Goal: Task Accomplishment & Management: Manage account settings

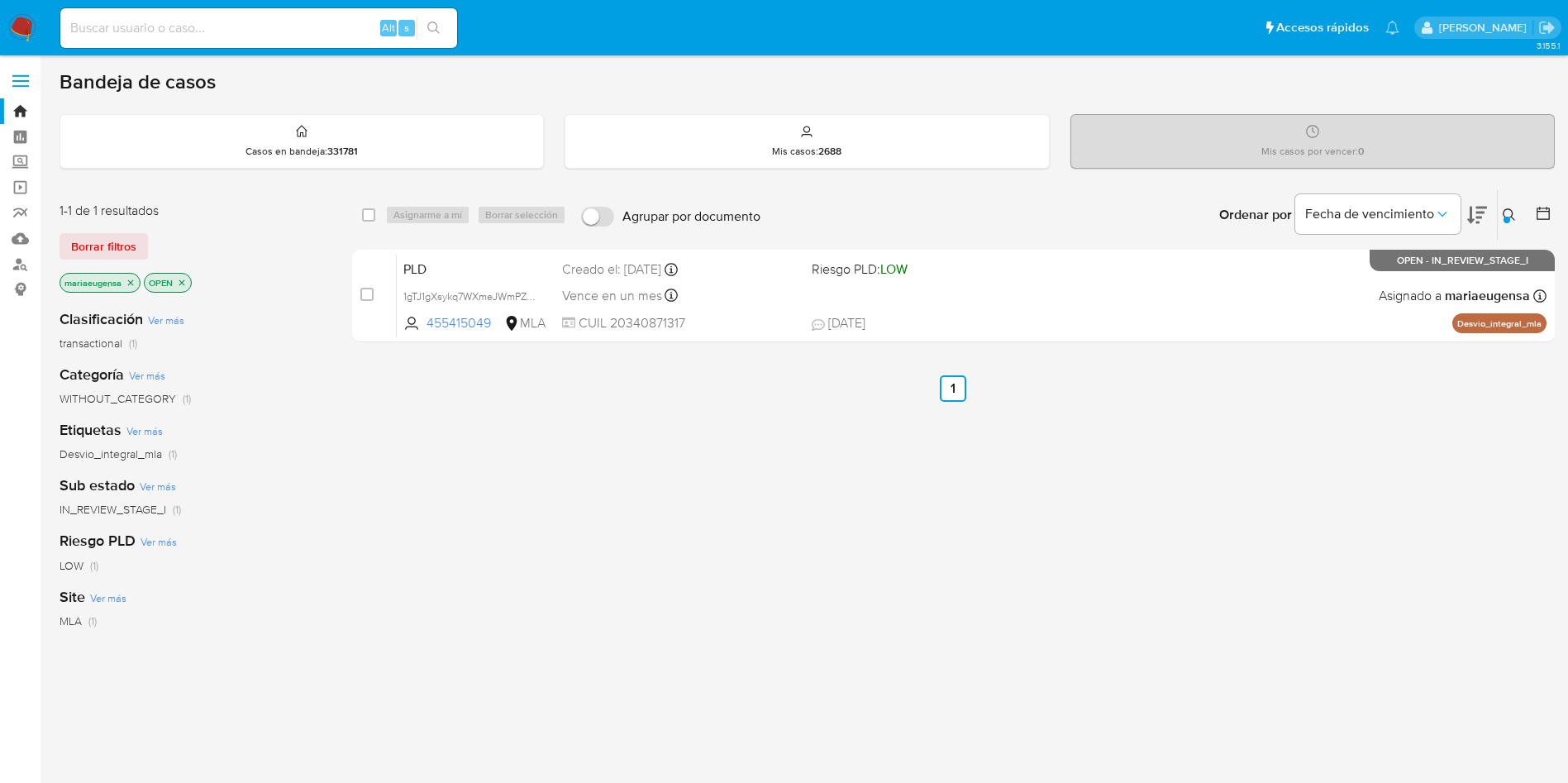
click at [771, 642] on div "select-all-cases-checkbox Asignarme a mí Borrar selección Agrupar por documento…" at bounding box center [953, 563] width 1203 height 749
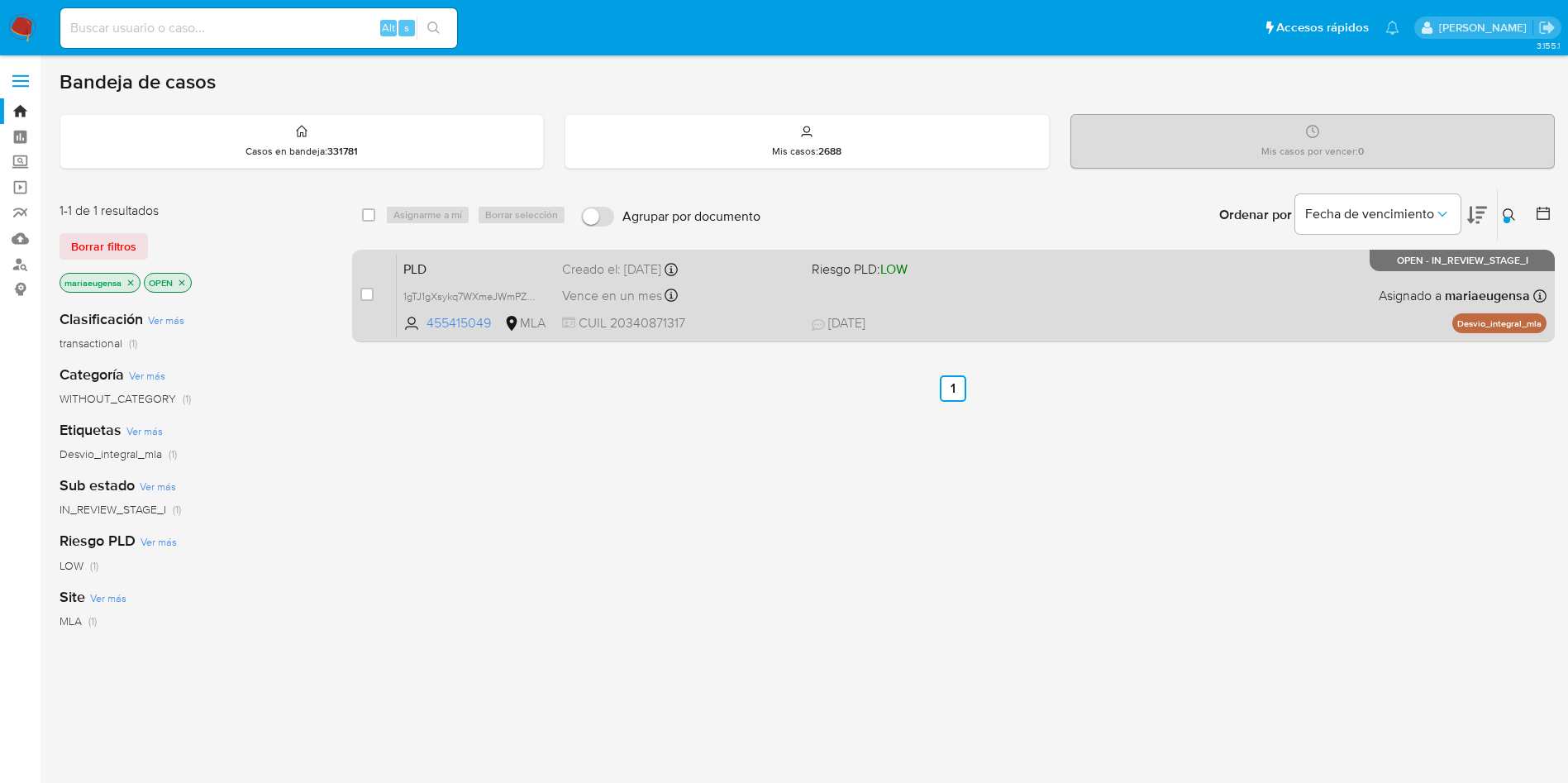
click at [481, 272] on span "PLD" at bounding box center [476, 268] width 146 height 22
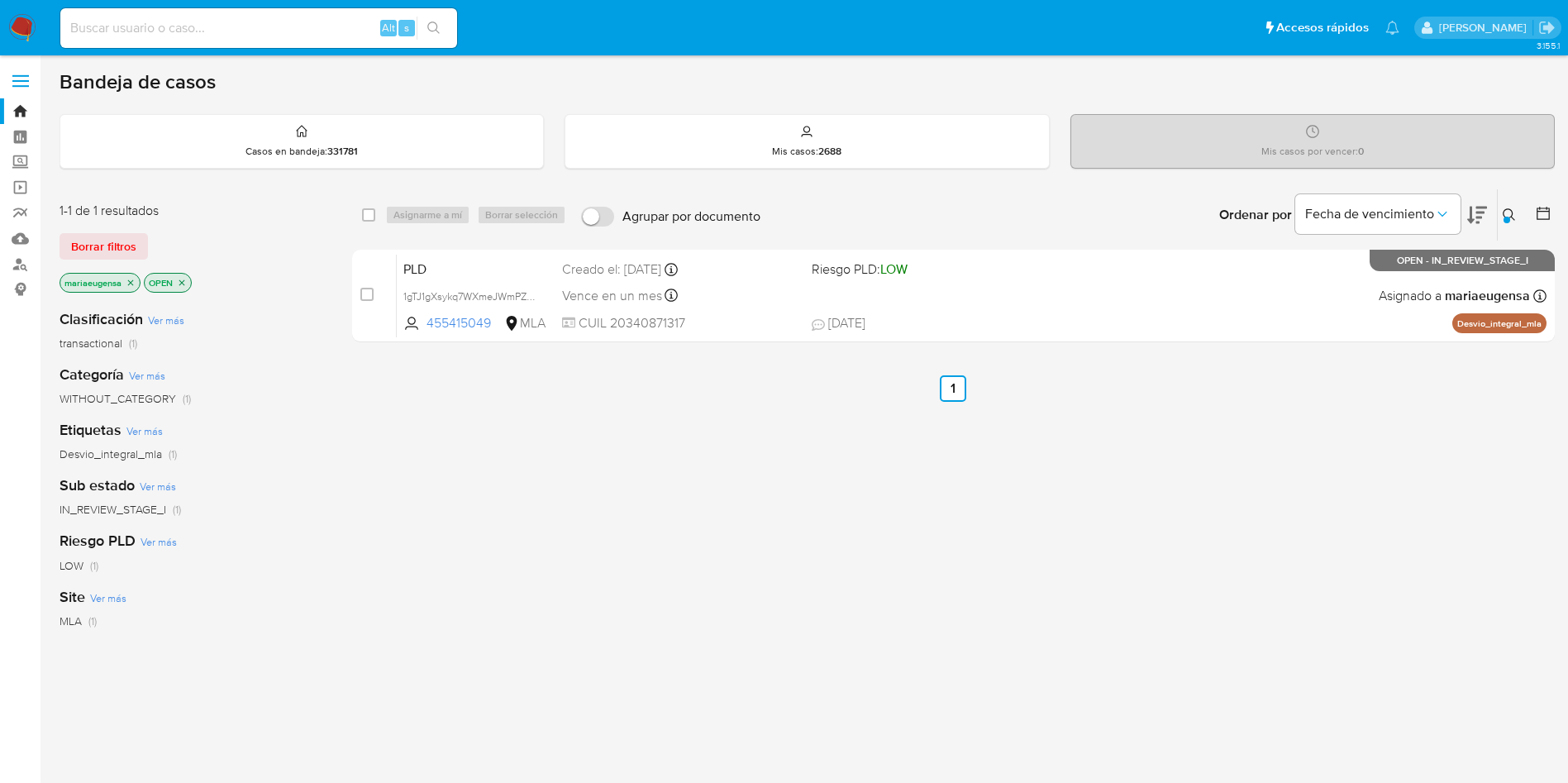
drag, startPoint x: 541, startPoint y: 465, endPoint x: 373, endPoint y: 23, distance: 472.9
click at [531, 446] on div "select-all-cases-checkbox Asignarme a mí Borrar selección Agrupar por documento…" at bounding box center [953, 563] width 1203 height 749
click at [19, 27] on img at bounding box center [22, 28] width 28 height 28
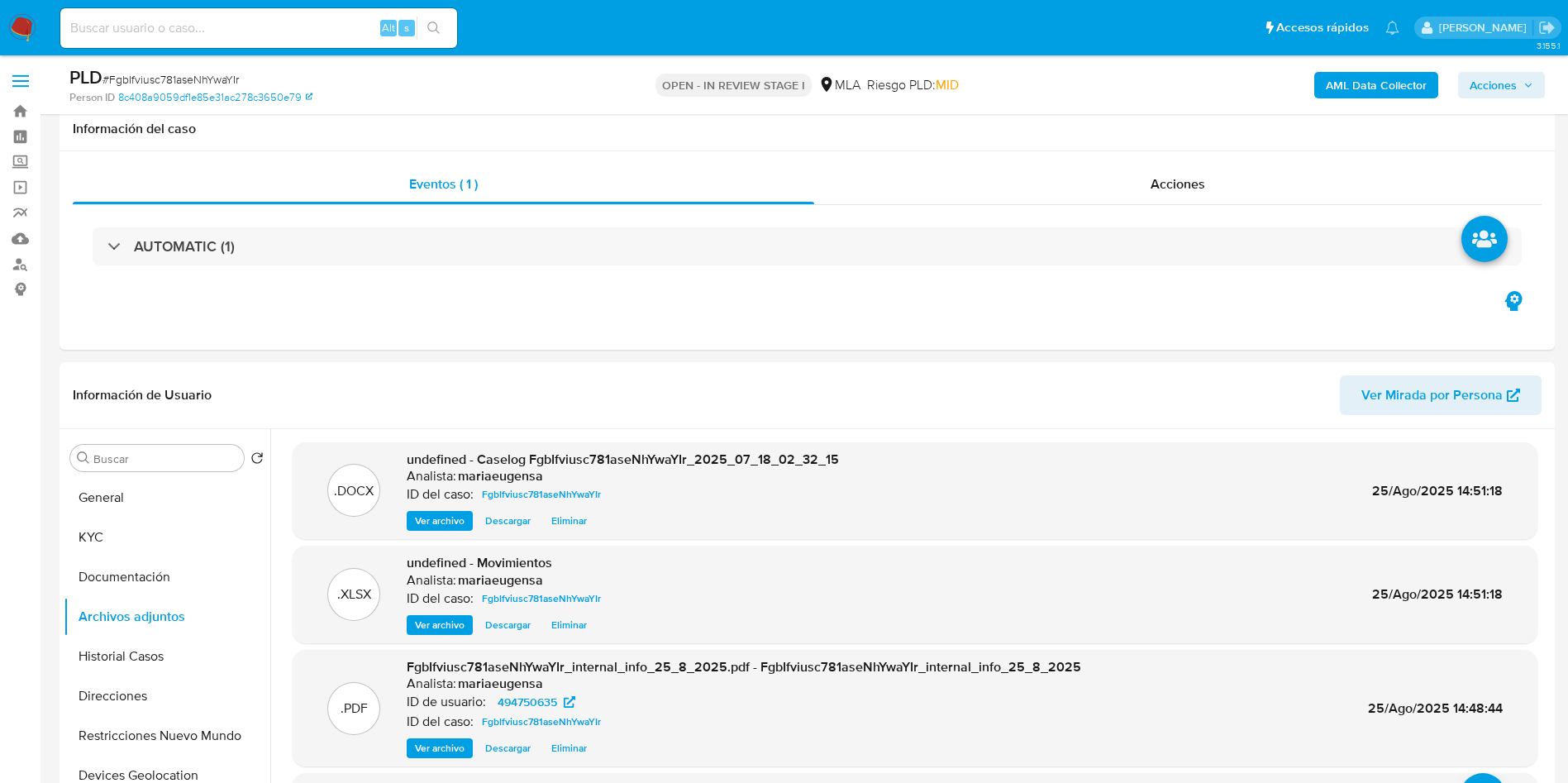
select select "10"
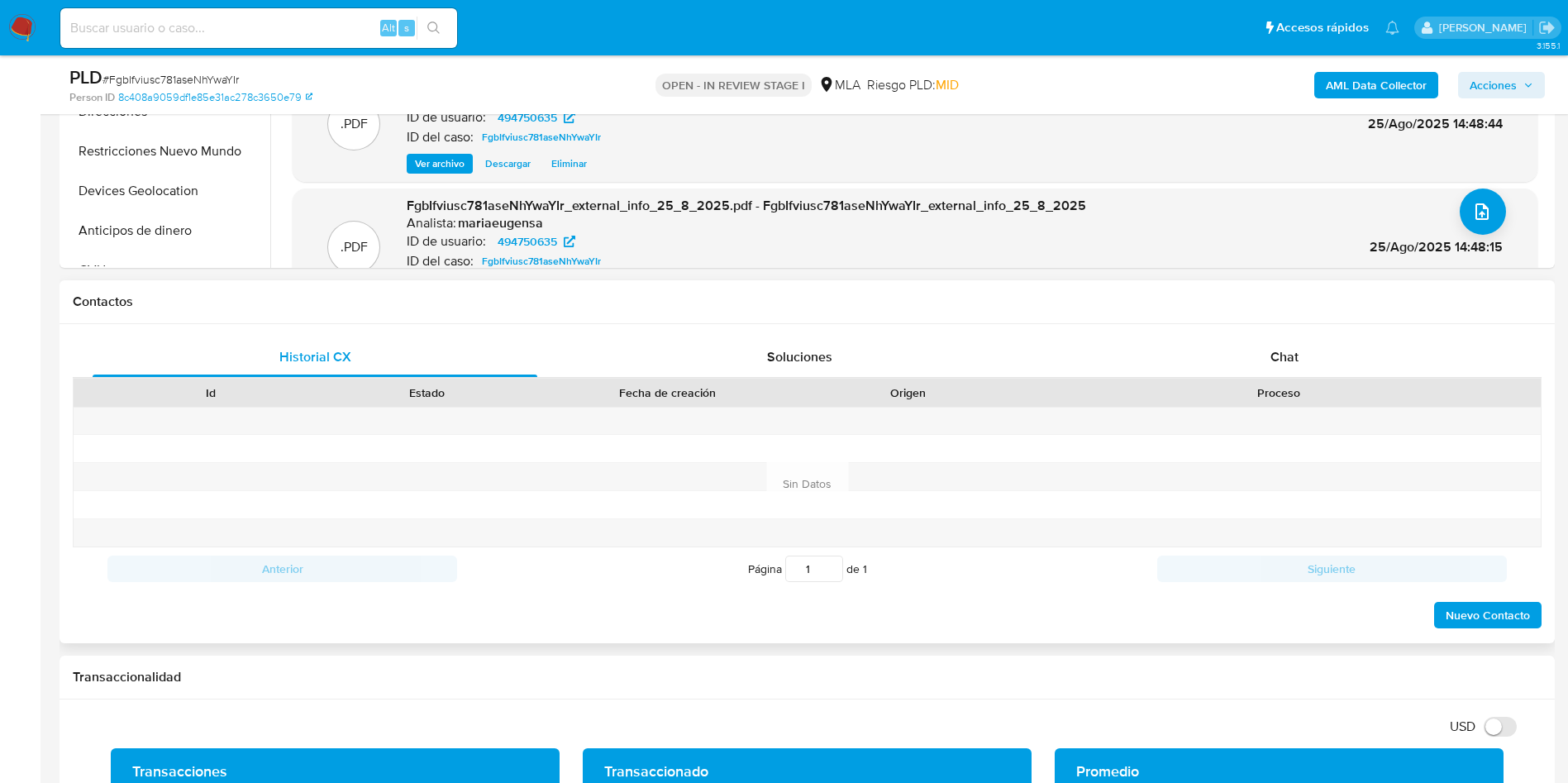
scroll to position [620, 0]
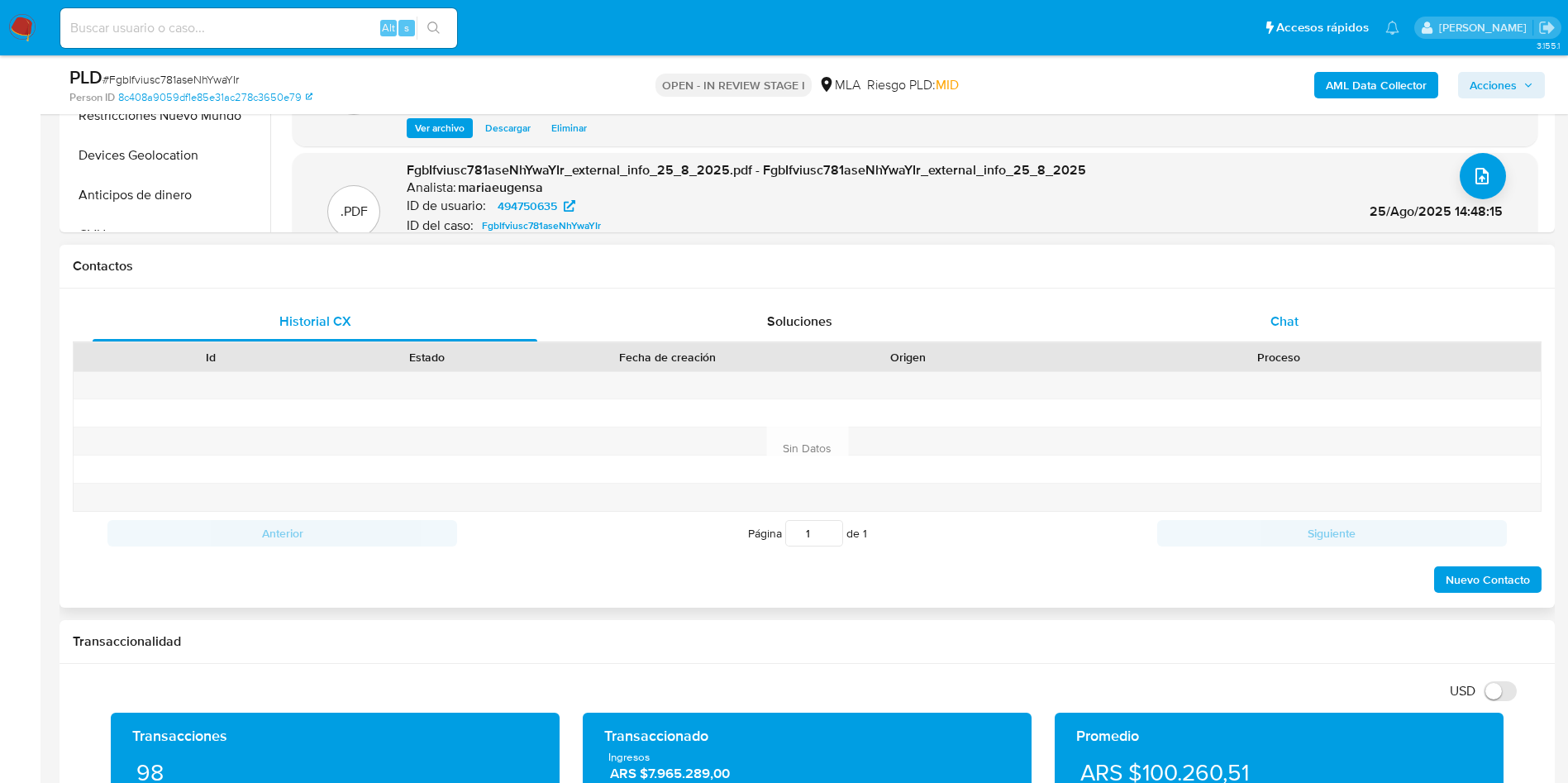
click at [1268, 332] on div "Chat" at bounding box center [1285, 321] width 445 height 40
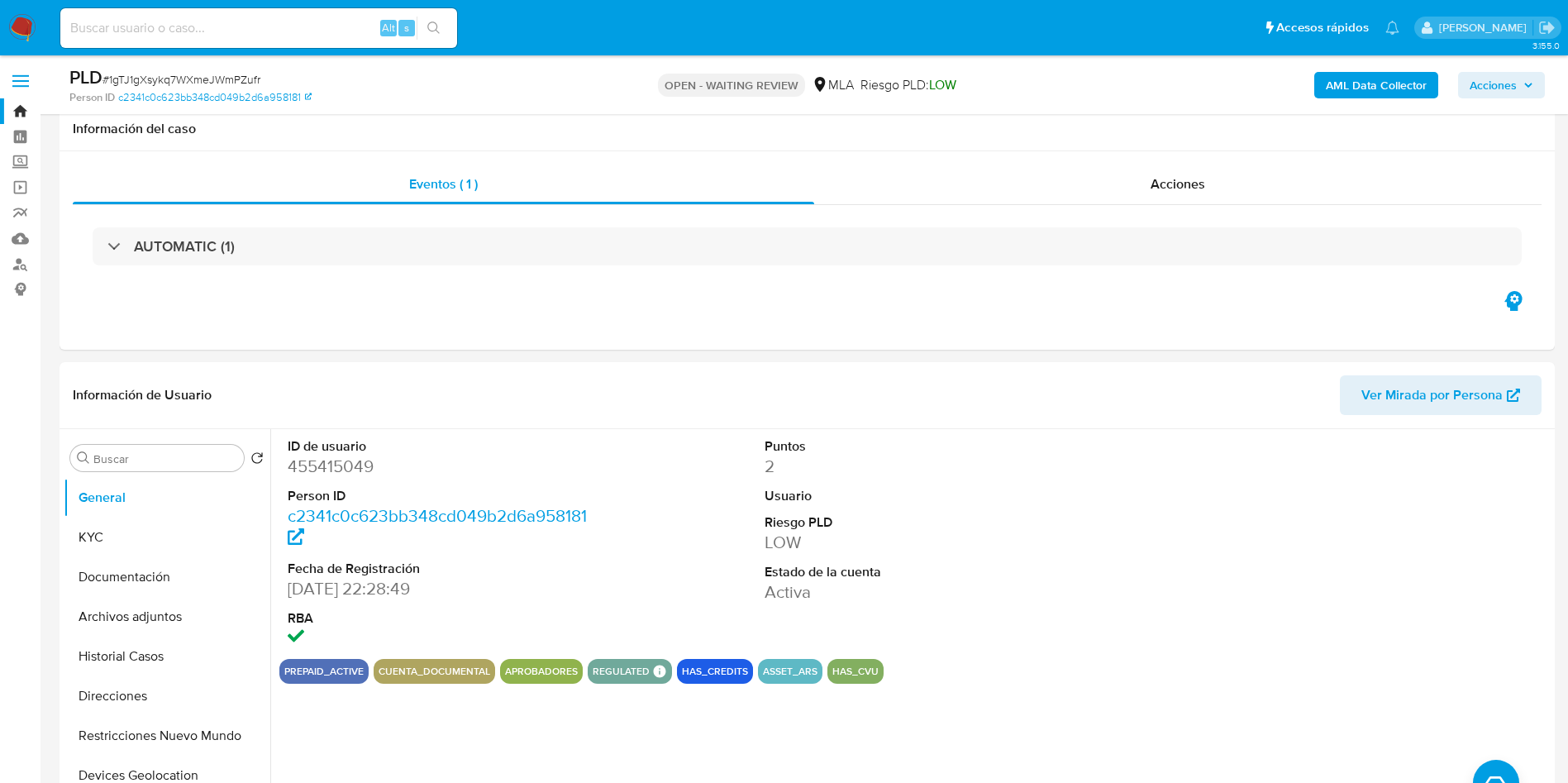
select select "10"
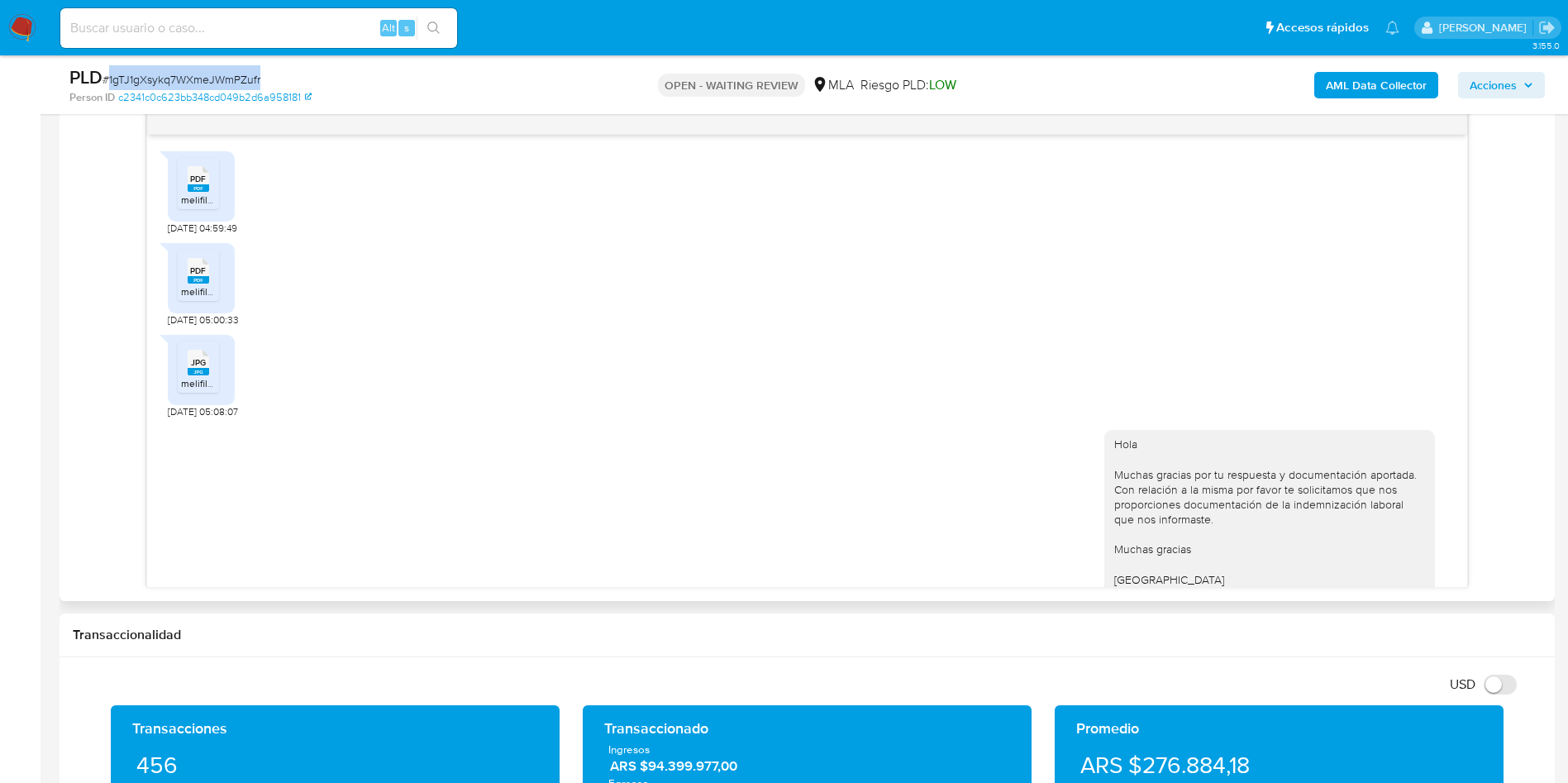
scroll to position [1092, 0]
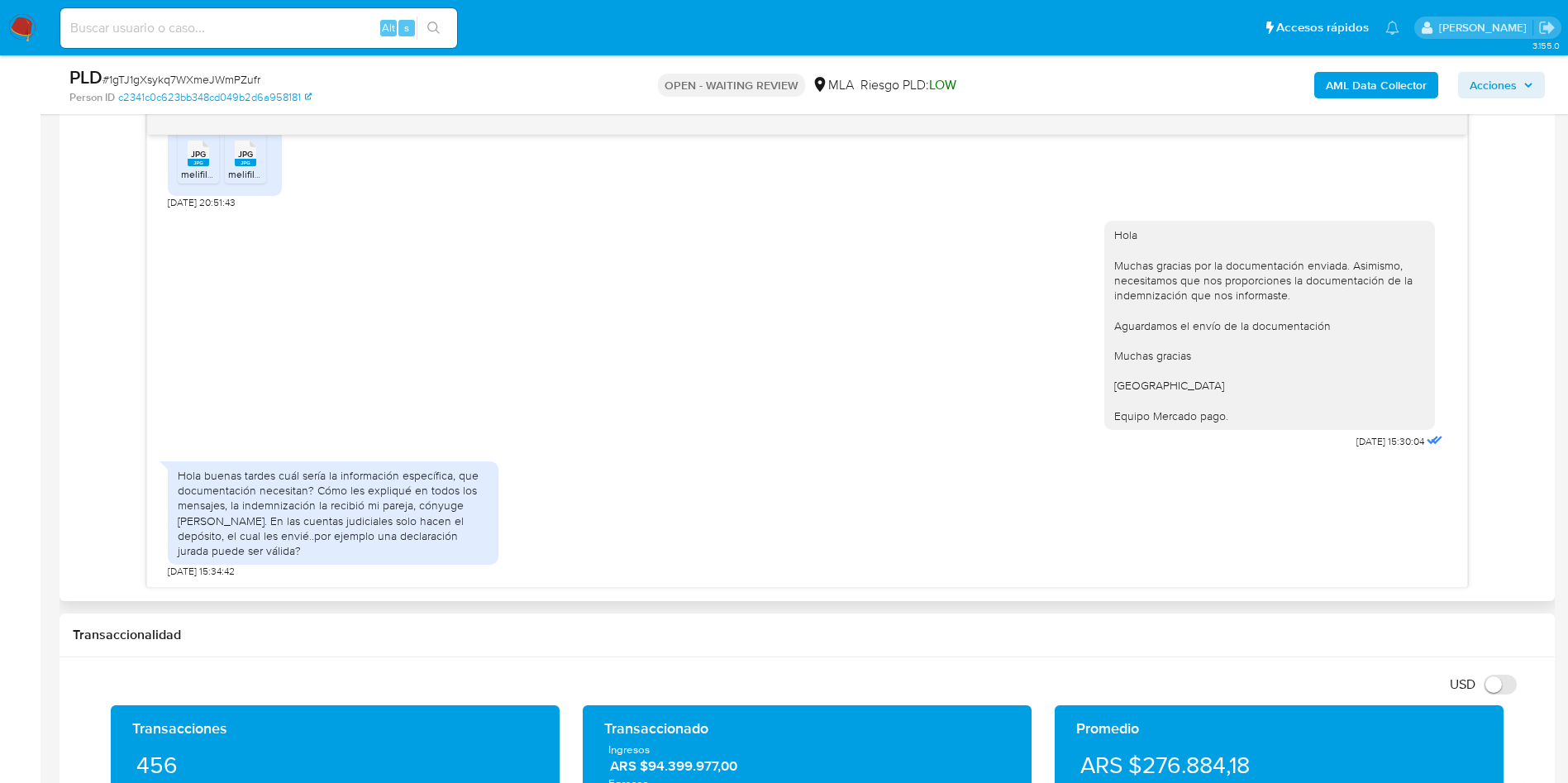
drag, startPoint x: 435, startPoint y: 358, endPoint x: 309, endPoint y: 137, distance: 254.4
click at [418, 305] on div "Hola Muchas gracias por la documentación enviada. Asimismo, necesitamos que nos…" at bounding box center [807, 331] width 1279 height 244
click at [234, 76] on span "# 1gTJ1gXsykq7WXmeJWmPZufr" at bounding box center [180, 79] width 158 height 17
copy span "1gTJ1gXsykq7WXmeJWmPZufr"
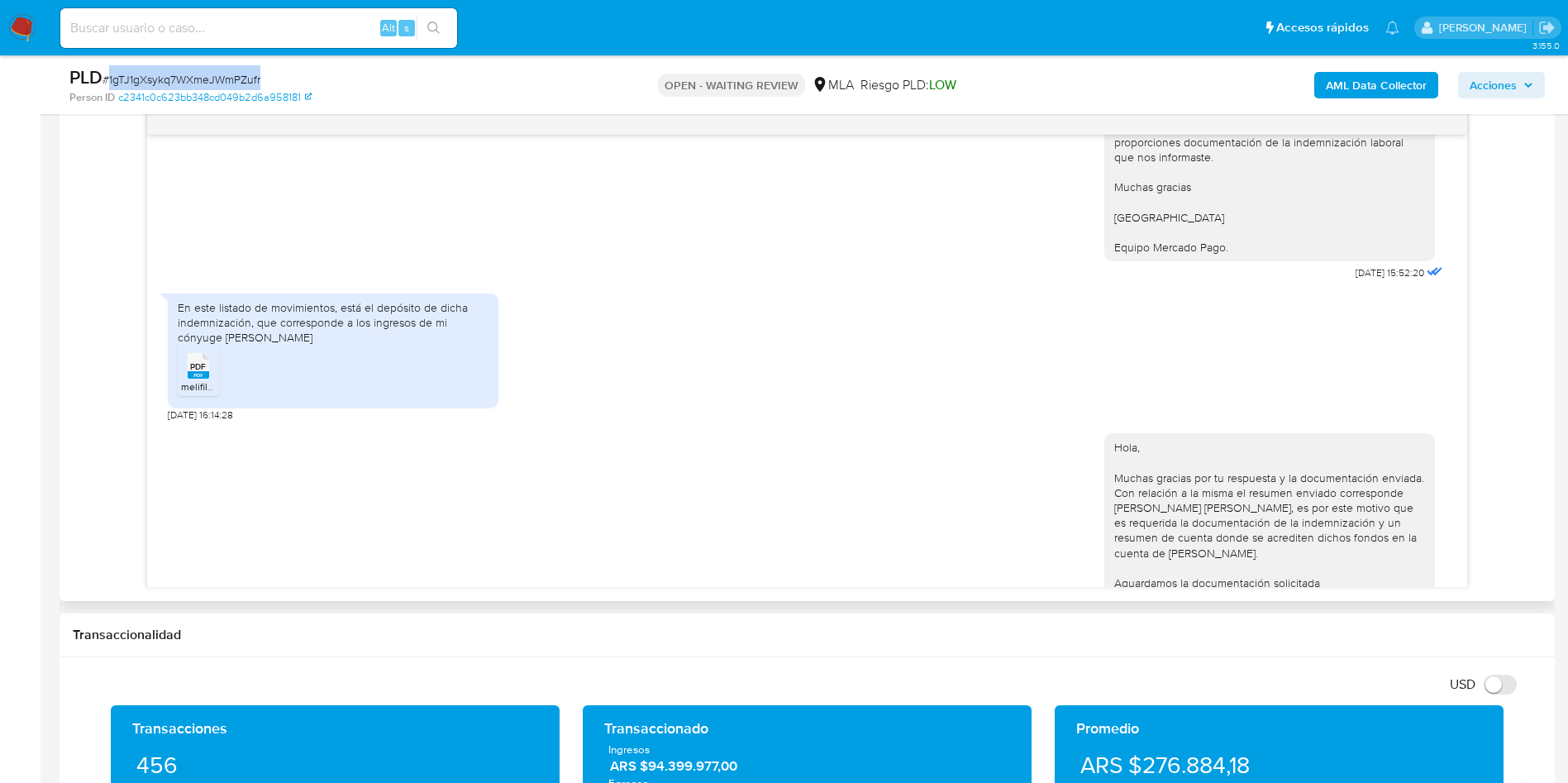
scroll to position [99, 0]
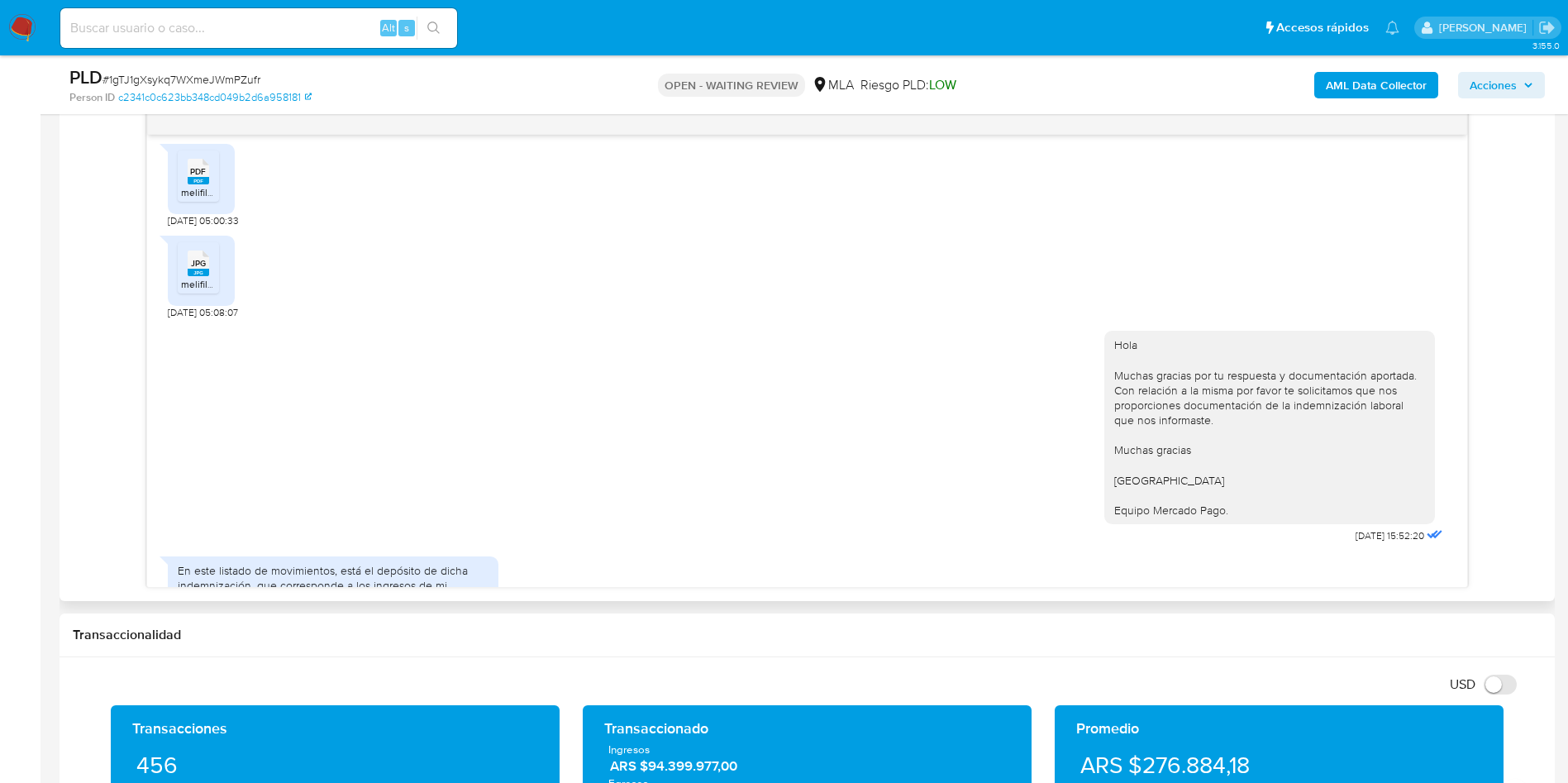
click at [204, 195] on span "melifile8516307220607592036.pdf" at bounding box center [259, 192] width 155 height 14
click at [207, 66] on div "PLD # 1gTJ1gXsykq7WXmeJWmPZufr" at bounding box center [312, 77] width 486 height 25
click at [207, 76] on span "# 1gTJ1gXsykq7WXmeJWmPZufr" at bounding box center [180, 79] width 158 height 17
click at [207, 77] on span "# 1gTJ1gXsykq7WXmeJWmPZufr" at bounding box center [180, 79] width 158 height 17
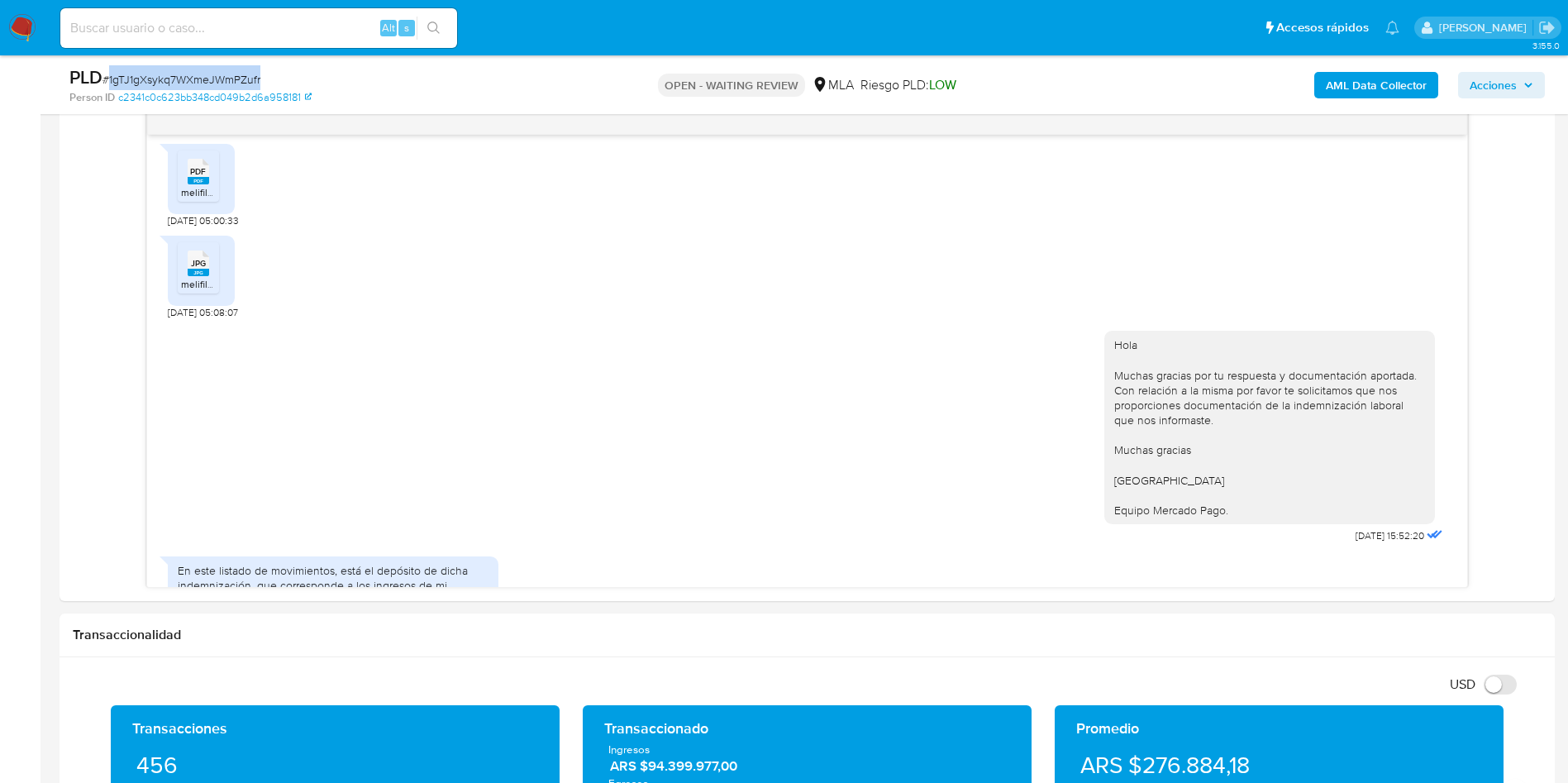
copy span "1gTJ1gXsykq7WXmeJWmPZufr"
click at [207, 256] on rect at bounding box center [215, 247] width 26 height 22
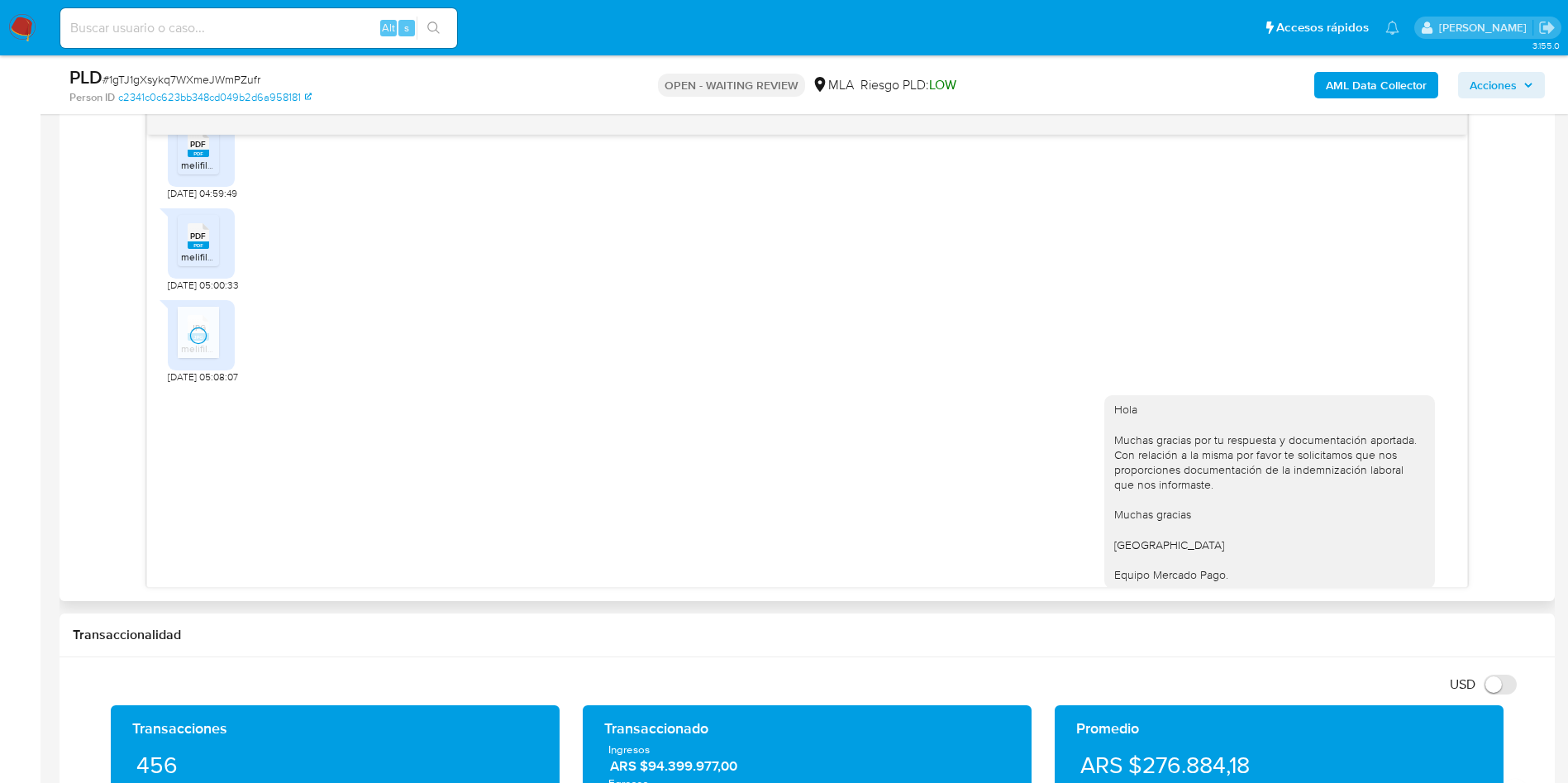
scroll to position [0, 0]
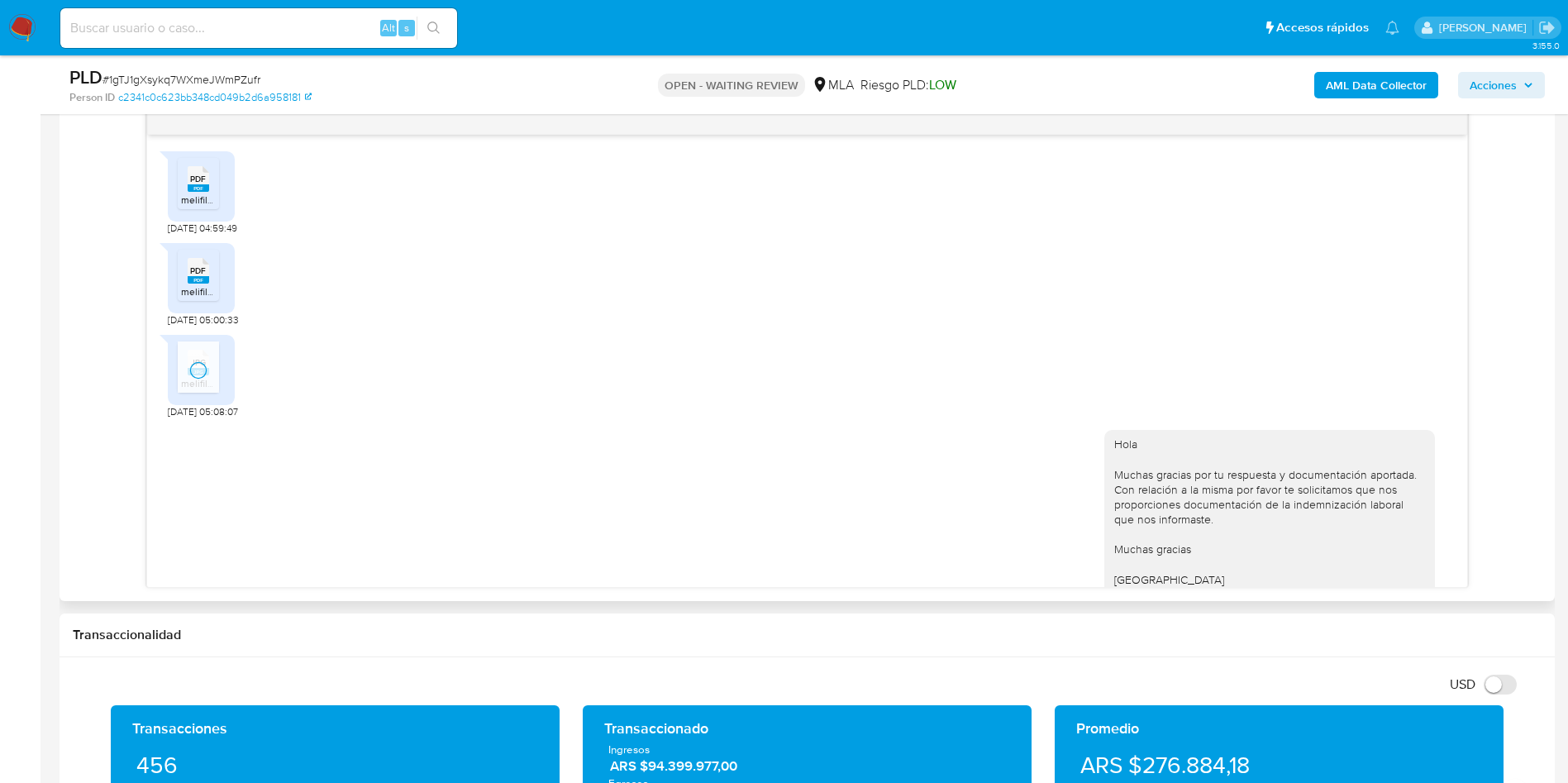
click at [196, 158] on li "PDF PDF melifile5256444181159913142.pdf" at bounding box center [198, 183] width 42 height 52
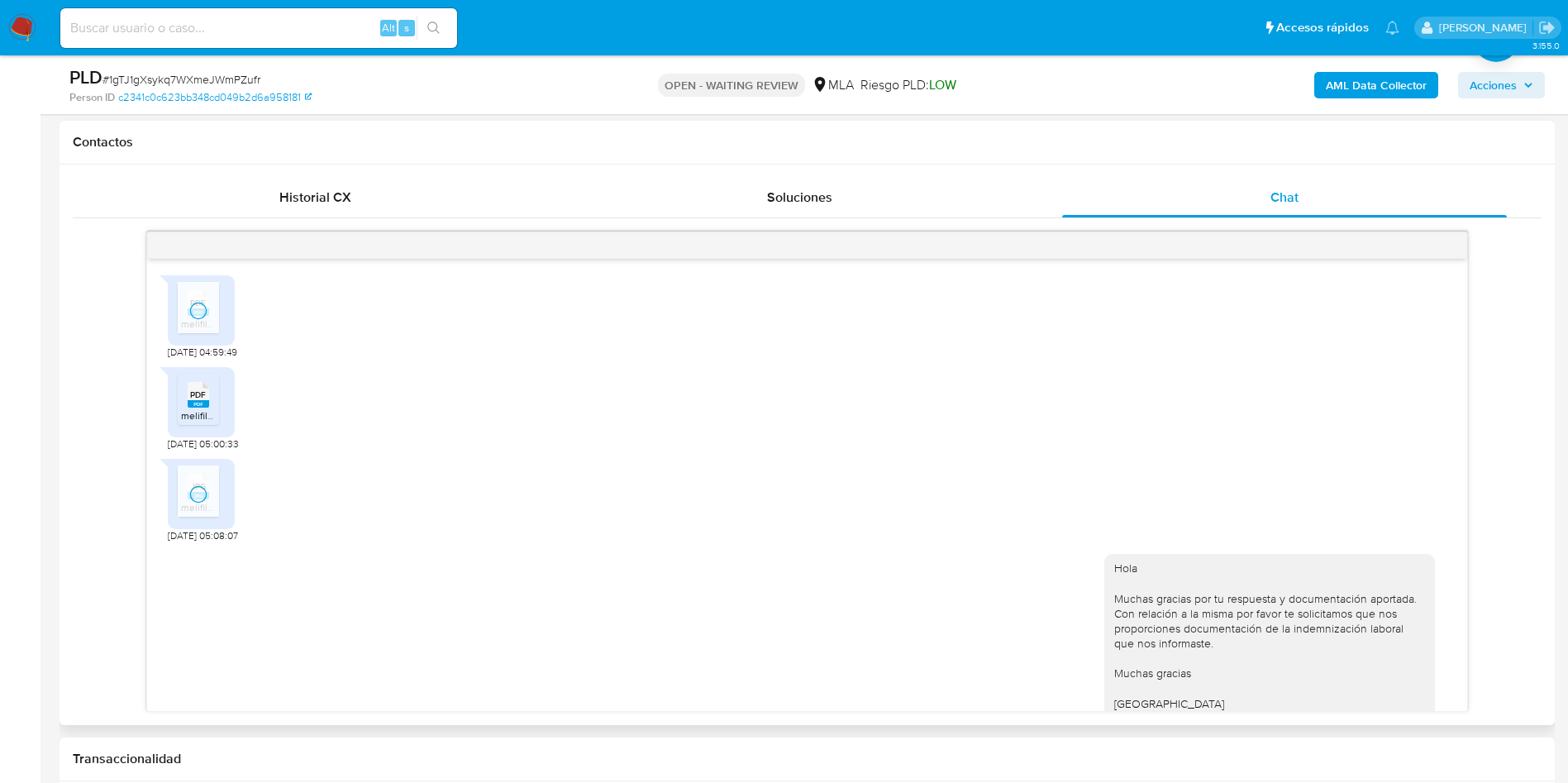
click at [215, 392] on li "PDF PDF melifile8516307220607592036.pdf" at bounding box center [198, 399] width 42 height 52
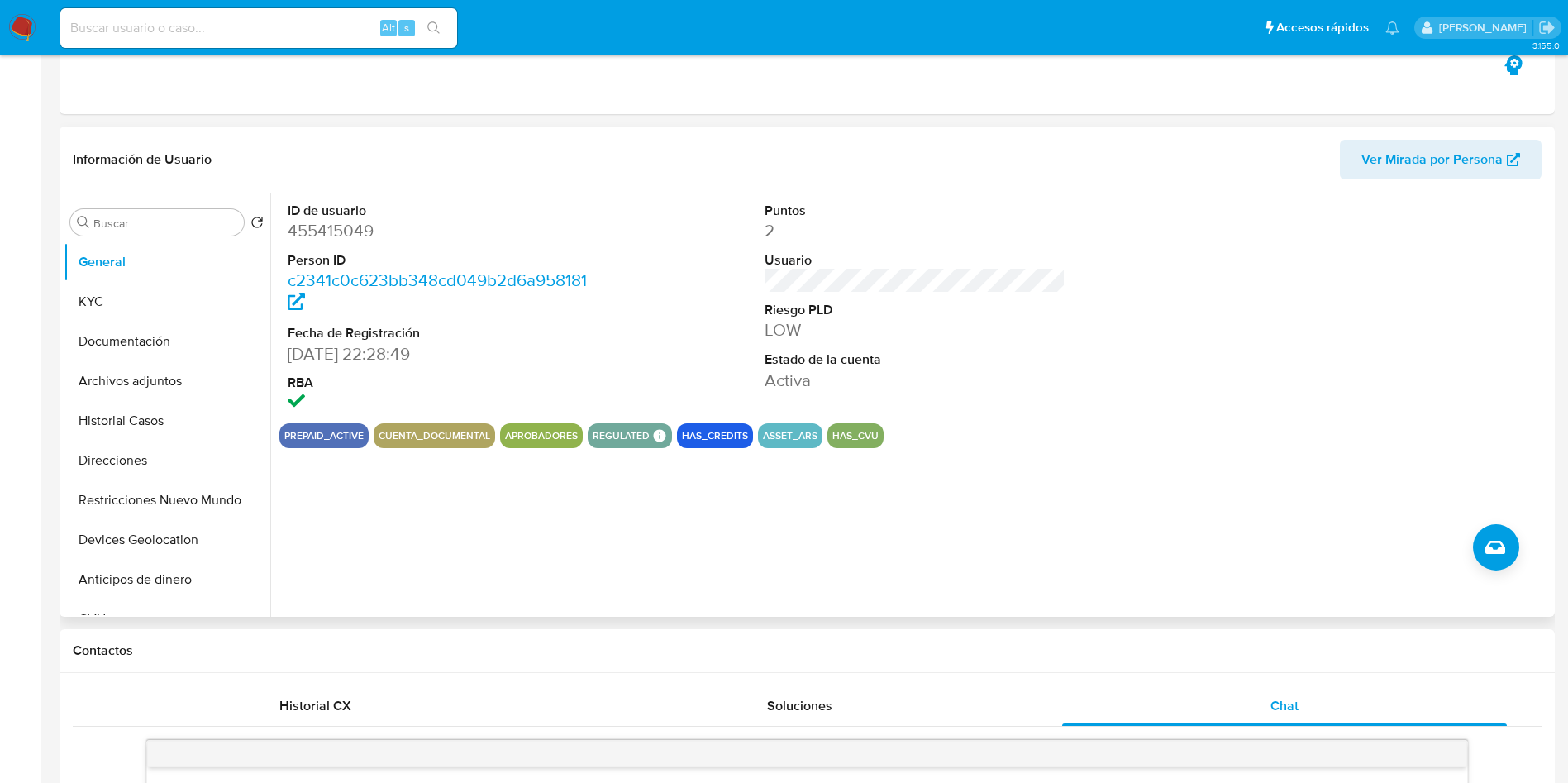
scroll to position [0, 0]
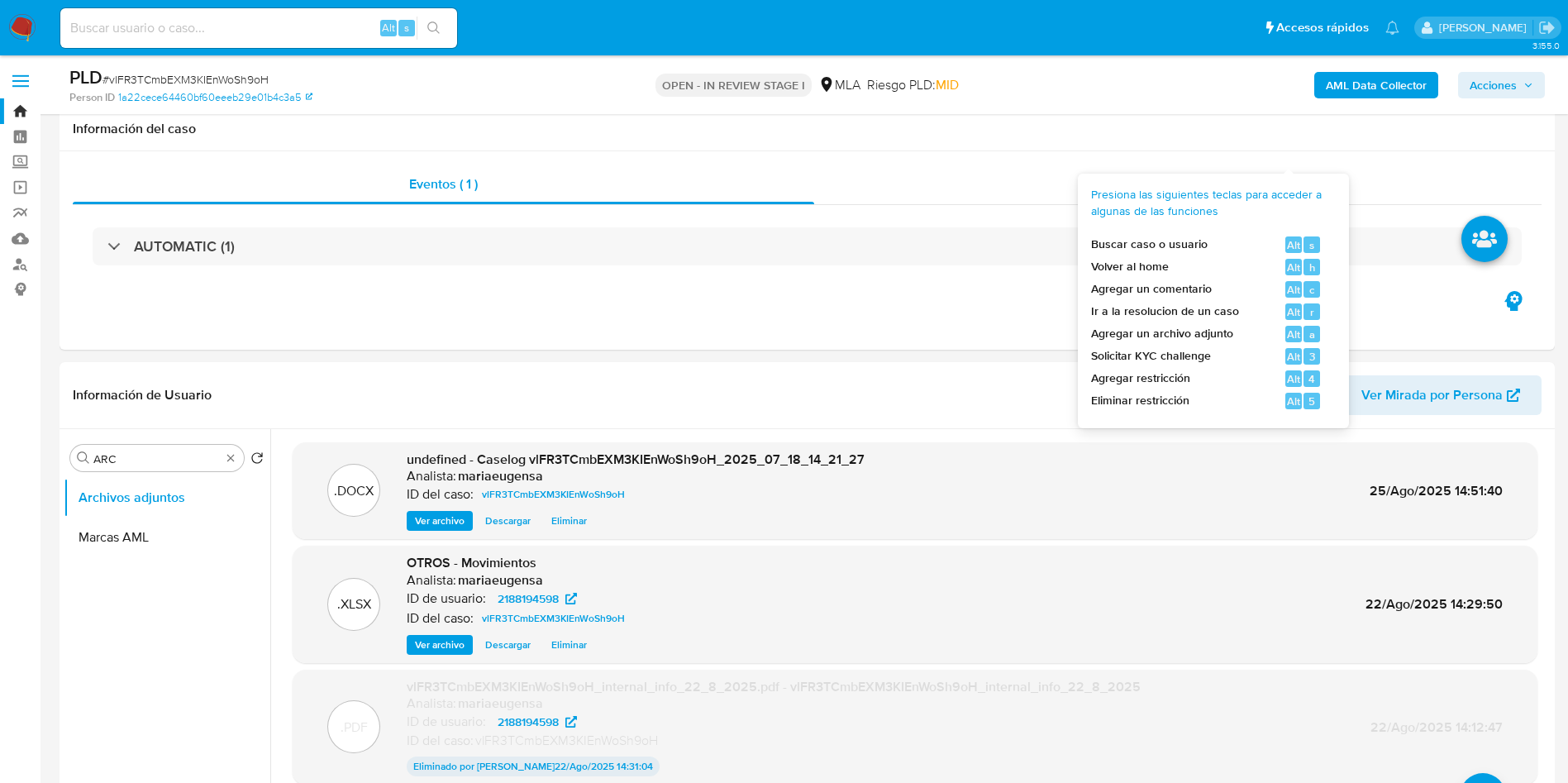
select select "10"
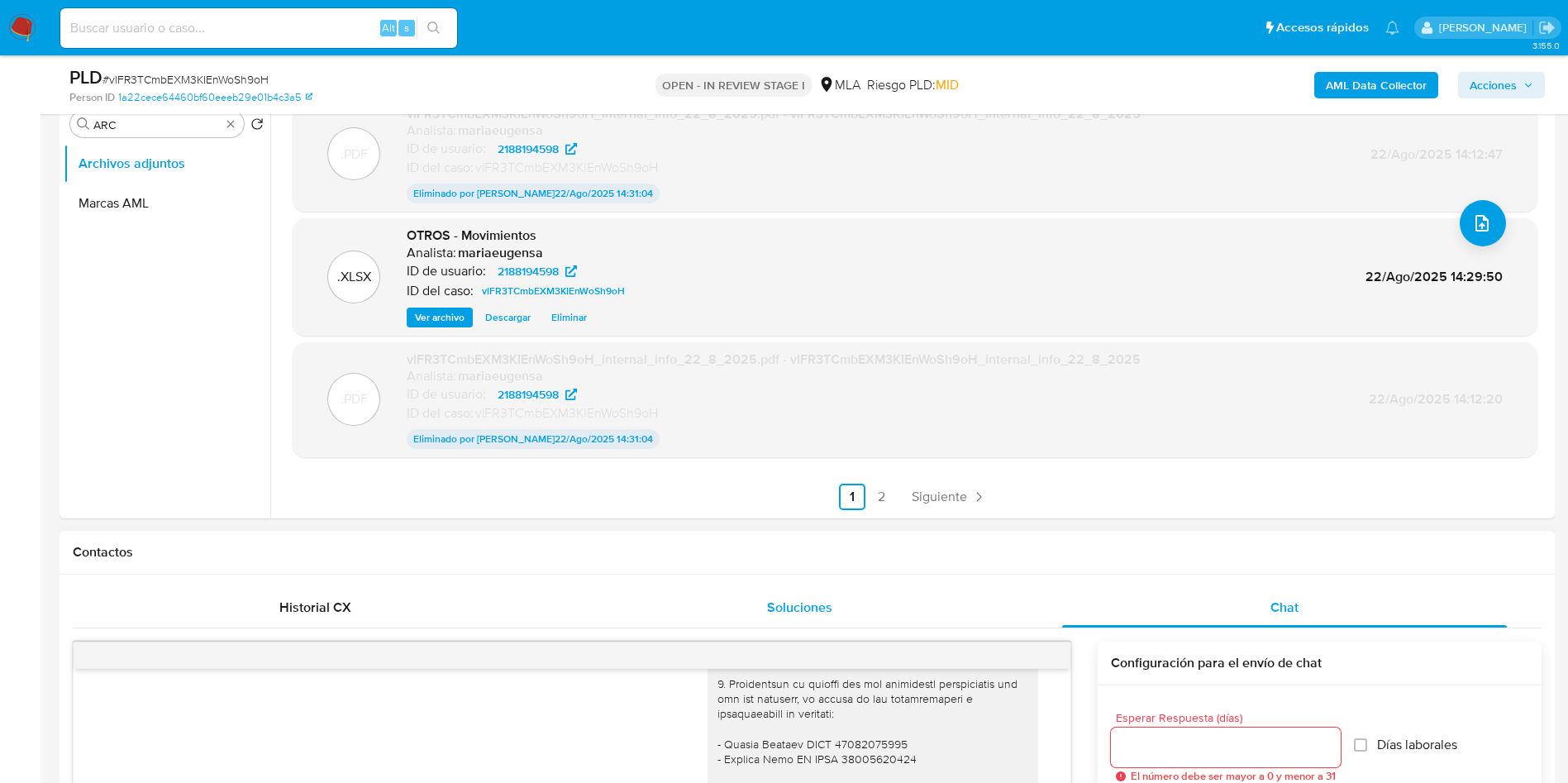
scroll to position [372, 0]
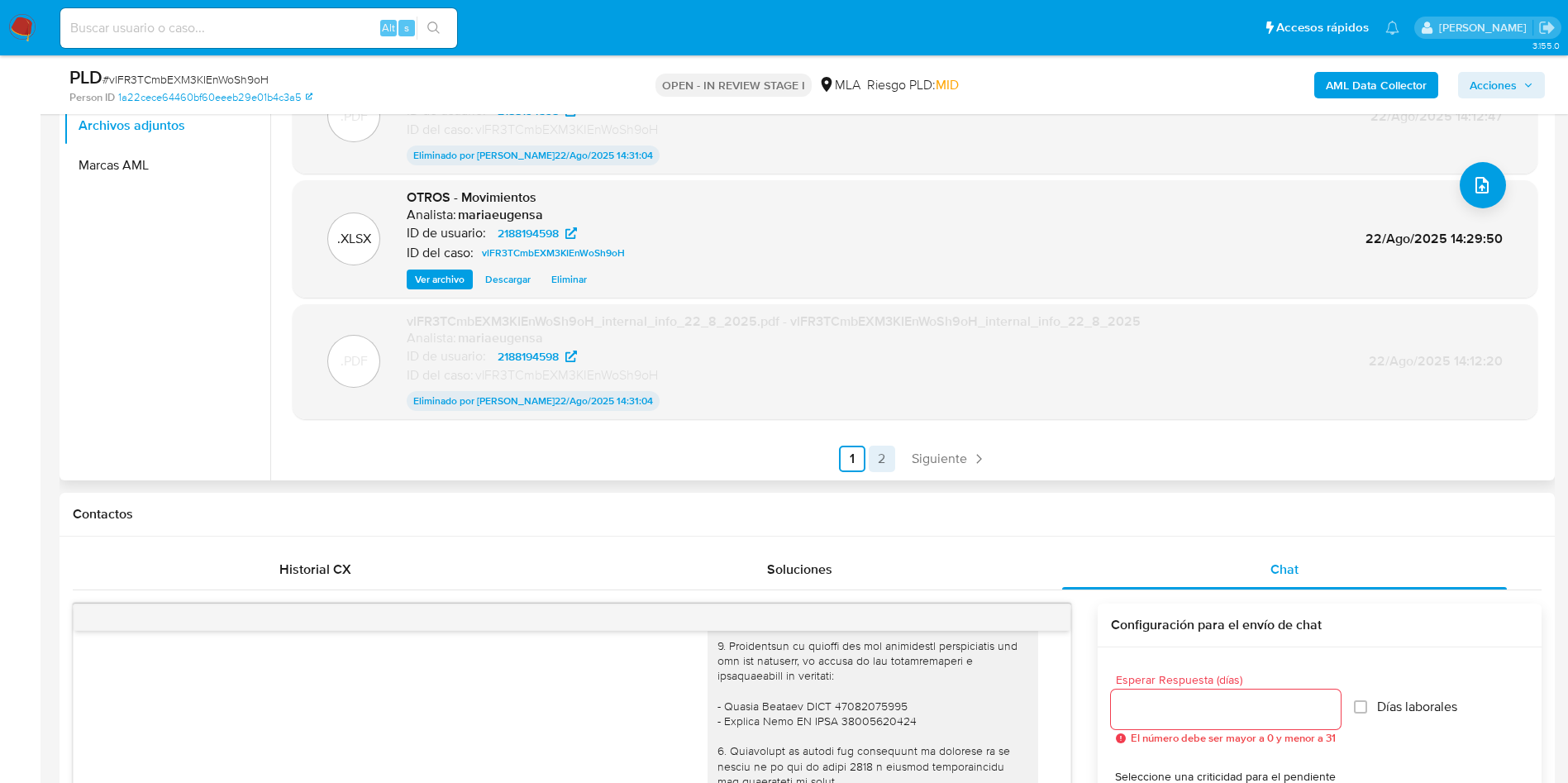
click at [877, 455] on link "2" at bounding box center [882, 459] width 27 height 27
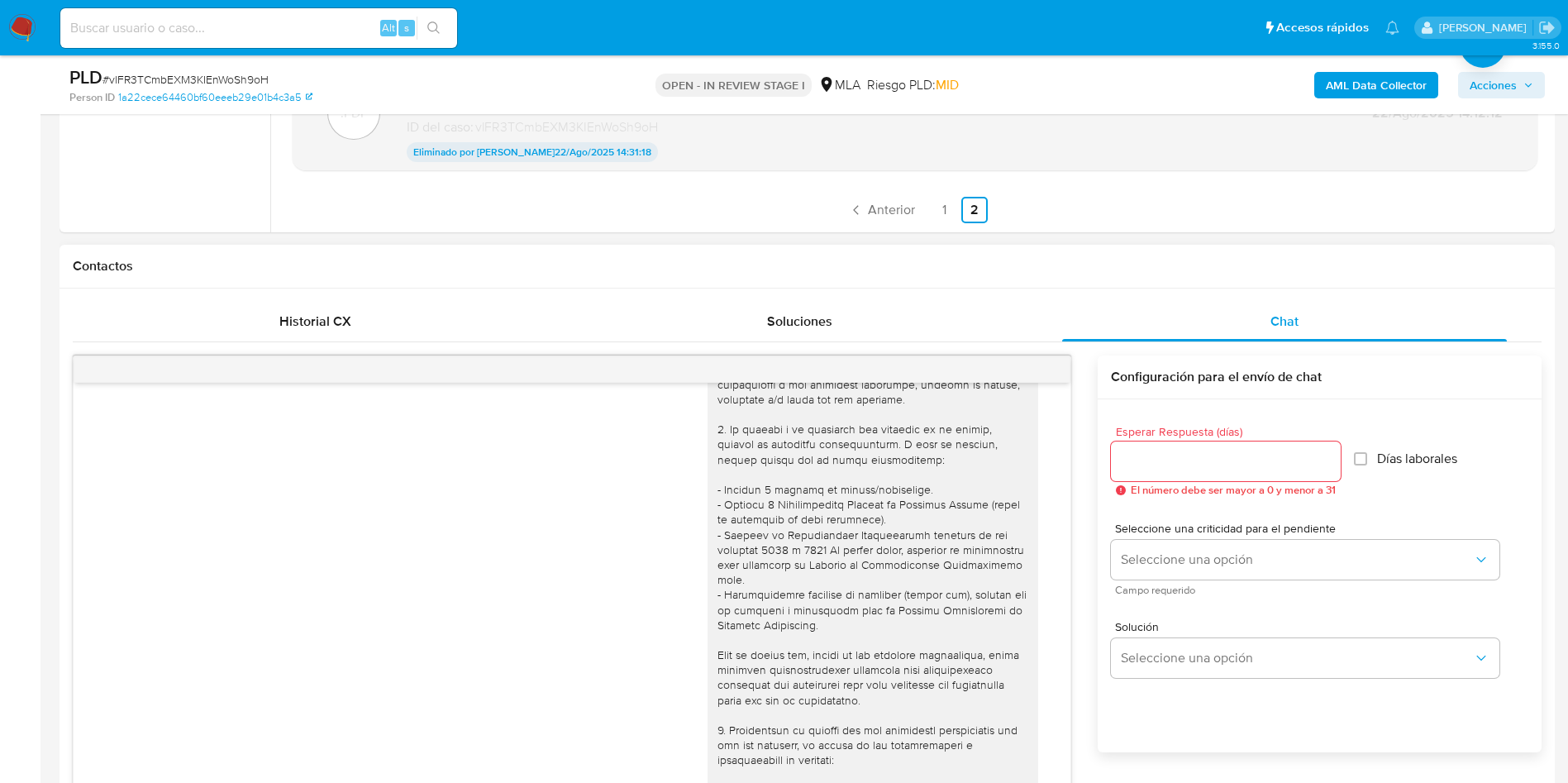
scroll to position [1273, 0]
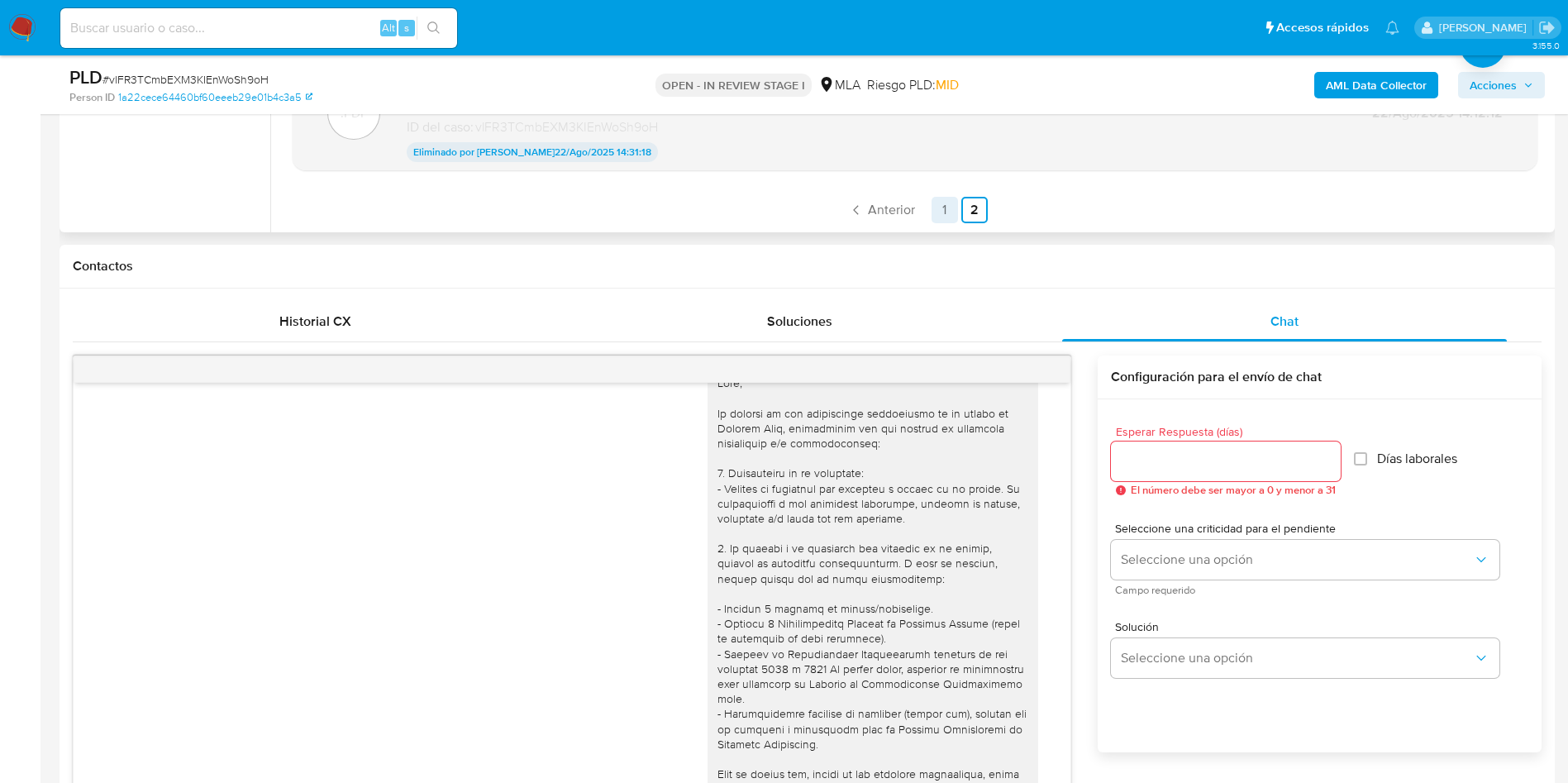
click at [940, 205] on link "1" at bounding box center [945, 210] width 27 height 27
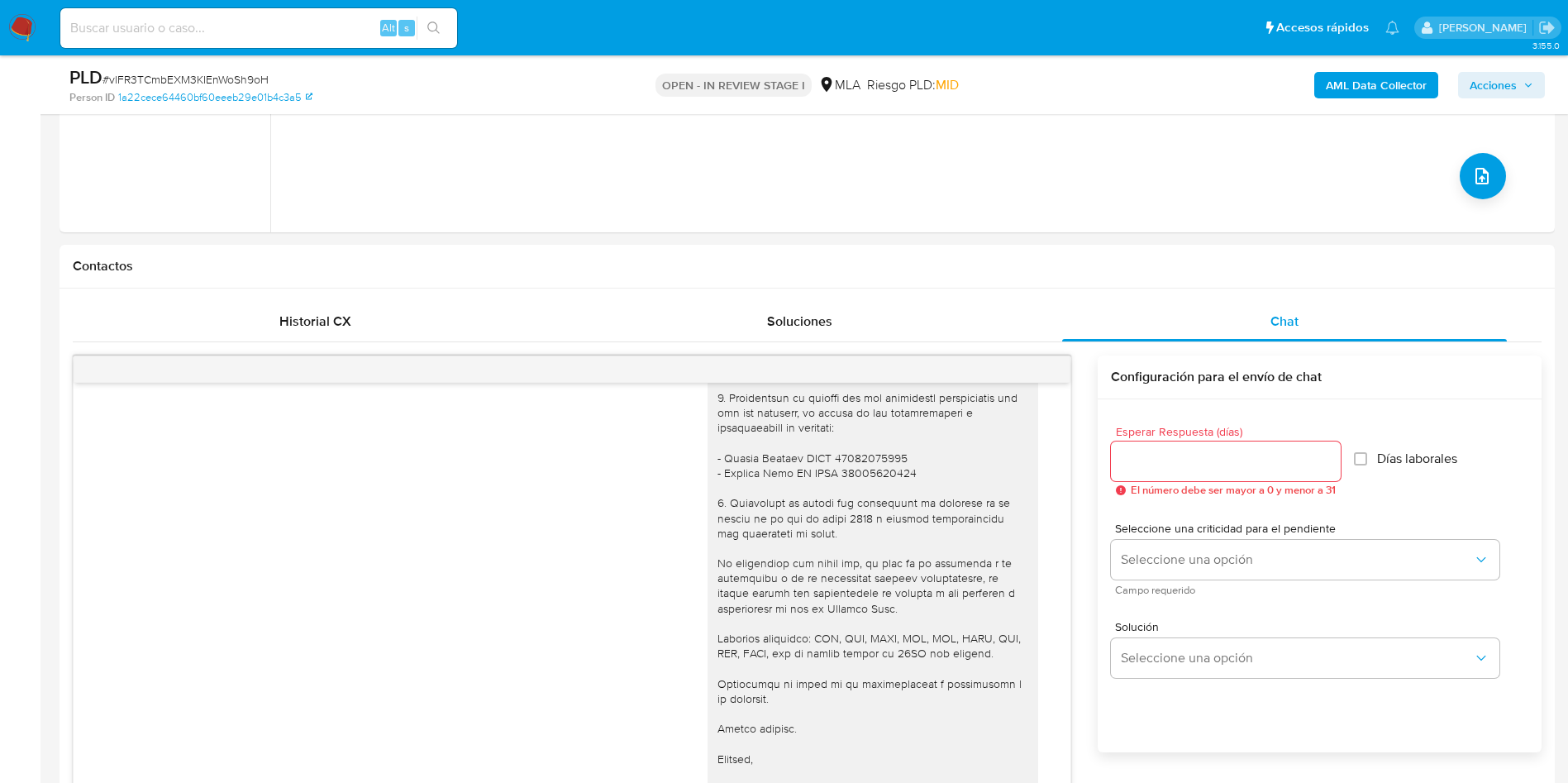
scroll to position [266, 0]
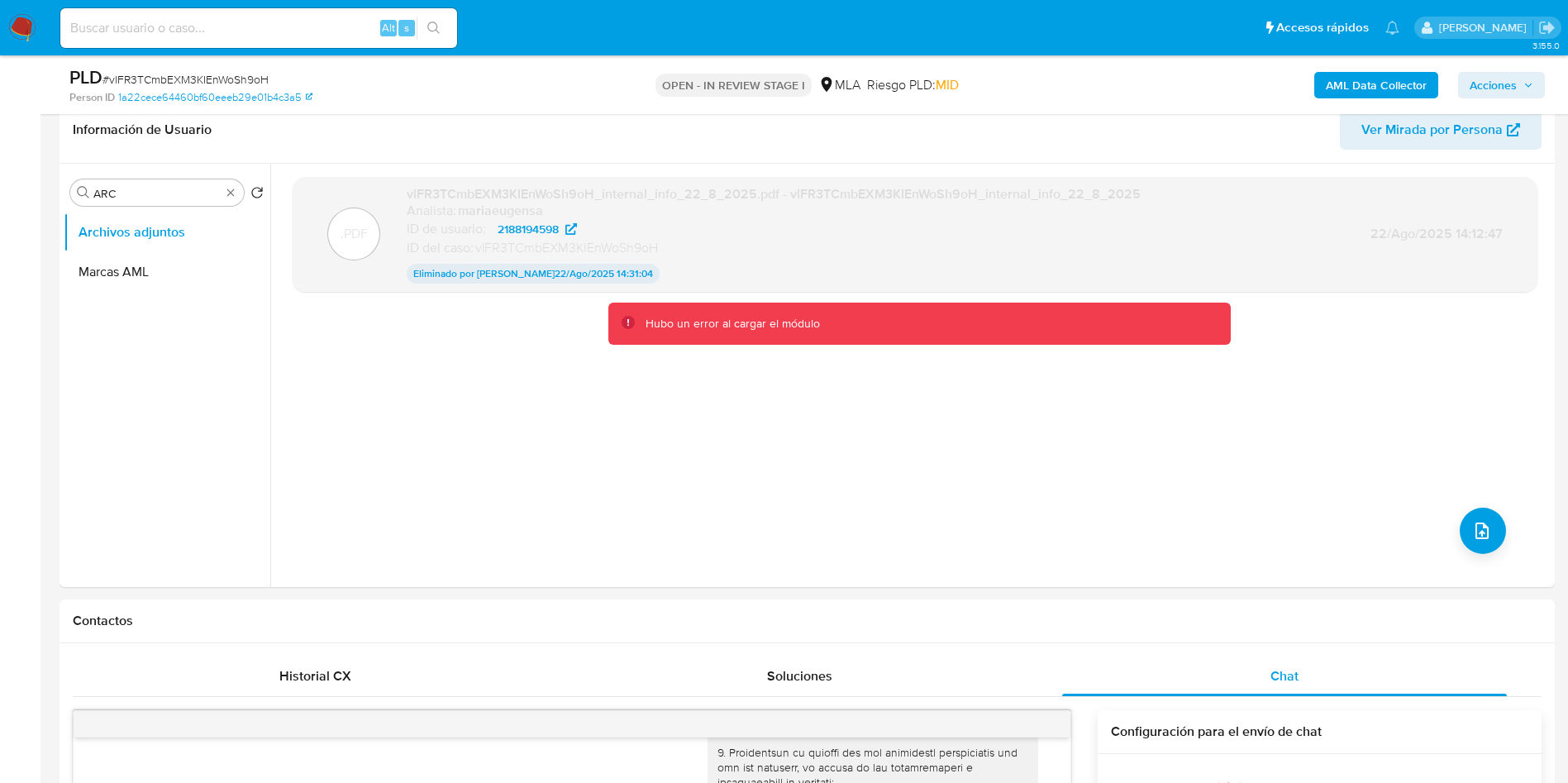
click at [237, 80] on span "# vlFR3TCmbEXM3KIEnWoSh9oH" at bounding box center [185, 79] width 167 height 17
click at [237, 79] on span "# vlFR3TCmbEXM3KIEnWoSh9oH" at bounding box center [185, 79] width 167 height 17
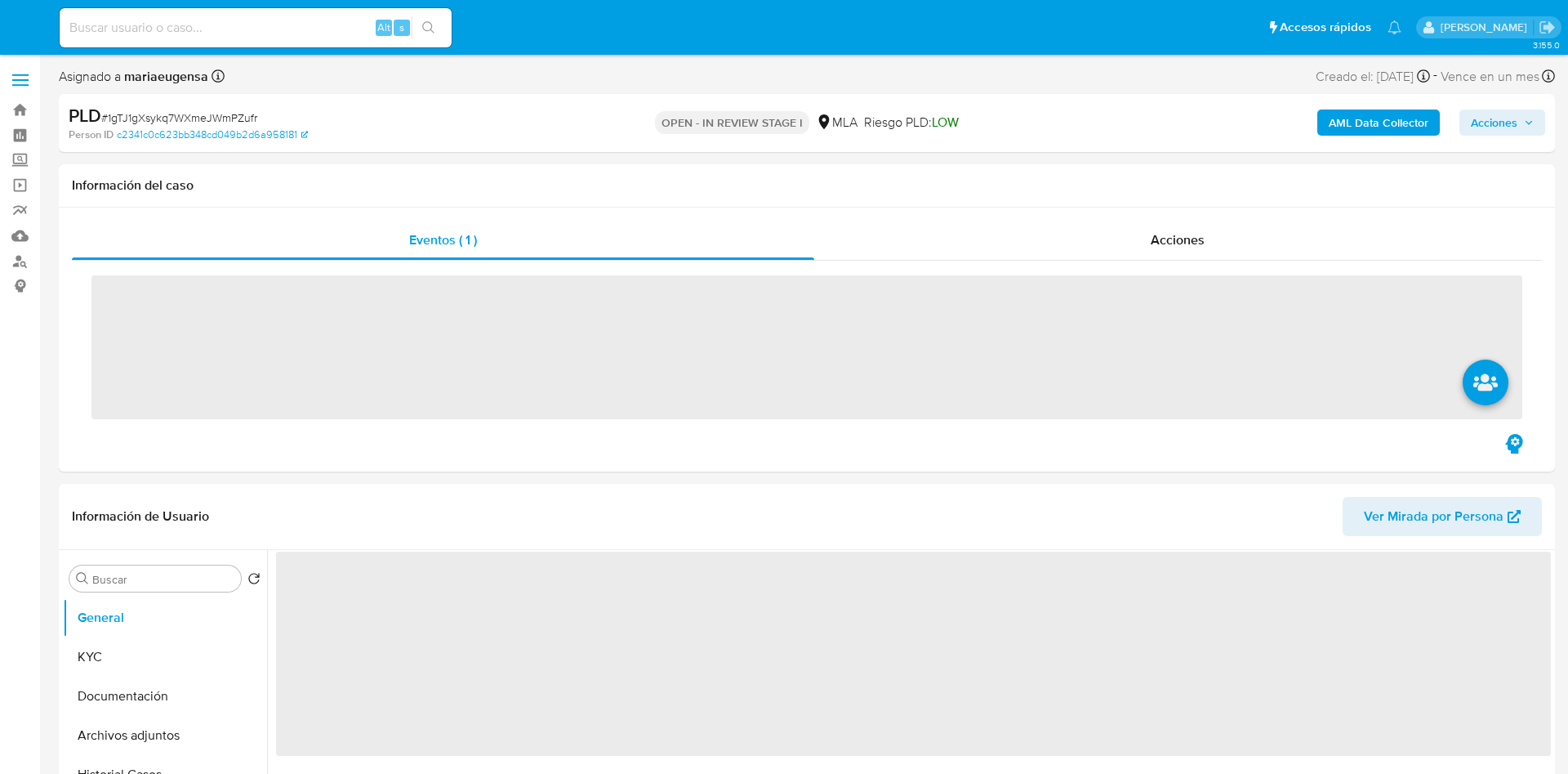
select select "10"
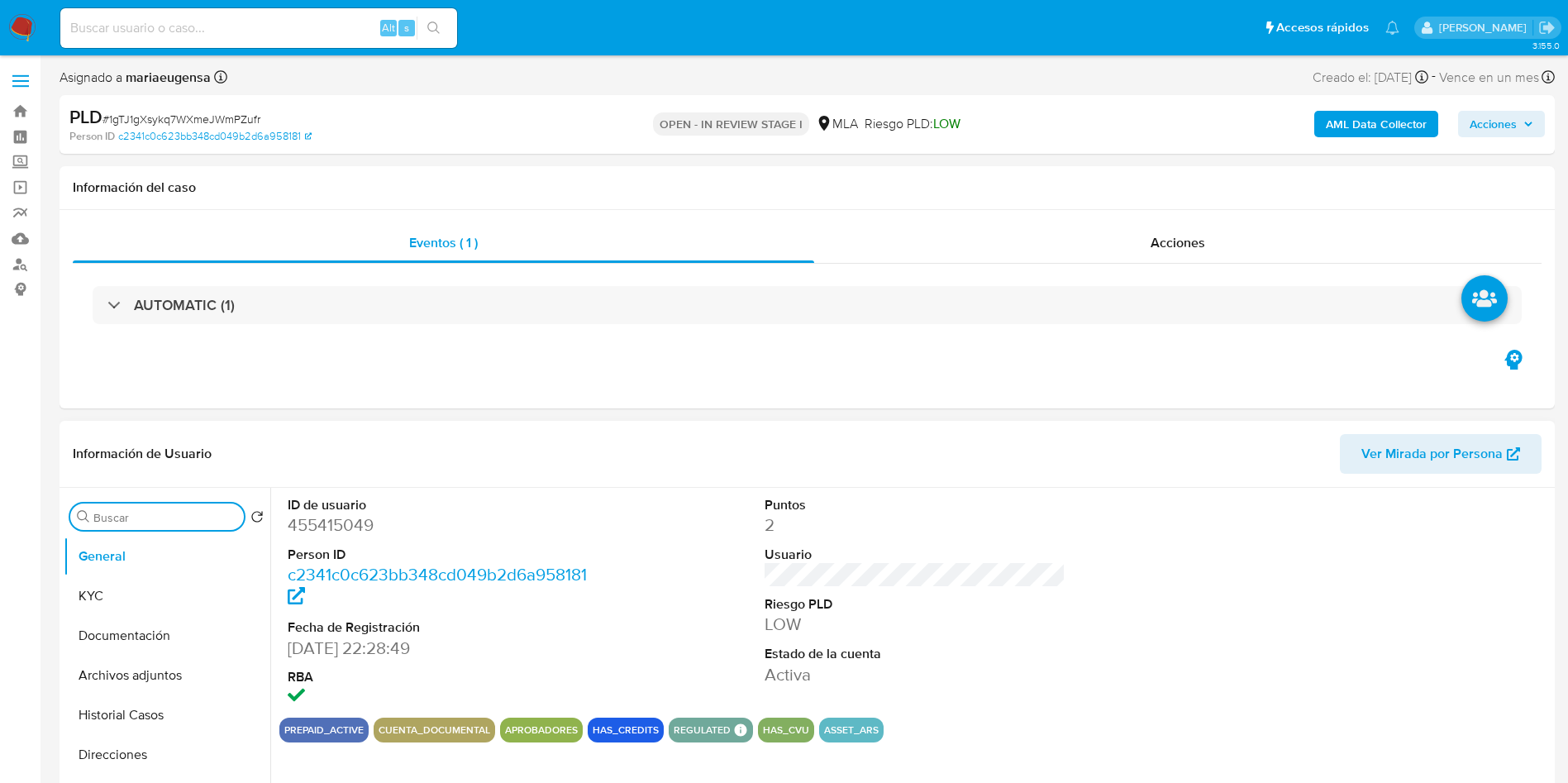
click at [138, 512] on input "Buscar" at bounding box center [165, 517] width 144 height 15
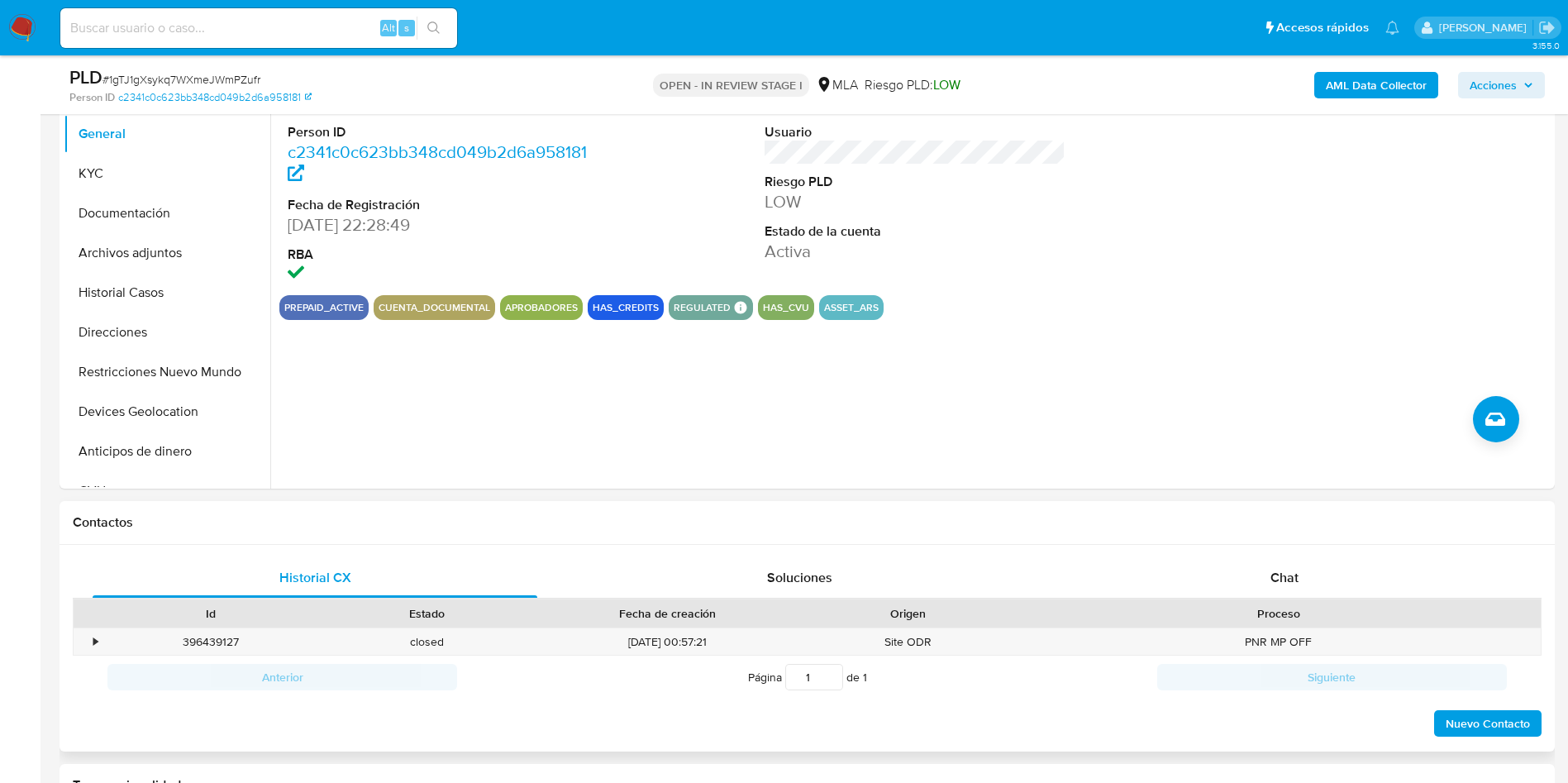
scroll to position [372, 0]
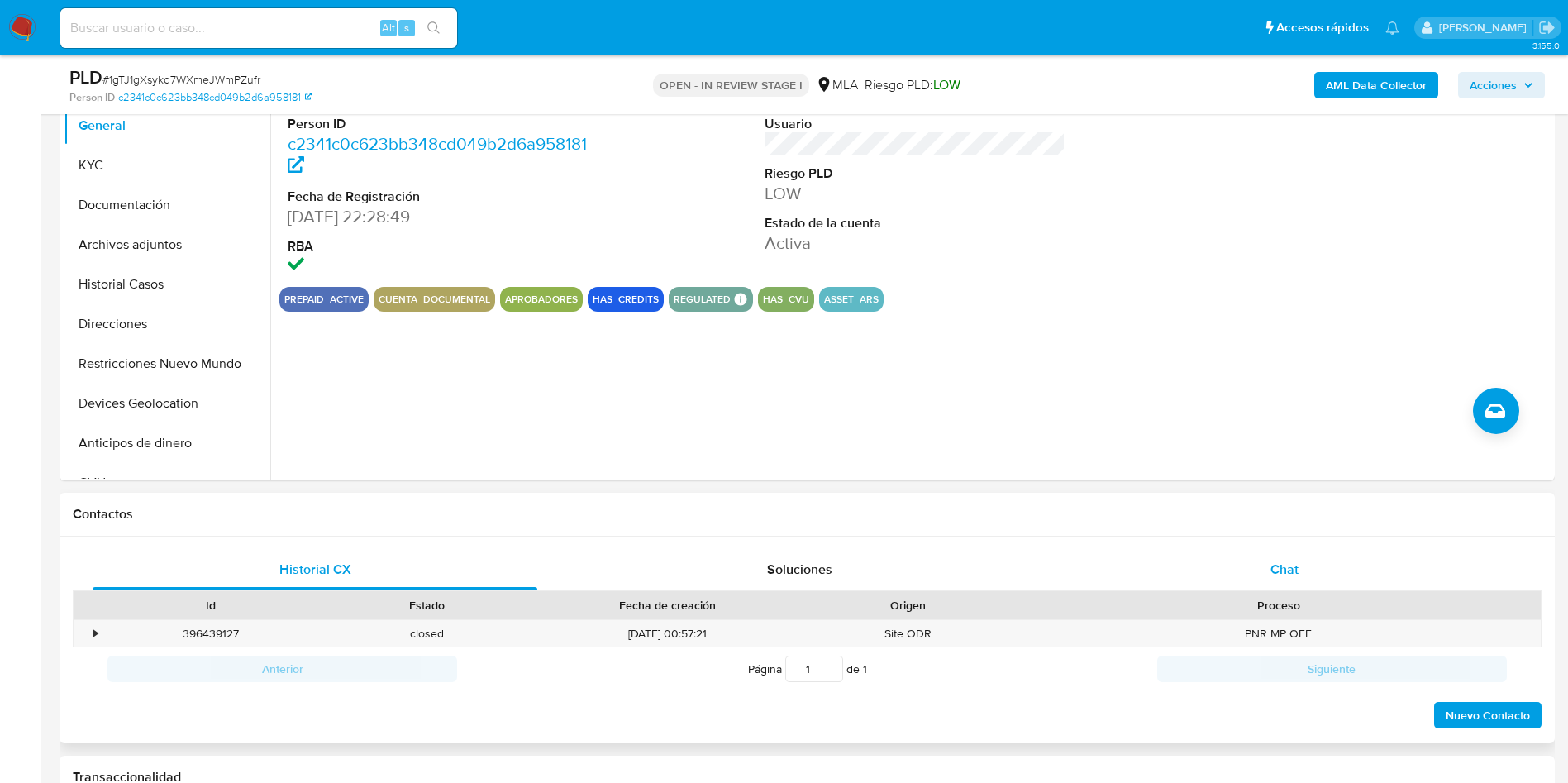
click at [1260, 559] on div "Chat" at bounding box center [1285, 570] width 445 height 40
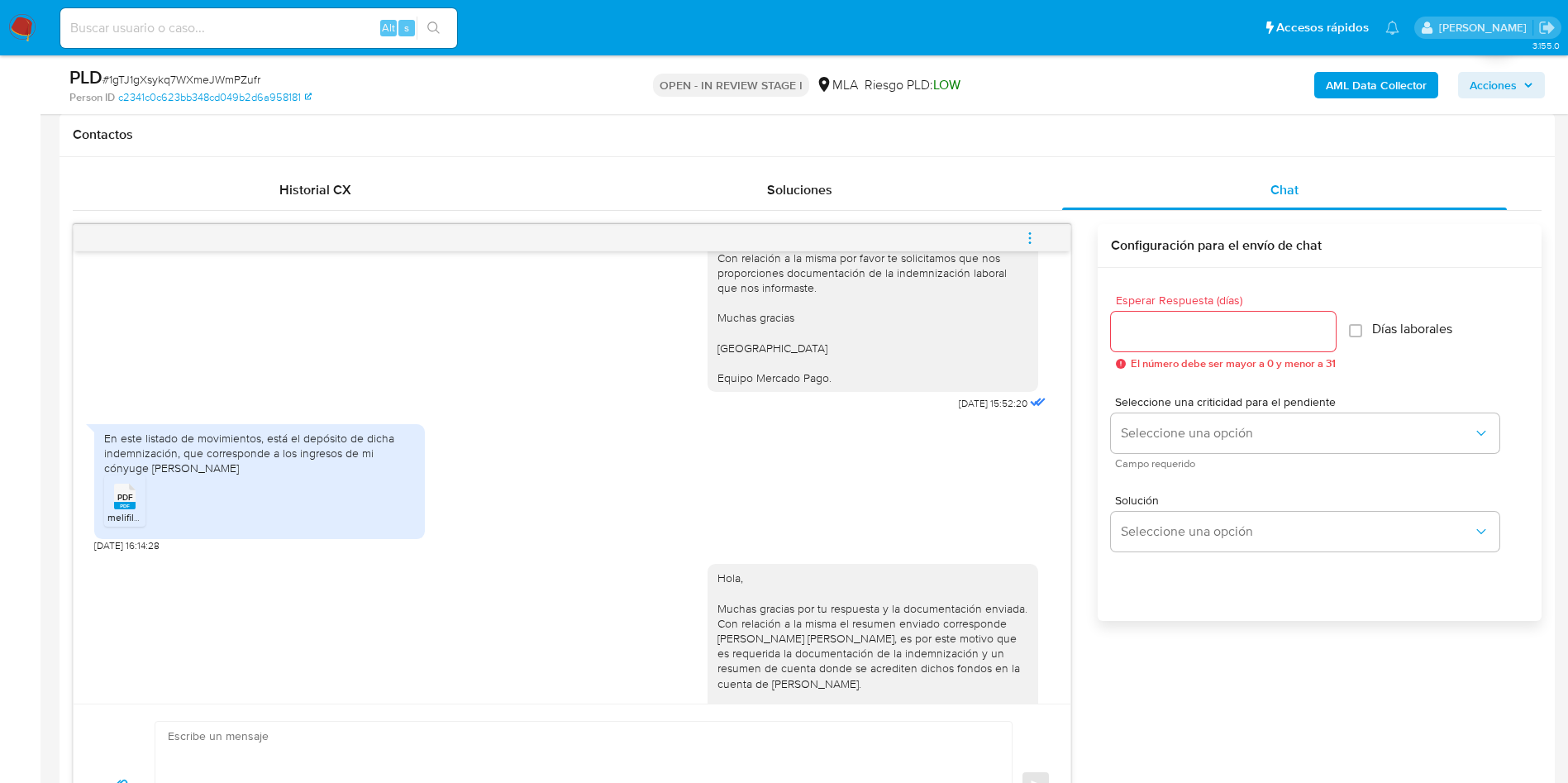
scroll to position [0, 0]
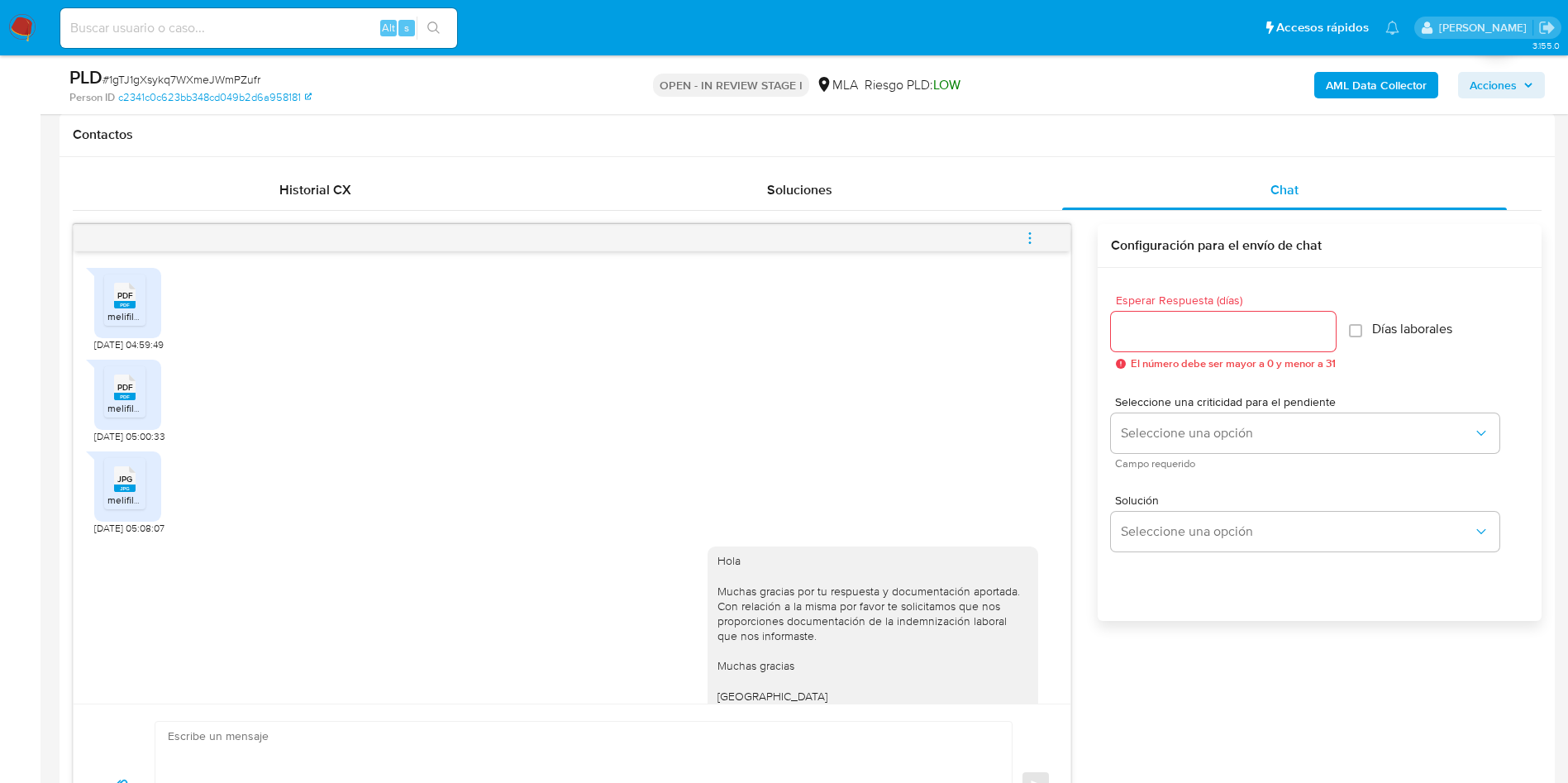
click at [132, 321] on span "melifile5256444181159913142.pdf" at bounding box center [180, 316] width 147 height 14
click at [144, 371] on li "PDF PDF melifile8516307220607592036.pdf" at bounding box center [125, 392] width 42 height 52
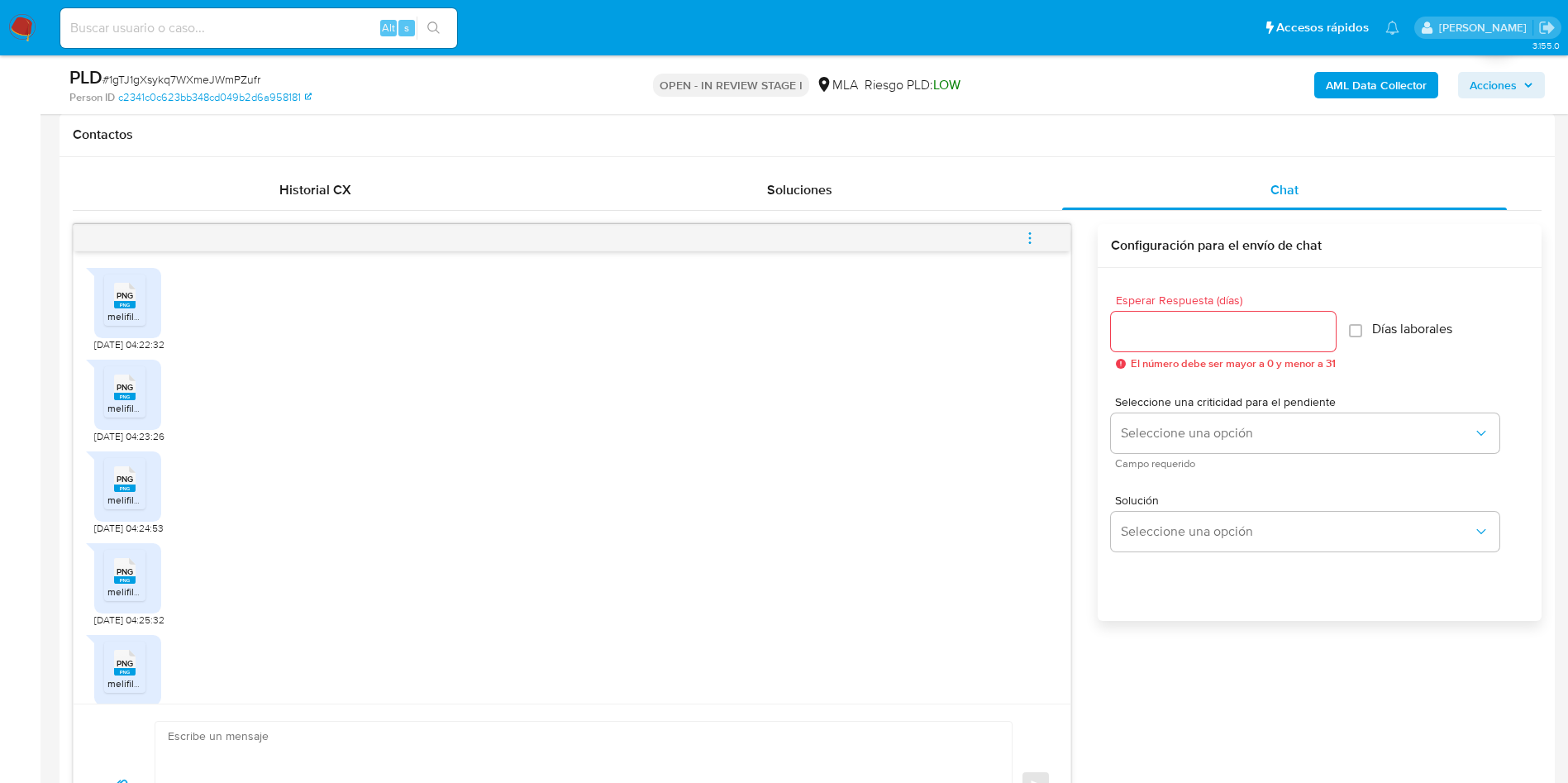
click at [132, 461] on div "PNG PNG melifile2703453484761253271.png 19/07/2025 04:22:32 PNG PNG melifile708…" at bounding box center [572, 478] width 997 height 452
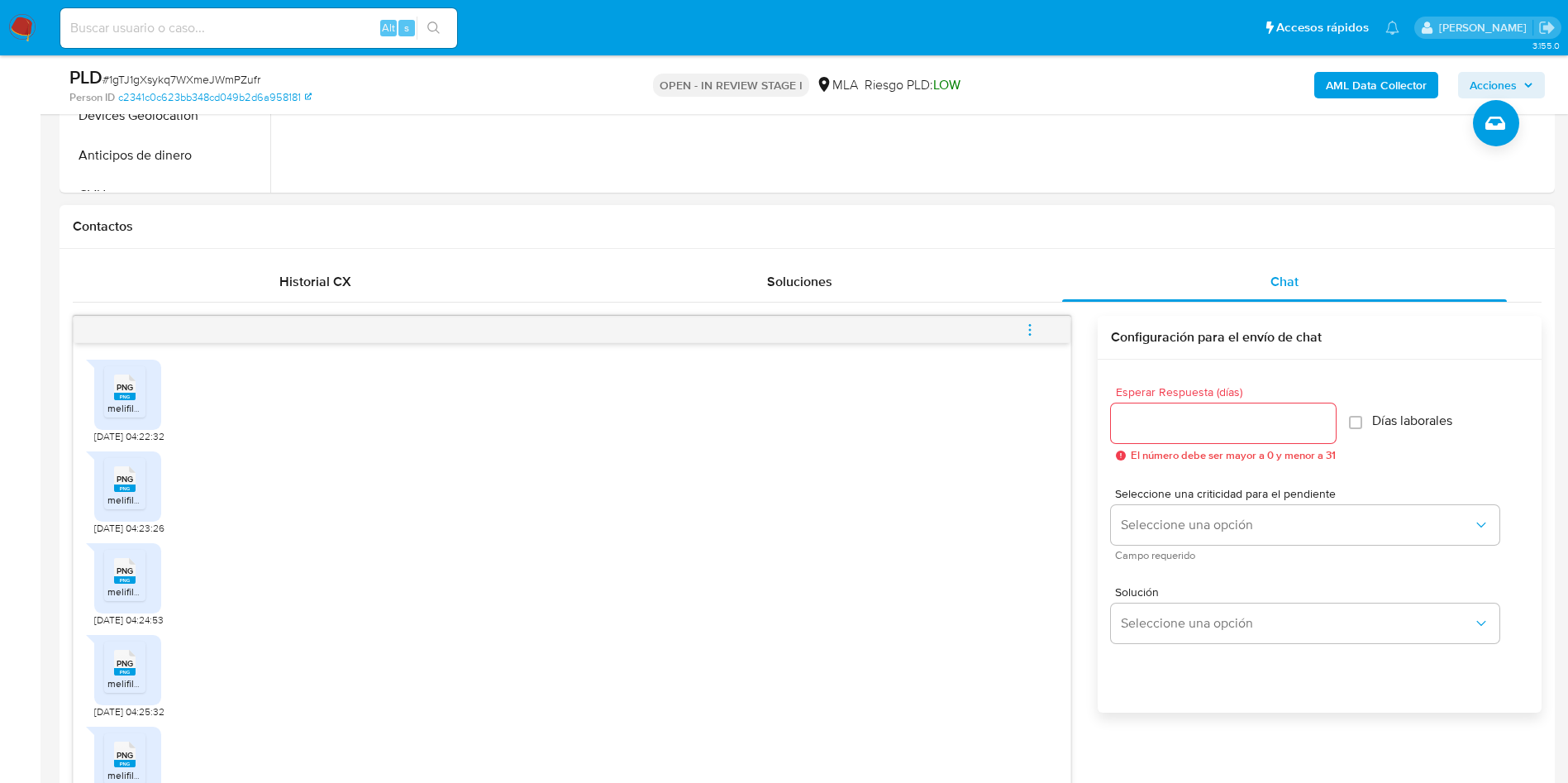
scroll to position [627, 0]
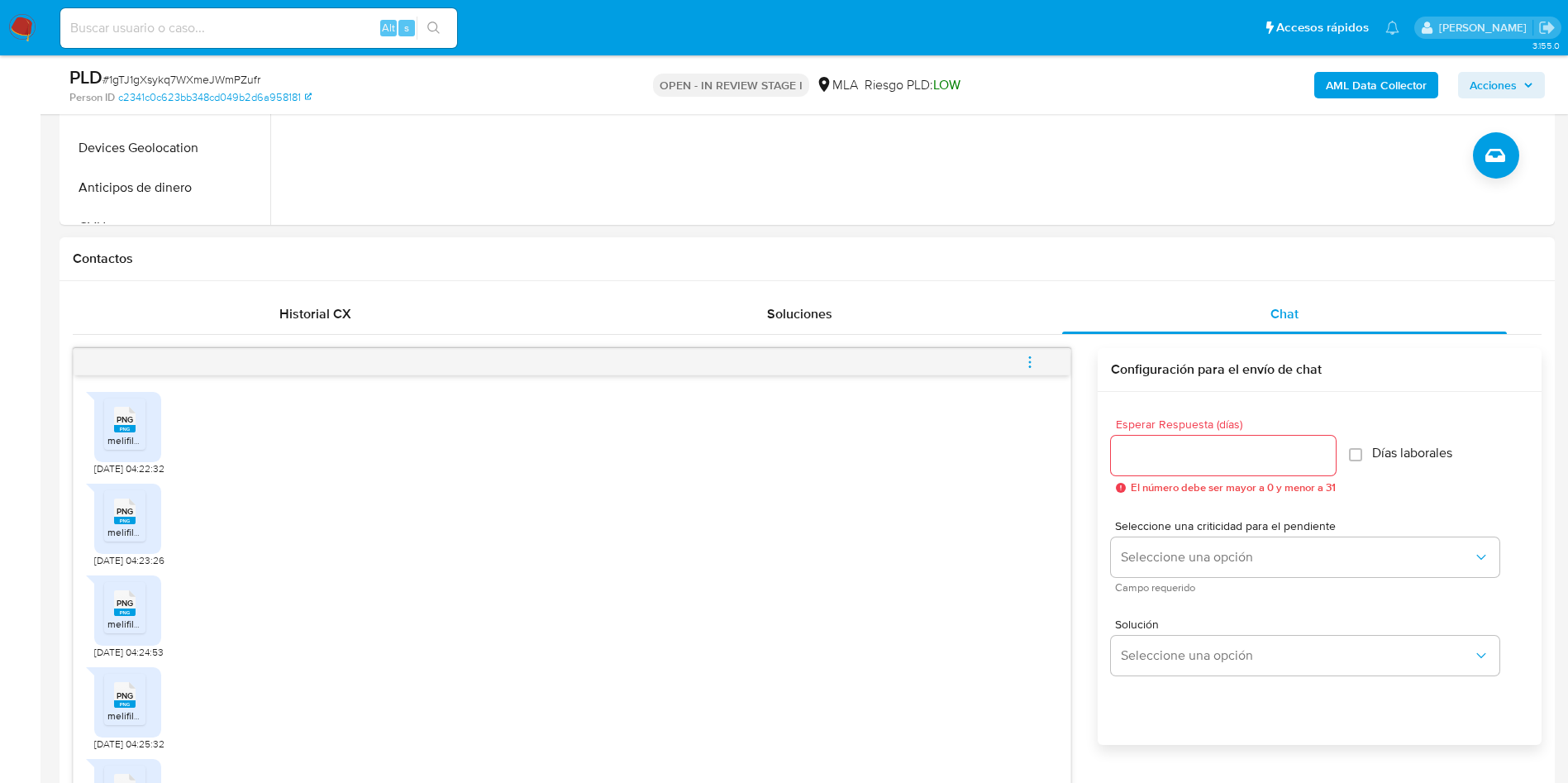
drag, startPoint x: 112, startPoint y: 434, endPoint x: 141, endPoint y: 510, distance: 81.3
click at [113, 435] on span "melifile2703453484761253271.png" at bounding box center [184, 440] width 155 height 14
drag, startPoint x: 132, startPoint y: 512, endPoint x: 127, endPoint y: 568, distance: 56.2
click at [132, 513] on span "PNG" at bounding box center [125, 510] width 17 height 11
click at [135, 633] on ul "PNG PNG melifile679173172552738812.png" at bounding box center [128, 611] width 48 height 57
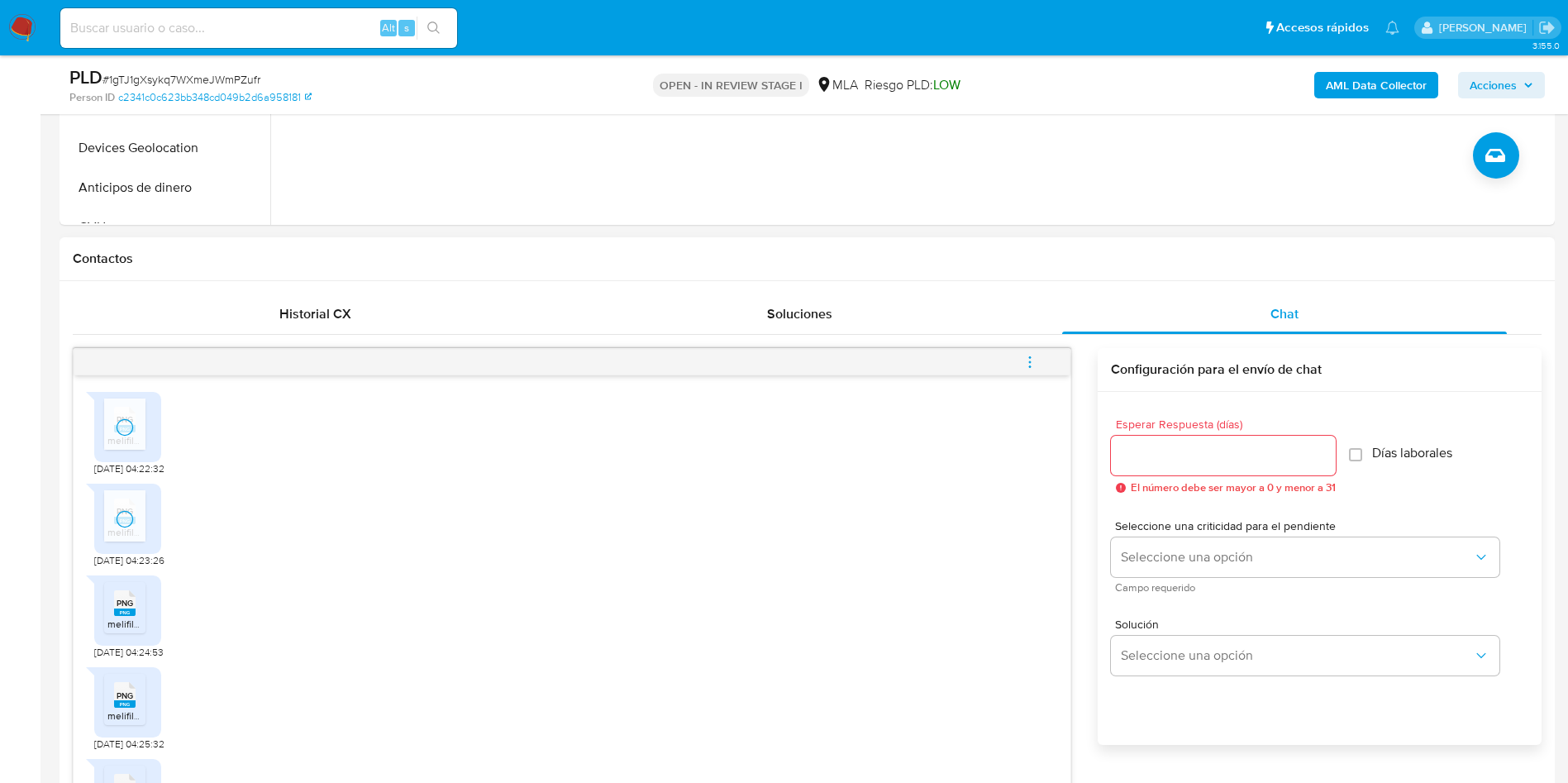
click at [97, 616] on div "PNG PNG melifile2703453484761253271.png 19/07/2025 04:22:32 PNG PNG melifile708…" at bounding box center [572, 602] width 997 height 452
click at [114, 627] on span "melifile679173172552738812.png" at bounding box center [179, 623] width 146 height 14
click at [129, 694] on span "PNG" at bounding box center [125, 695] width 17 height 11
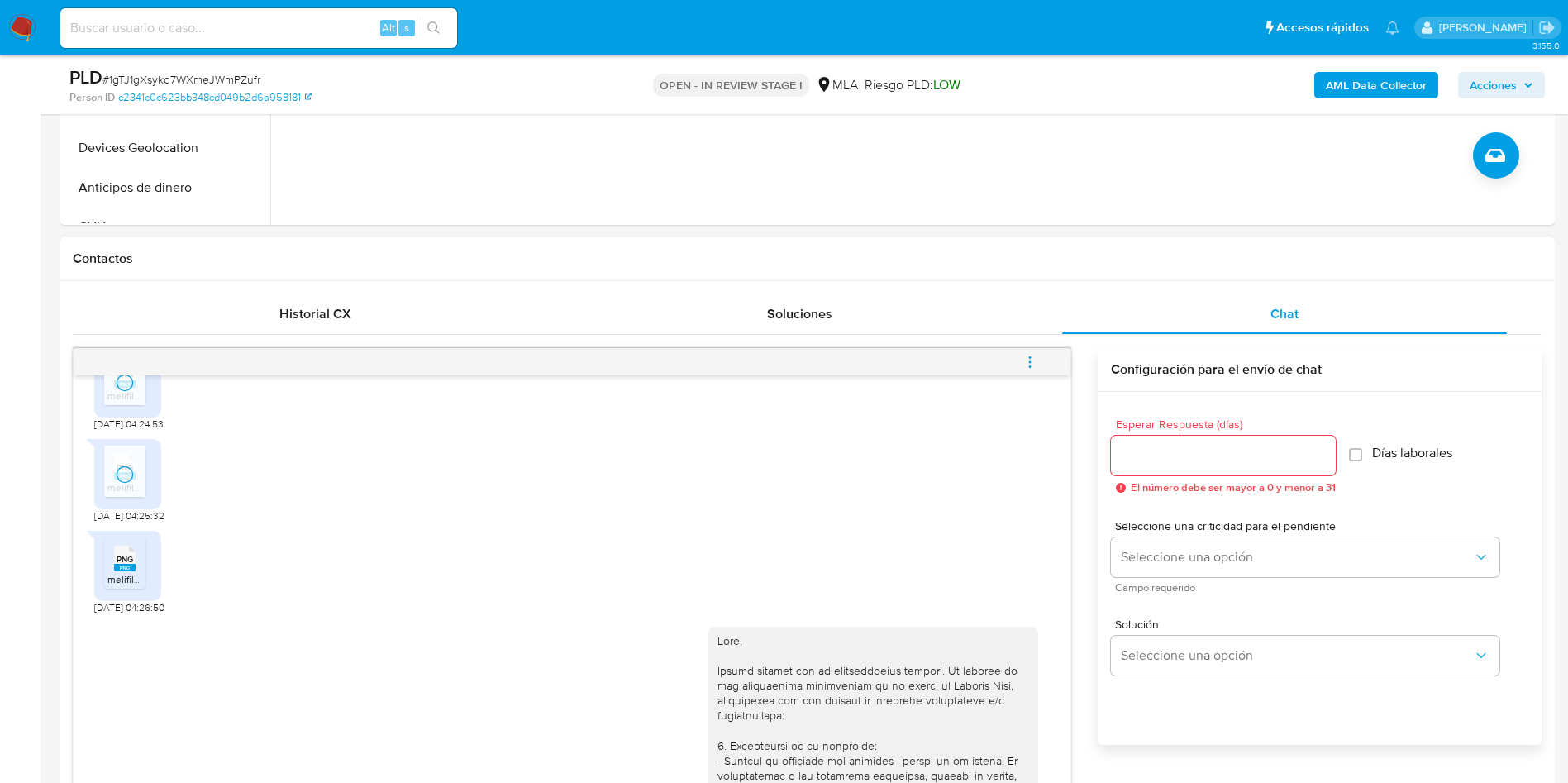
scroll to position [248, 0]
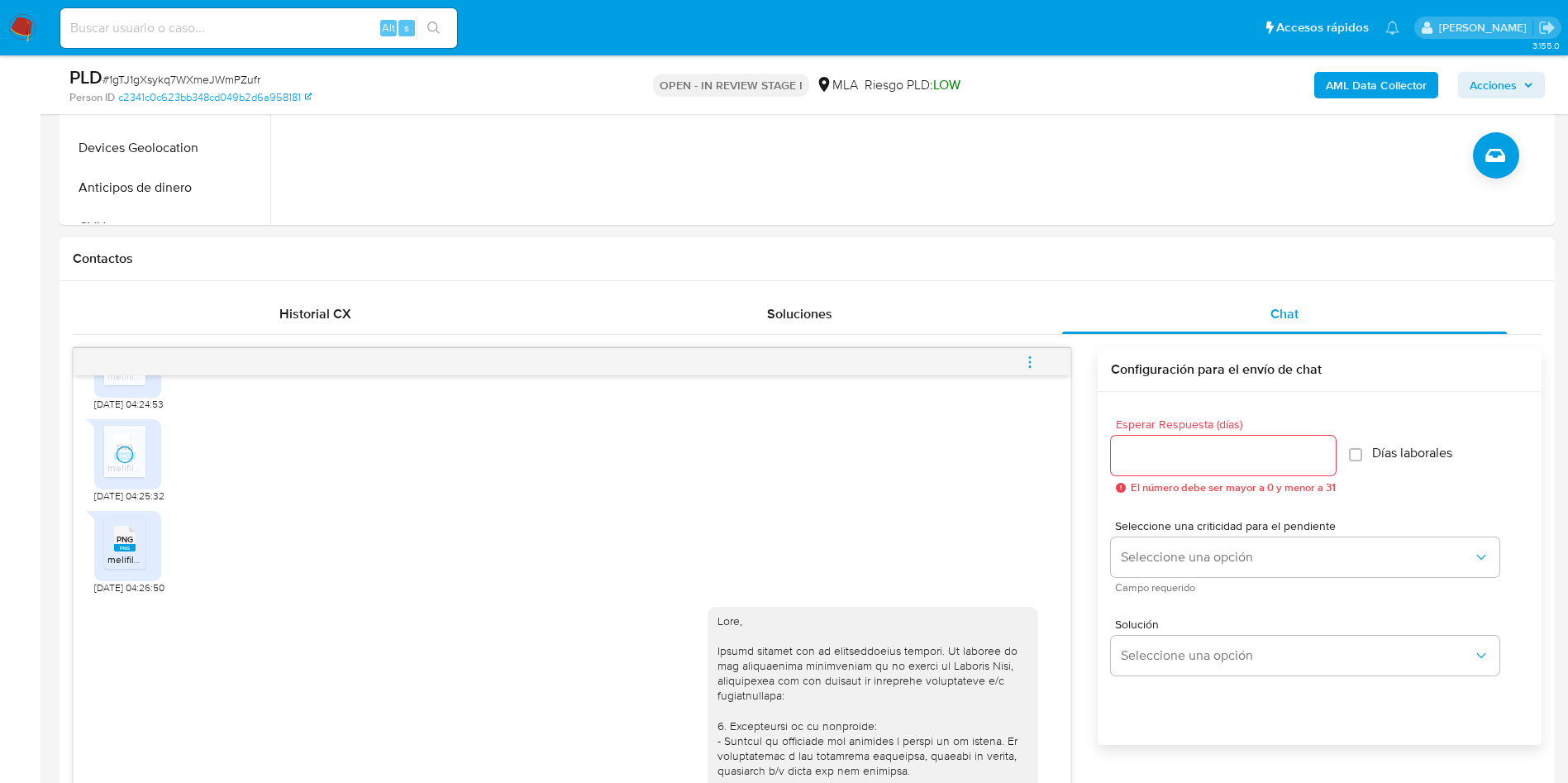
click at [127, 549] on rect at bounding box center [125, 548] width 22 height 8
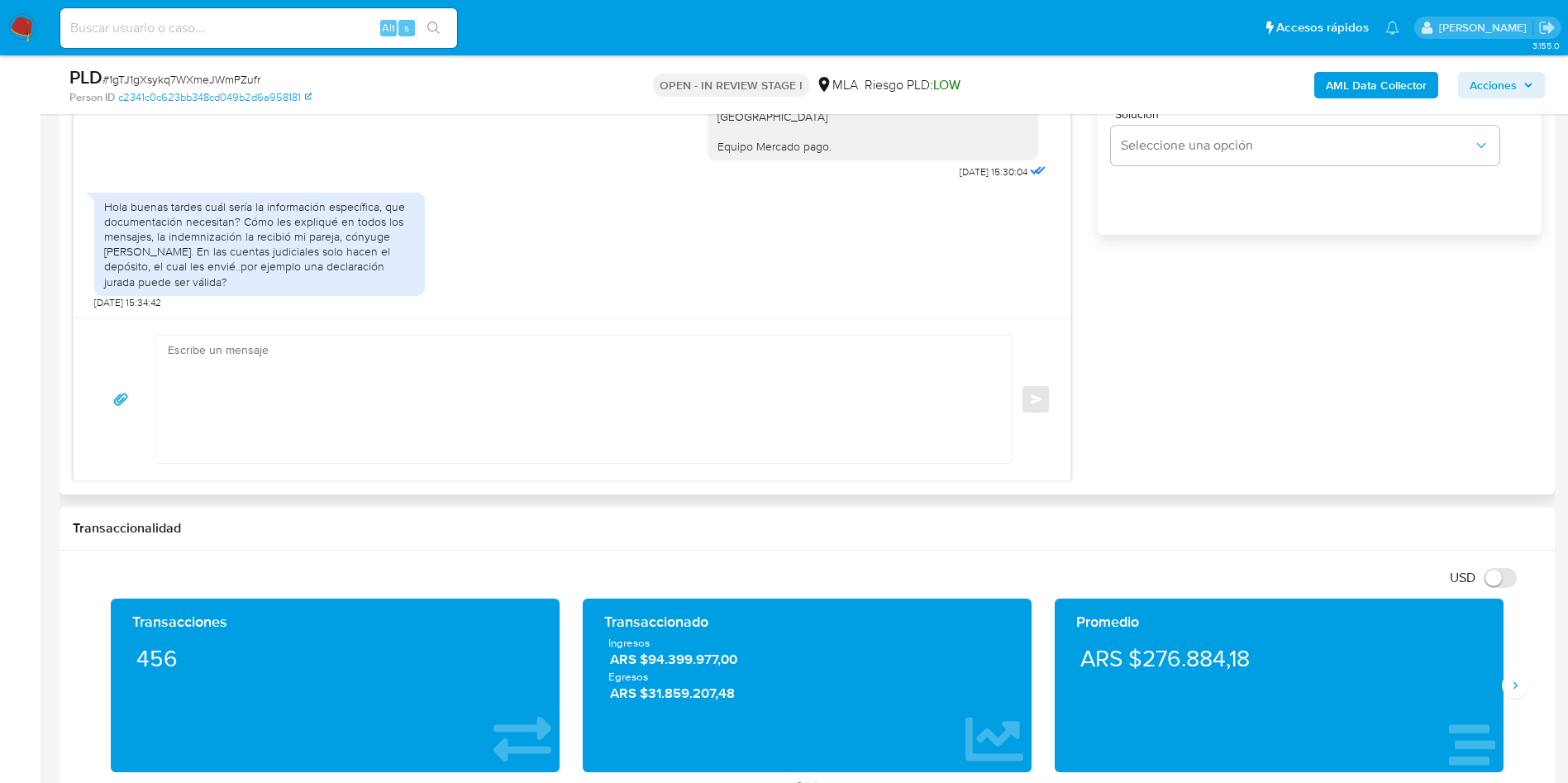
scroll to position [999, 0]
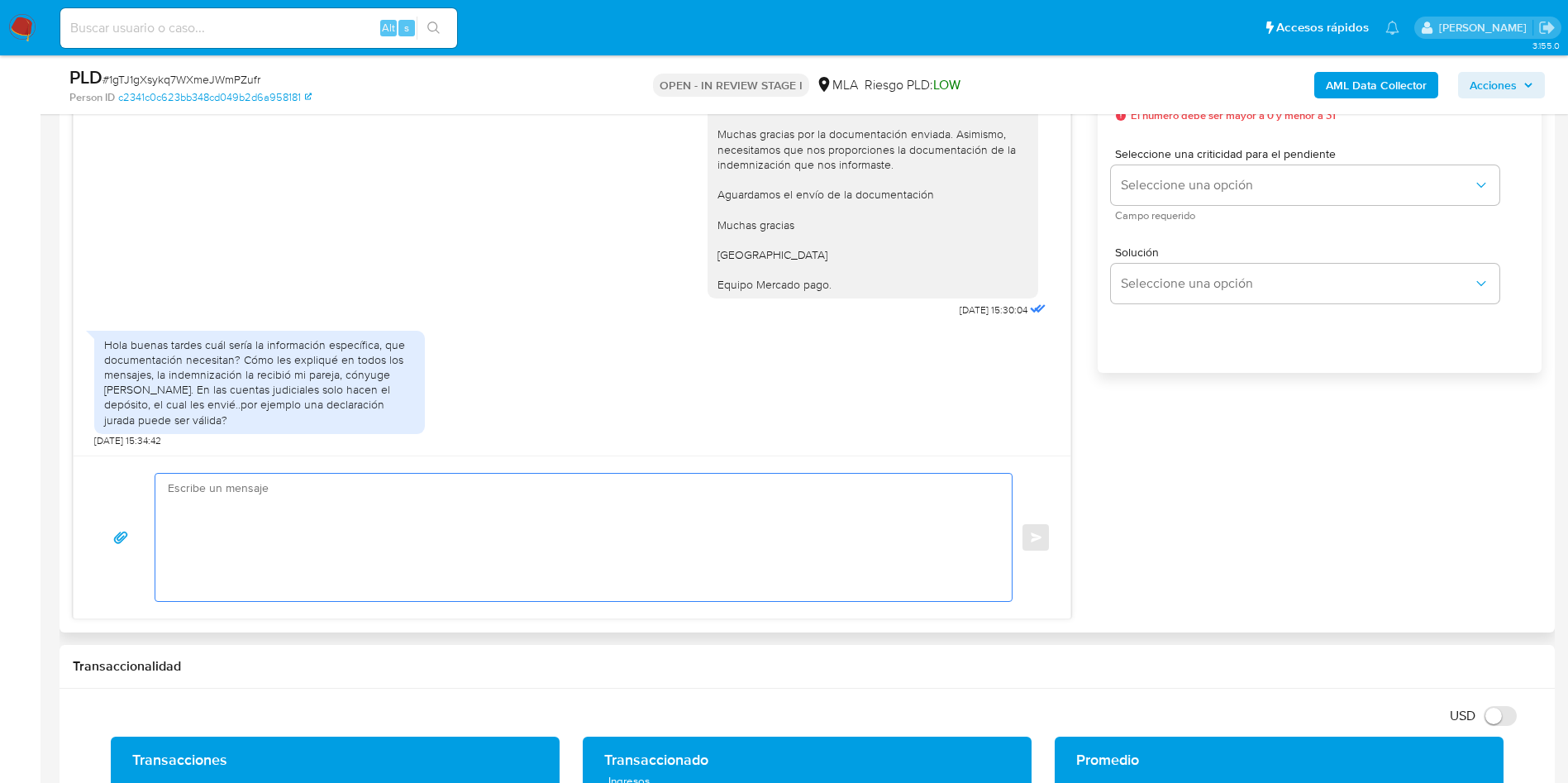
click at [234, 520] on textarea at bounding box center [579, 537] width 824 height 127
type textarea "h"
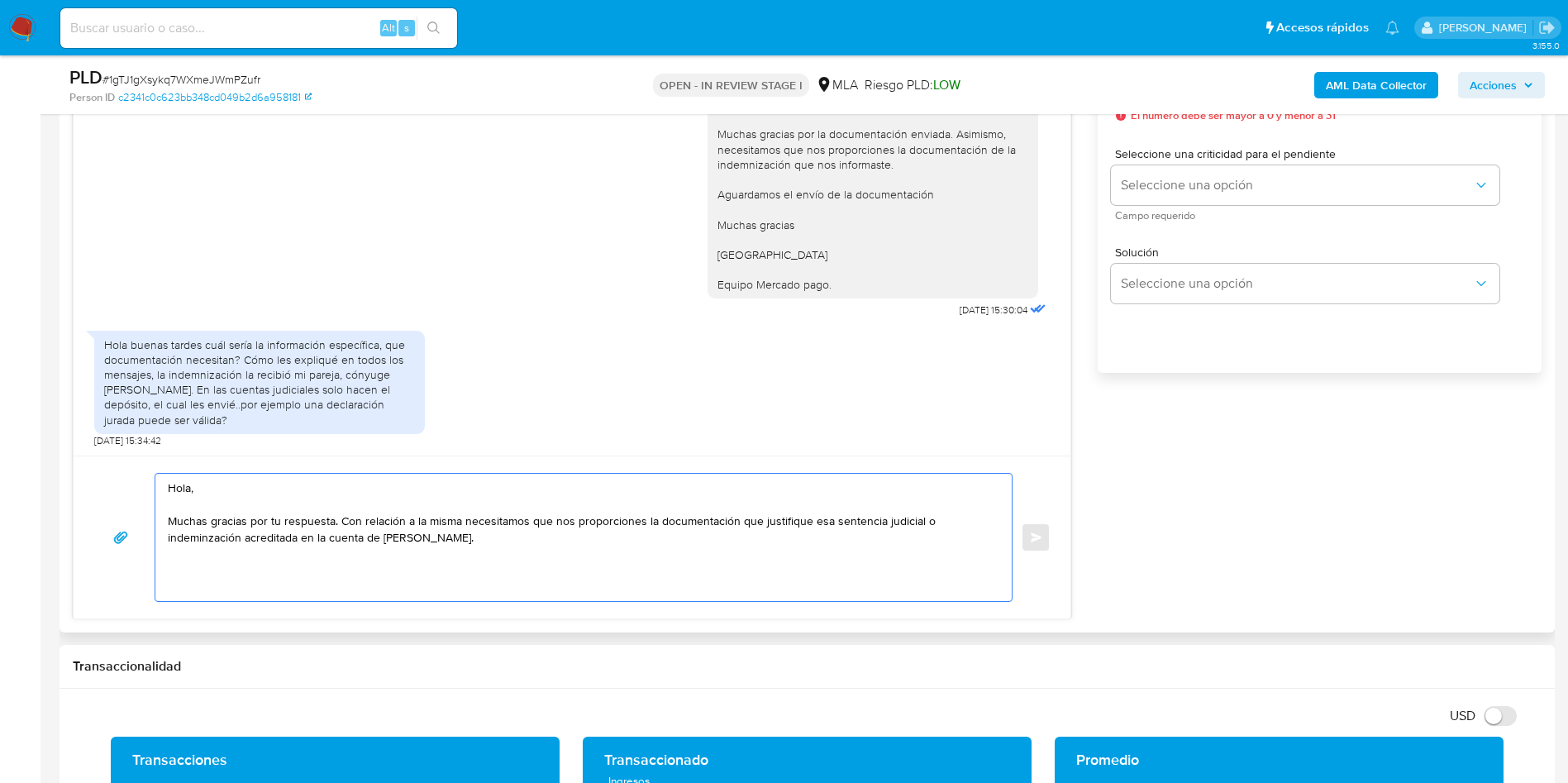
click at [810, 519] on textarea "Hola, Muchas gracias por tu respuesta. Con relación a la misma necesitamos que …" at bounding box center [579, 537] width 824 height 127
click at [392, 542] on textarea "Hola, Muchas gracias por tu respuesta. Con relación a la misma necesitamos que …" at bounding box center [579, 537] width 824 height 127
click at [741, 520] on textarea "Hola, Muchas gracias por tu respuesta. Con relación a la misma necesitamos que …" at bounding box center [579, 537] width 824 height 127
click at [477, 540] on textarea "Hola, Muchas gracias por tu respuesta. Con relación a la misma necesitamos que …" at bounding box center [579, 537] width 824 height 127
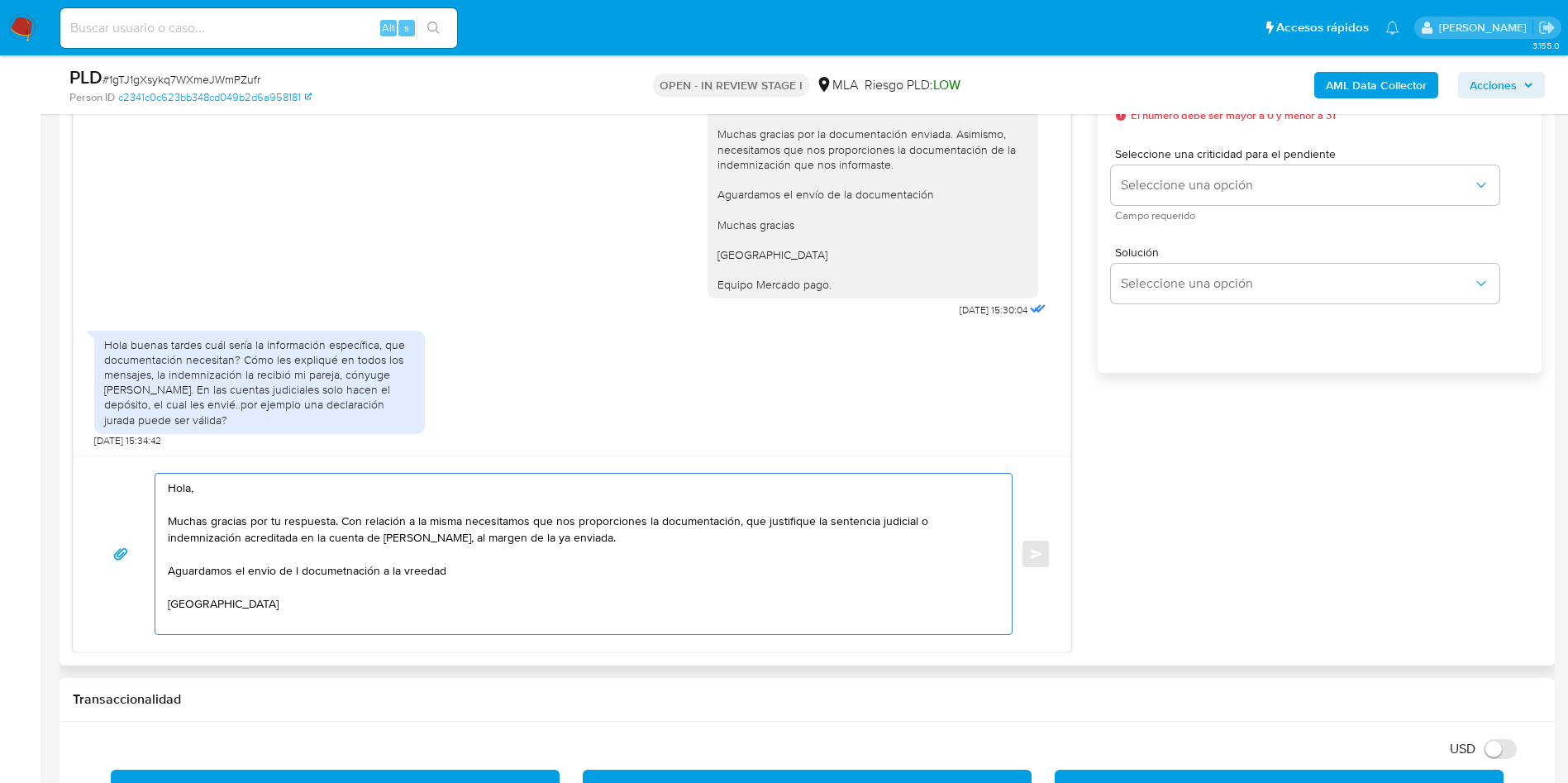
scroll to position [6, 0]
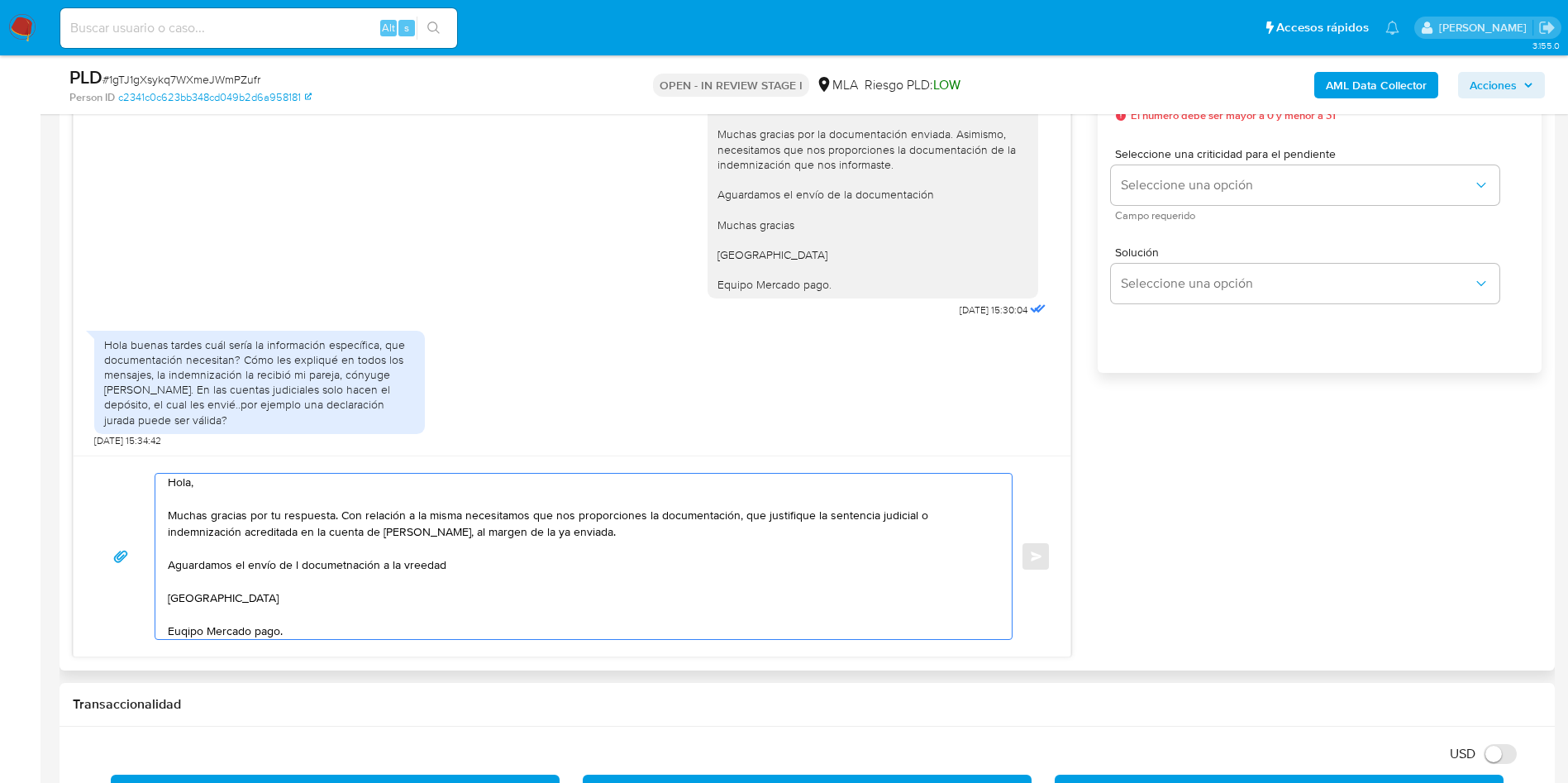
click at [300, 557] on textarea "Hola, Muchas gracias por tu respuesta. Con relación a la misma necesitamos que …" at bounding box center [579, 556] width 824 height 166
click at [424, 558] on textarea "Hola, Muchas gracias por tu respuesta. Con relación a la misma necesitamos que …" at bounding box center [579, 556] width 824 height 166
click at [424, 557] on textarea "Hola, Muchas gracias por tu respuesta. Con relación a la misma necesitamos que …" at bounding box center [579, 556] width 824 height 166
click at [326, 539] on textarea "Hola, Muchas gracias por tu respuesta. Con relación a la misma necesitamos que …" at bounding box center [579, 556] width 824 height 166
click at [410, 566] on textarea "Hola, Muchas gracias por tu respuesta. Con relación a la misma necesitamos que …" at bounding box center [579, 556] width 824 height 166
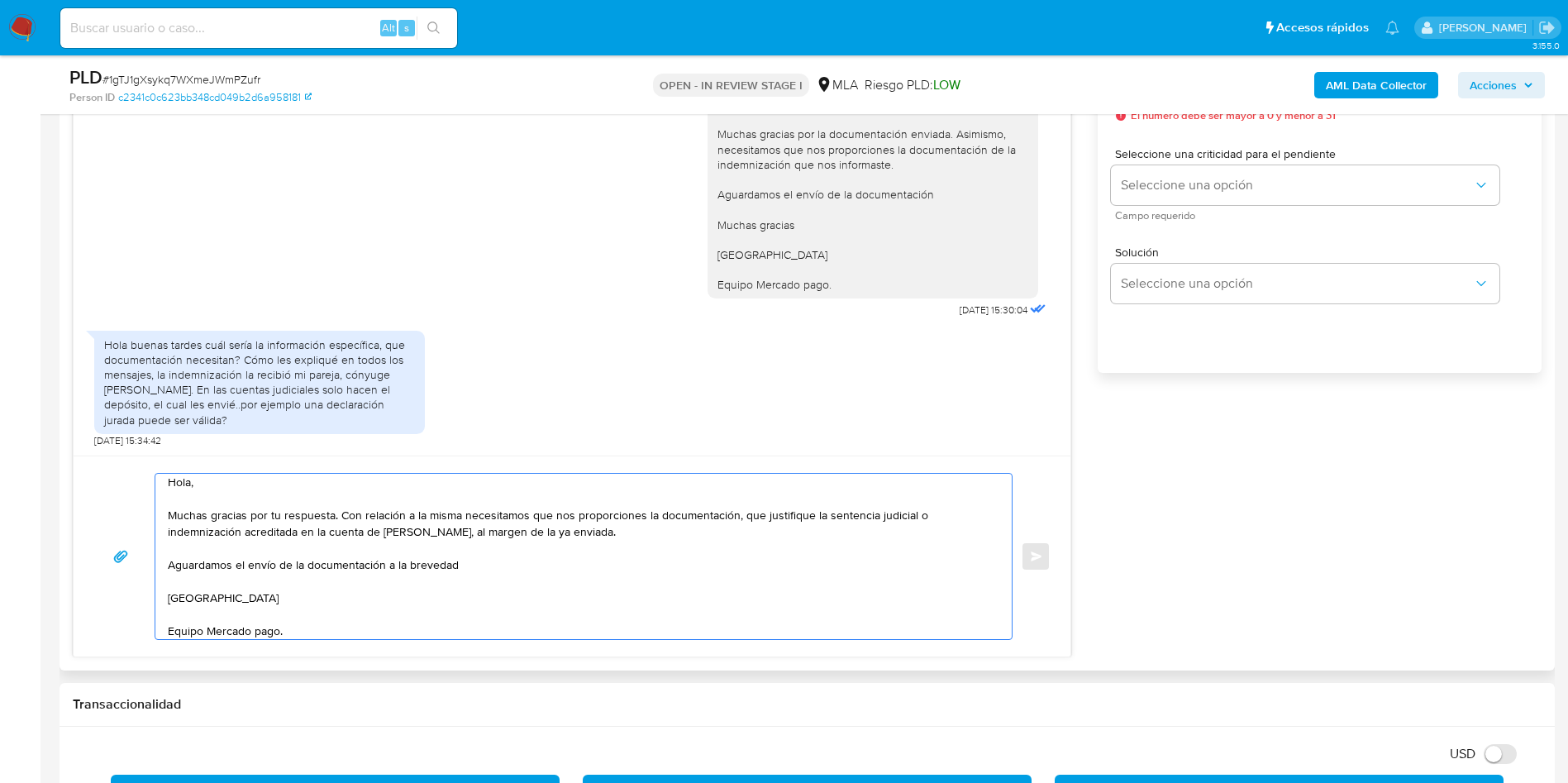
drag, startPoint x: 466, startPoint y: 534, endPoint x: 625, endPoint y: 539, distance: 159.1
click at [625, 539] on textarea "Hola, Muchas gracias por tu respuesta. Con relación a la misma necesitamos que …" at bounding box center [579, 556] width 824 height 166
click at [739, 510] on textarea "Hola, Muchas gracias por tu respuesta. Con relación a la misma necesitamos que …" at bounding box center [579, 556] width 824 height 166
paste textarea "al margen de la ya enviada."
drag, startPoint x: 740, startPoint y: 519, endPoint x: 811, endPoint y: 525, distance: 71.3
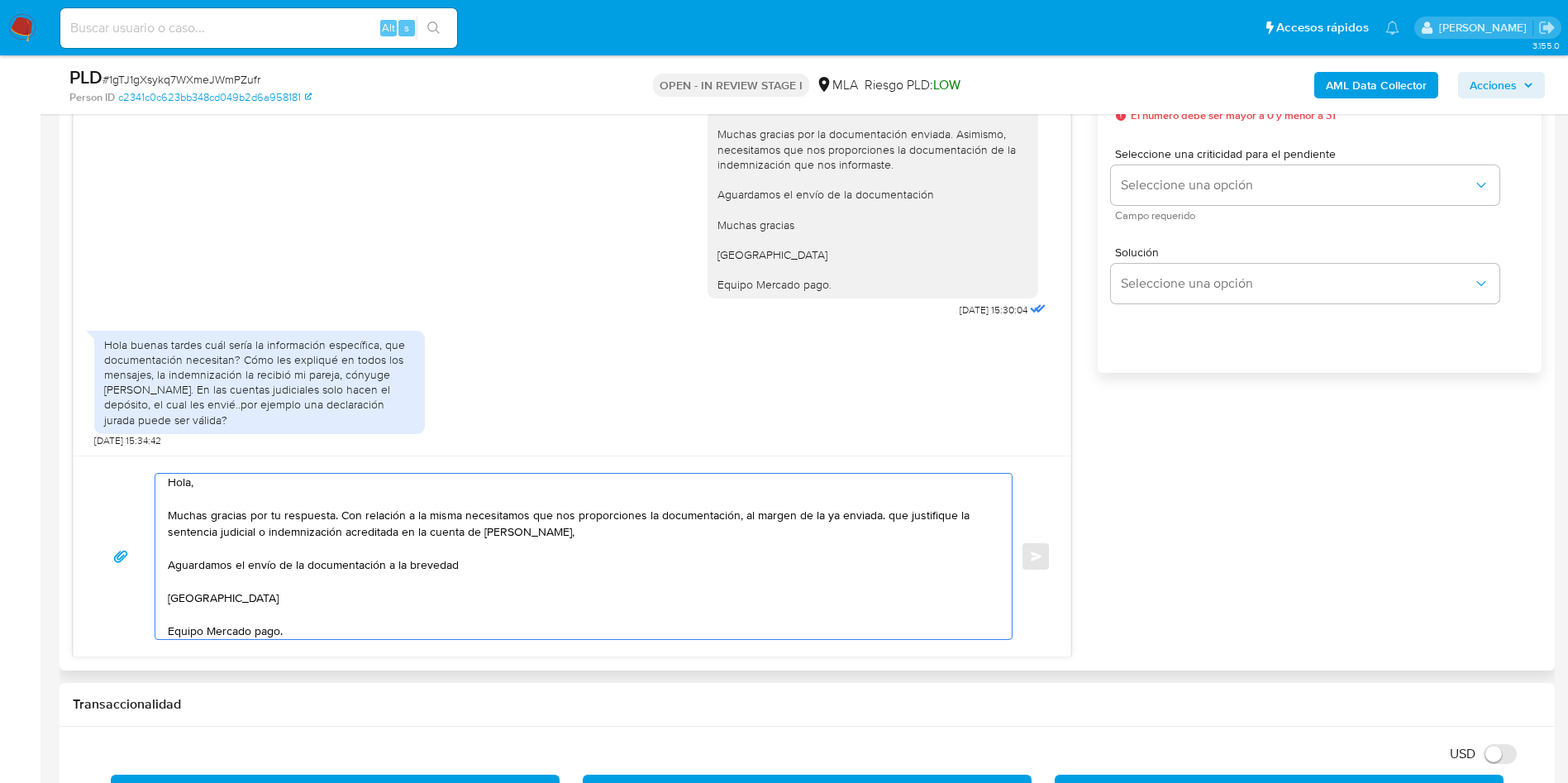
click at [811, 521] on textarea "Hola, Muchas gracias por tu respuesta. Con relación a la misma necesitamos que …" at bounding box center [579, 556] width 824 height 166
click at [855, 513] on textarea "Hola, Muchas gracias por tu respuesta. Con relación a la misma necesitamos que …" at bounding box center [579, 556] width 824 height 166
click at [536, 586] on textarea "Hola, Muchas gracias por tu respuesta. Con relación a la misma necesitamos que …" at bounding box center [579, 556] width 824 height 166
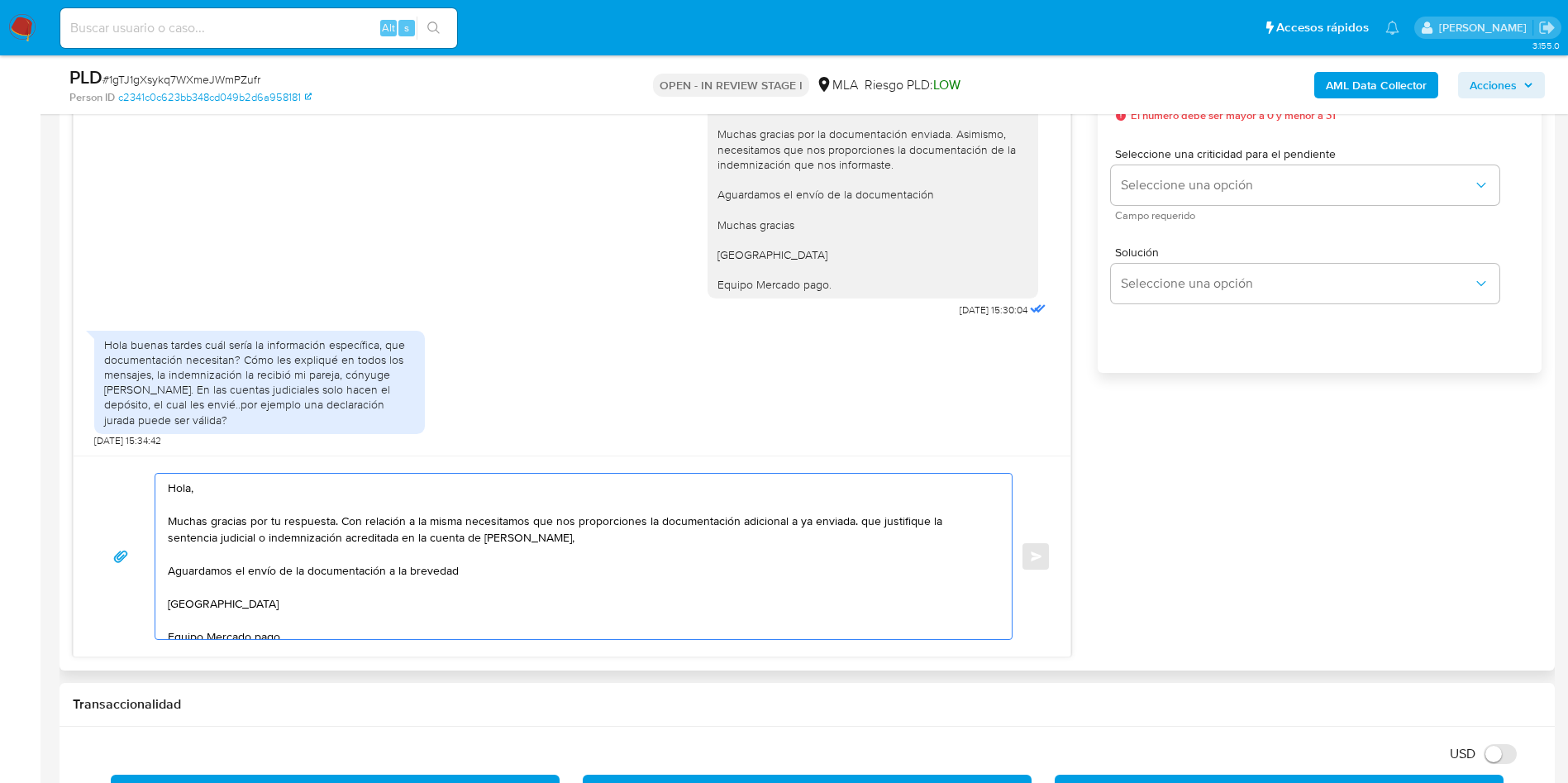
drag, startPoint x: 297, startPoint y: 574, endPoint x: 714, endPoint y: 356, distance: 470.5
click at [82, 429] on div "PNG PNG melifile2703453484761253271.png 19/07/2025 04:22:32 PNG PNG melifile708…" at bounding box center [572, 316] width 999 height 681
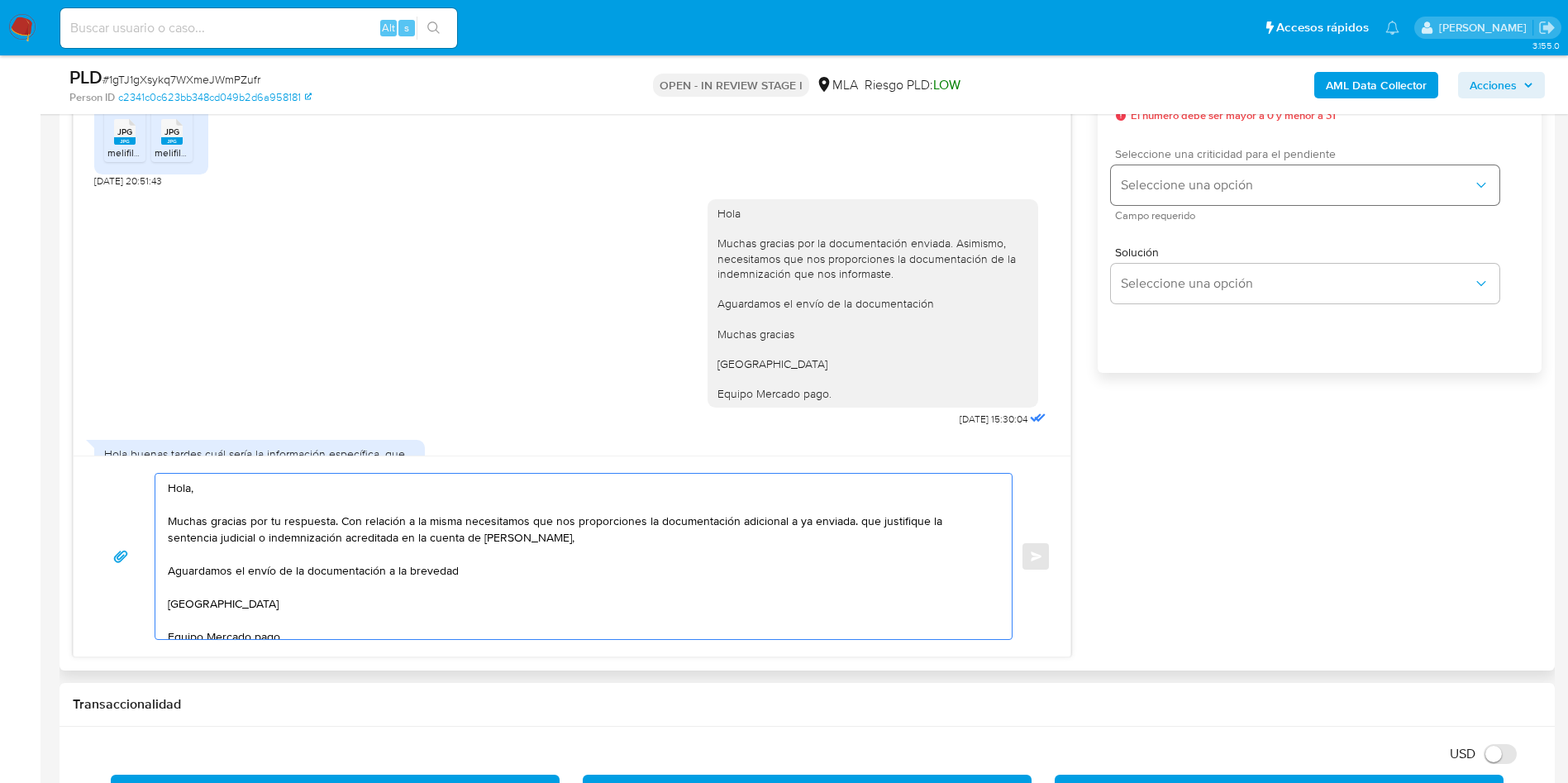
scroll to position [875, 0]
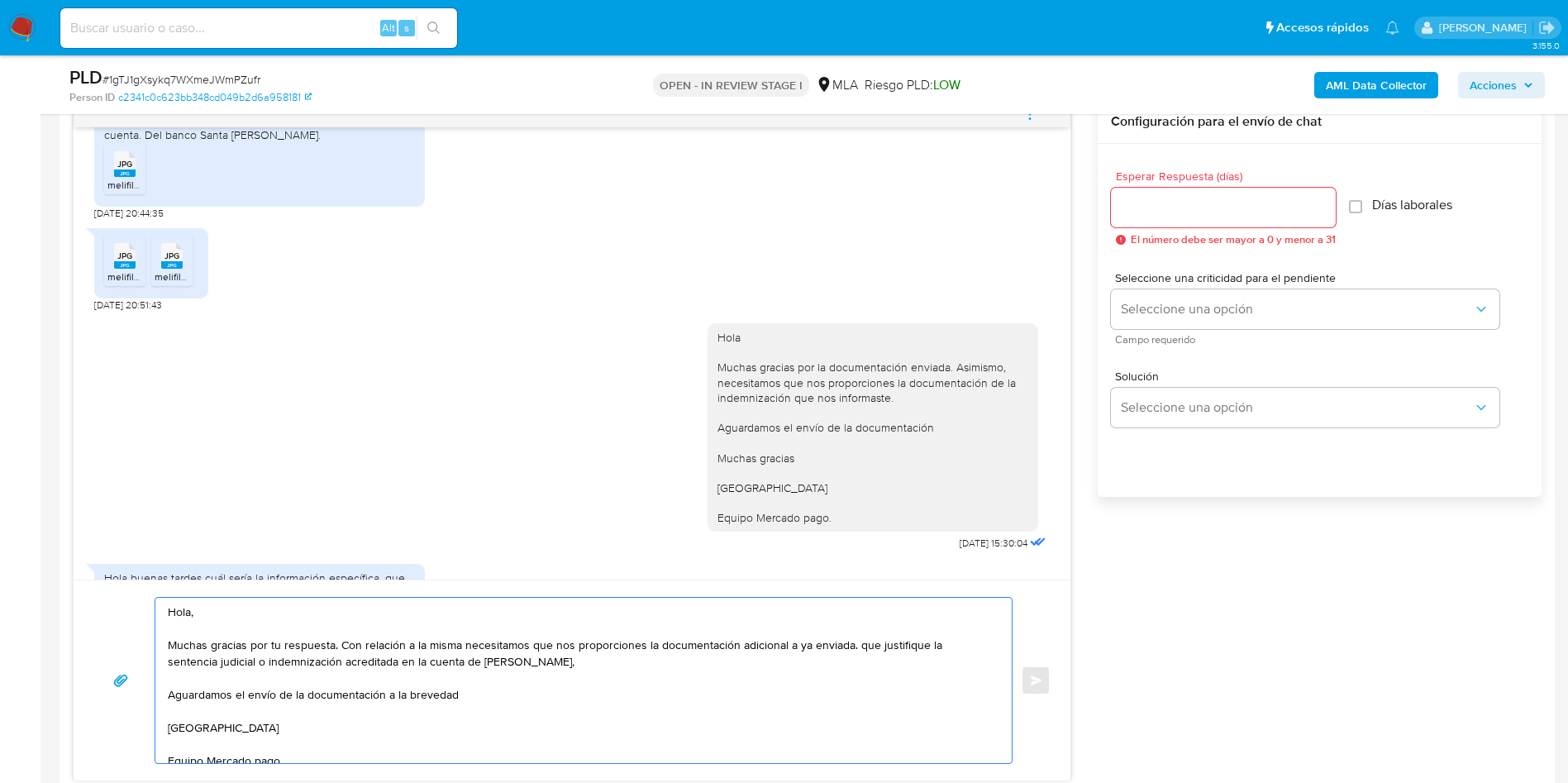
type textarea "Hola, Muchas gracias por tu respuesta. Con relación a la misma necesitamos que …"
click at [1164, 209] on input "Esperar Respuesta (días)" at bounding box center [1223, 208] width 225 height 22
type input "1"
drag, startPoint x: 1172, startPoint y: 277, endPoint x: 1169, endPoint y: 296, distance: 19.2
click at [1172, 277] on span "Seleccione una criticidad para el pendiente" at bounding box center [1309, 278] width 389 height 12
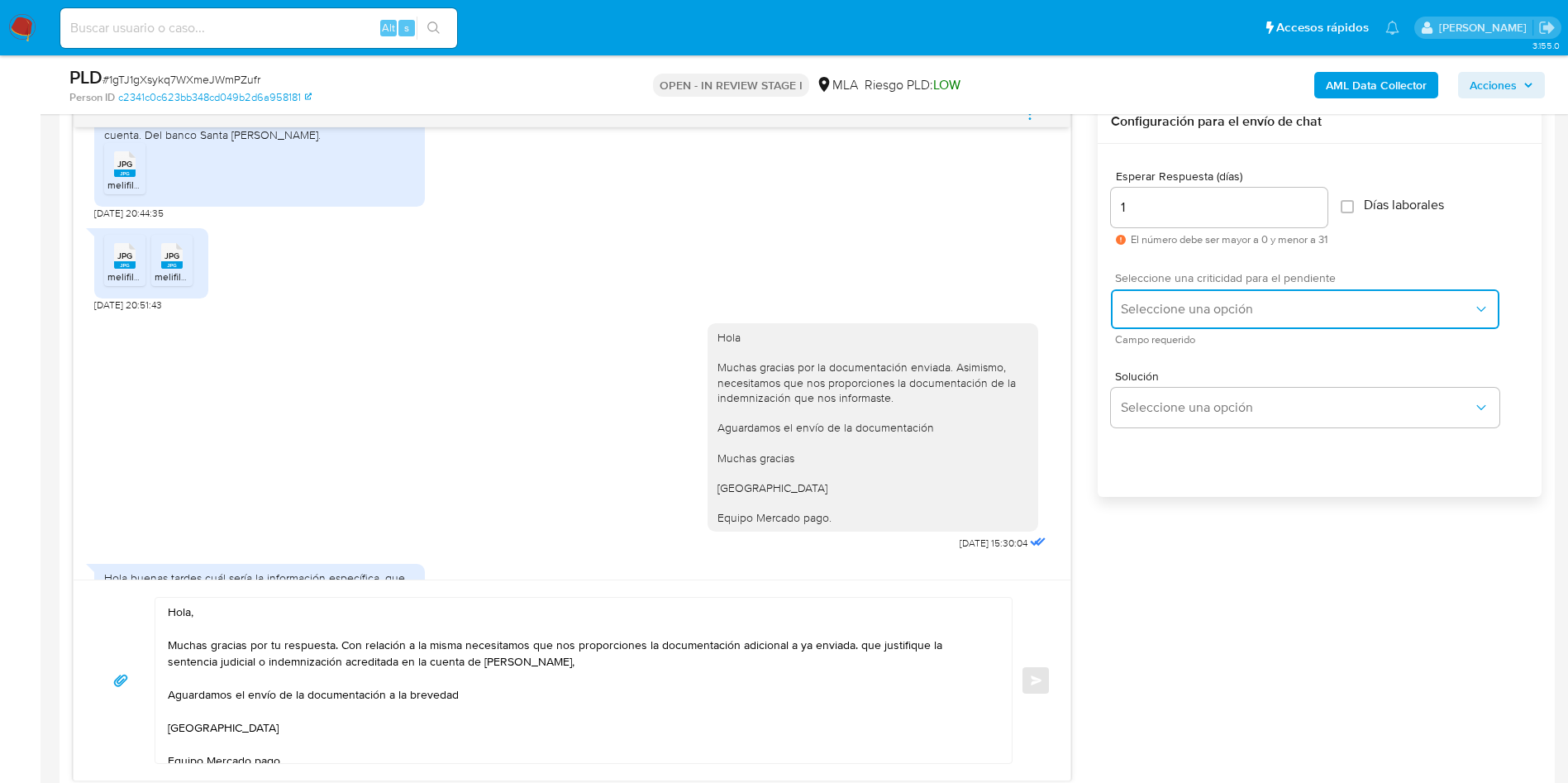
click at [1169, 296] on button "Seleccione una opción" at bounding box center [1305, 309] width 389 height 40
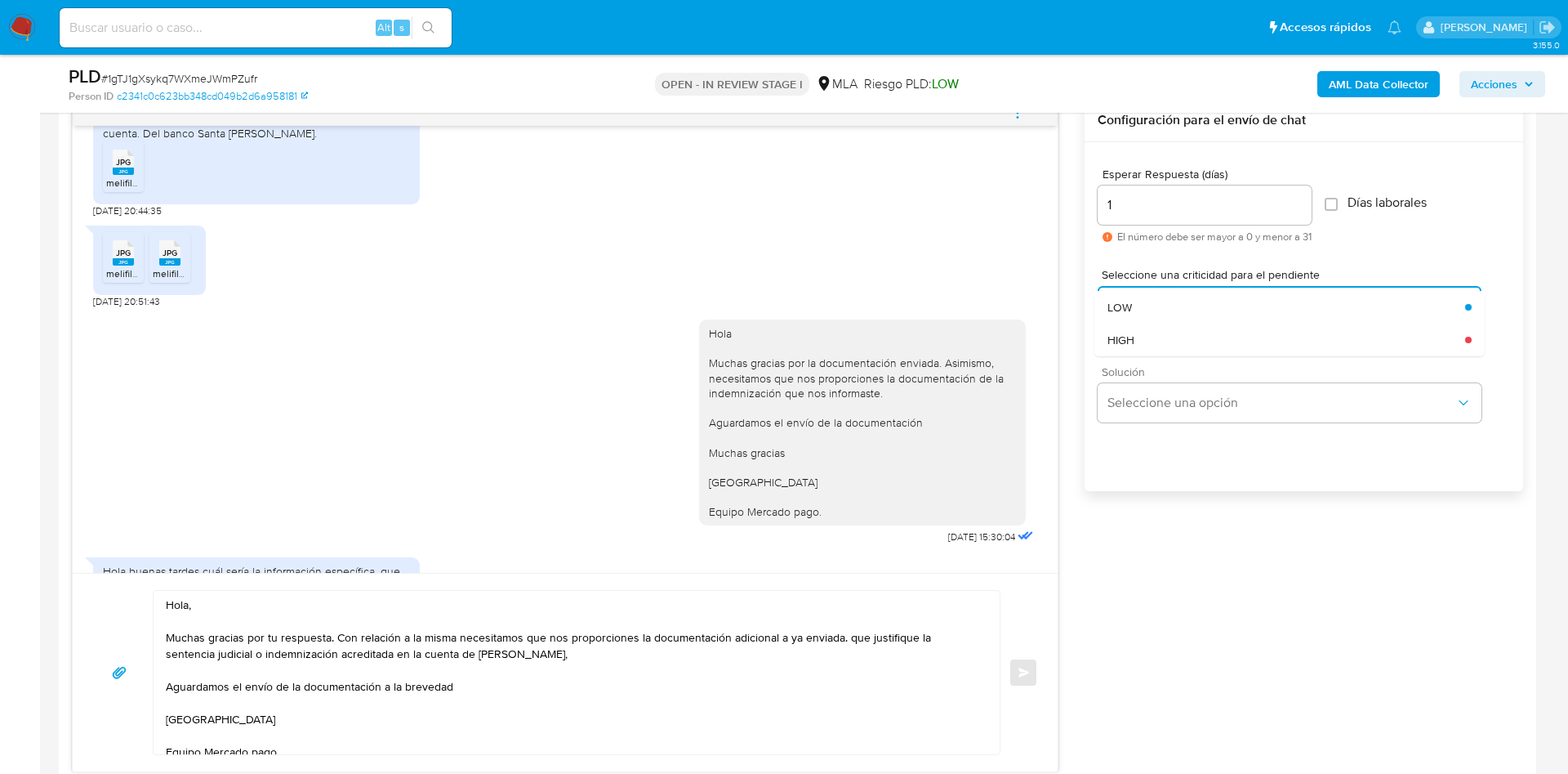
drag, startPoint x: 1157, startPoint y: 306, endPoint x: 1145, endPoint y: 379, distance: 74.0
click at [1157, 308] on div "LOW" at bounding box center [1286, 307] width 357 height 32
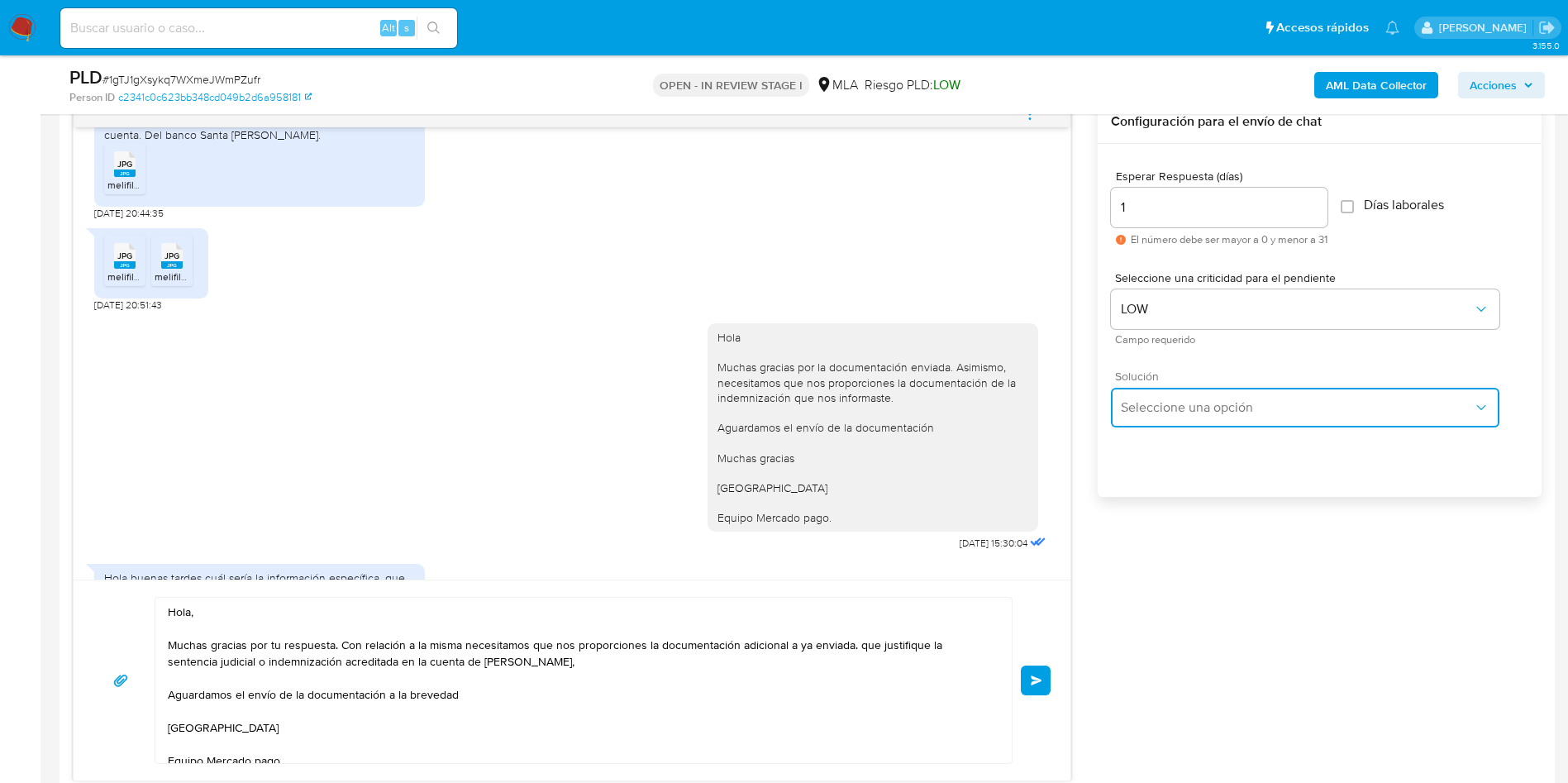
click at [1154, 407] on span "Seleccione una opción" at bounding box center [1296, 407] width 352 height 17
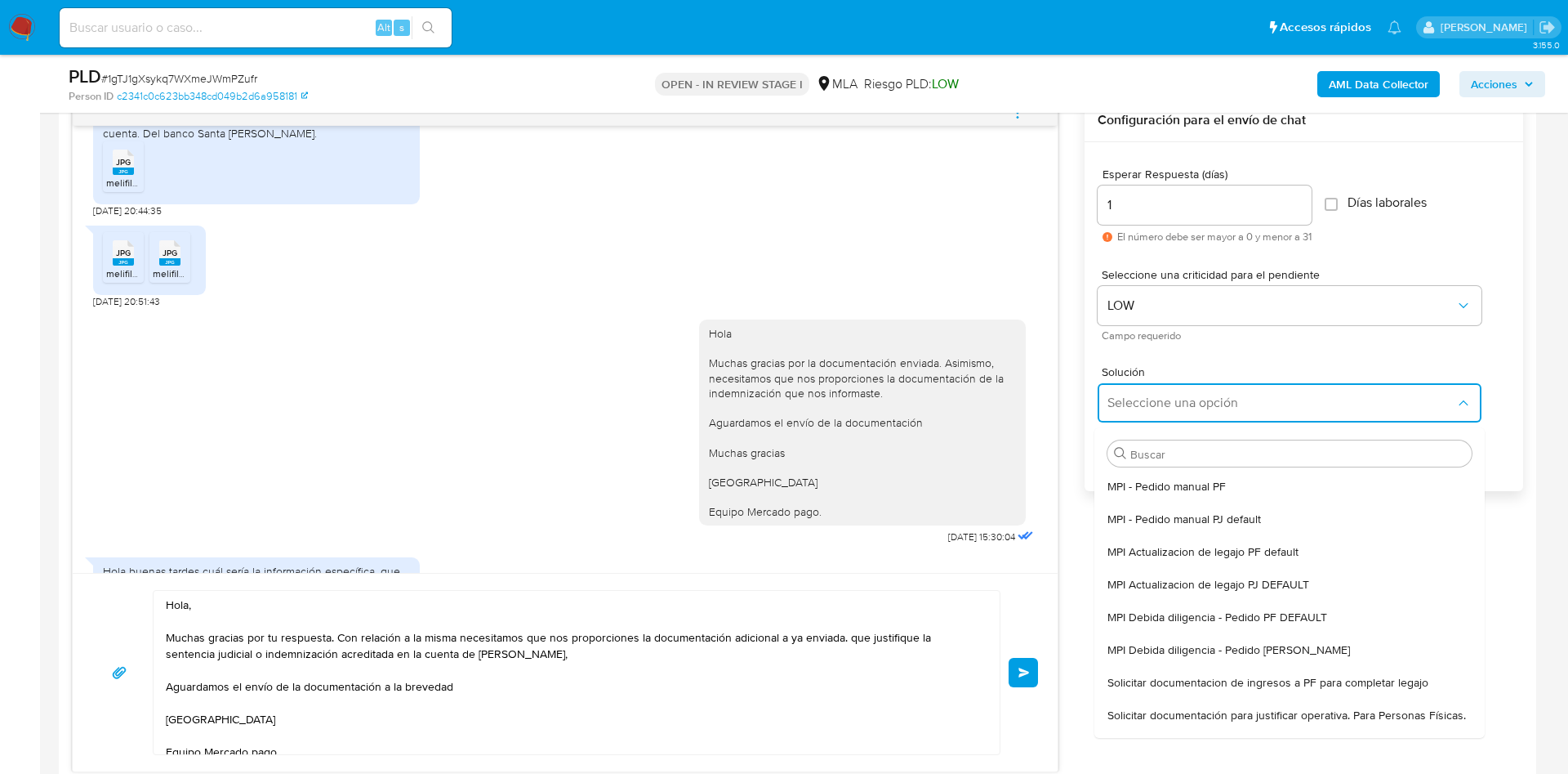
drag, startPoint x: 1176, startPoint y: 706, endPoint x: 920, endPoint y: 700, distance: 256.1
click at [1171, 703] on div "Solicitar documentación para justificar operativa. Para Personas Físicas." at bounding box center [1290, 714] width 364 height 32
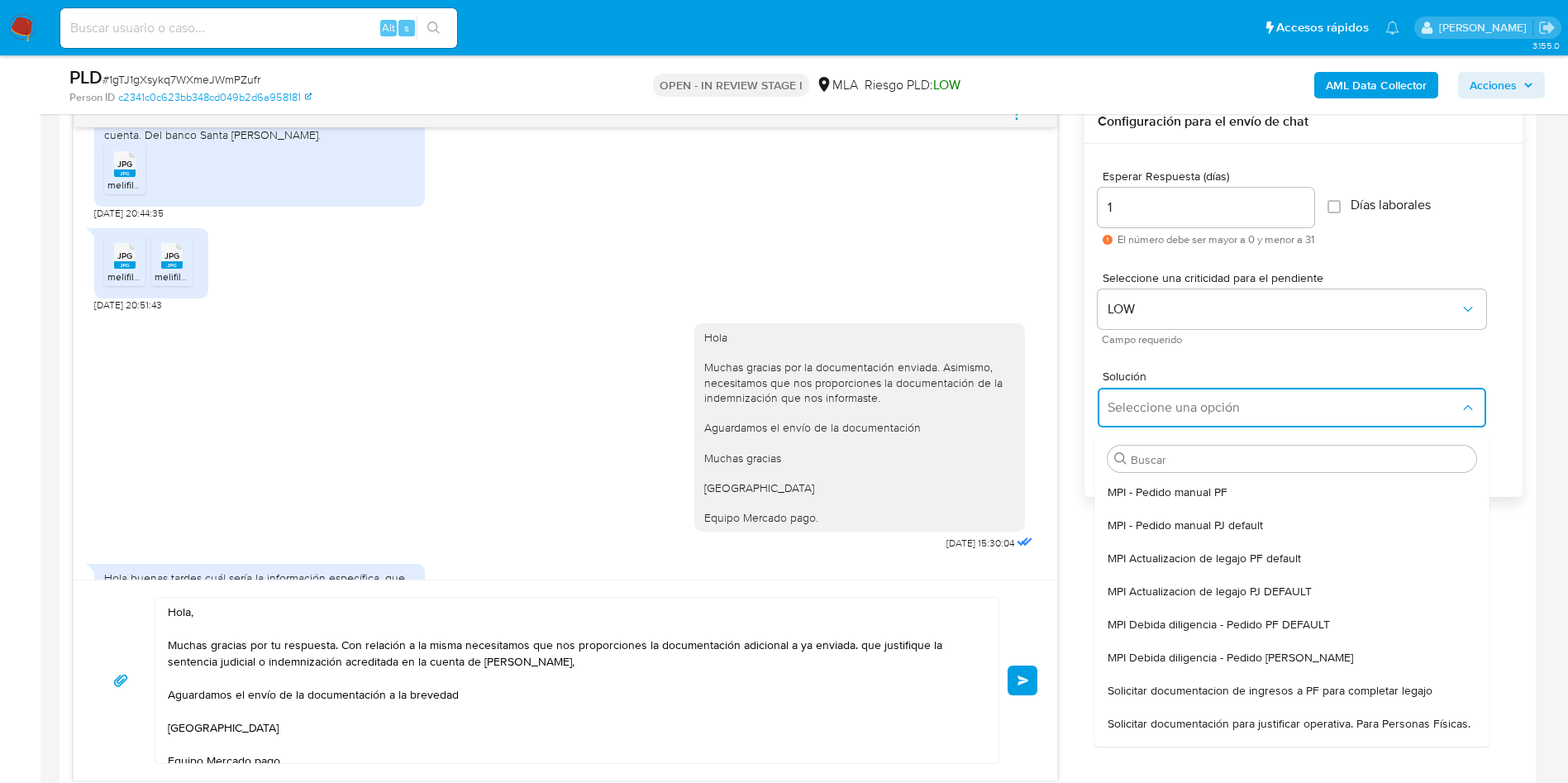
type textarea "Hola,En función de las operaciones registradas en tu cuenta de Mercado Pago, ne…"
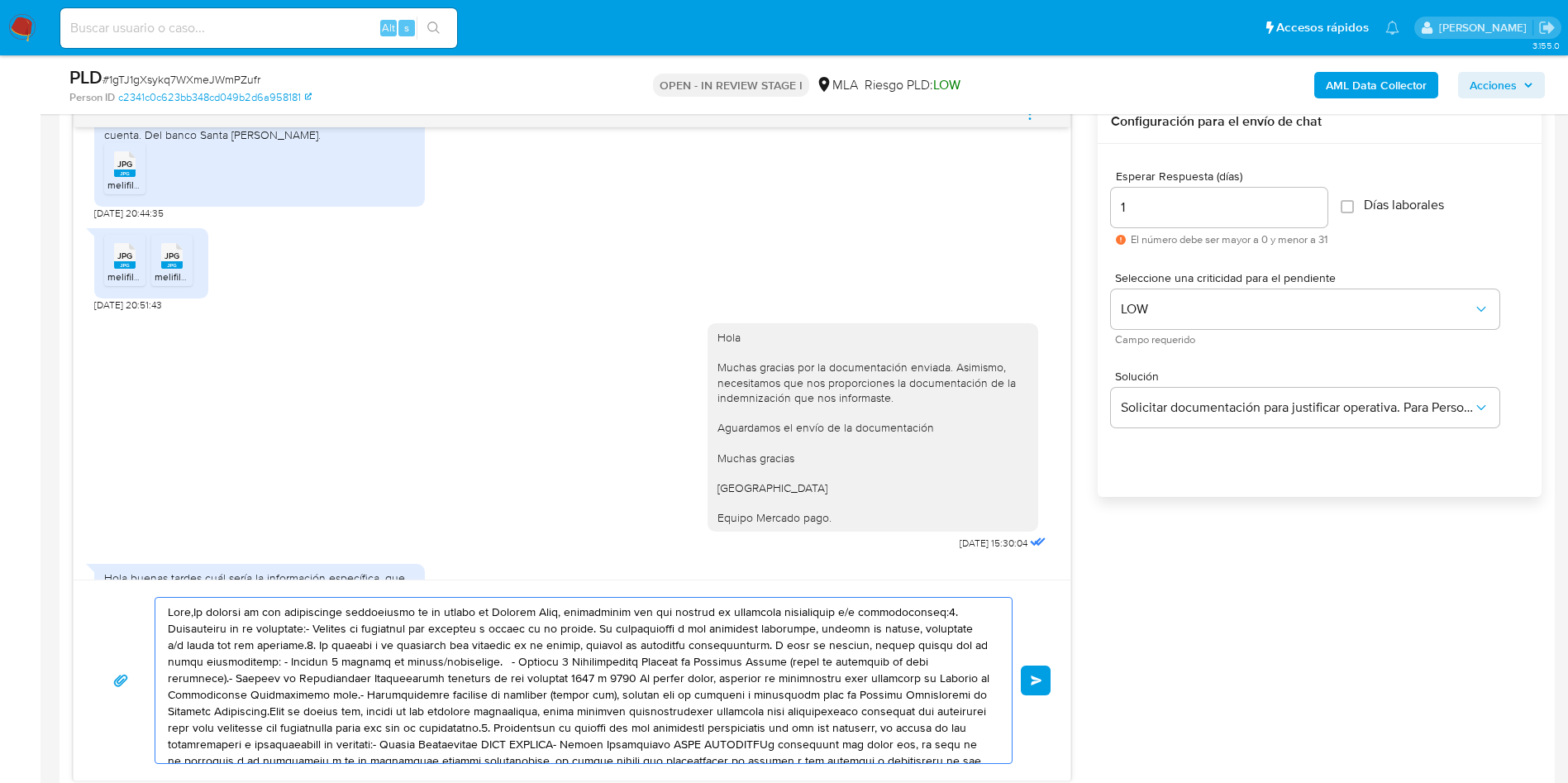
click at [816, 690] on textarea at bounding box center [579, 680] width 824 height 166
click at [815, 687] on textarea at bounding box center [579, 680] width 824 height 166
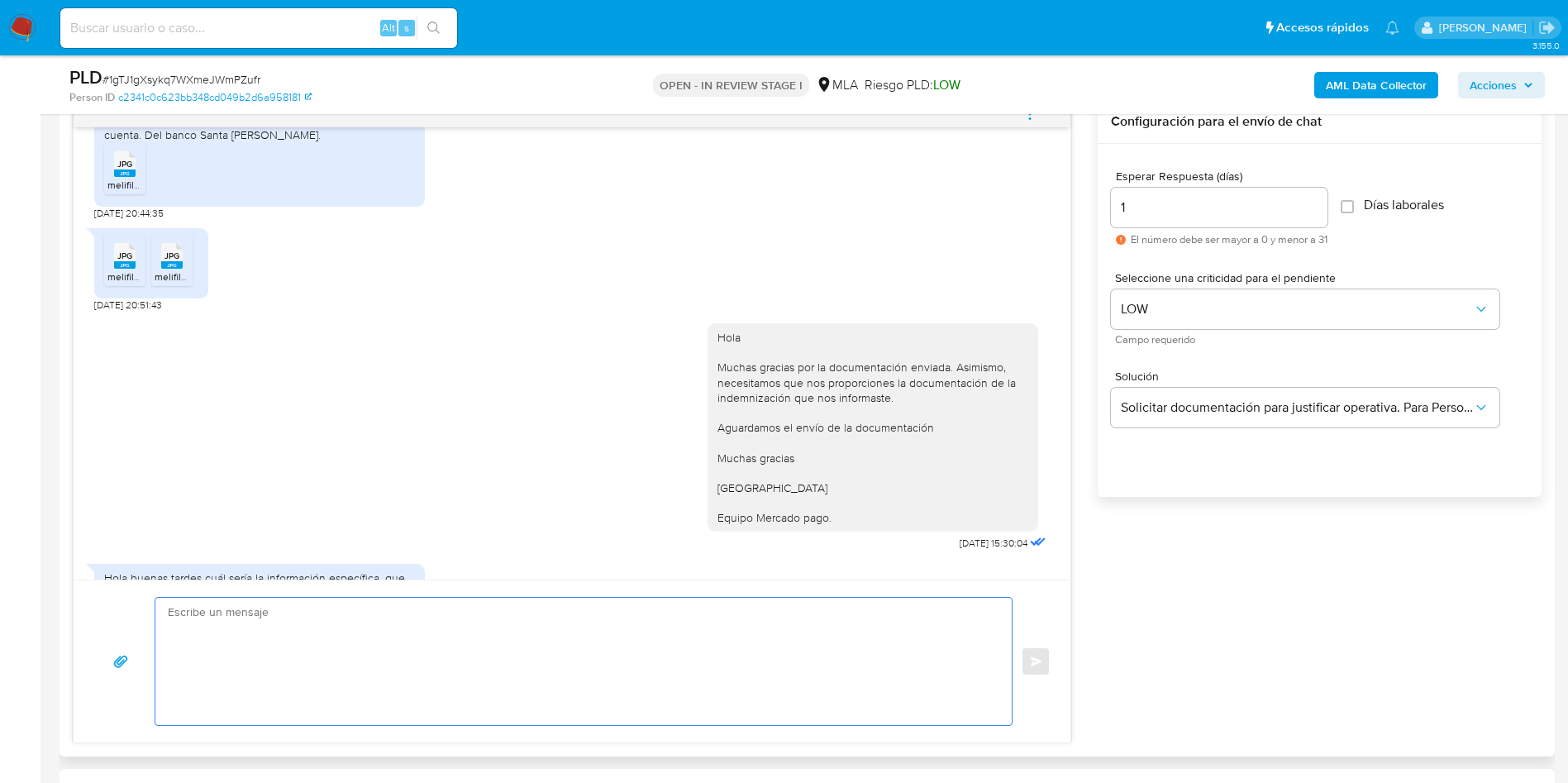
paste textarea "Hola, Muchas gracias por tu respuesta. Con relación a la misma necesitamos que …"
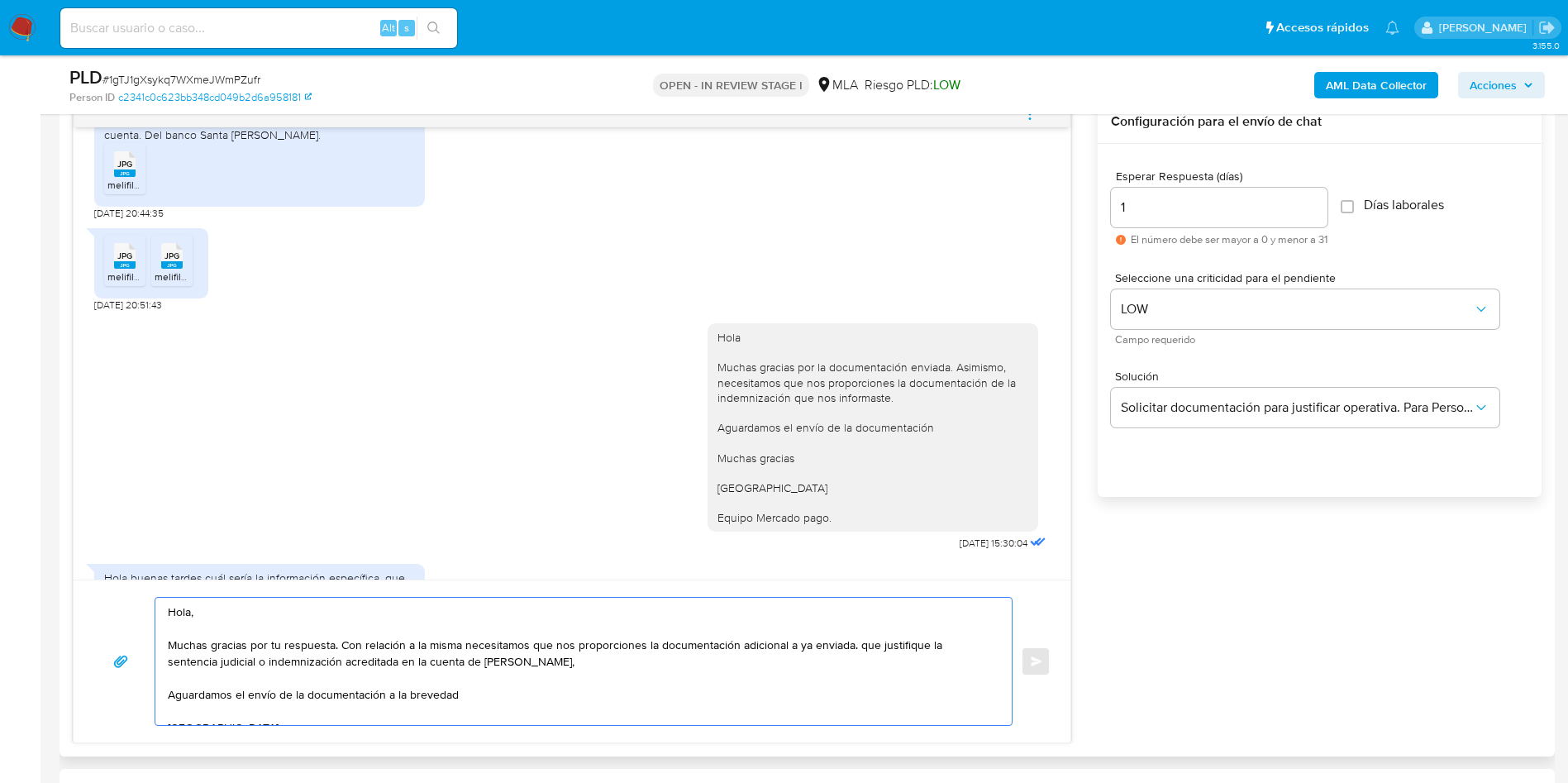
scroll to position [6, 0]
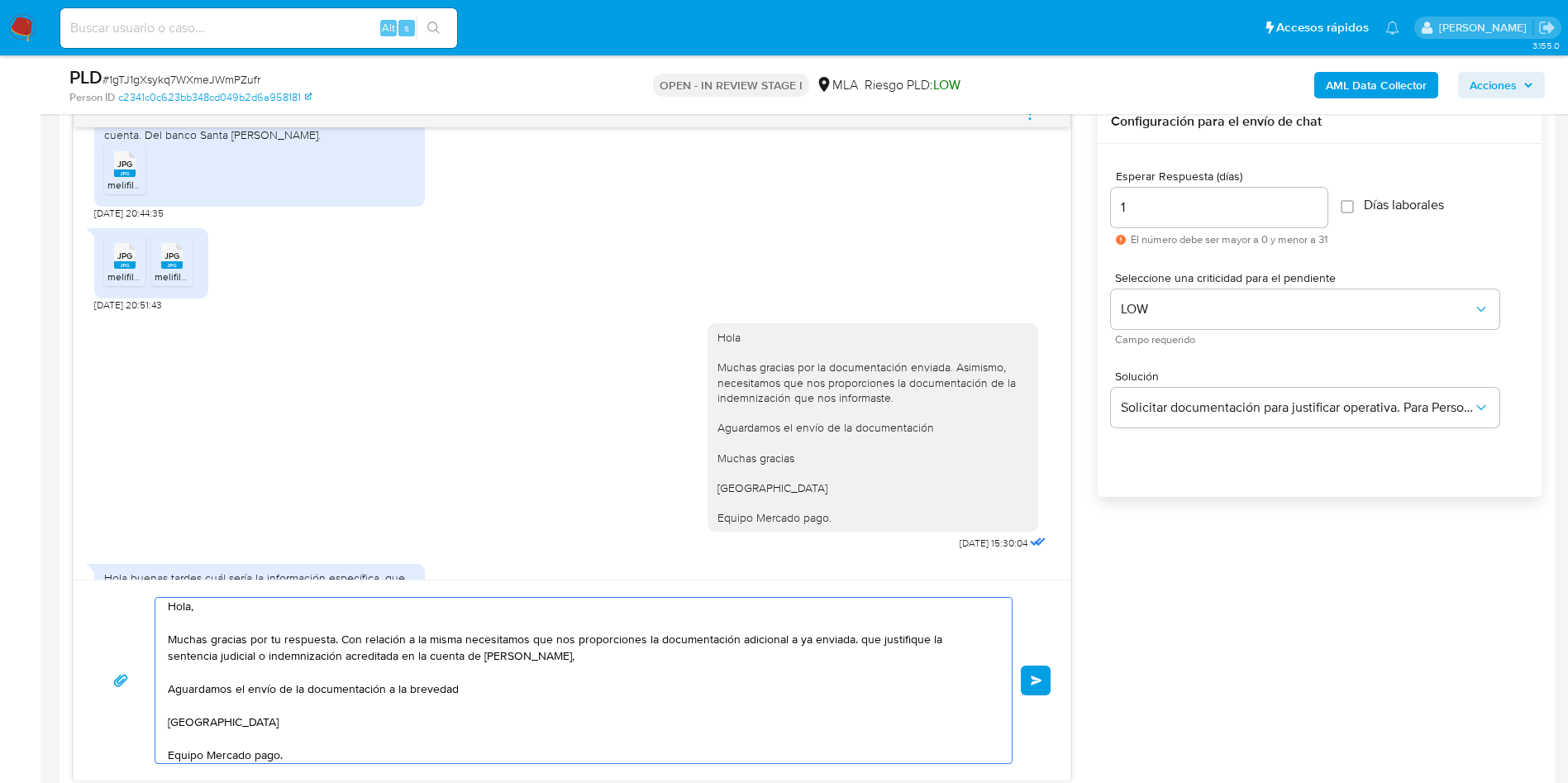
click at [759, 651] on textarea "Hola, Muchas gracias por tu respuesta. Con relación a la misma necesitamos que …" at bounding box center [579, 680] width 824 height 166
click at [258, 755] on textarea "Hola, Muchas gracias por tu respuesta. Con relación a la misma necesitamos que …" at bounding box center [579, 680] width 824 height 166
type textarea "Hola, Muchas gracias por tu respuesta. Con relación a la misma necesitamos que …"
drag, startPoint x: 1027, startPoint y: 672, endPoint x: 1035, endPoint y: 695, distance: 24.4
click at [1025, 671] on button "Enviar" at bounding box center [1036, 680] width 30 height 30
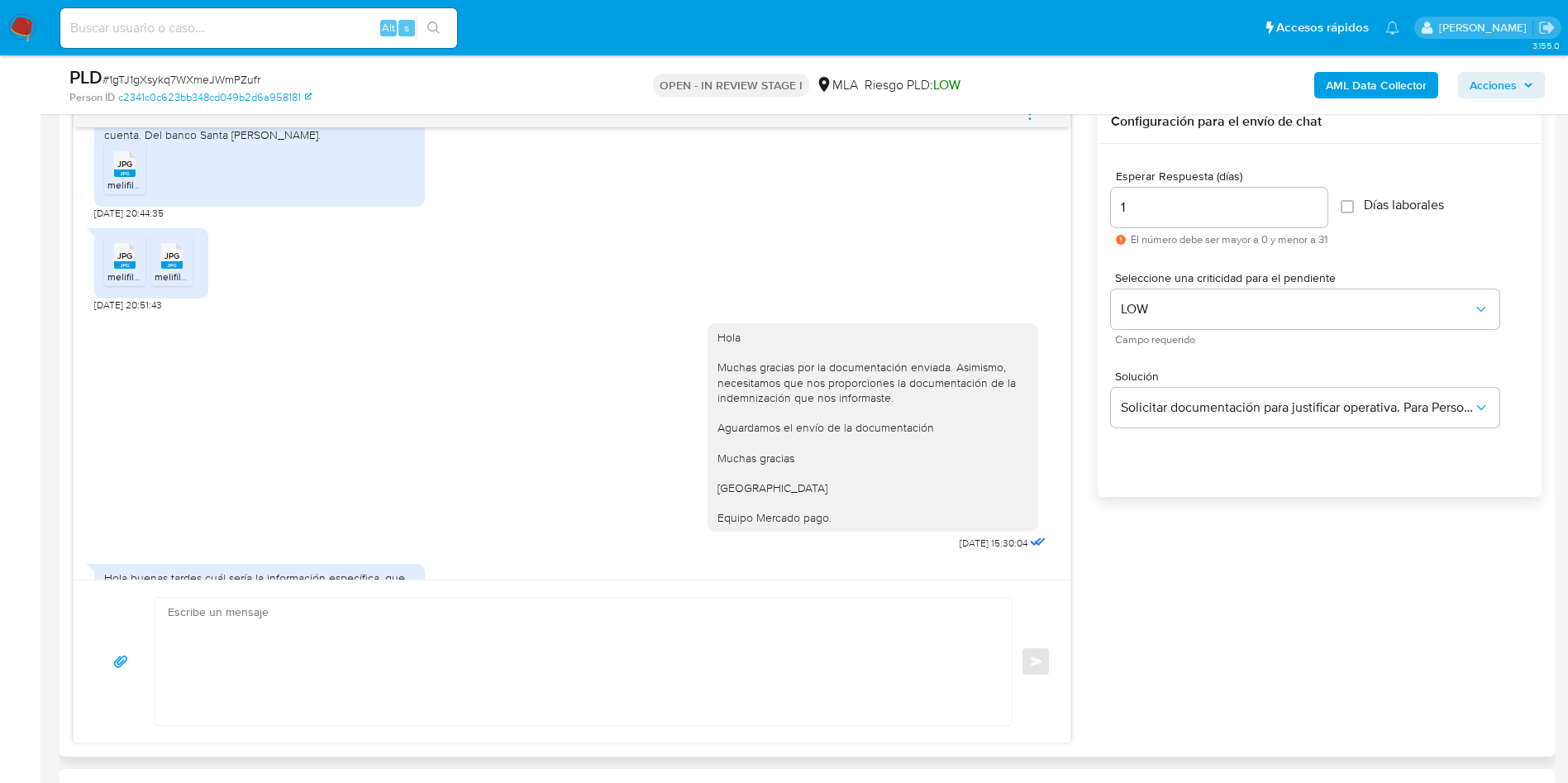
scroll to position [2954, 0]
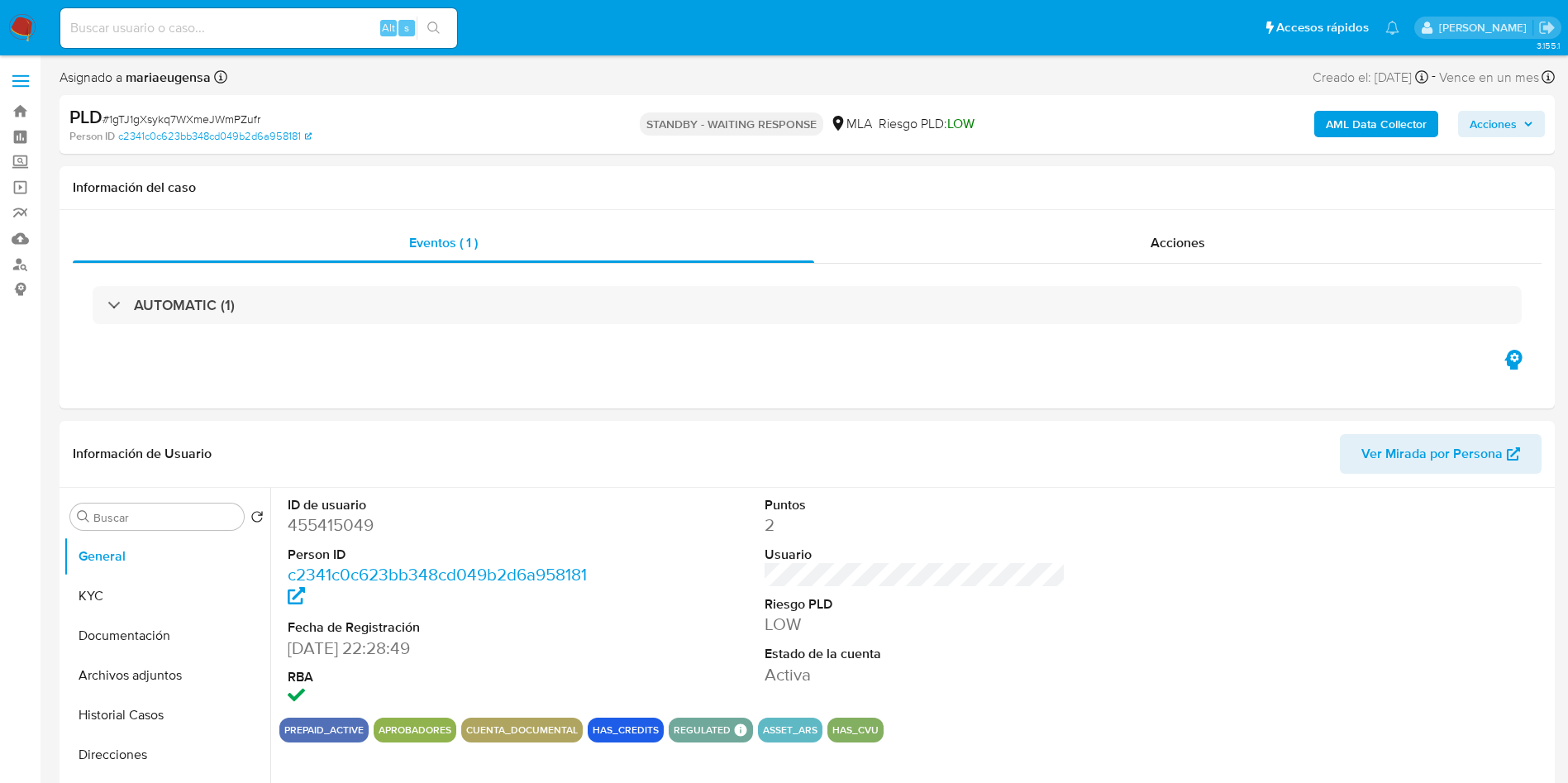
select select "10"
click at [26, 13] on nav "Pausado Ver notificaciones Alt s Accesos rápidos Presiona las siguientes teclas…" at bounding box center [784, 28] width 1568 height 56
click at [24, 21] on img at bounding box center [22, 28] width 28 height 28
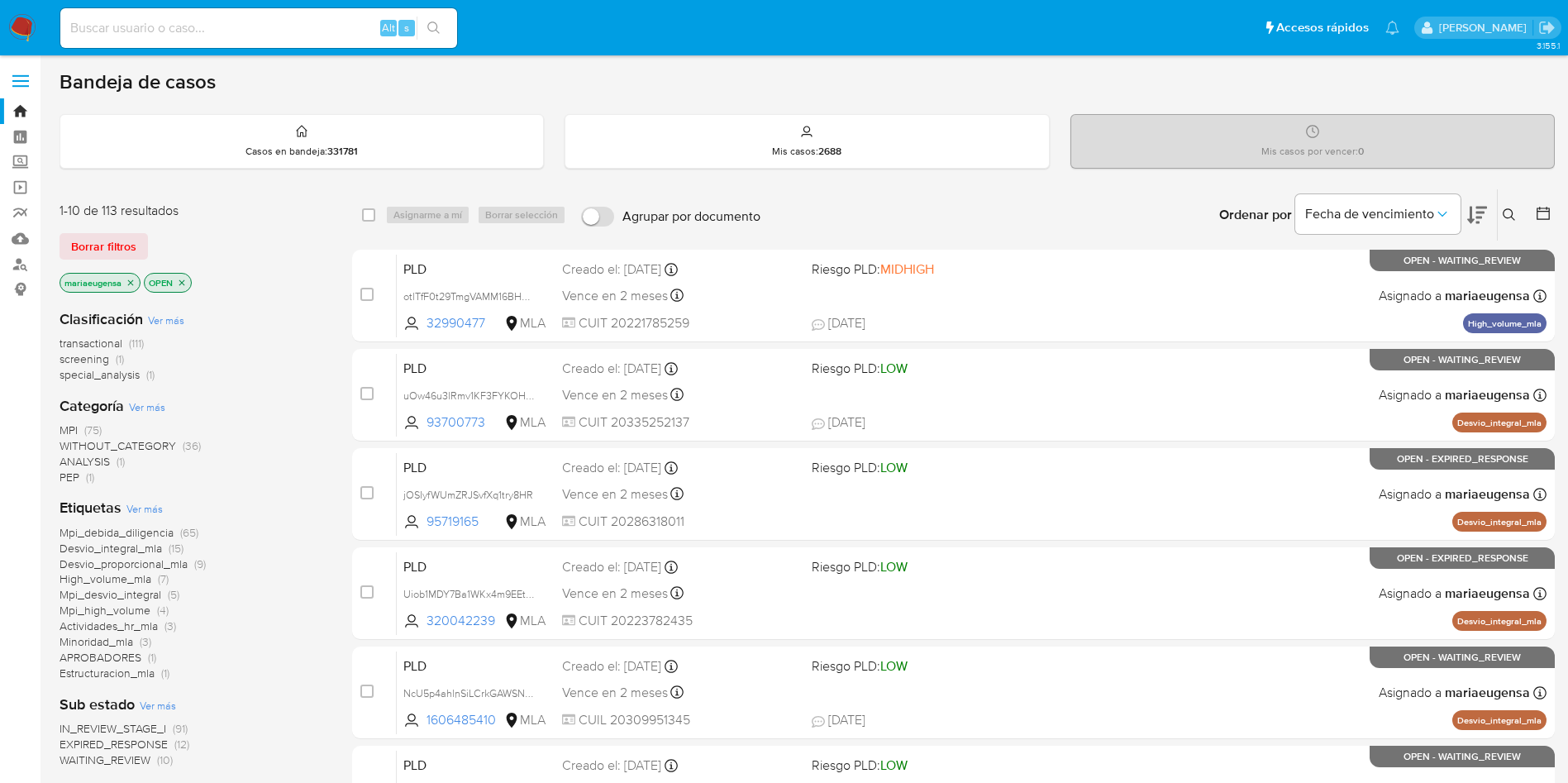
click at [1513, 211] on icon at bounding box center [1509, 214] width 13 height 13
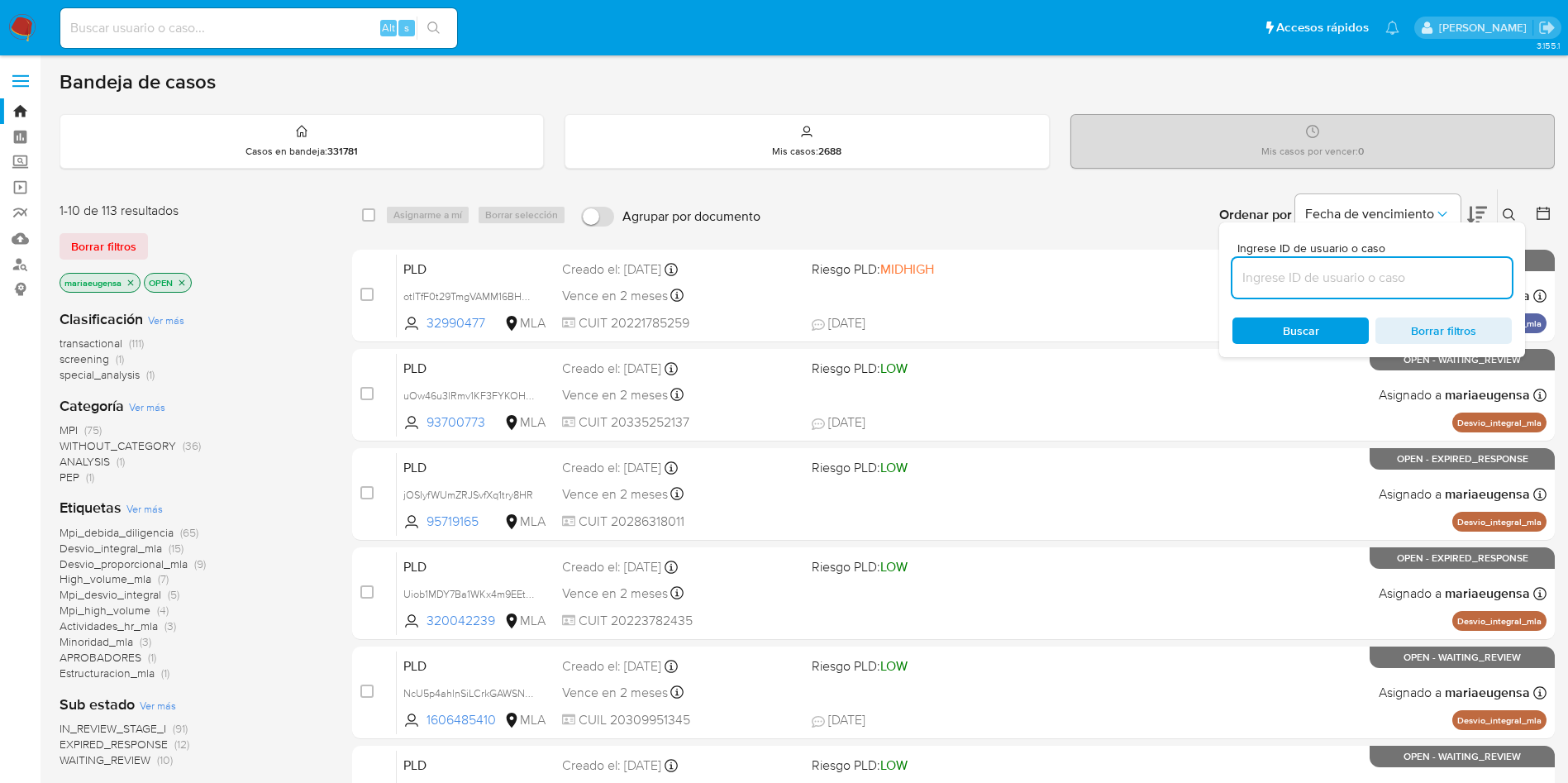
click at [1447, 270] on input at bounding box center [1373, 278] width 280 height 22
type input "tlctzIpBT3LsyqADWJ89ev4G"
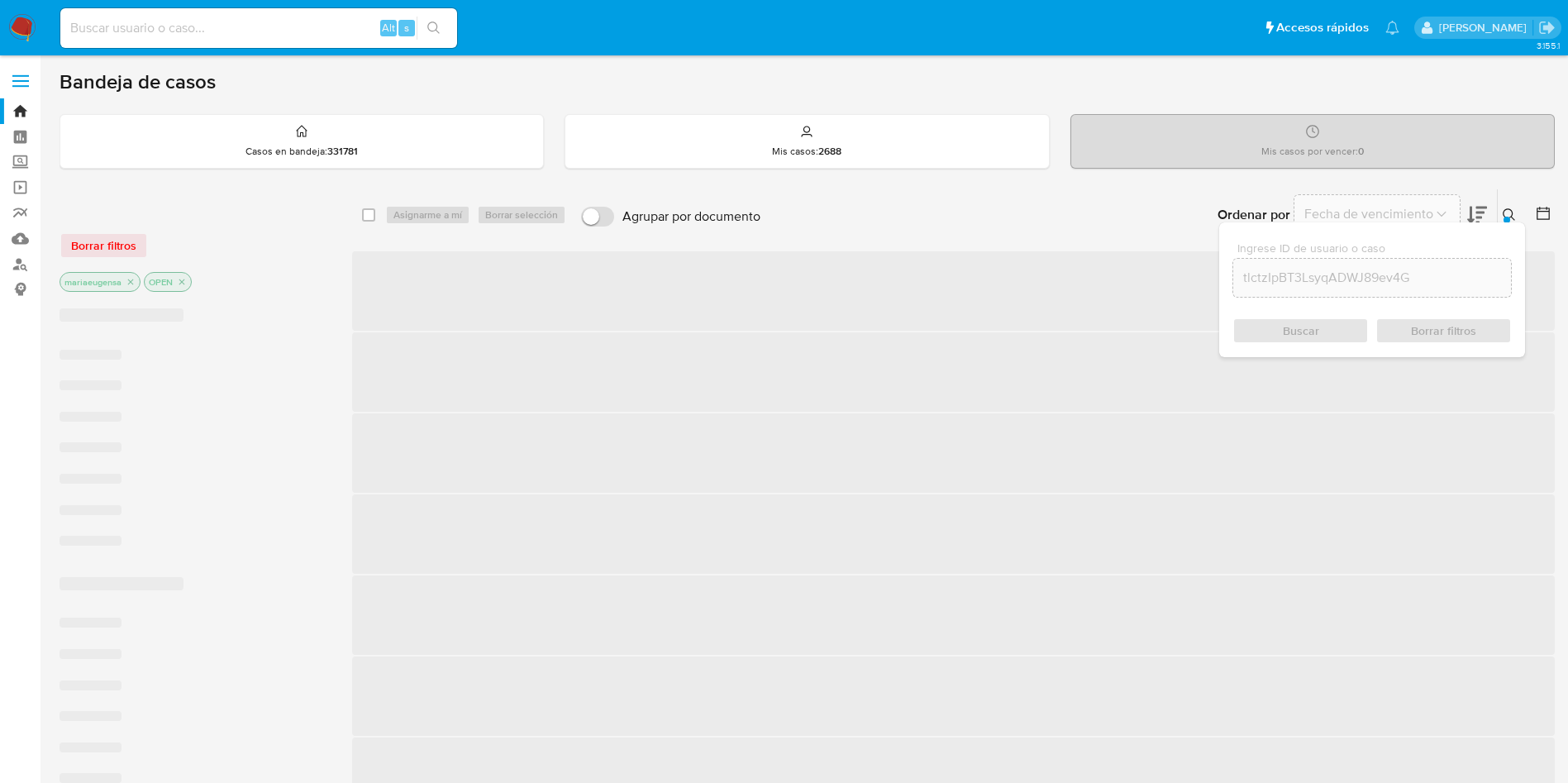
drag, startPoint x: 1503, startPoint y: 212, endPoint x: 1490, endPoint y: 247, distance: 37.3
click at [1503, 213] on button at bounding box center [1512, 215] width 28 height 20
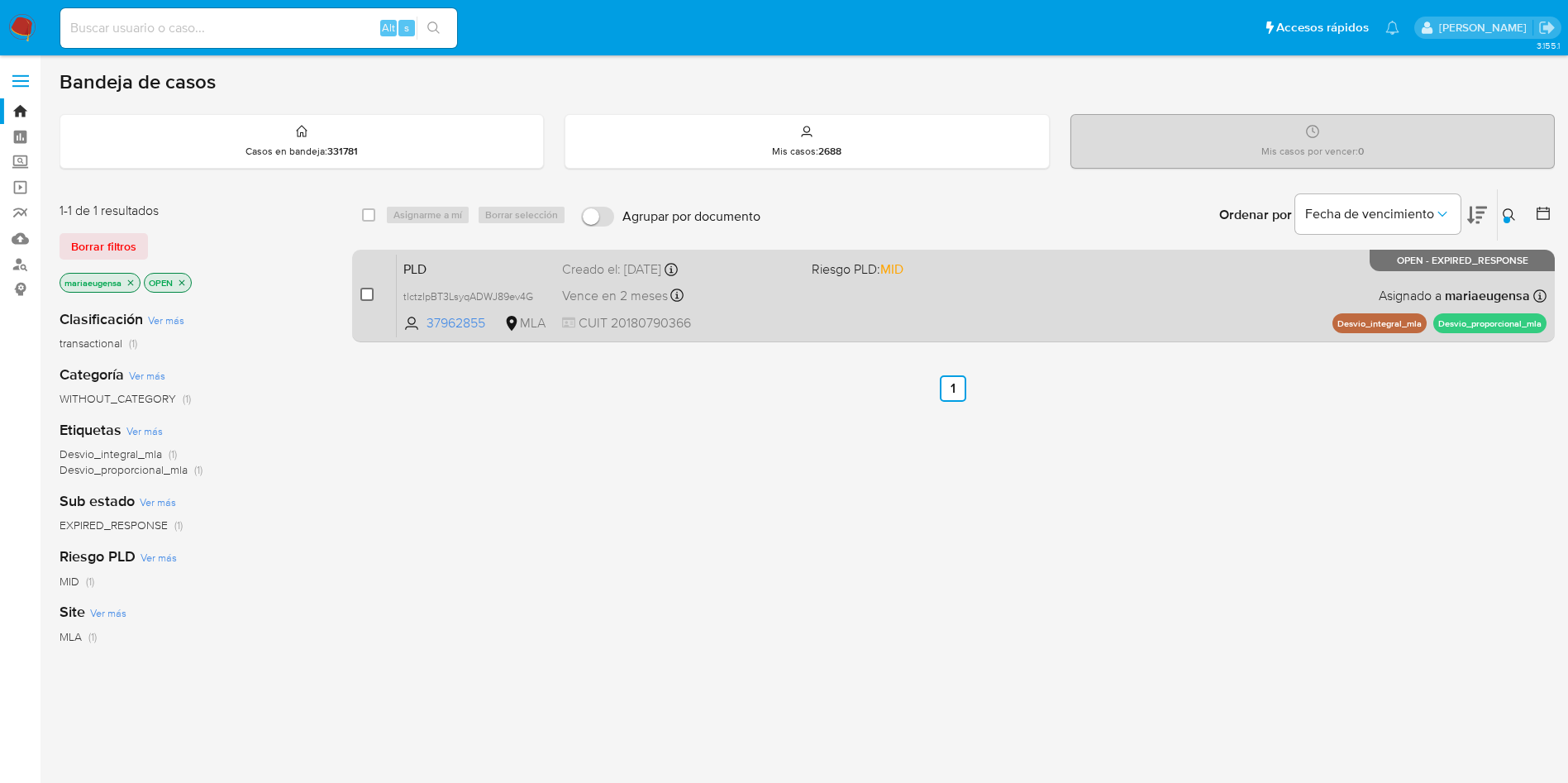
drag, startPoint x: 376, startPoint y: 295, endPoint x: 366, endPoint y: 296, distance: 10.0
click at [369, 296] on div "case-item-checkbox No es posible asignar el caso" at bounding box center [379, 295] width 37 height 83
click at [366, 291] on input "checkbox" at bounding box center [367, 293] width 13 height 13
checkbox input "true"
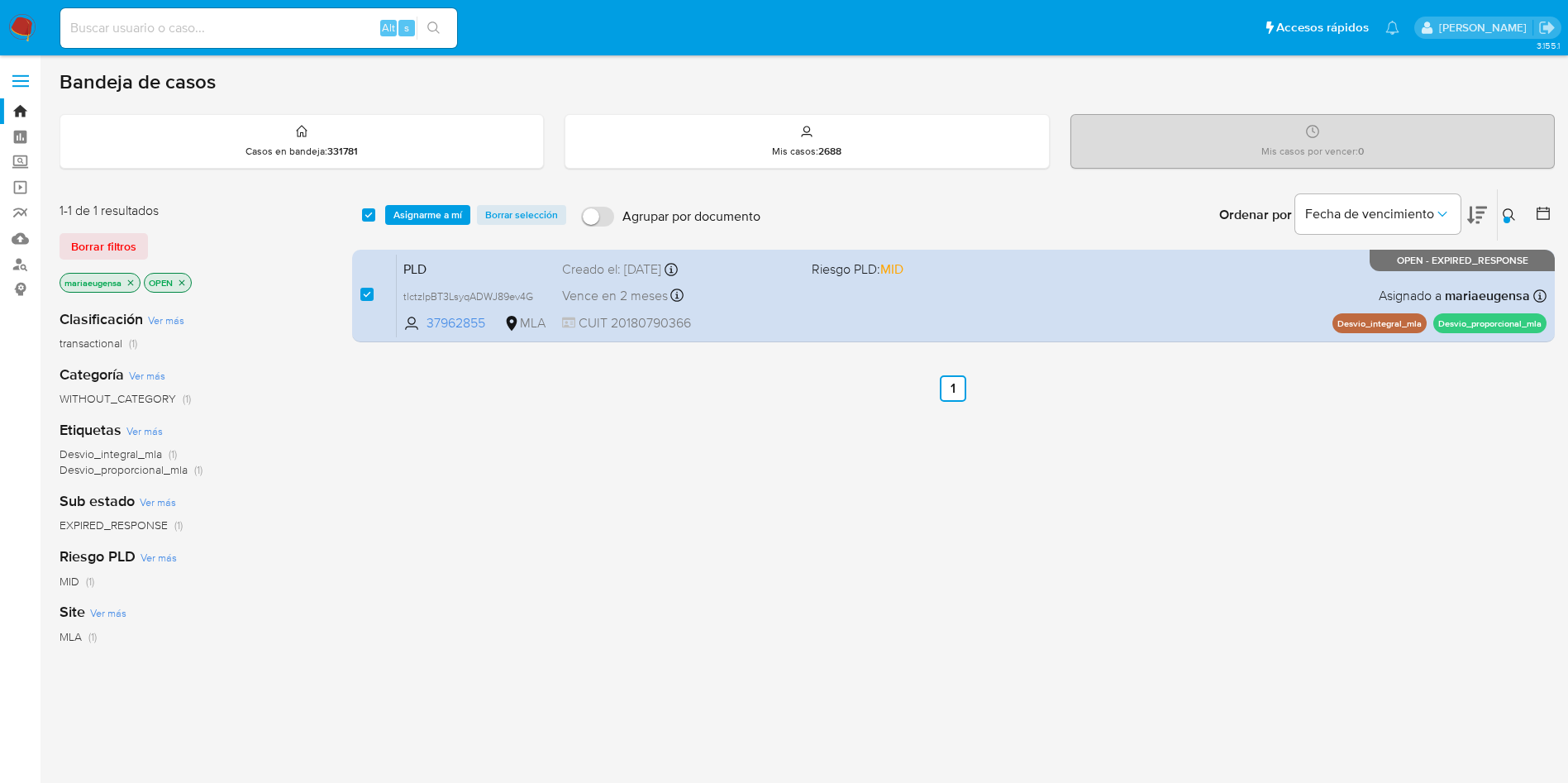
click at [427, 223] on span "Asignarme a mí" at bounding box center [427, 215] width 68 height 17
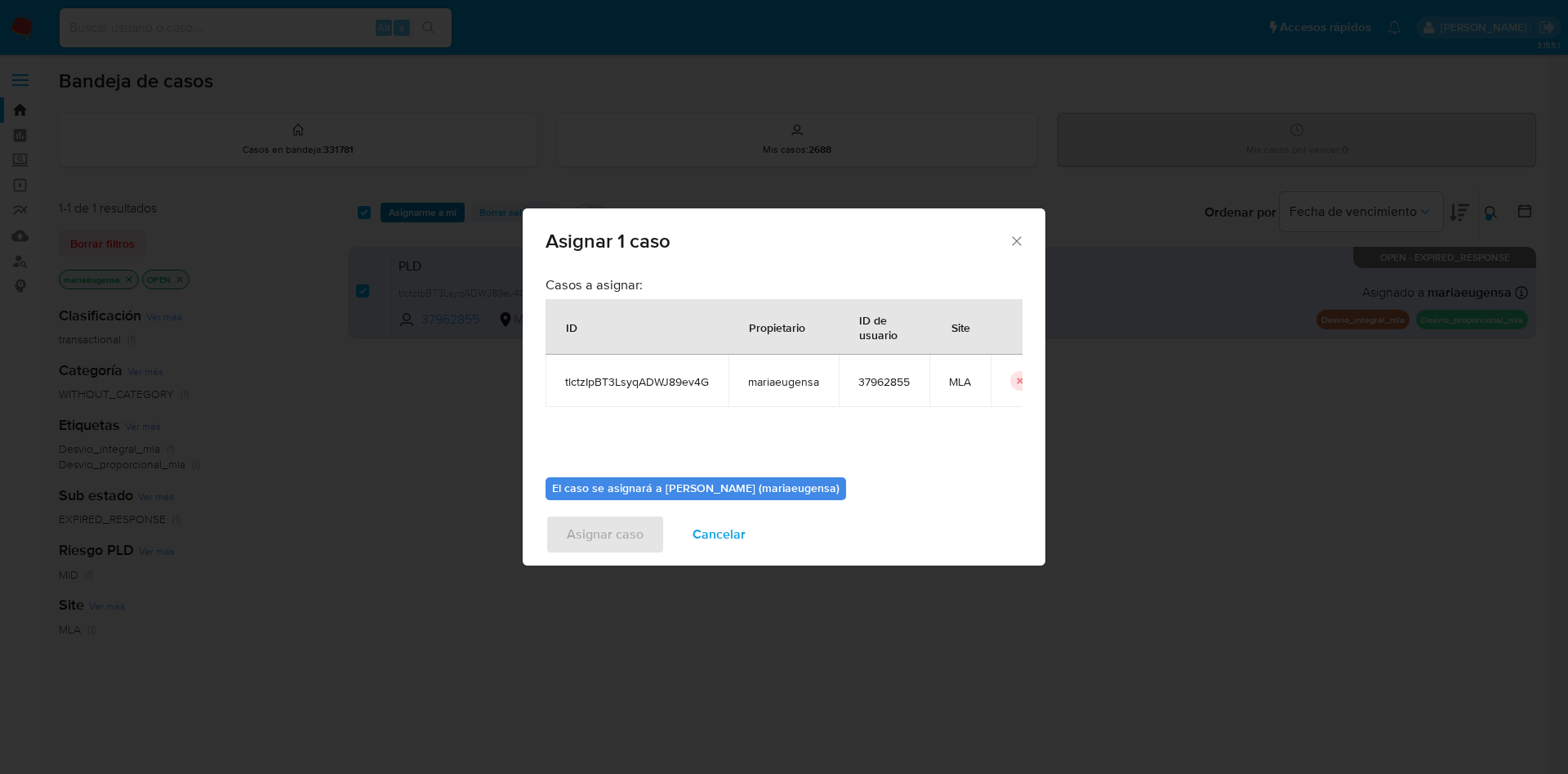
click at [432, 210] on div "Asignar 1 caso Casos a asignar: ID Propietario ID de usuario Site tlctzIpBT3Lsy…" at bounding box center [784, 387] width 1568 height 774
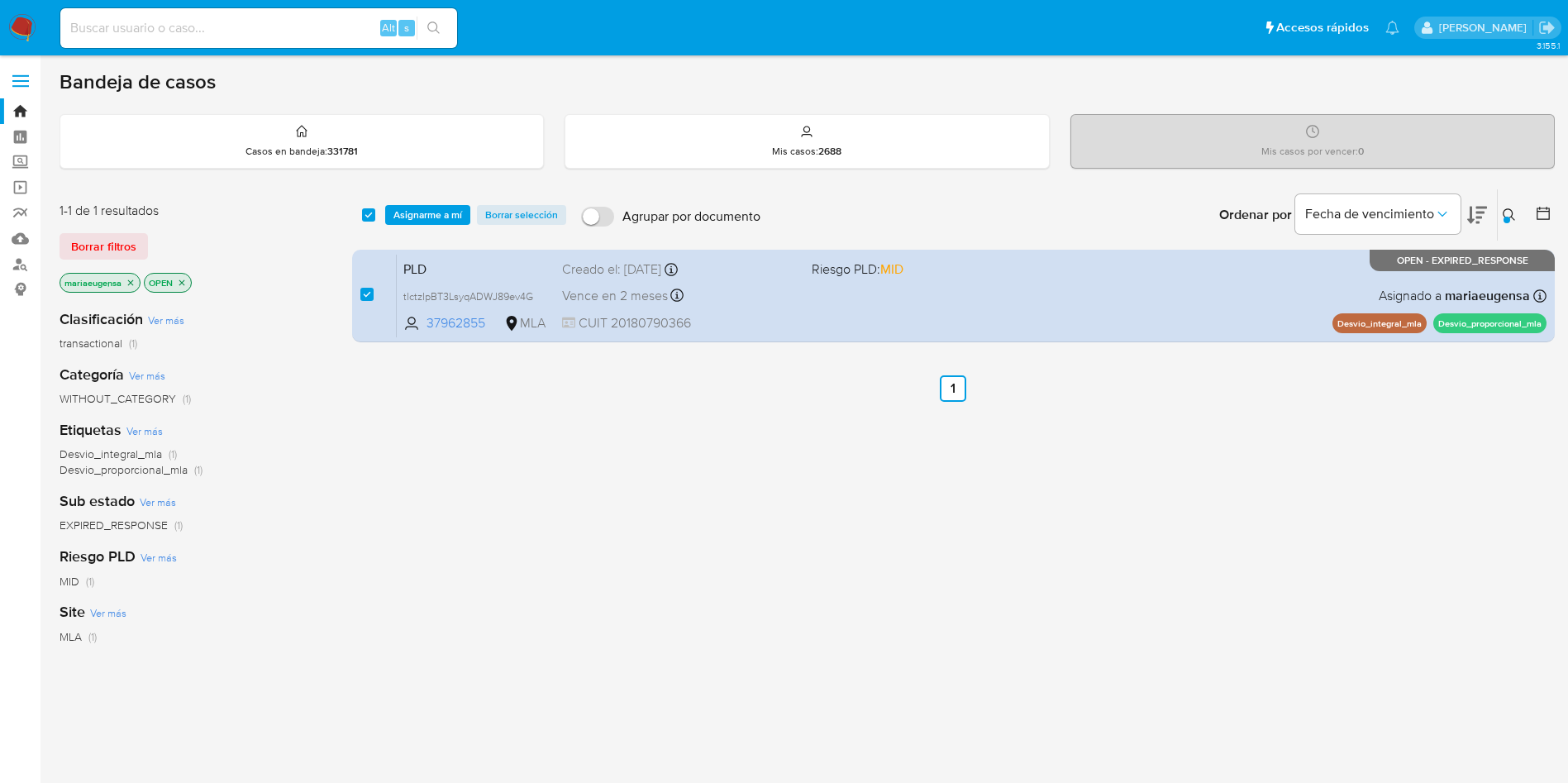
click at [431, 220] on span "Asignarme a mí" at bounding box center [427, 215] width 68 height 17
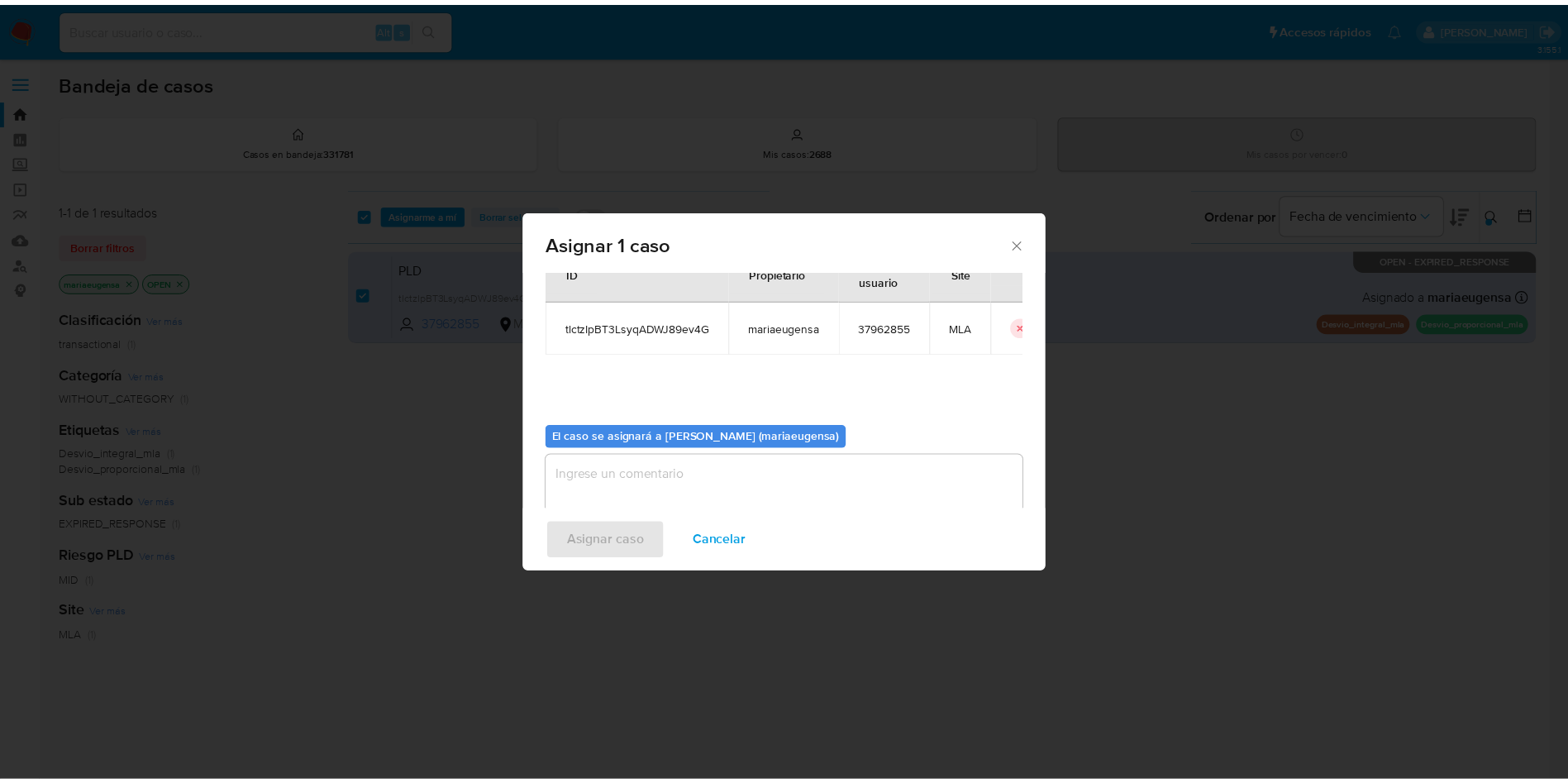
scroll to position [86, 0]
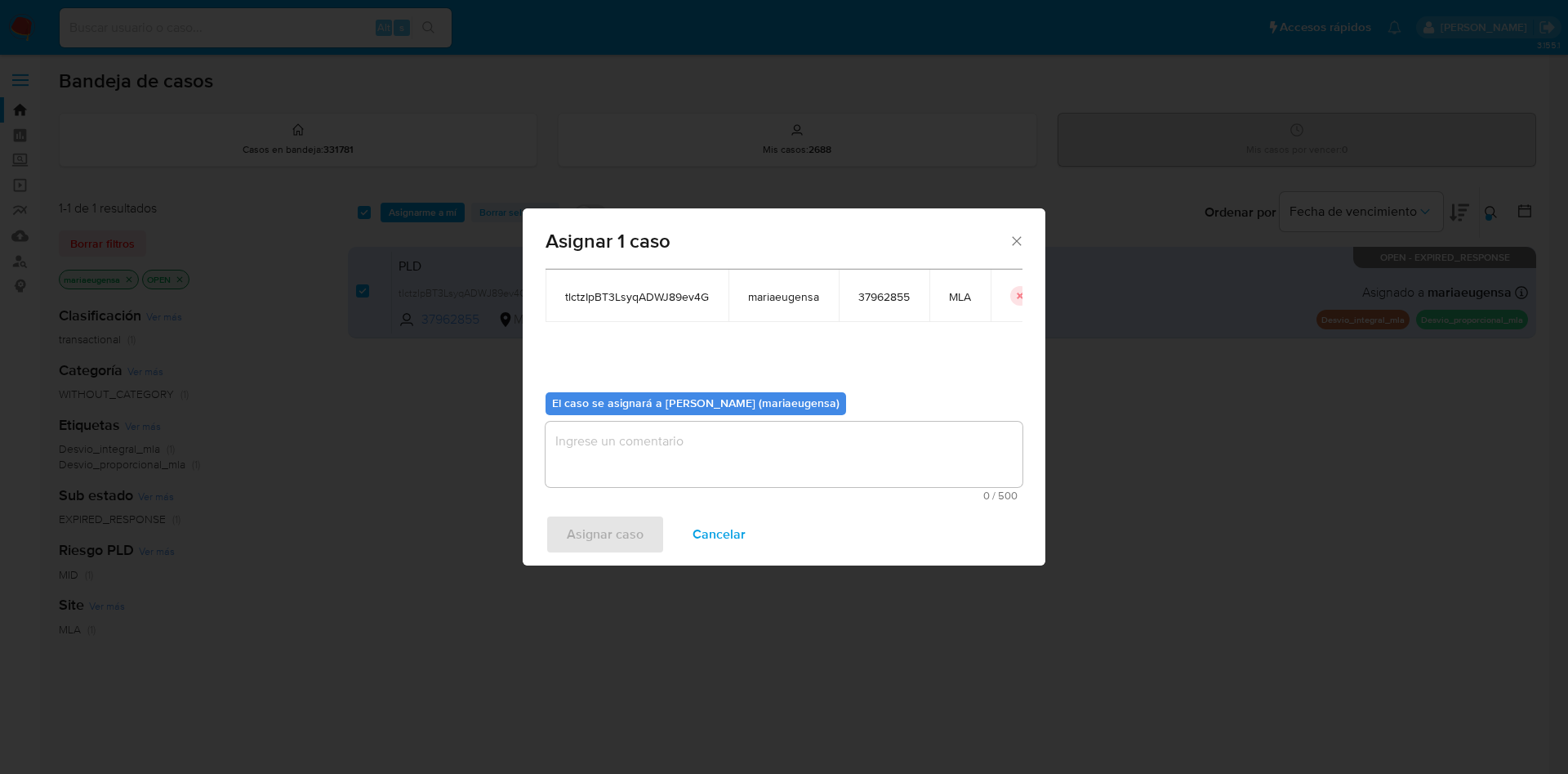
click at [613, 484] on textarea "assign-modal" at bounding box center [784, 454] width 477 height 66
click at [609, 552] on span "Asignar caso" at bounding box center [605, 534] width 76 height 36
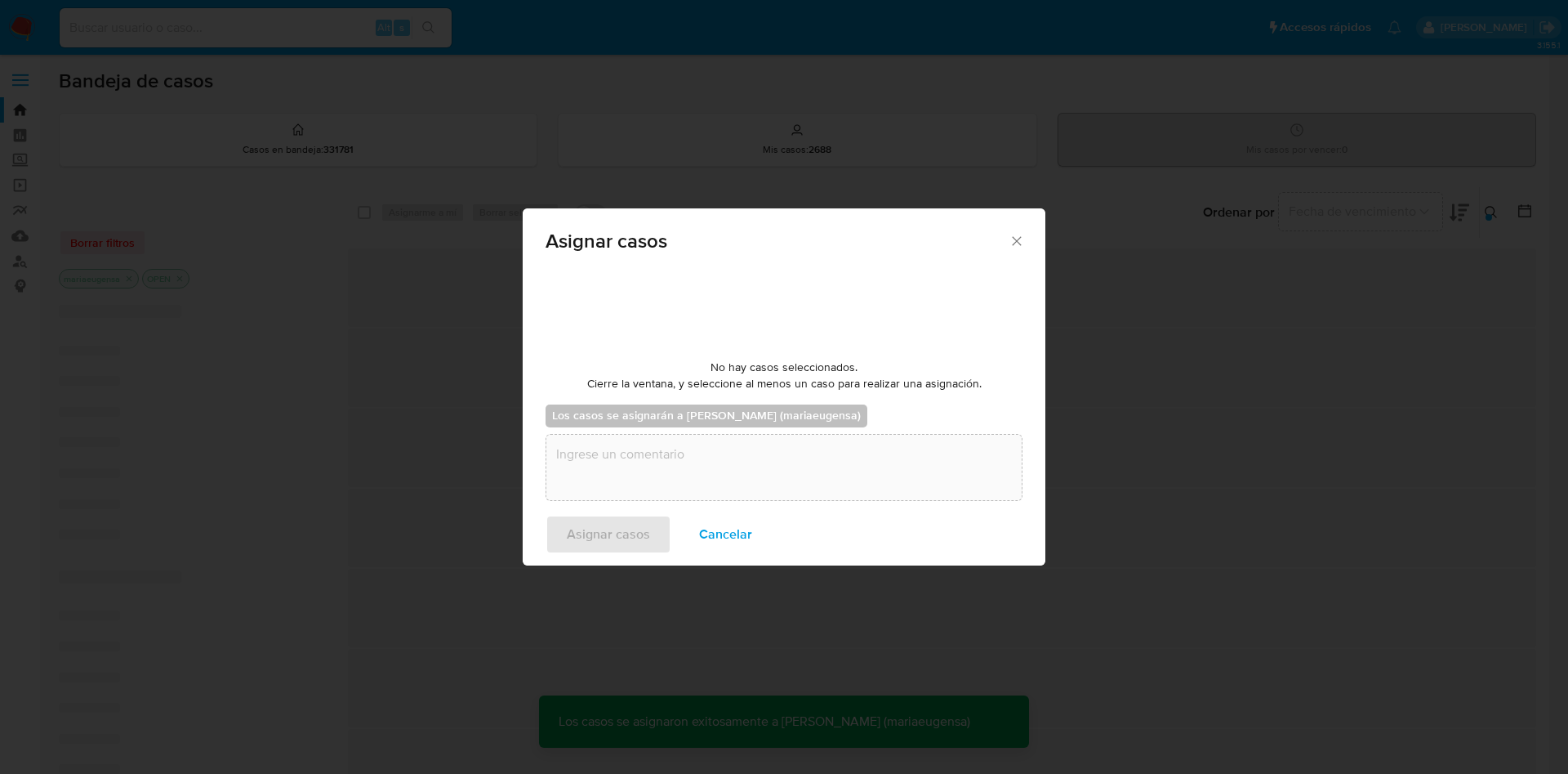
checkbox input "false"
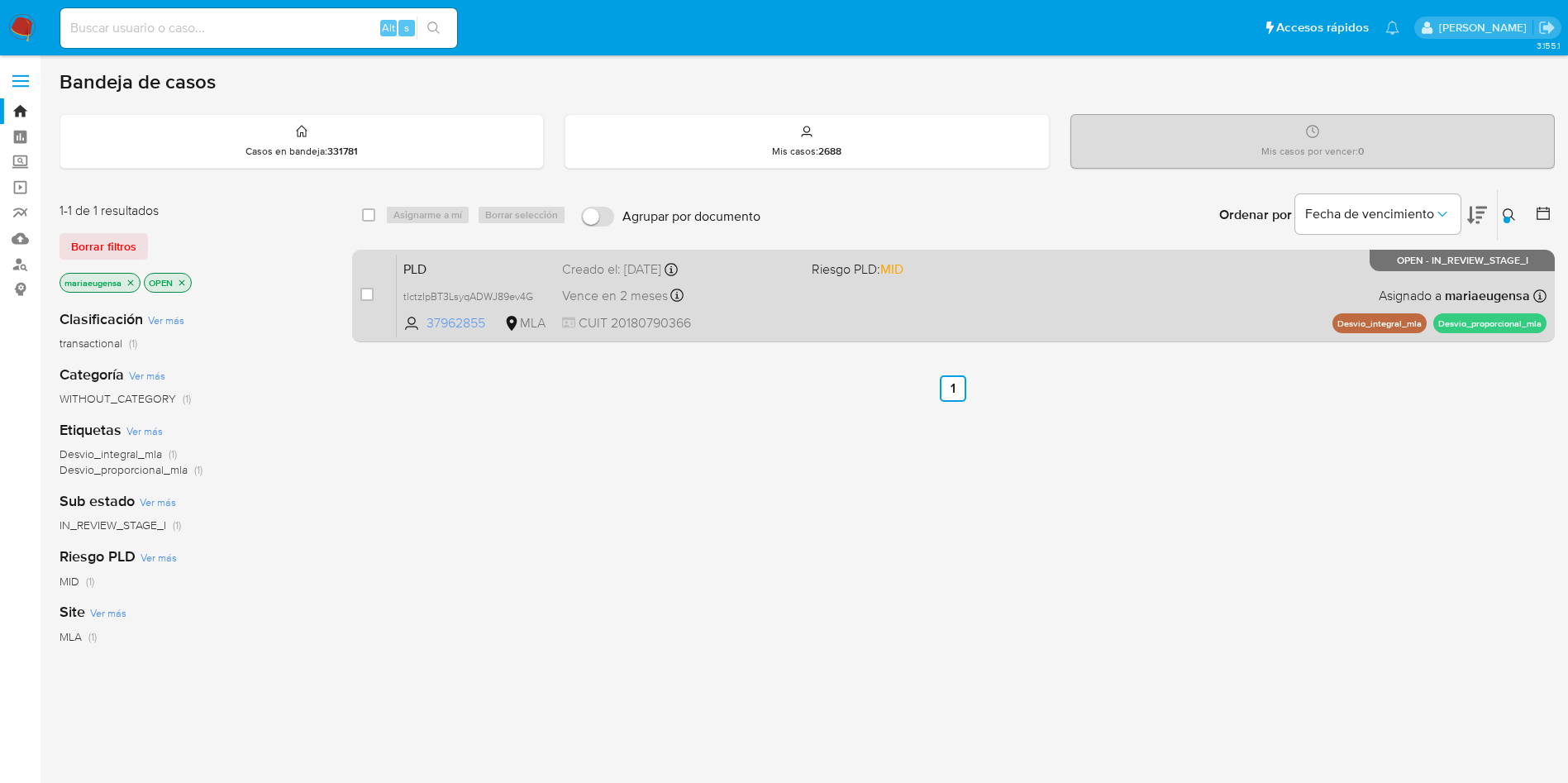
click at [466, 326] on span "37962855" at bounding box center [463, 323] width 74 height 18
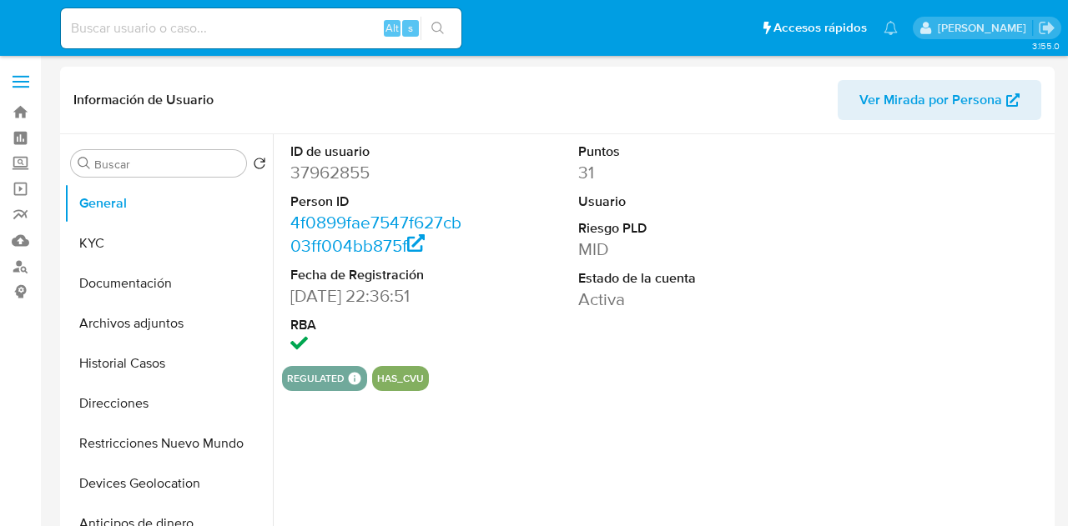
select select "10"
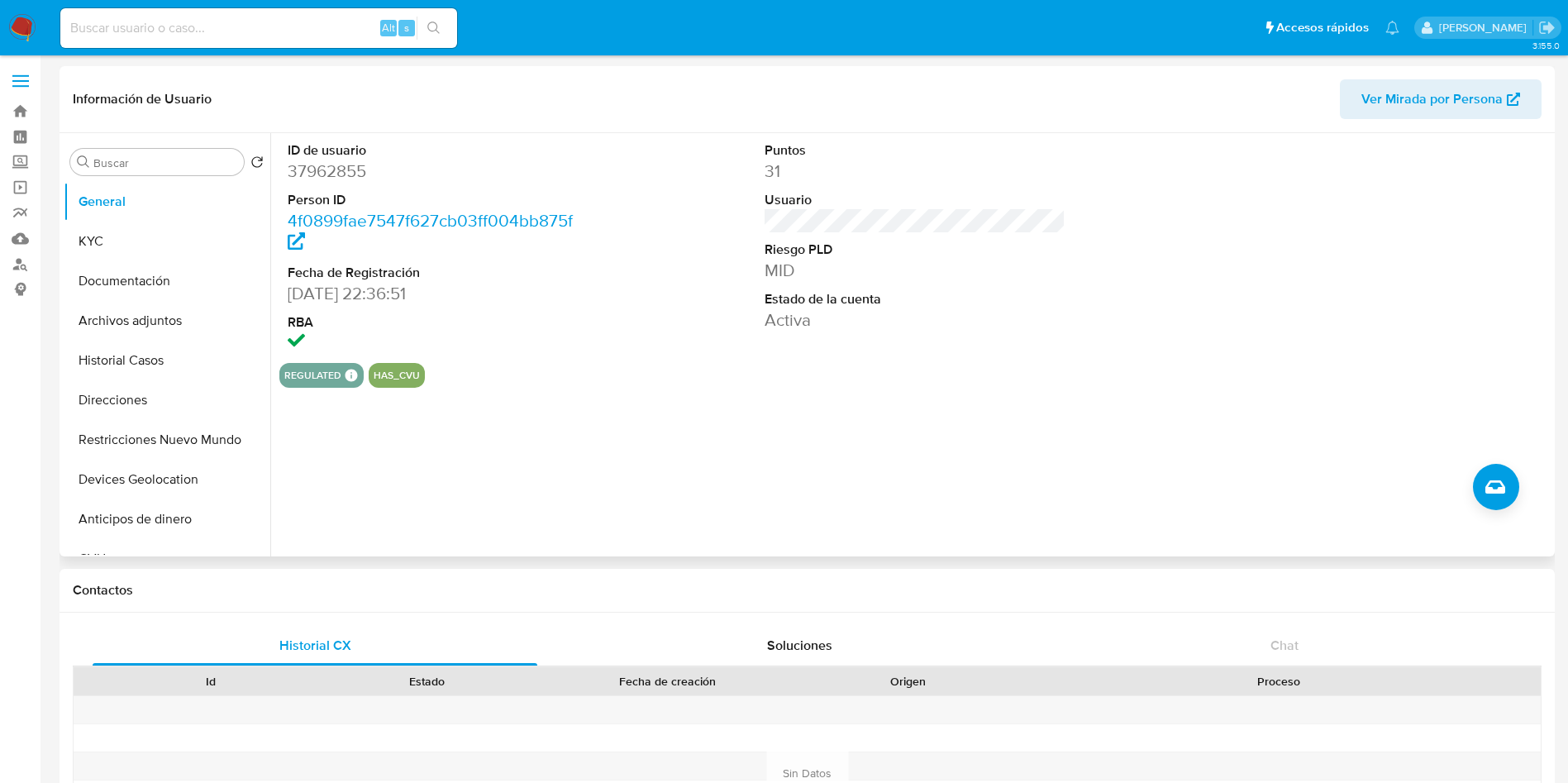
drag, startPoint x: 301, startPoint y: 188, endPoint x: 312, endPoint y: 168, distance: 22.8
click at [301, 188] on dl "ID de usuario 37962855 Person ID 4f0899fae7547f627cb03ff004bb875f Fecha de Regi…" at bounding box center [438, 248] width 301 height 213
click at [313, 166] on dd "37962855" at bounding box center [438, 170] width 301 height 23
copy dd "37962855"
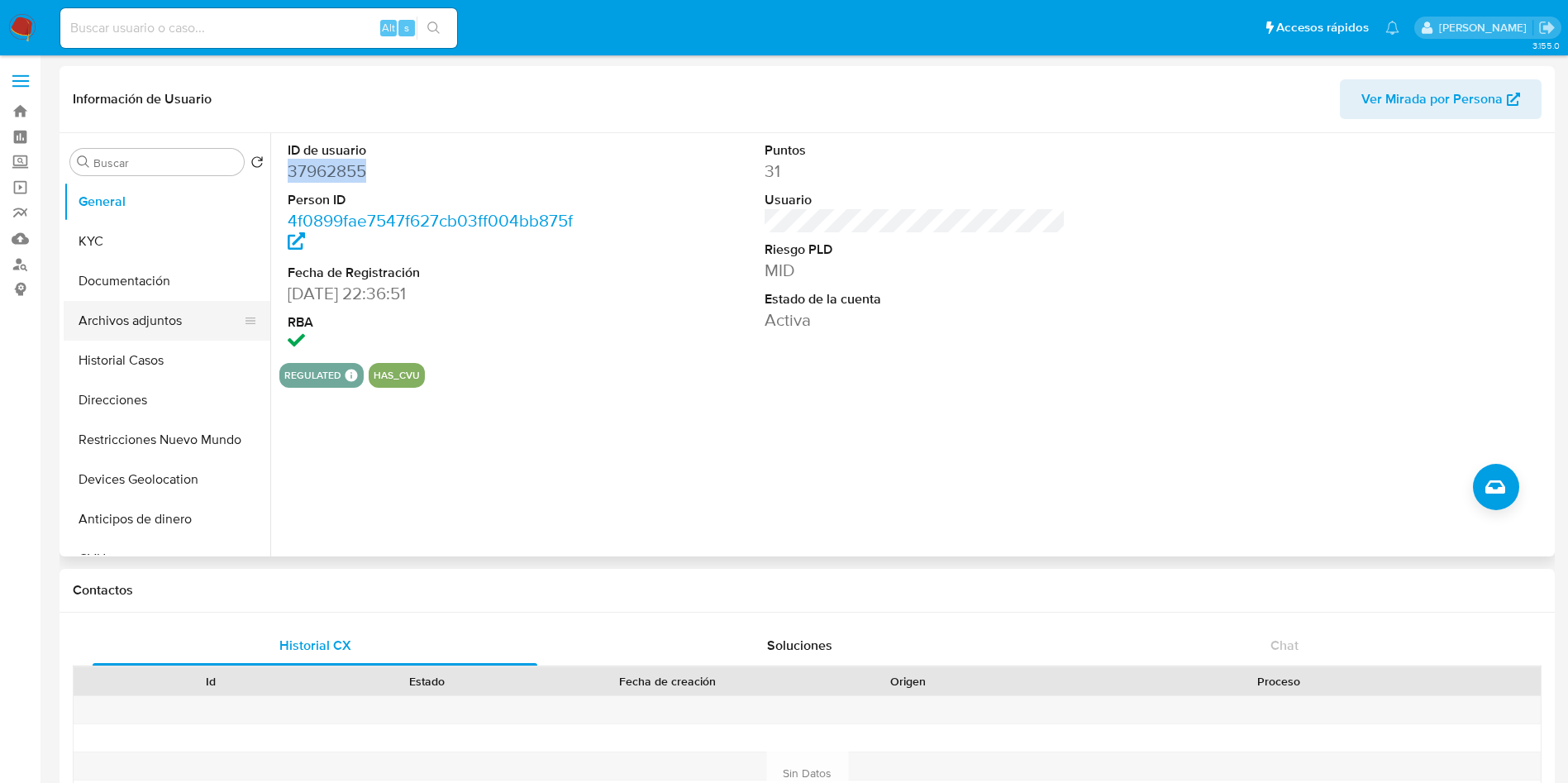
click at [166, 316] on button "Archivos adjuntos" at bounding box center [160, 321] width 193 height 40
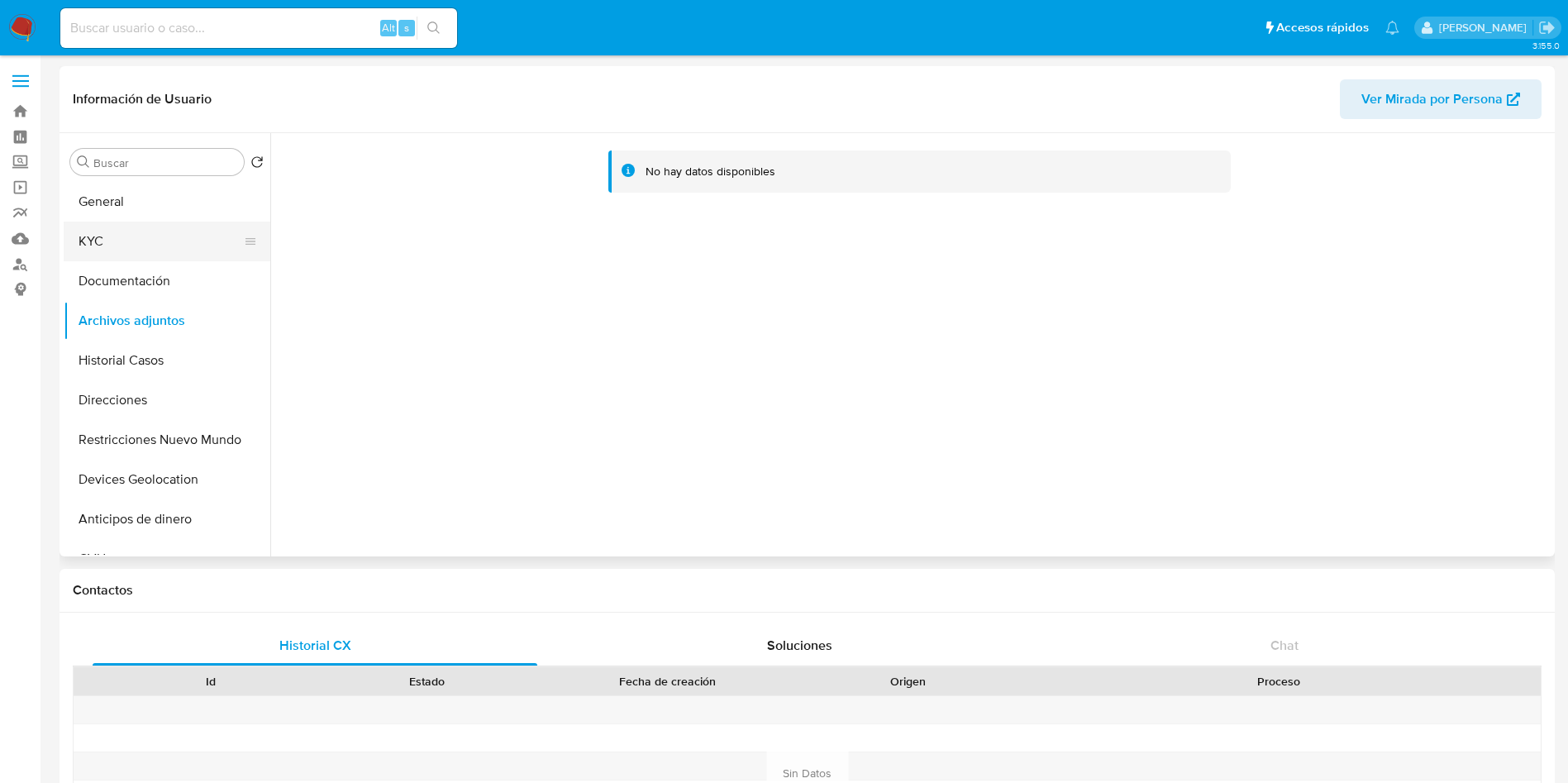
click at [119, 250] on button "KYC" at bounding box center [160, 242] width 193 height 40
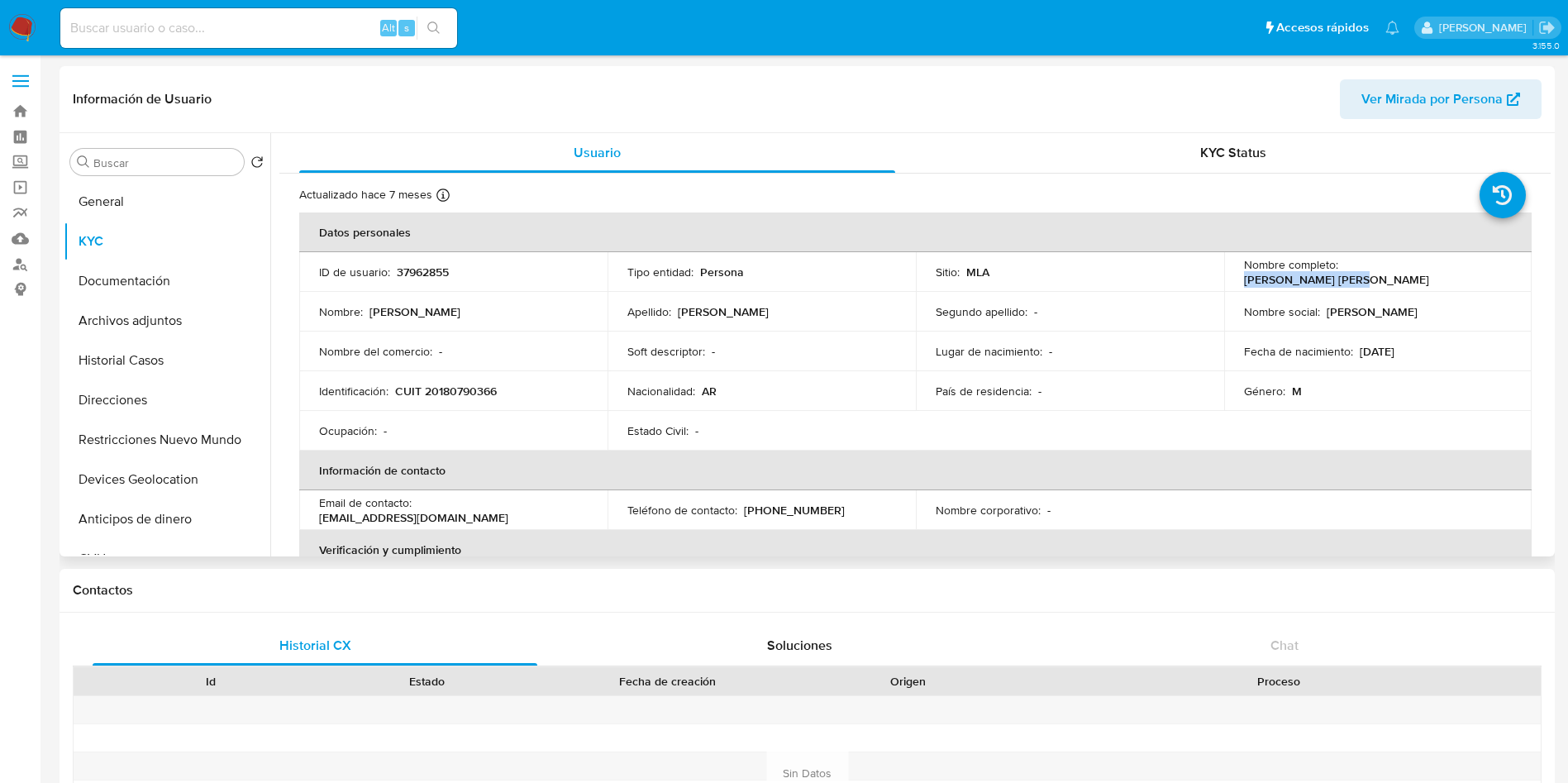
drag, startPoint x: 1339, startPoint y: 275, endPoint x: 1449, endPoint y: 275, distance: 110.0
click at [1058, 275] on div "Nombre completo : Hugo Dario Gonzalez" at bounding box center [1378, 272] width 269 height 30
copy p "Hugo Dario Gonzalez"
click at [143, 211] on button "General" at bounding box center [160, 201] width 193 height 40
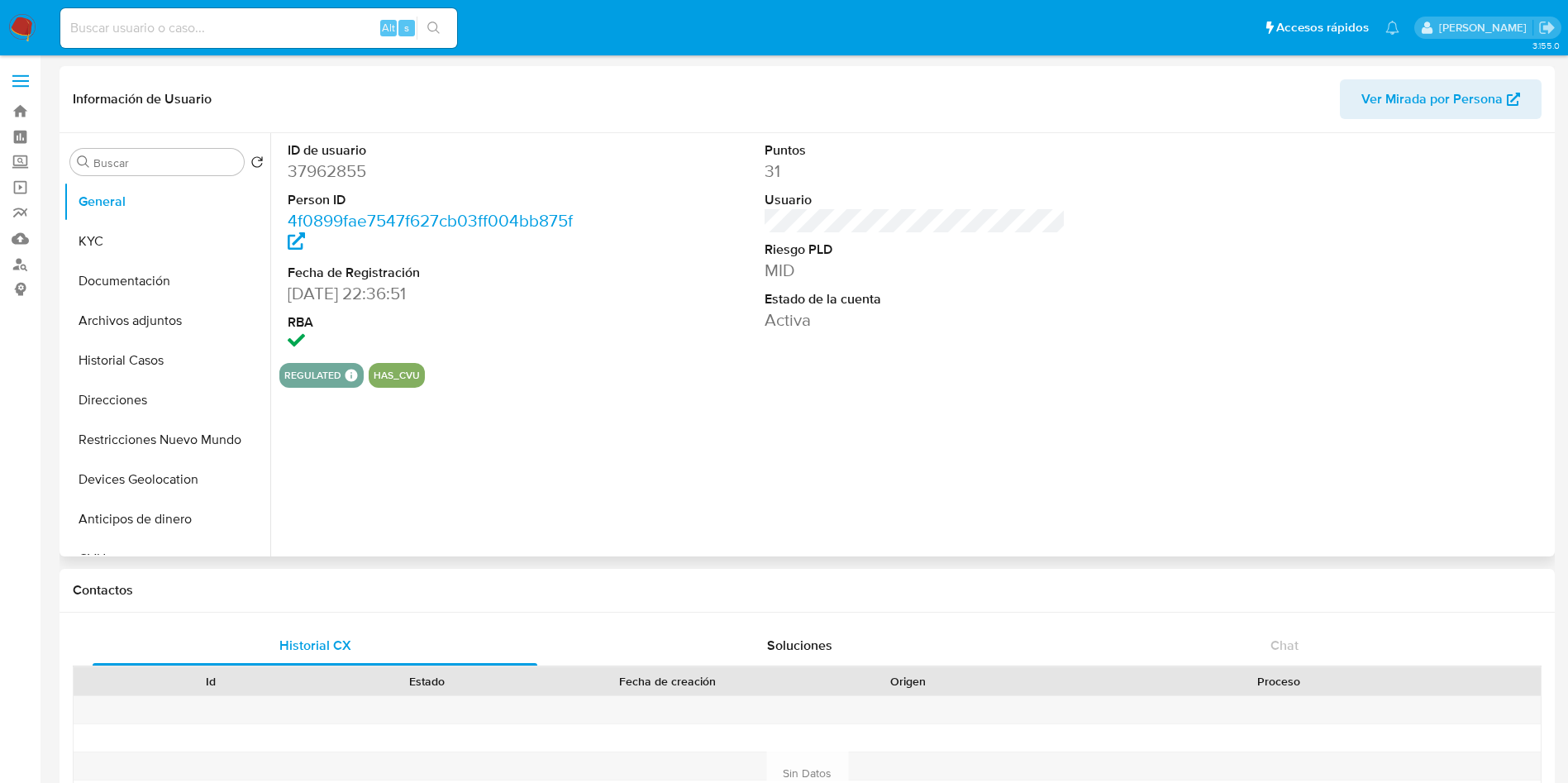
click at [321, 175] on dd "37962855" at bounding box center [438, 170] width 301 height 23
copy dd "37962855"
click at [165, 325] on button "Archivos adjuntos" at bounding box center [160, 321] width 193 height 40
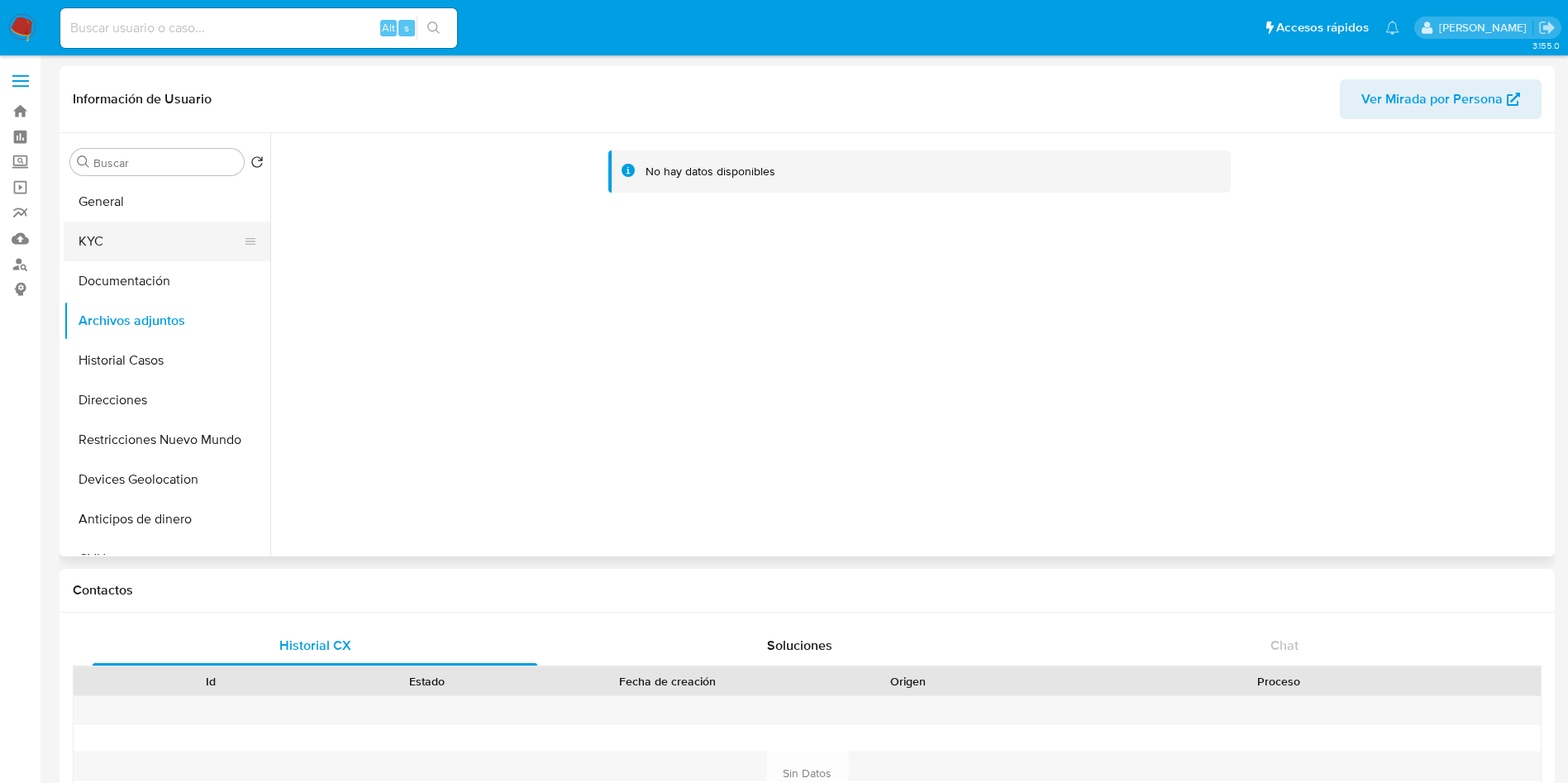
click at [149, 253] on button "KYC" at bounding box center [160, 242] width 193 height 40
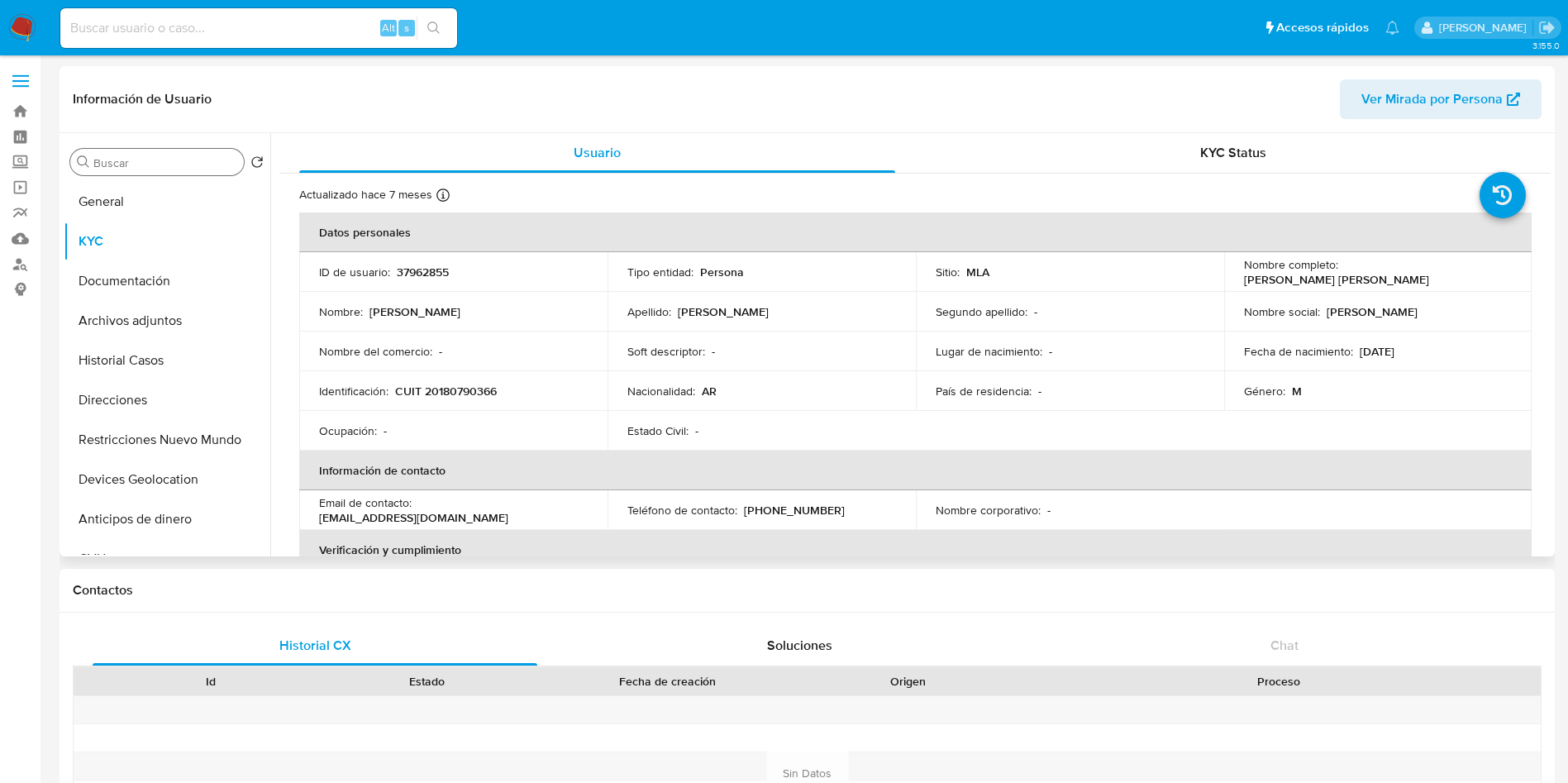
click at [175, 165] on input "Buscar" at bounding box center [165, 163] width 144 height 15
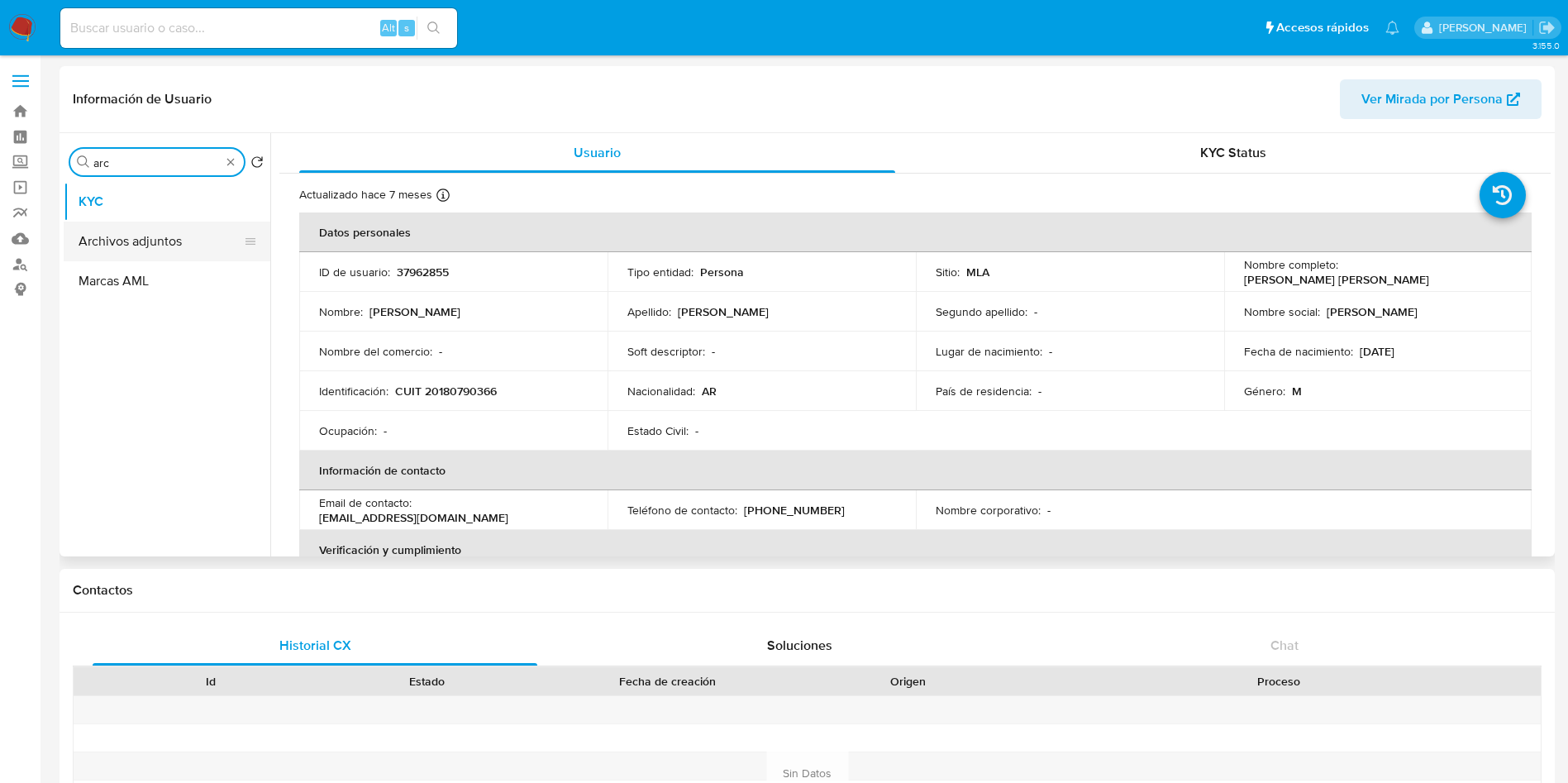
type input "arc"
click at [181, 228] on button "Archivos adjuntos" at bounding box center [160, 242] width 193 height 40
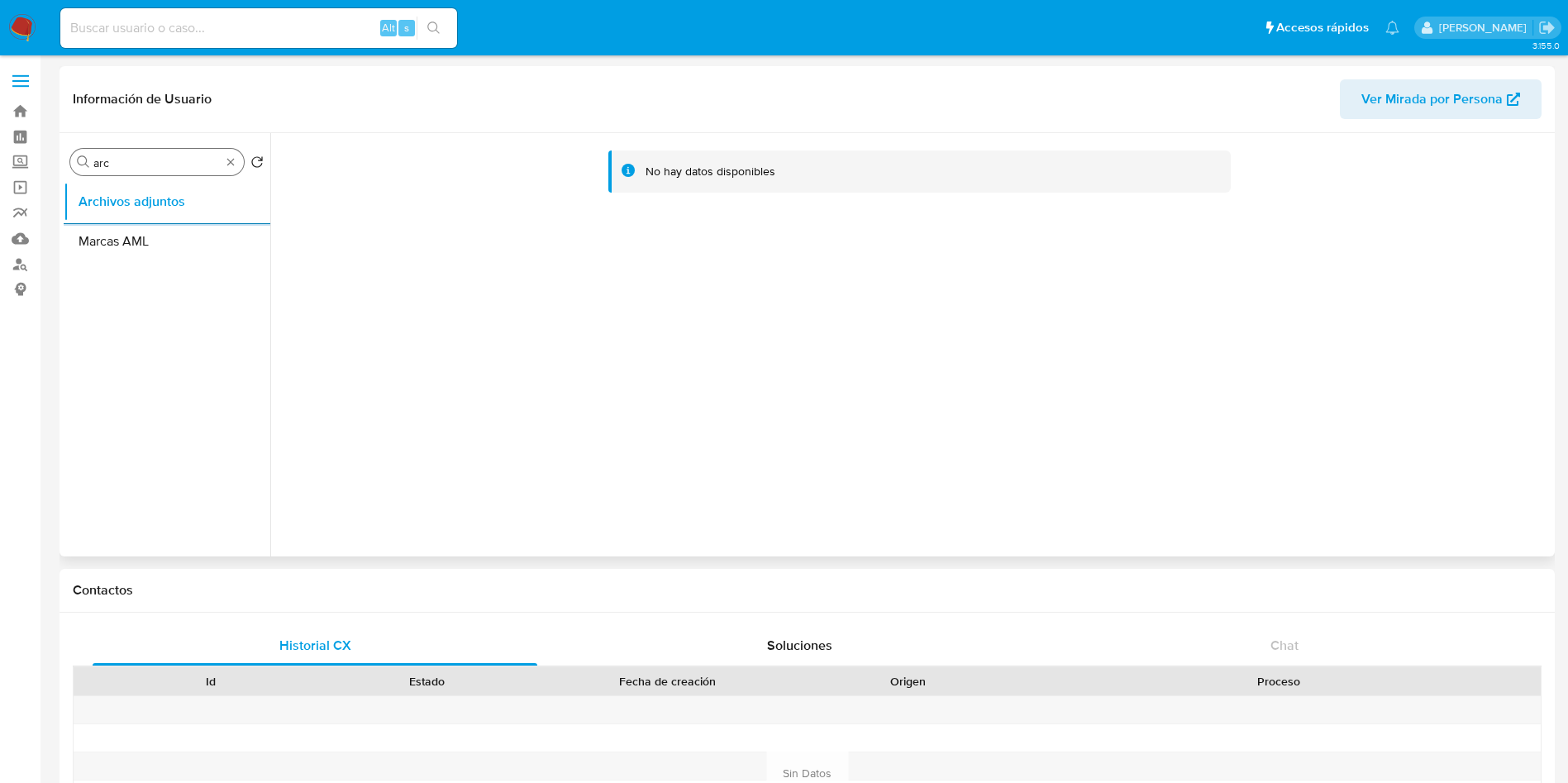
click at [193, 157] on input "arc" at bounding box center [157, 163] width 127 height 15
click at [173, 207] on button "KYC" at bounding box center [160, 201] width 193 height 40
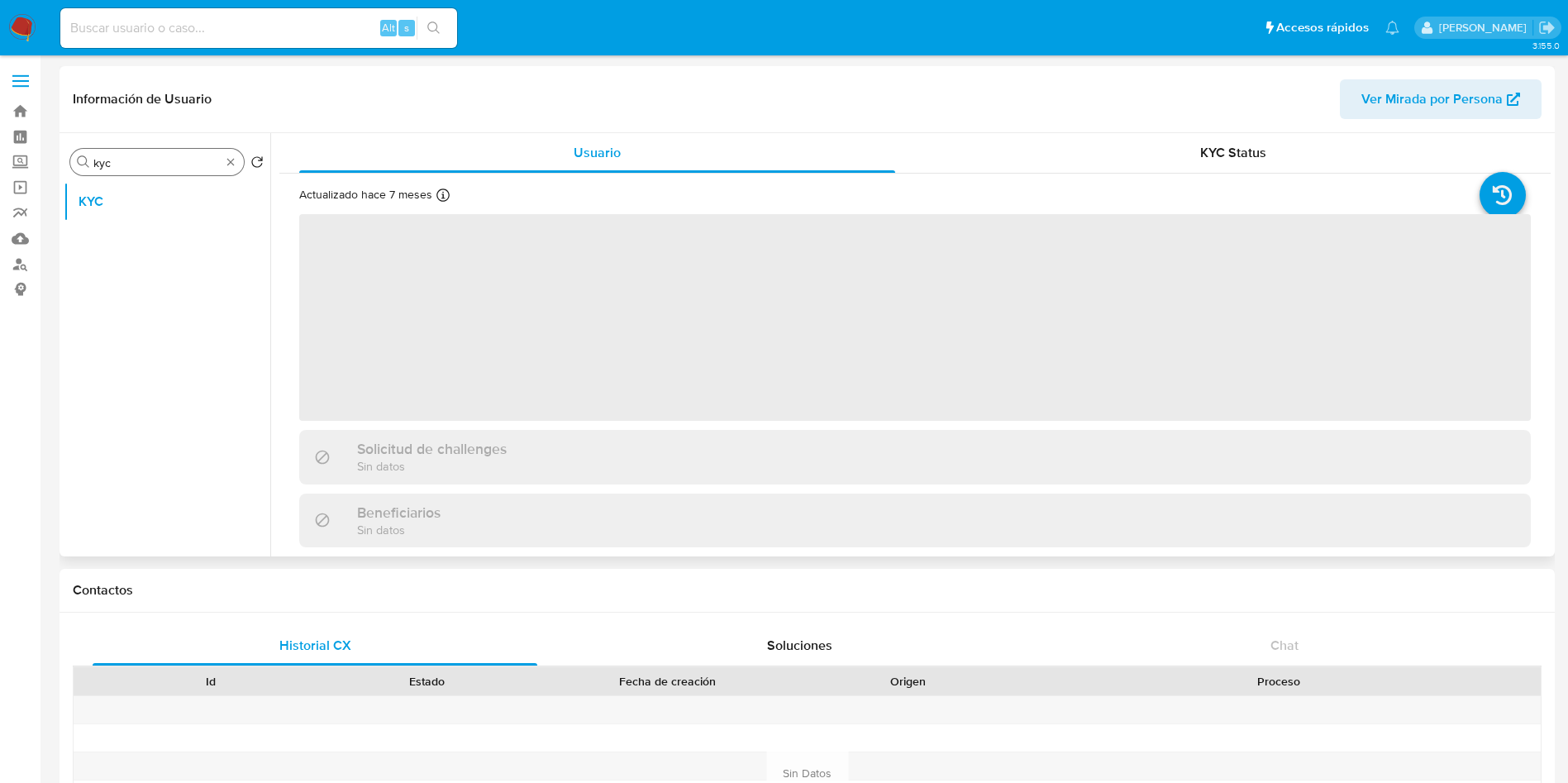
drag, startPoint x: 154, startPoint y: 171, endPoint x: 157, endPoint y: 163, distance: 8.5
click at [154, 169] on div "Buscar kyc" at bounding box center [157, 162] width 173 height 27
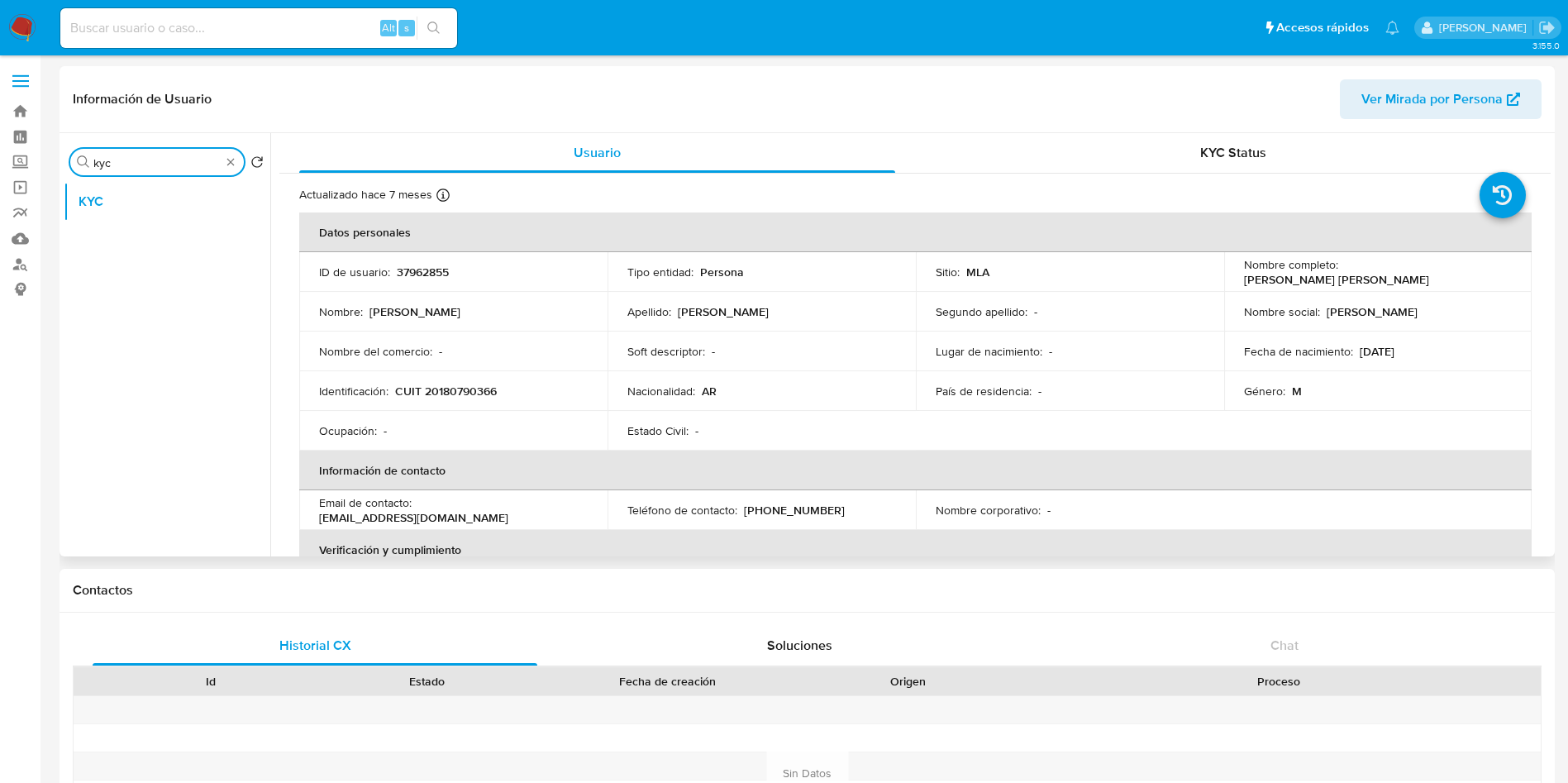
click at [157, 163] on input "kyc" at bounding box center [157, 163] width 127 height 15
click at [157, 162] on input "kyc" at bounding box center [157, 163] width 127 height 15
type input "arc"
click at [205, 237] on button "Archivos adjuntos" at bounding box center [160, 242] width 193 height 40
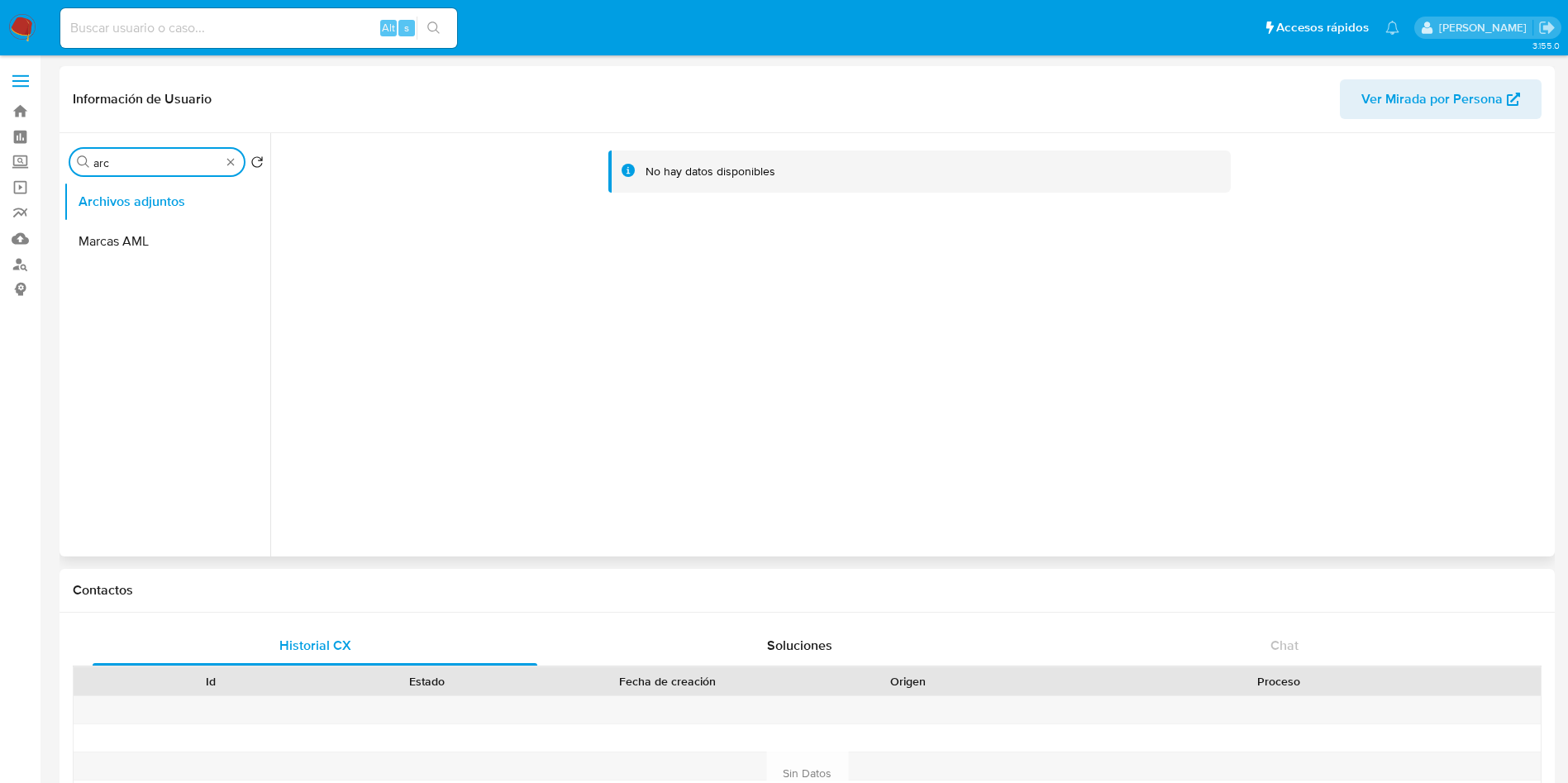
click at [166, 166] on input "arc" at bounding box center [157, 163] width 127 height 15
type input "his"
click at [172, 239] on button "Historial Casos" at bounding box center [160, 242] width 193 height 40
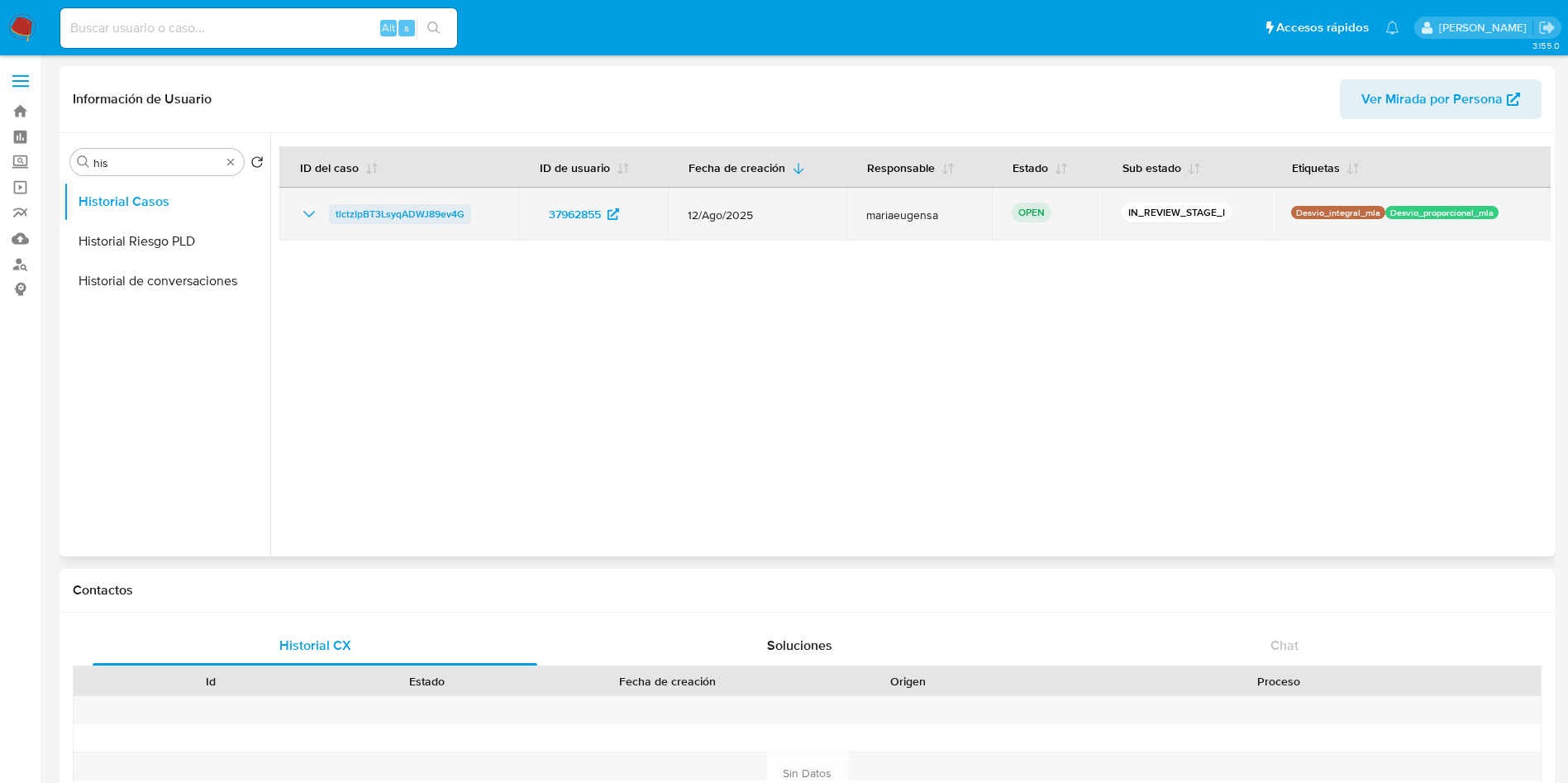
click at [419, 221] on span "tlctzIpBT3LsyqADWJ89ev4G" at bounding box center [400, 214] width 129 height 20
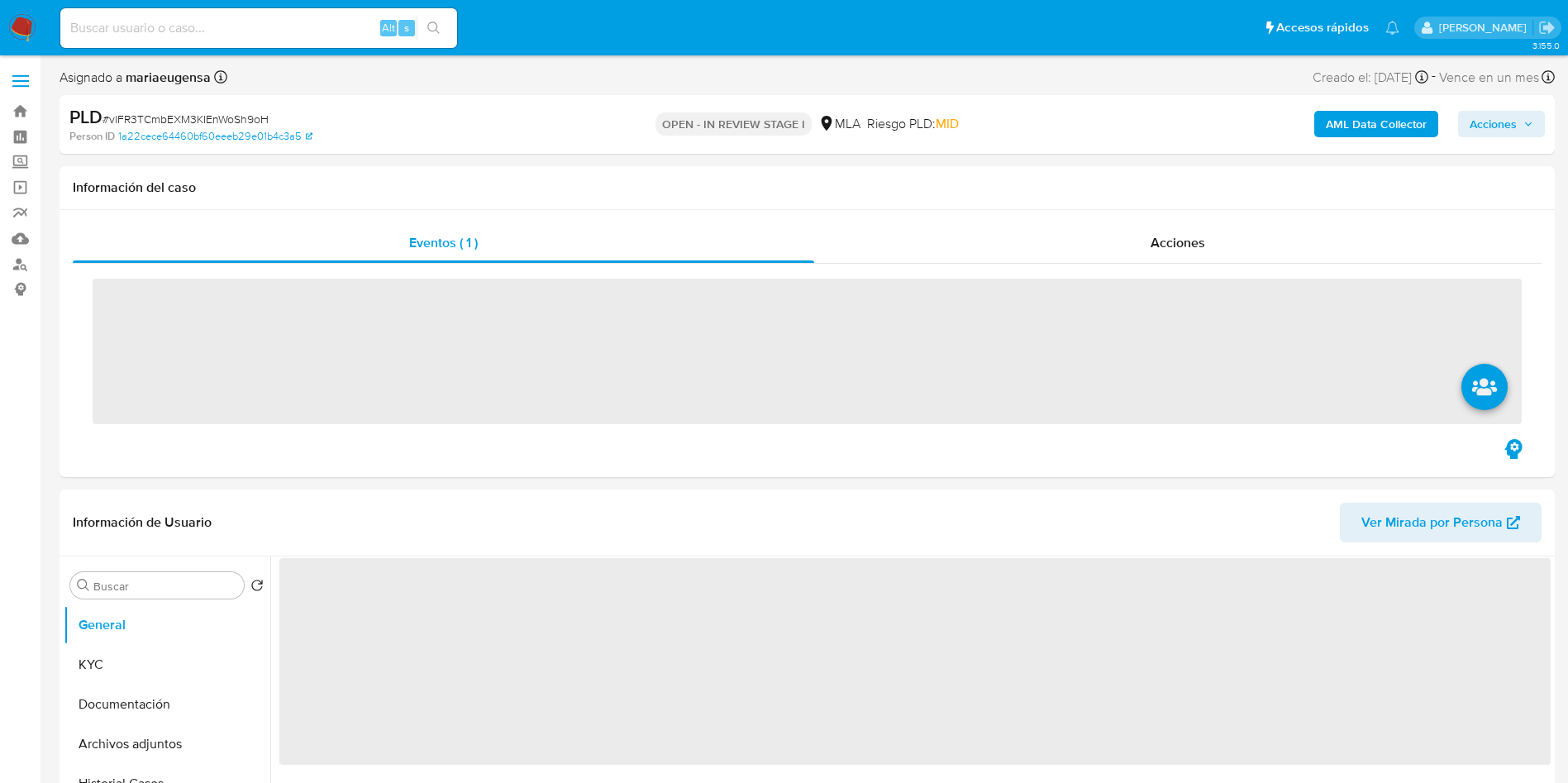
click at [235, 112] on span "# vlFR3TCmbEXM3KIEnWoSh9oH" at bounding box center [185, 119] width 167 height 17
copy span "vlFR3TCmbEXM3KIEnWoSh9oH"
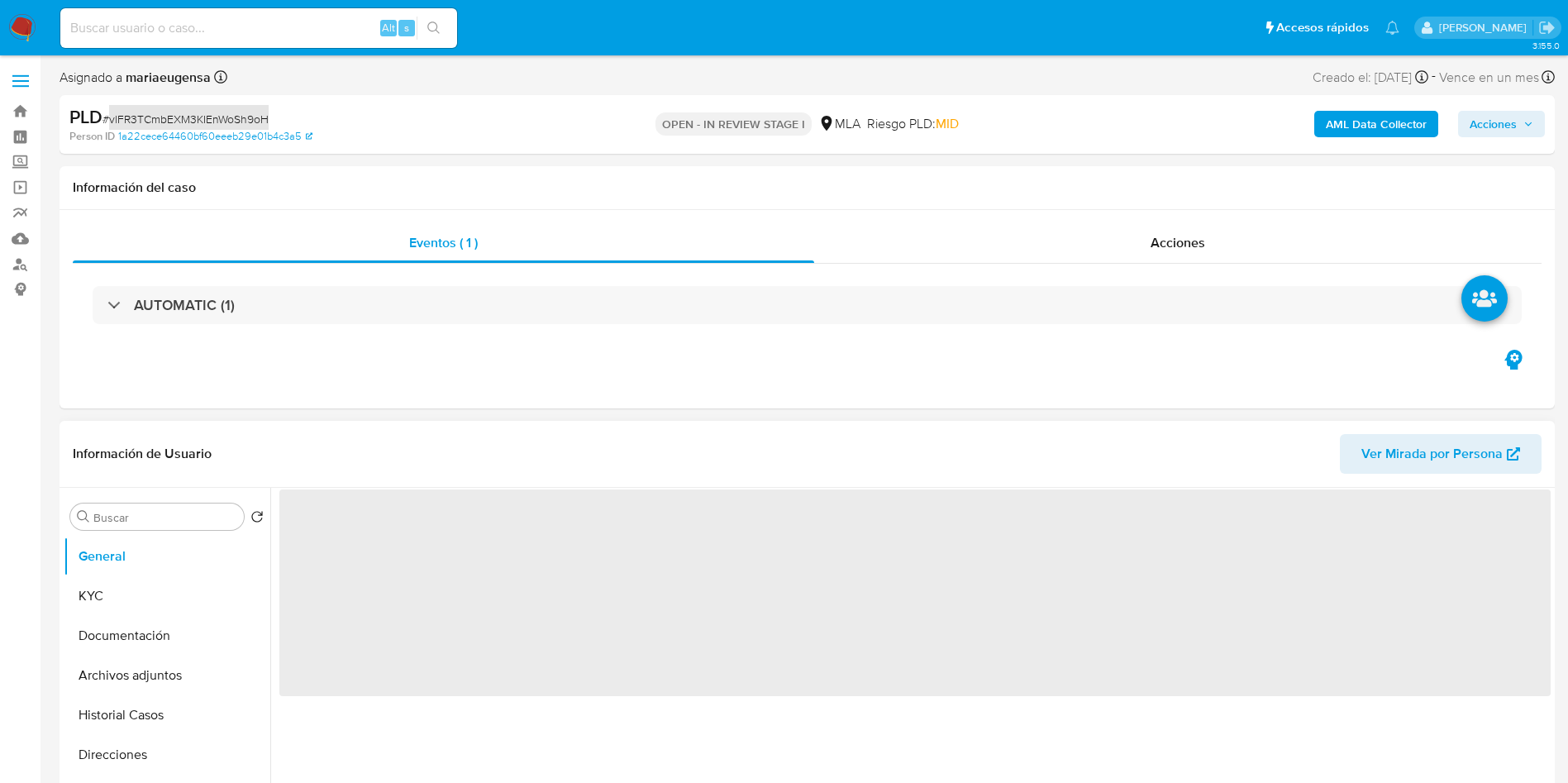
select select "10"
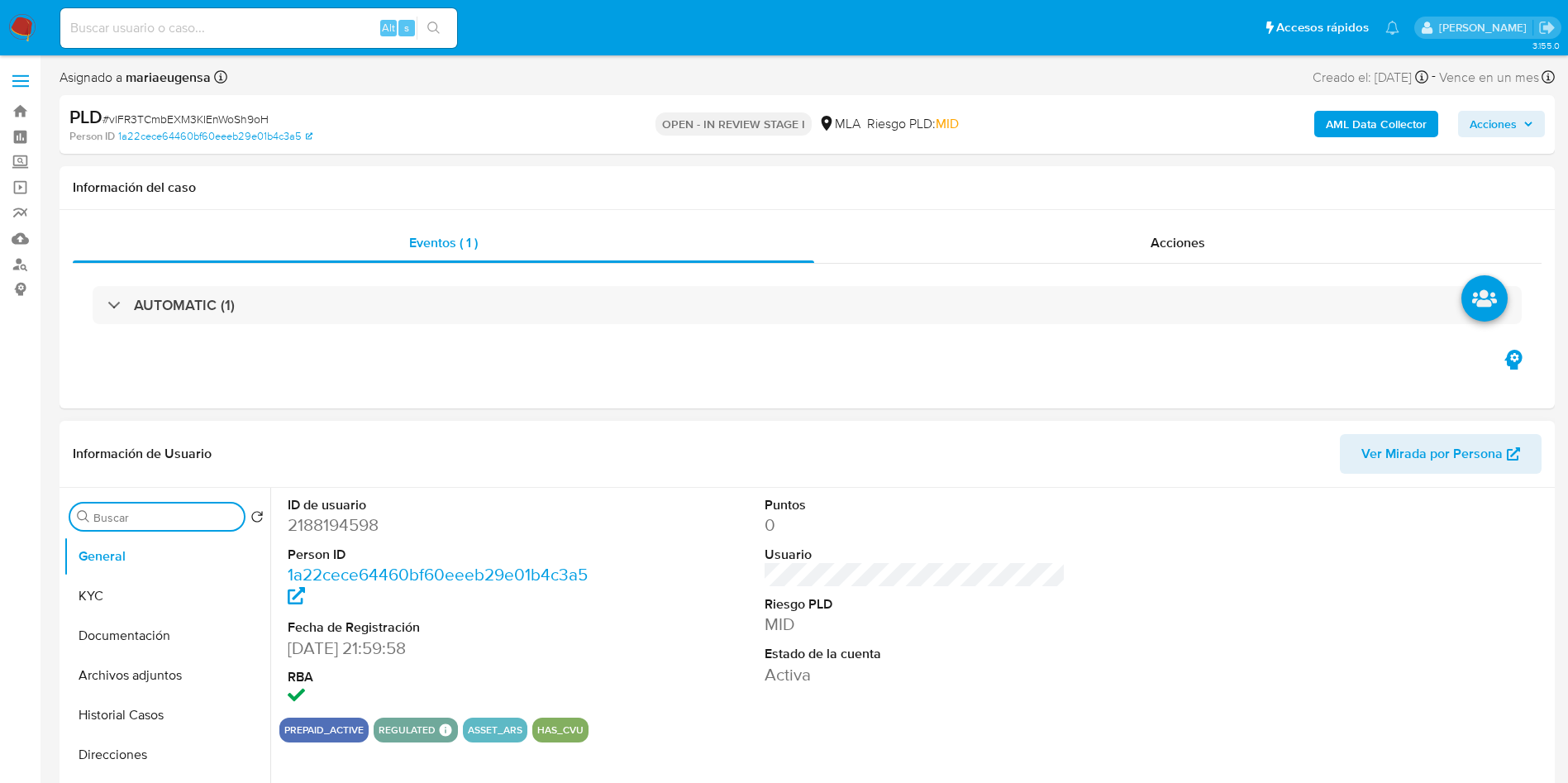
click at [145, 523] on input "Buscar" at bounding box center [165, 517] width 144 height 15
type input "arc"
drag, startPoint x: 133, startPoint y: 599, endPoint x: 120, endPoint y: 599, distance: 13.0
click at [132, 599] on button "Archivos adjuntos" at bounding box center [160, 596] width 193 height 40
click at [165, 601] on button "Archivos adjuntos" at bounding box center [160, 596] width 193 height 40
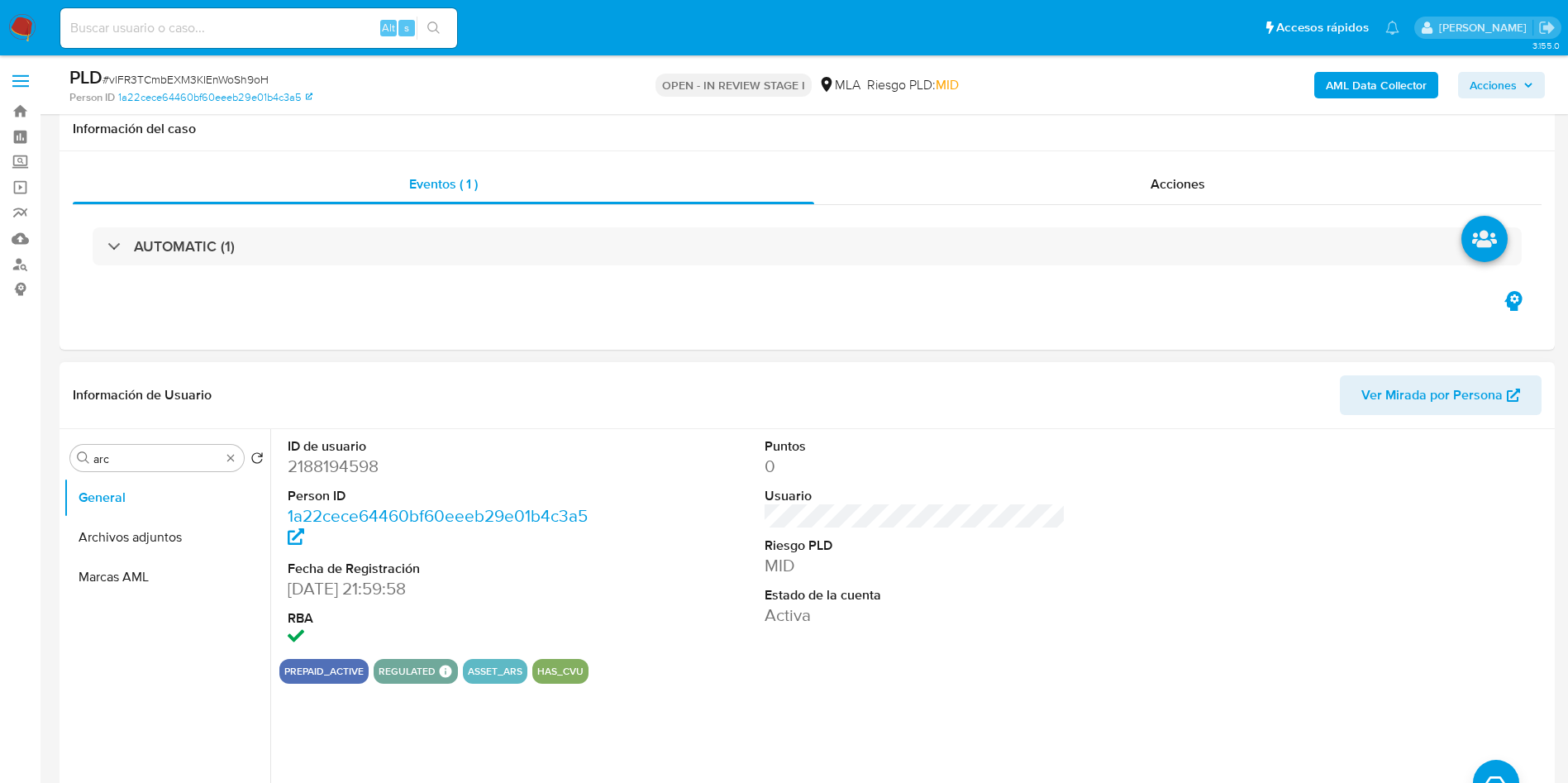
scroll to position [372, 0]
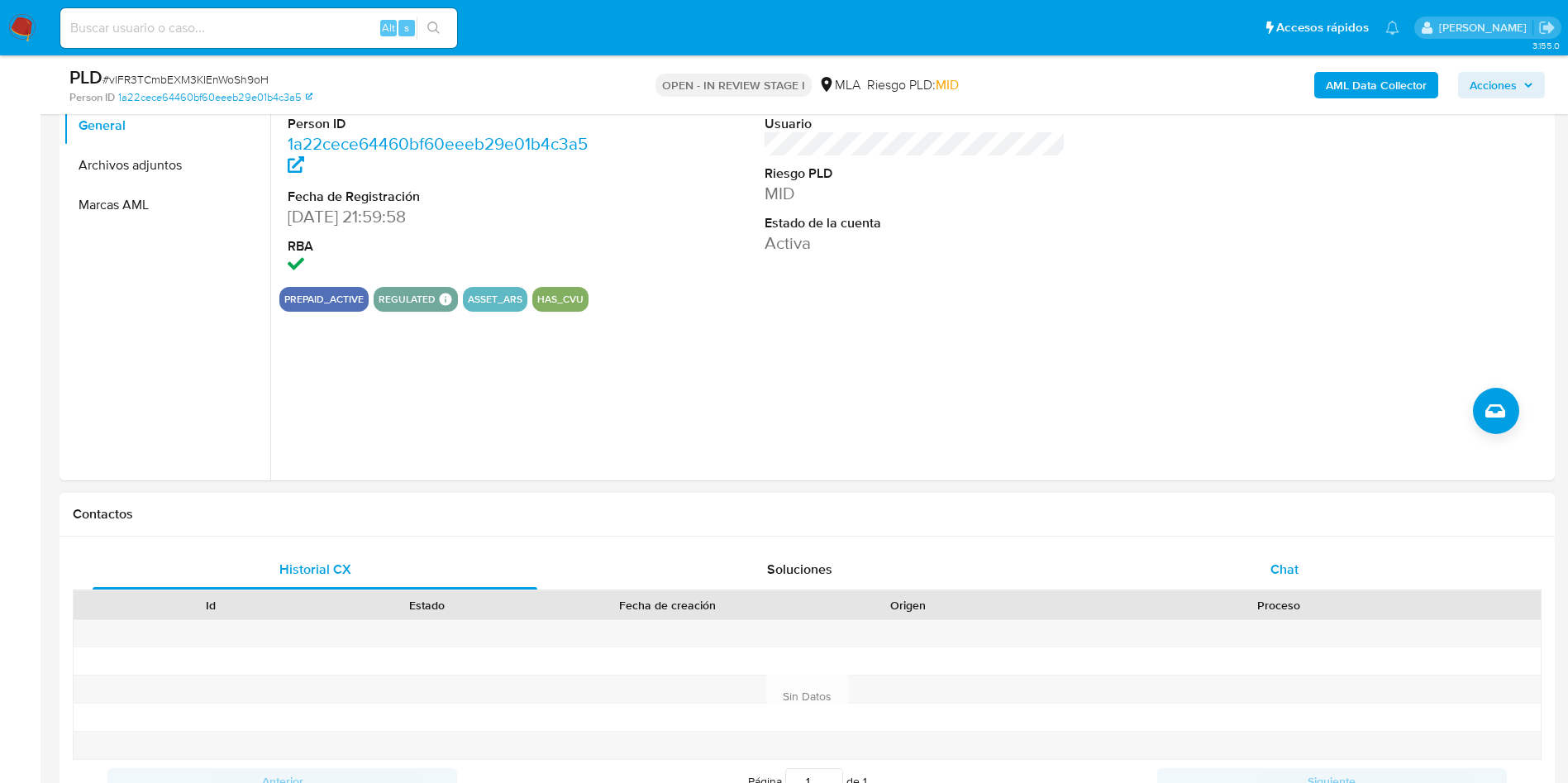
click at [1299, 571] on div "Chat" at bounding box center [1285, 570] width 445 height 40
click at [1223, 578] on div "Chat" at bounding box center [1285, 570] width 445 height 40
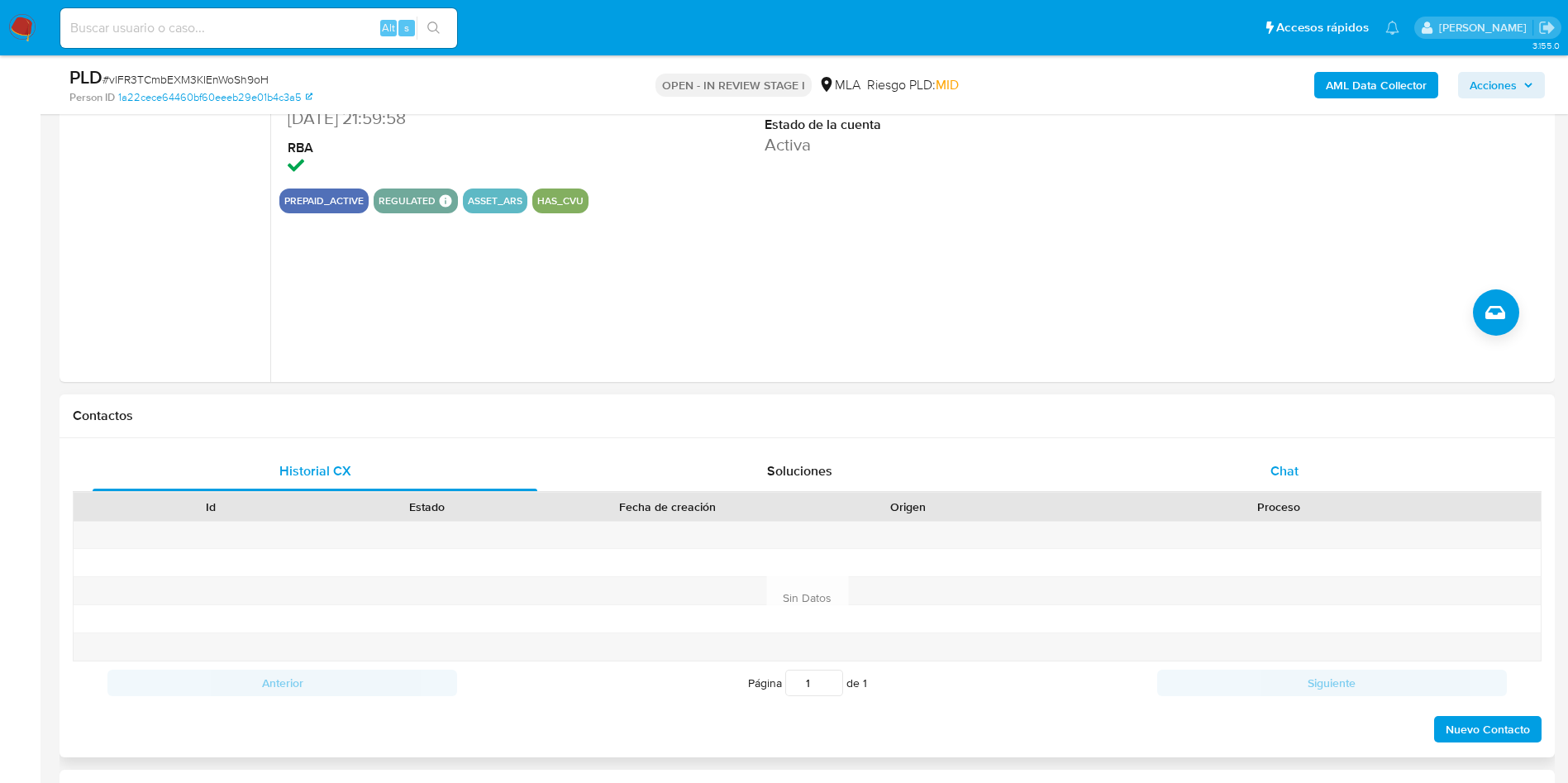
scroll to position [744, 0]
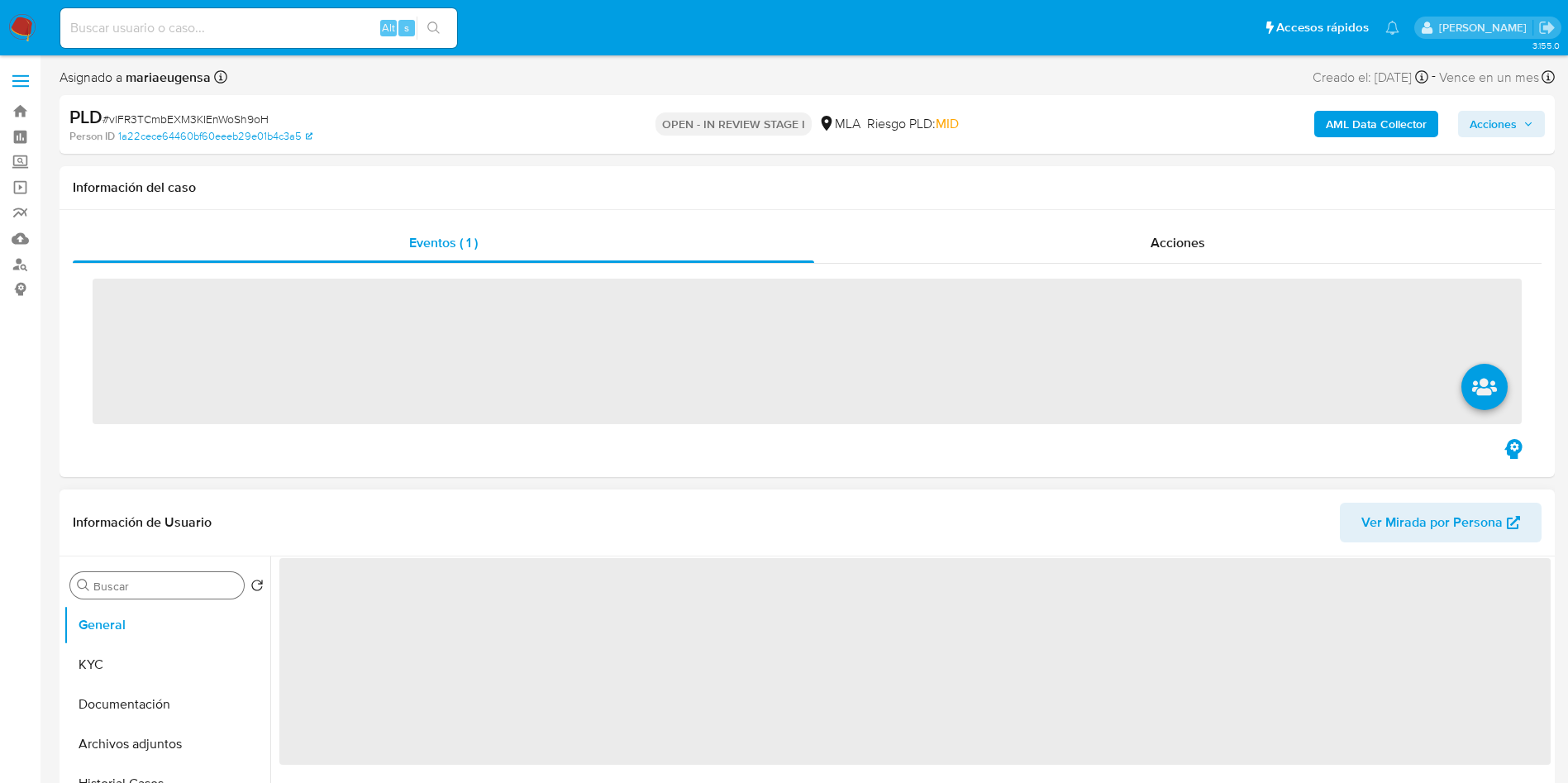
click at [124, 592] on input "Buscar" at bounding box center [165, 586] width 144 height 15
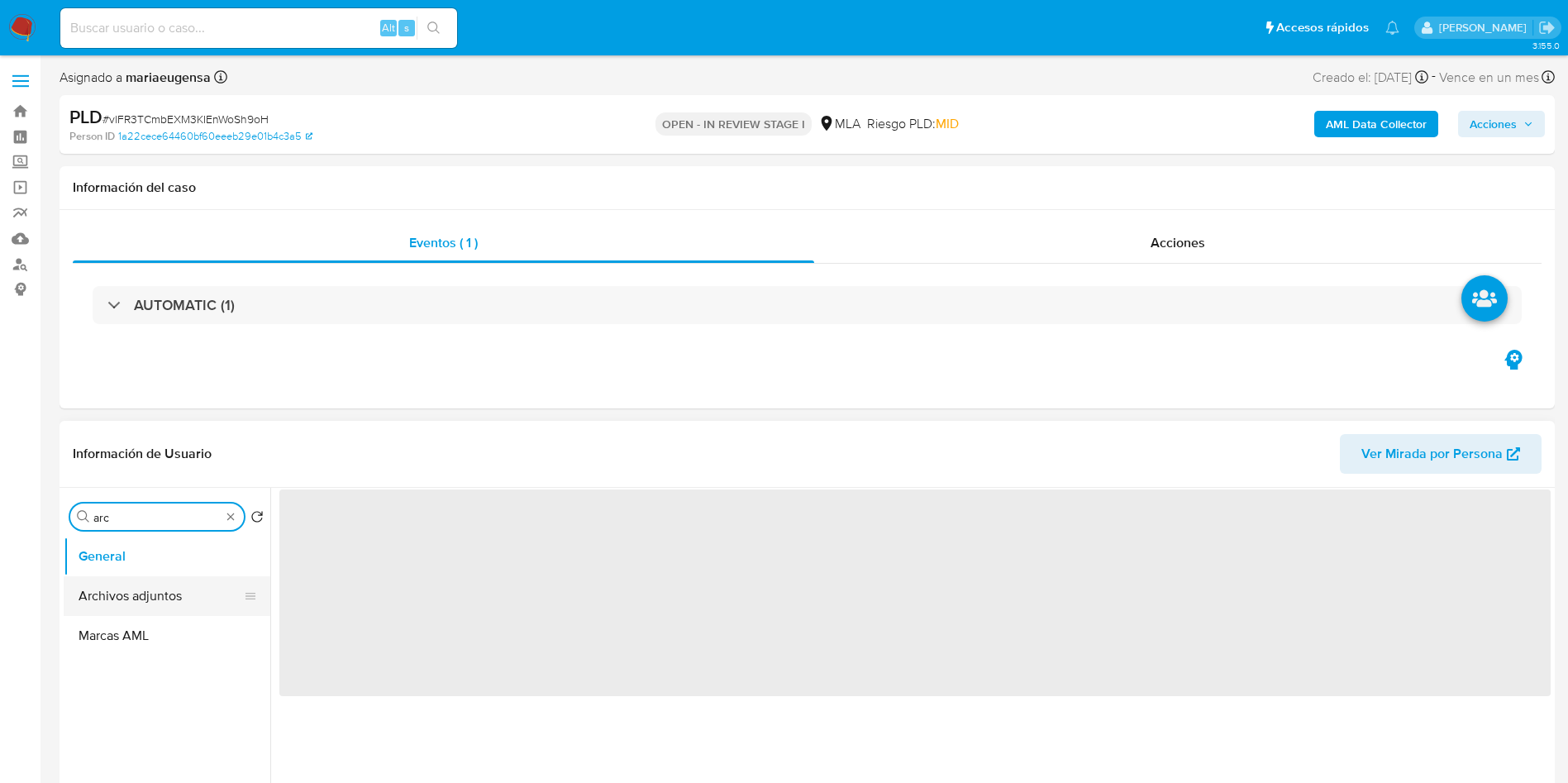
type input "arc"
click at [120, 581] on button "Archivos adjuntos" at bounding box center [160, 596] width 193 height 40
select select "10"
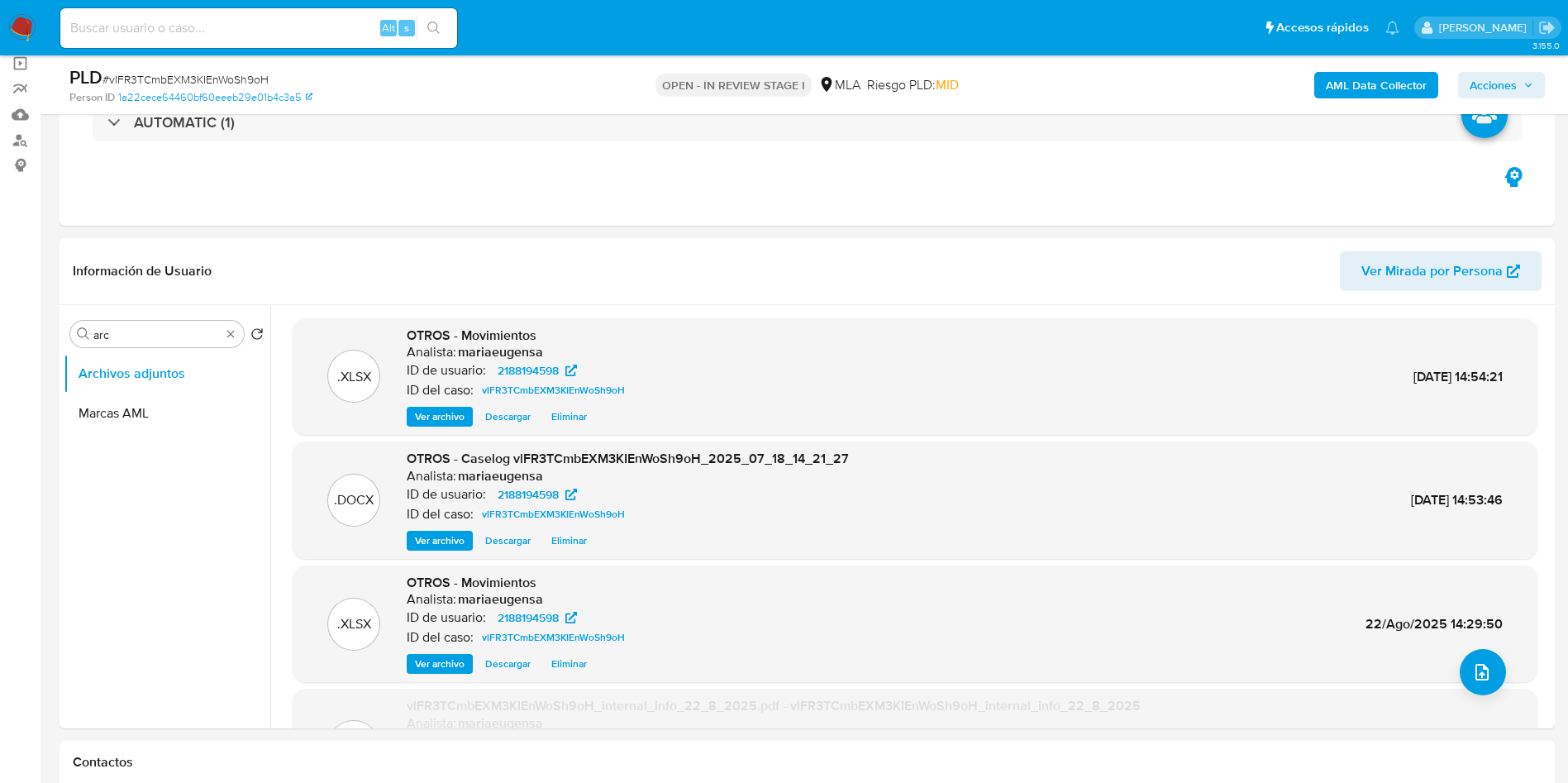
click at [171, 71] on span "# vlFR3TCmbEXM3KIEnWoSh9oH" at bounding box center [185, 79] width 167 height 17
copy span "vlFR3TCmbEXM3KIEnWoSh9oH"
click at [1472, 665] on icon "upload-file" at bounding box center [1482, 672] width 20 height 20
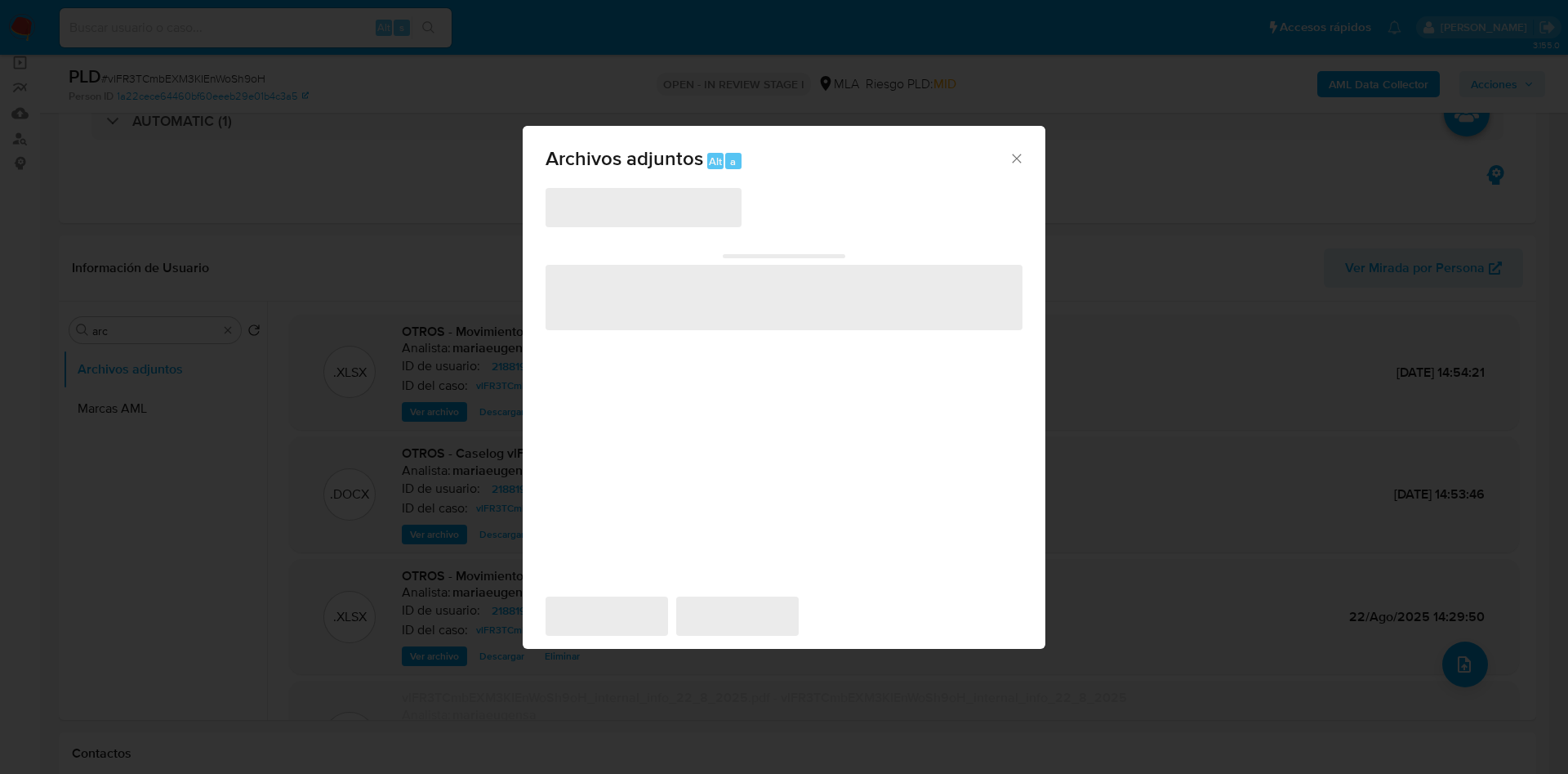
click at [681, 280] on span "‌" at bounding box center [784, 297] width 477 height 66
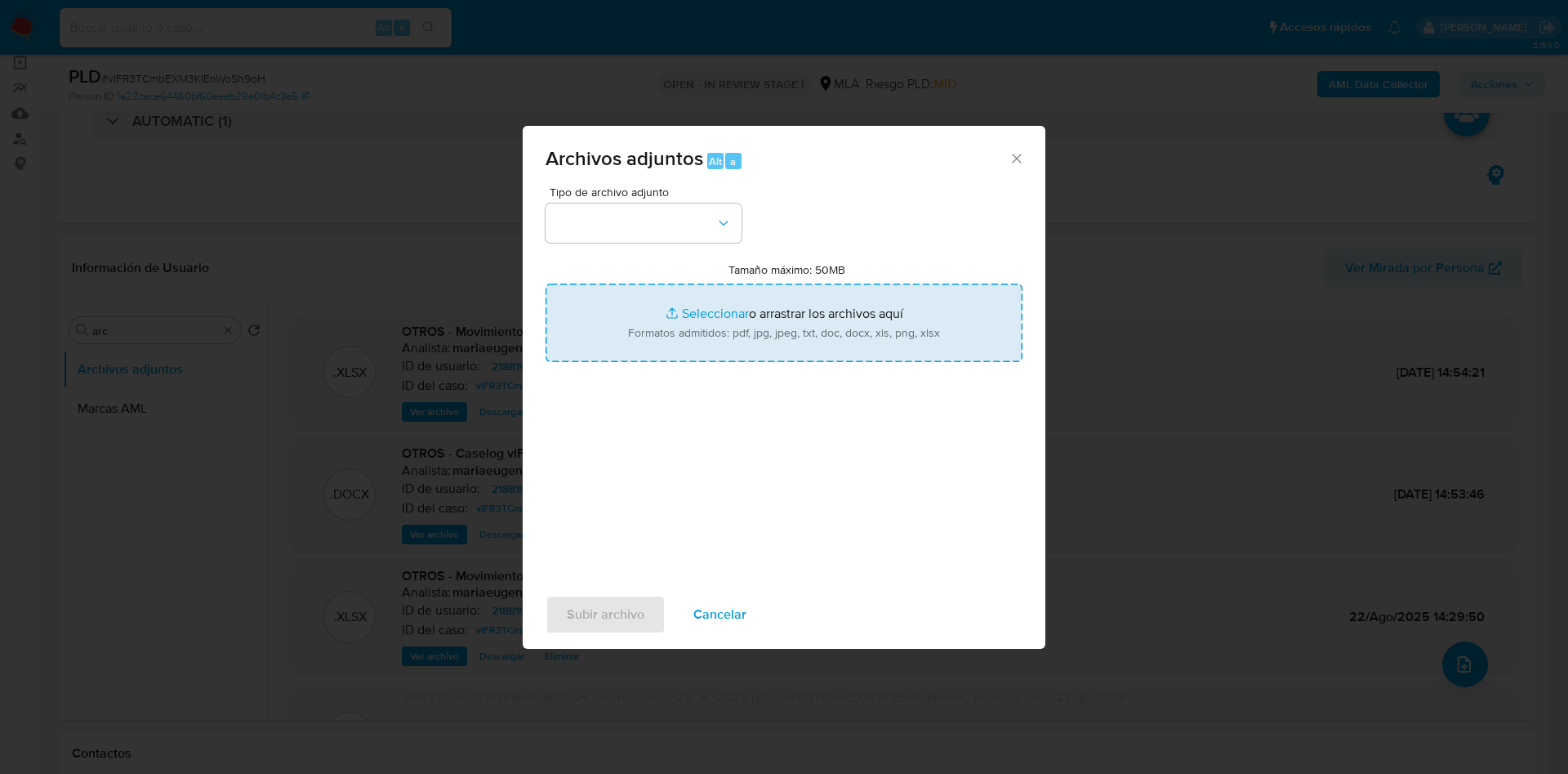
click at [674, 294] on input "Tamaño máximo: 50MB Seleccionar archivos" at bounding box center [784, 322] width 477 height 78
type input "C:\fakepath\Caselog vlFR3TCmbEXM3KIEnWoSh9oH_2025_07_18_14_21_27.docx"
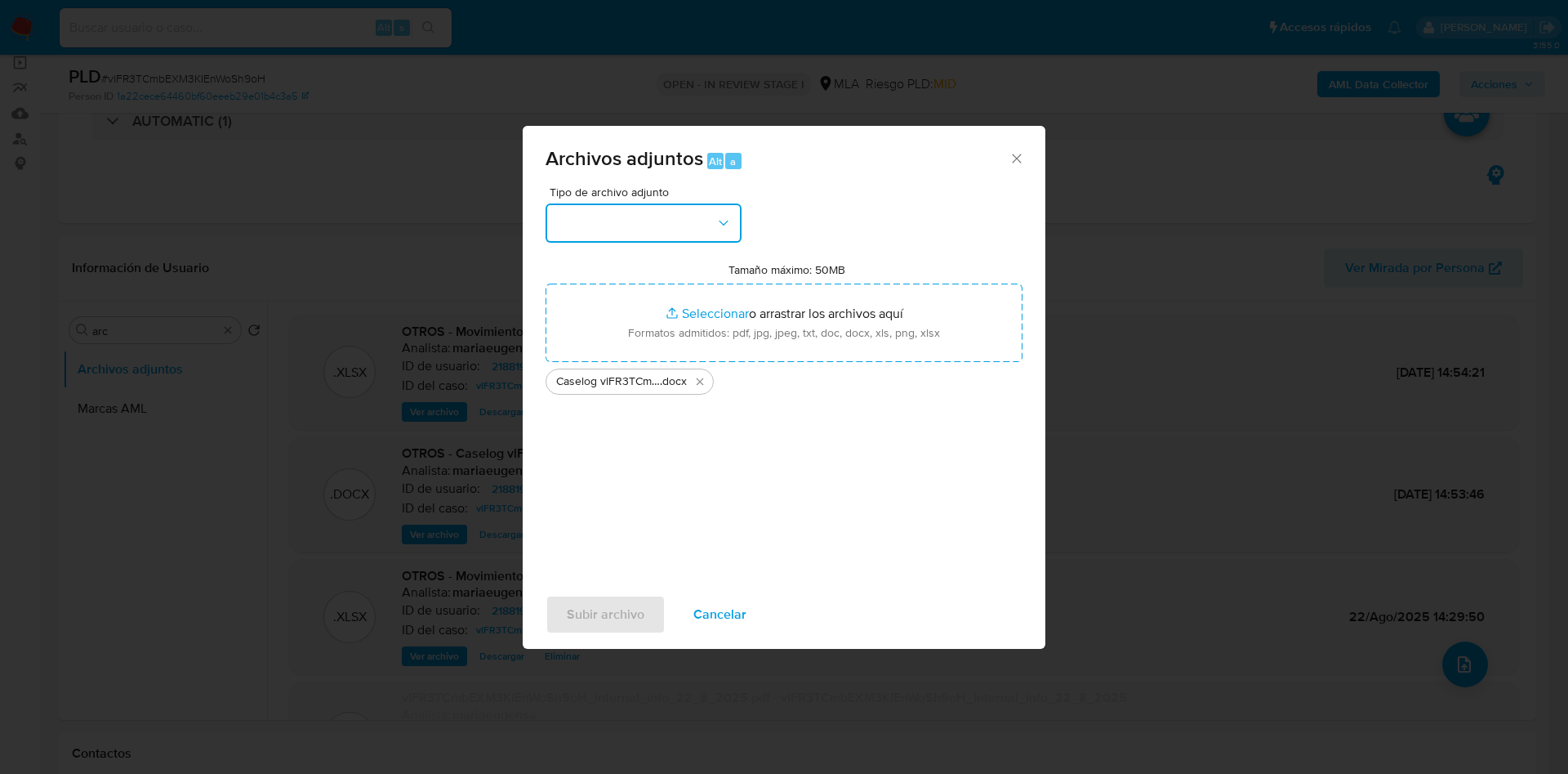
click at [589, 204] on button "button" at bounding box center [643, 223] width 196 height 39
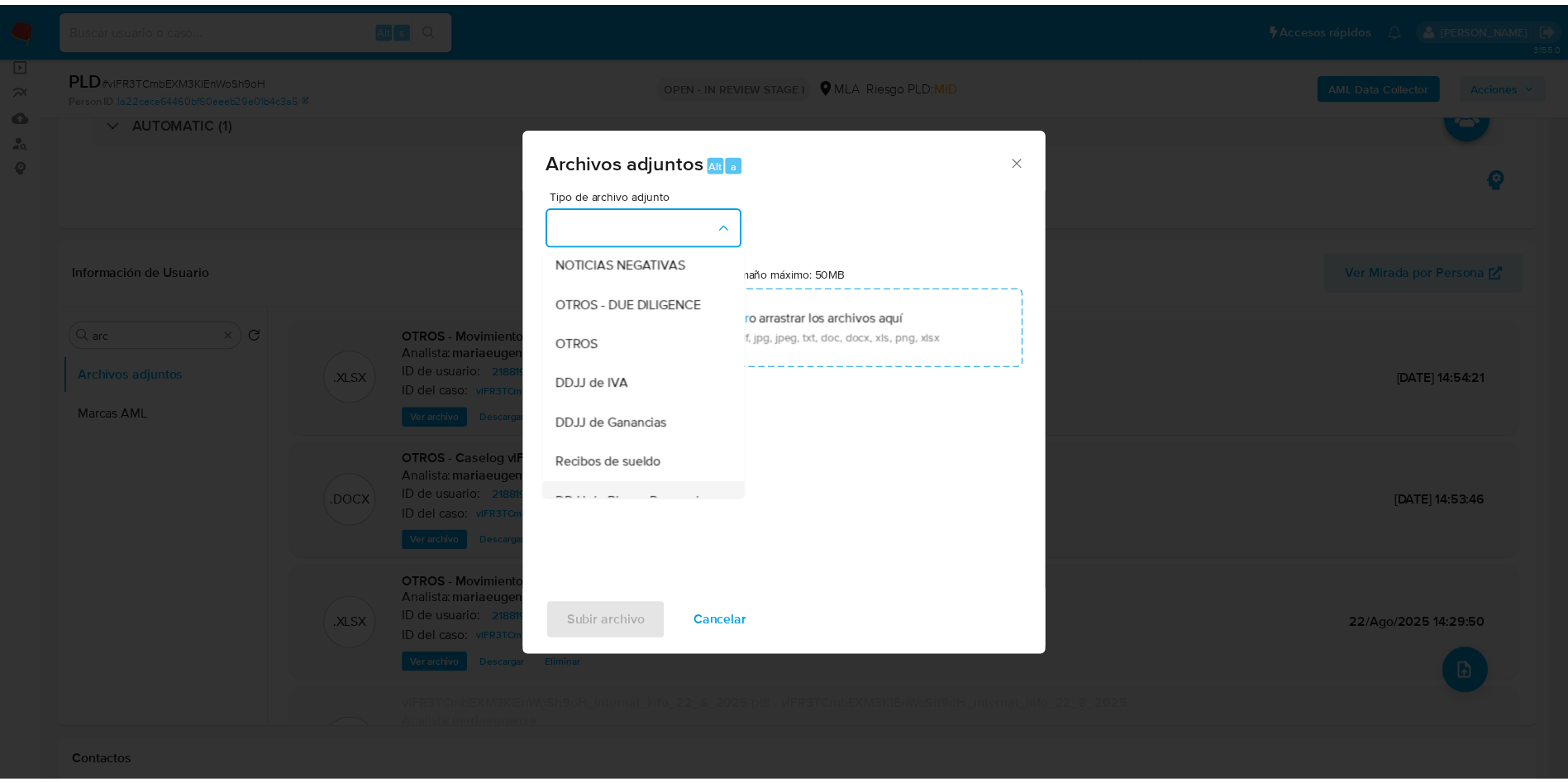
scroll to position [124, 0]
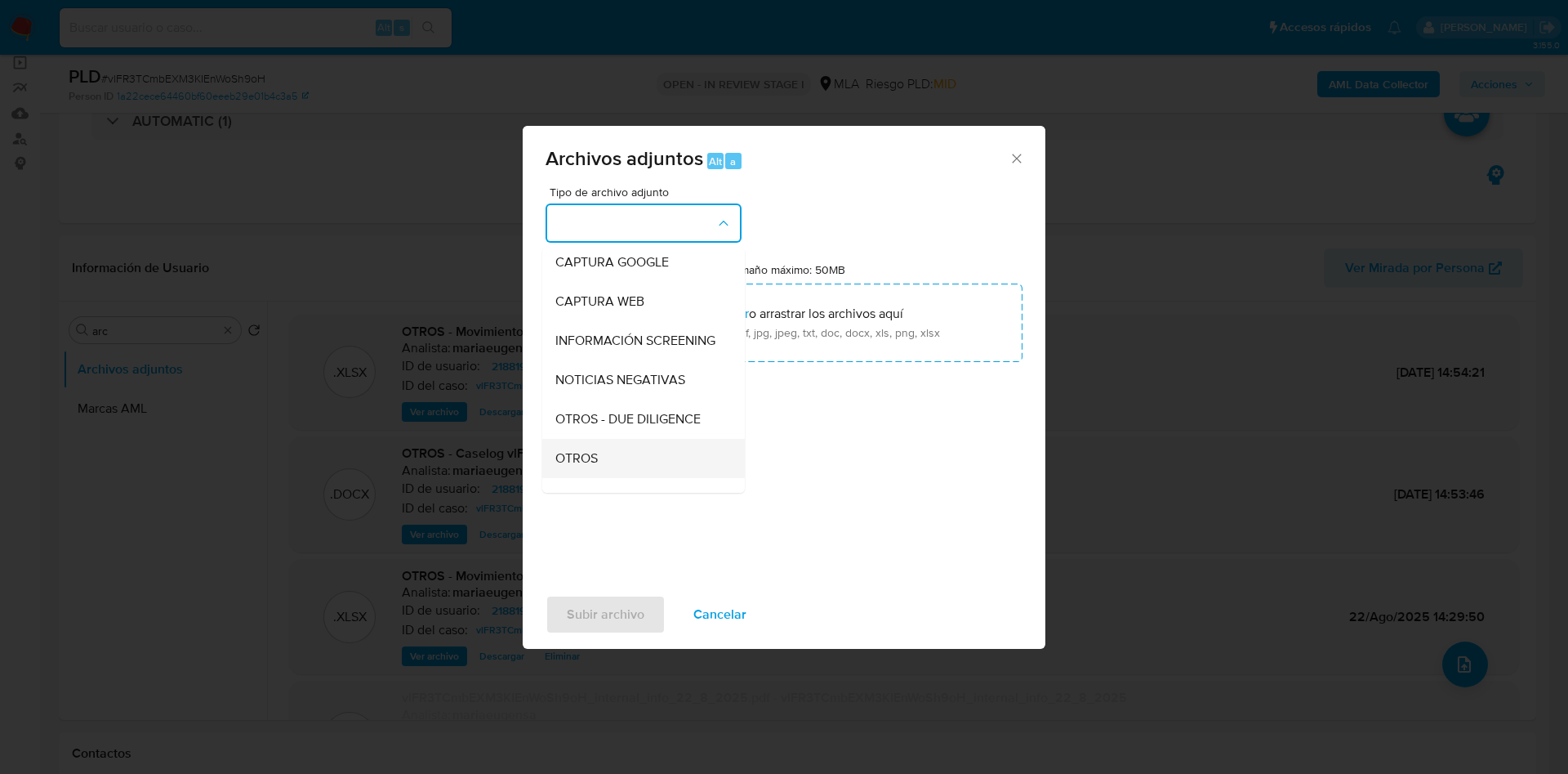
click at [608, 478] on div "OTROS" at bounding box center [639, 459] width 166 height 39
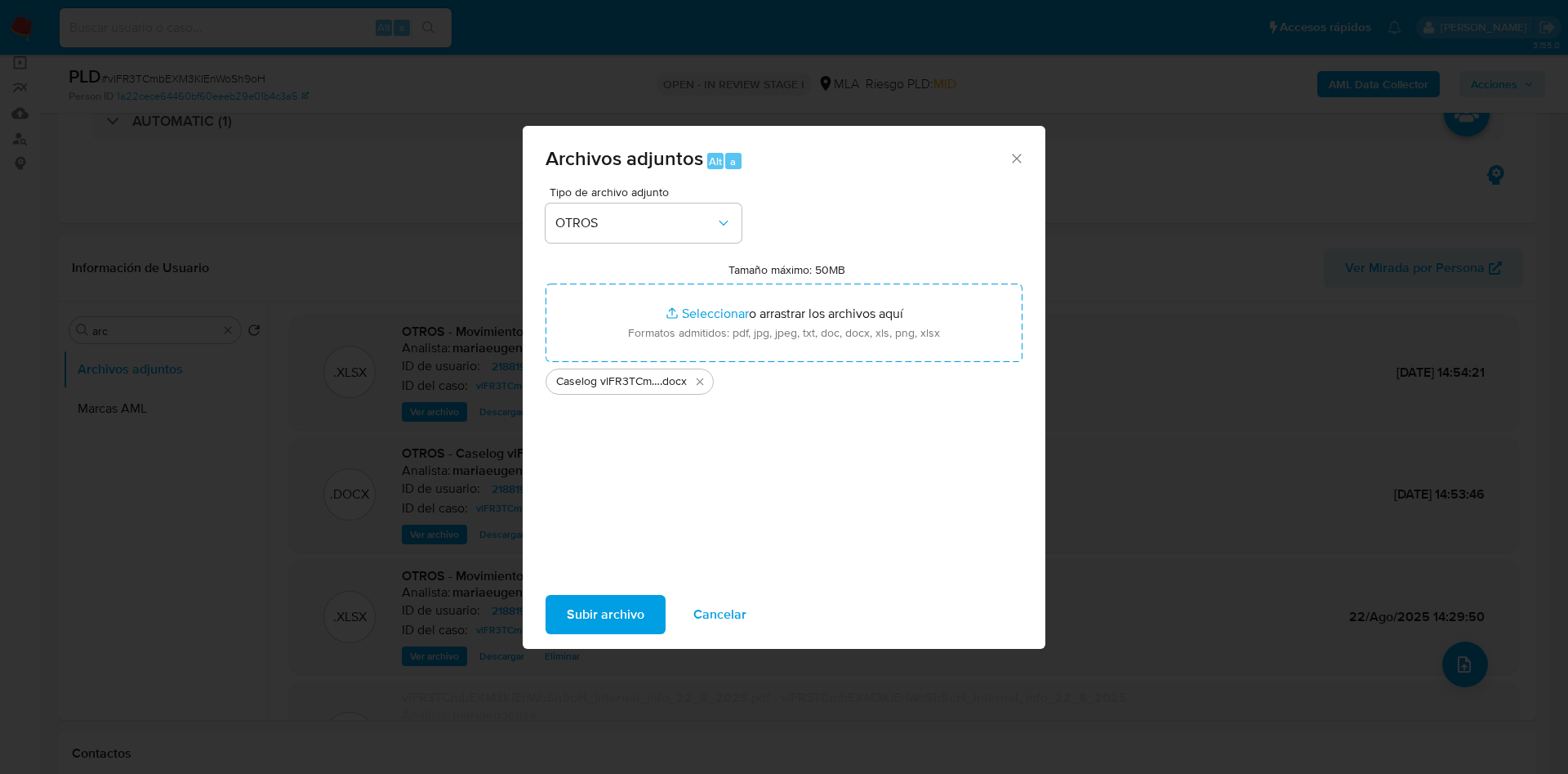
click at [603, 617] on span "Subir archivo" at bounding box center [605, 614] width 77 height 36
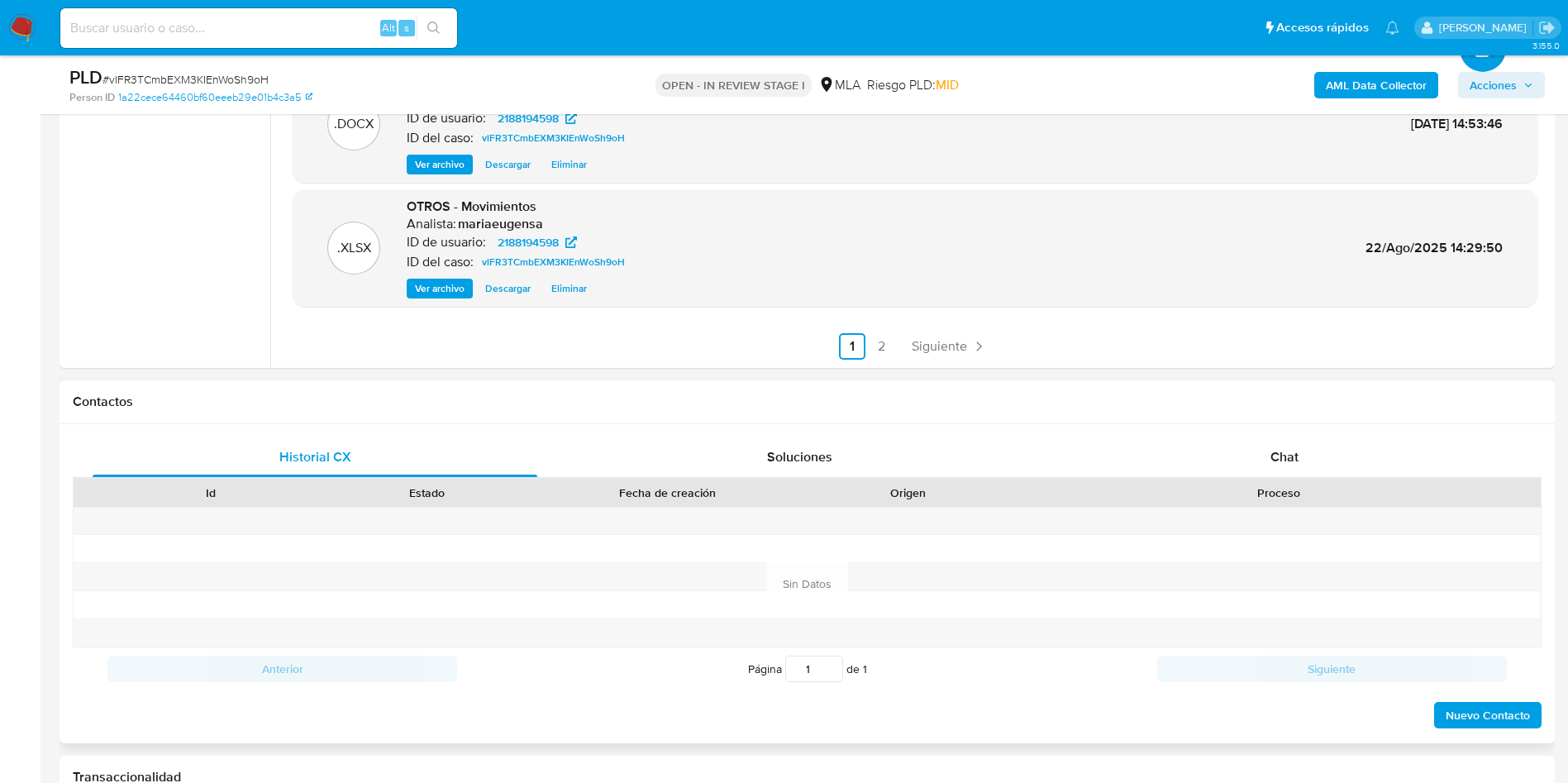
scroll to position [496, 0]
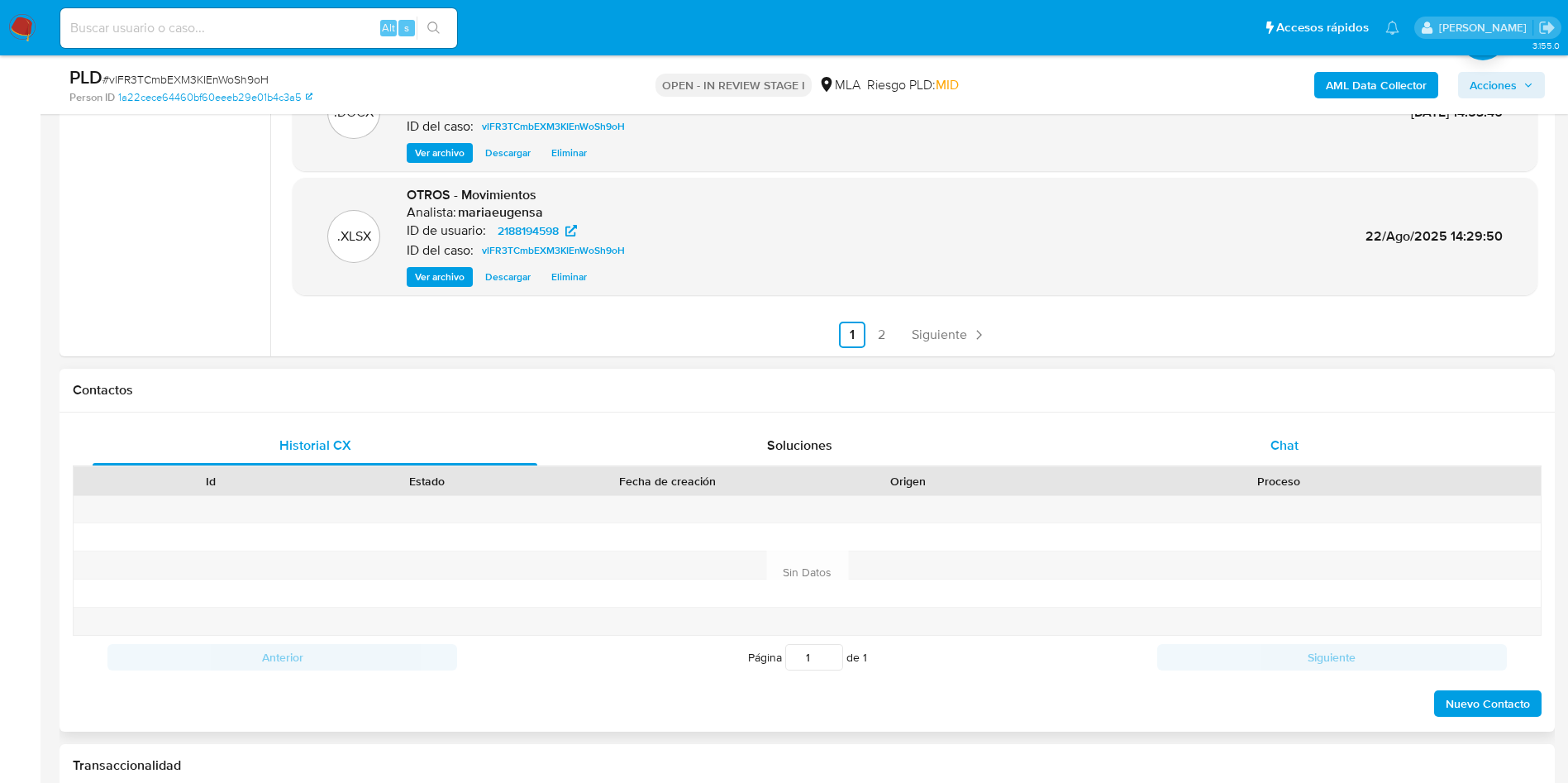
click at [1318, 446] on div "Chat" at bounding box center [1285, 446] width 445 height 40
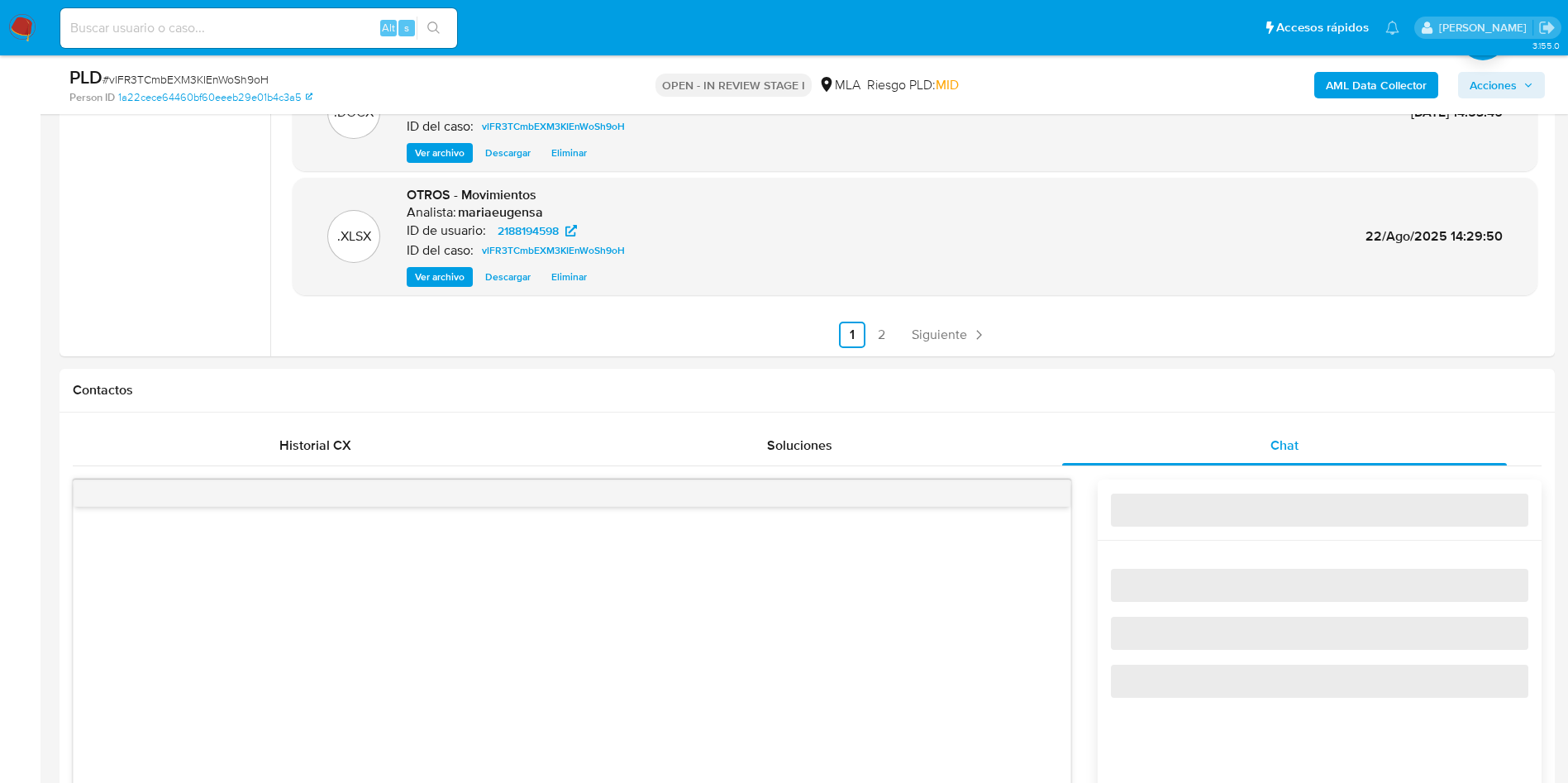
click at [233, 82] on span "# vlFR3TCmbEXM3KIEnWoSh9oH" at bounding box center [185, 79] width 167 height 17
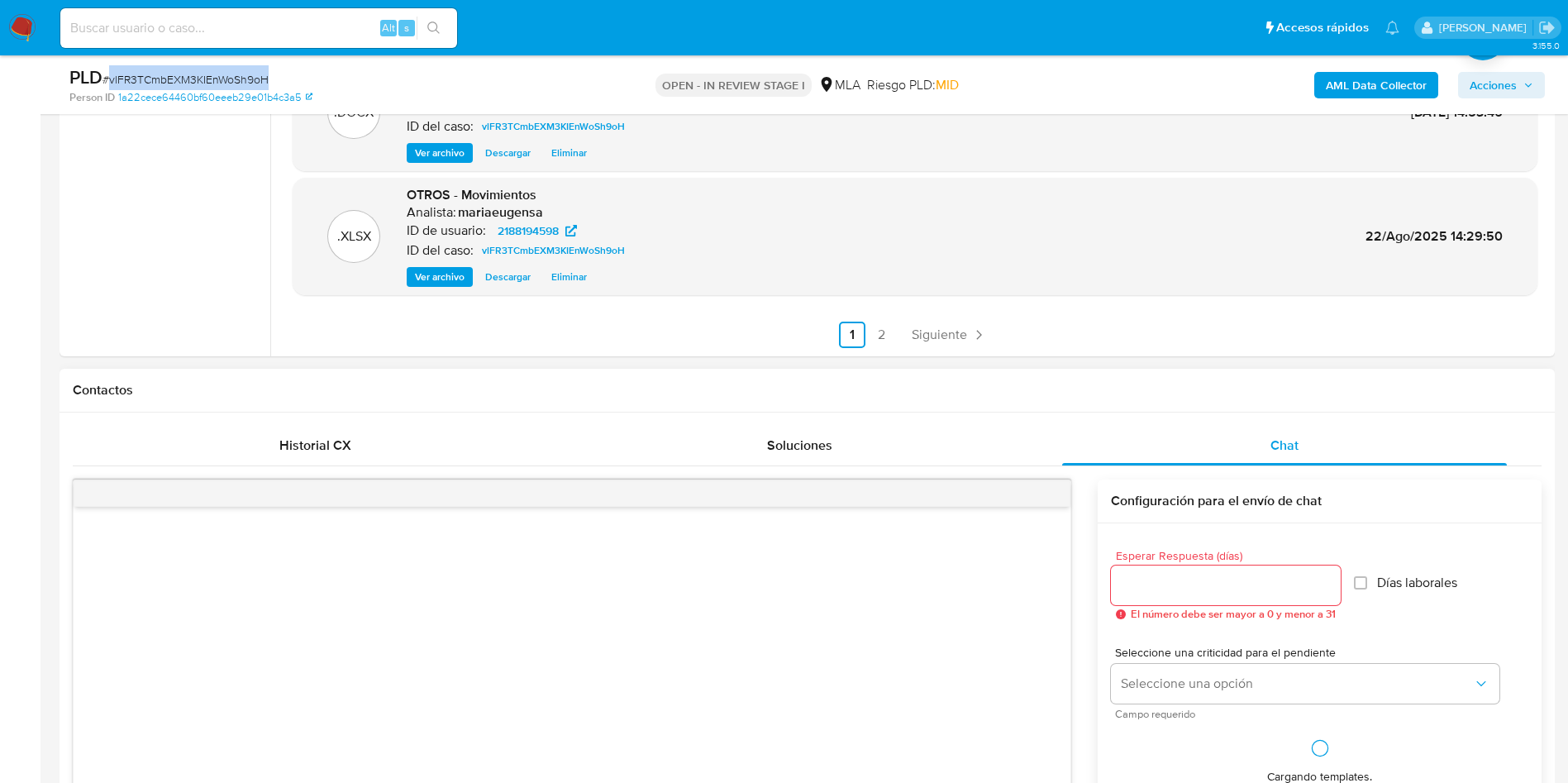
copy span "vlFR3TCmbEXM3KIEnWoSh9oH"
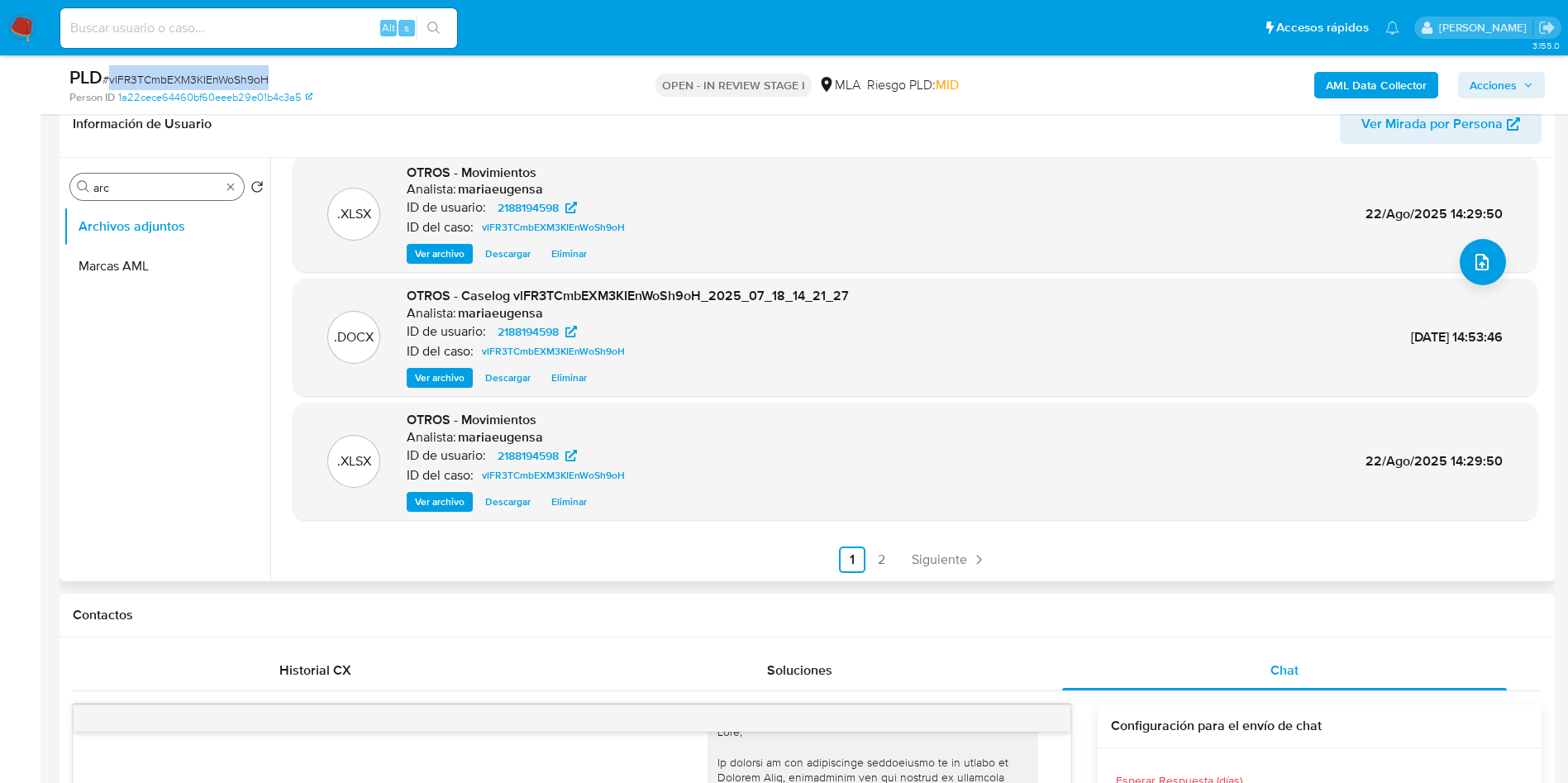
scroll to position [248, 0]
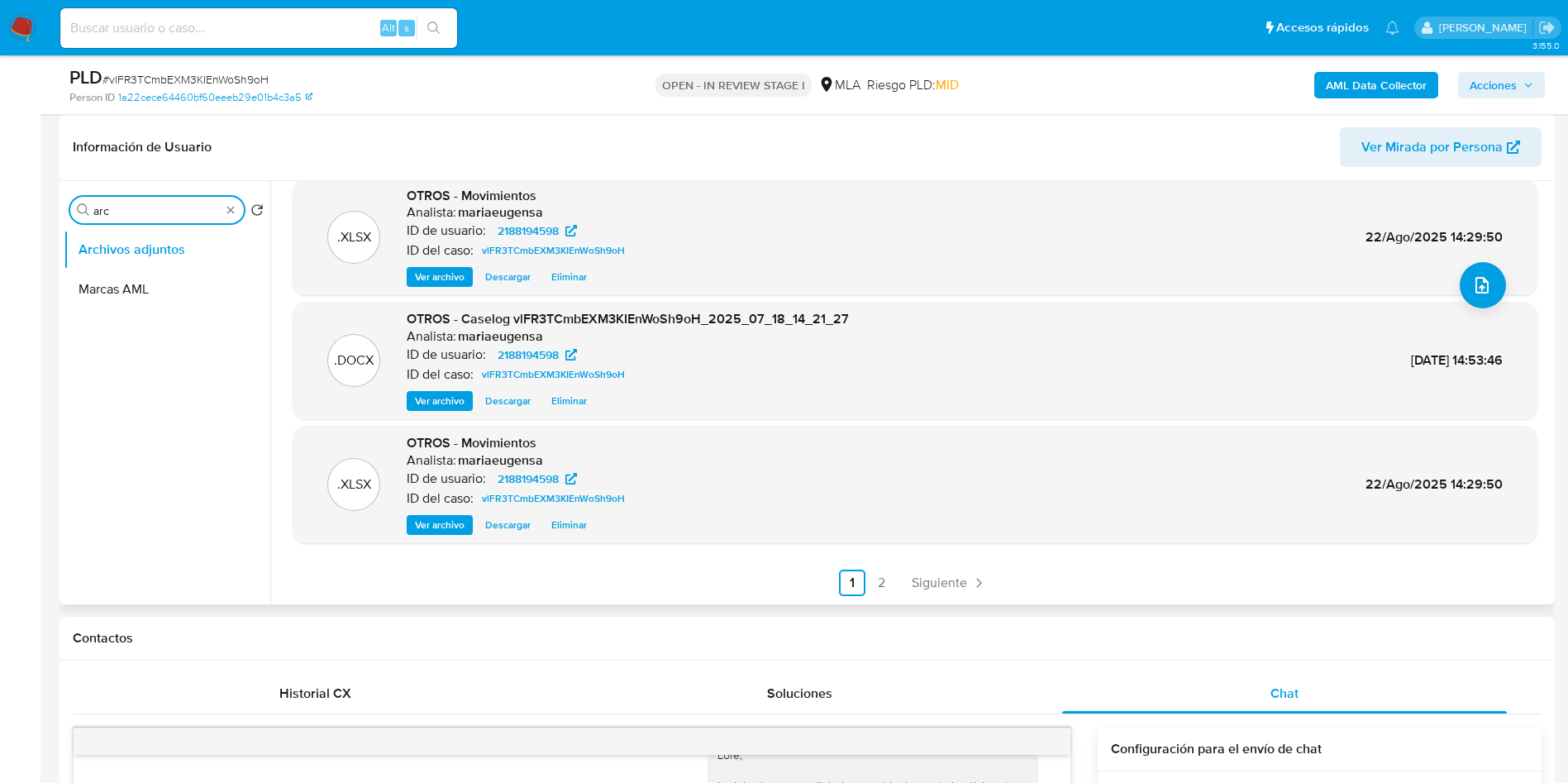
drag, startPoint x: 141, startPoint y: 217, endPoint x: 85, endPoint y: 206, distance: 57.1
click at [85, 206] on div "Buscar arc" at bounding box center [157, 210] width 173 height 27
type input "res"
click at [162, 299] on button "Restricciones Nuevo Mundo" at bounding box center [167, 289] width 207 height 40
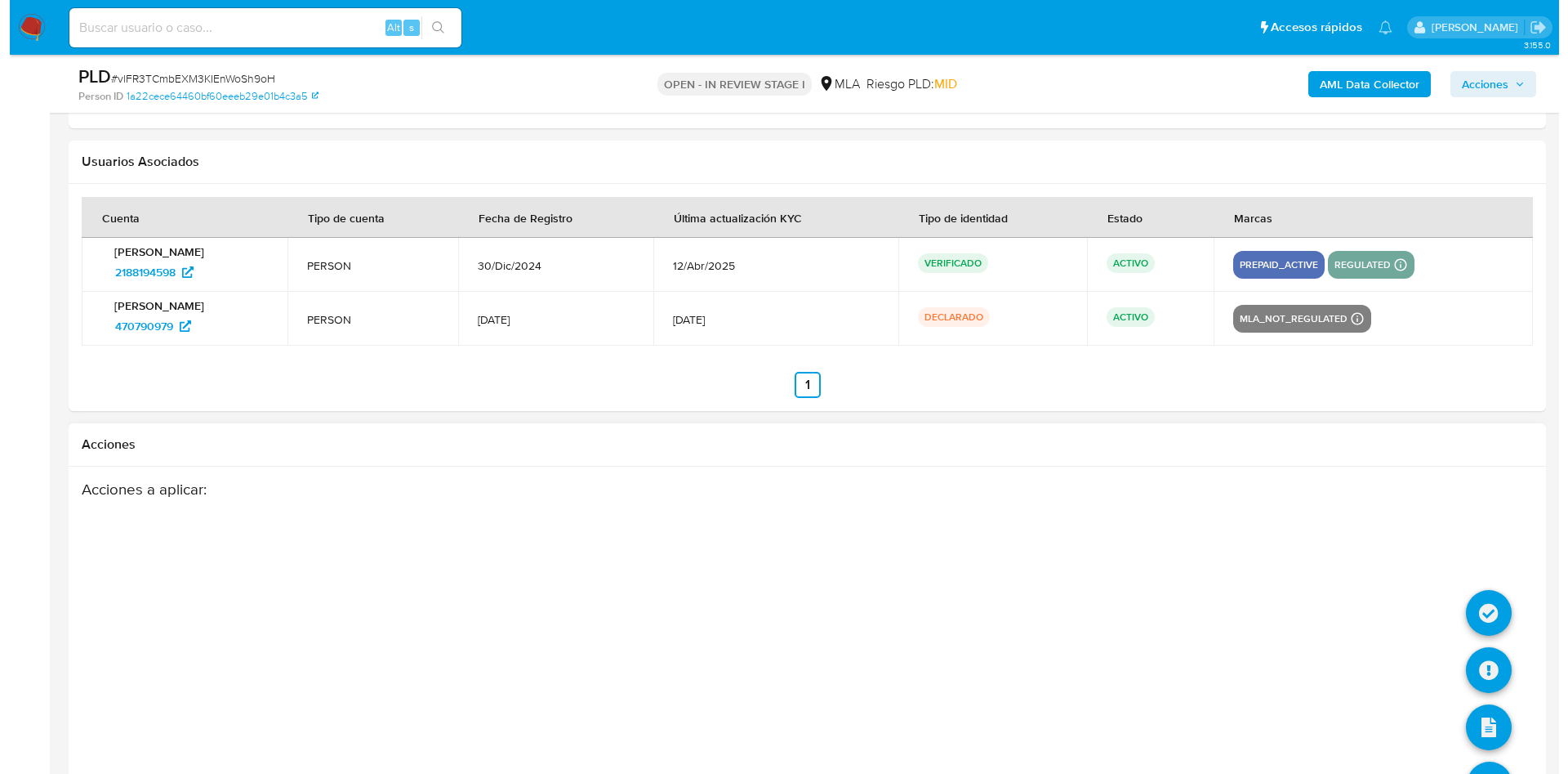
scroll to position [2927, 0]
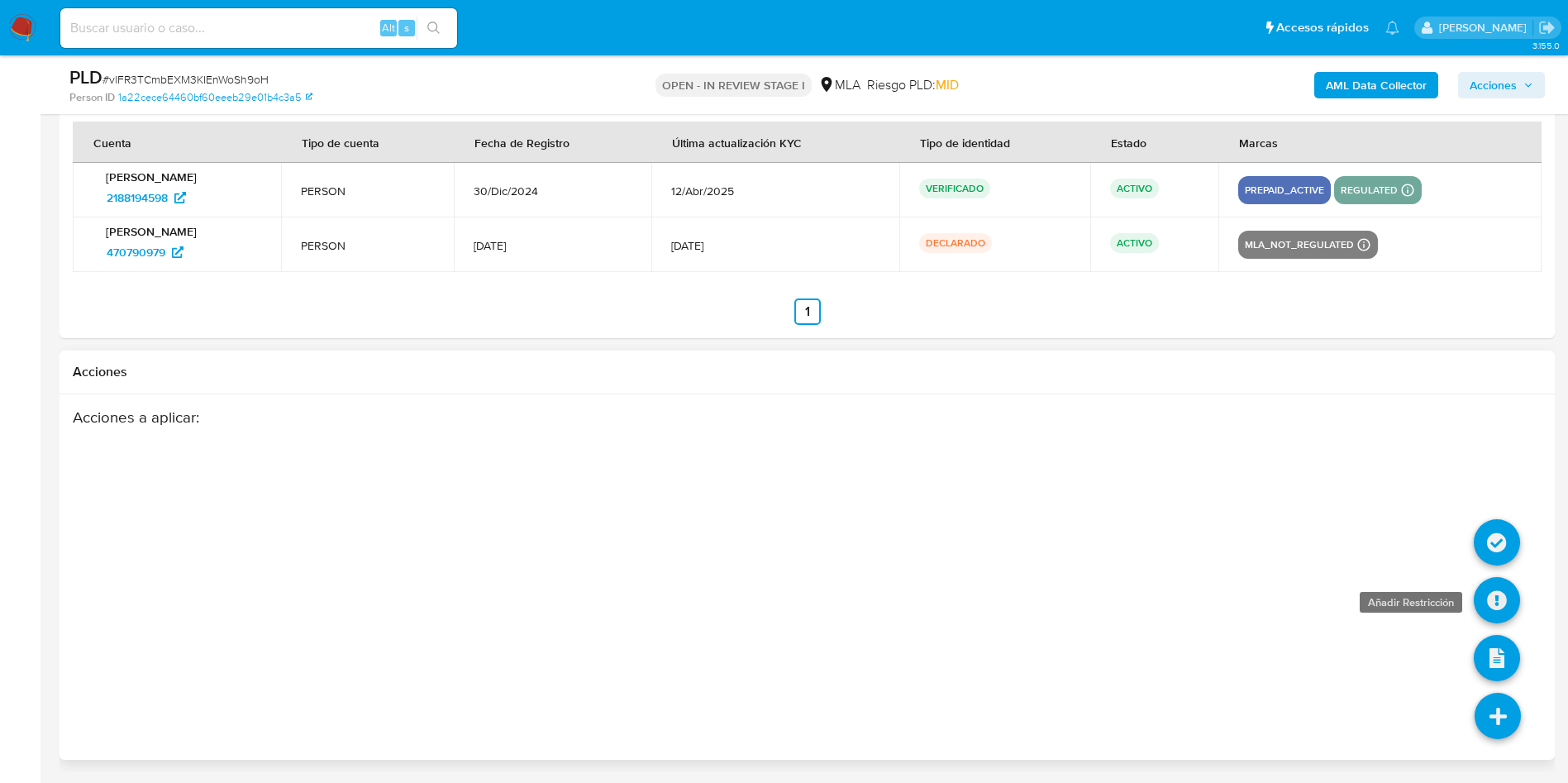
click at [1487, 589] on icon at bounding box center [1497, 600] width 47 height 47
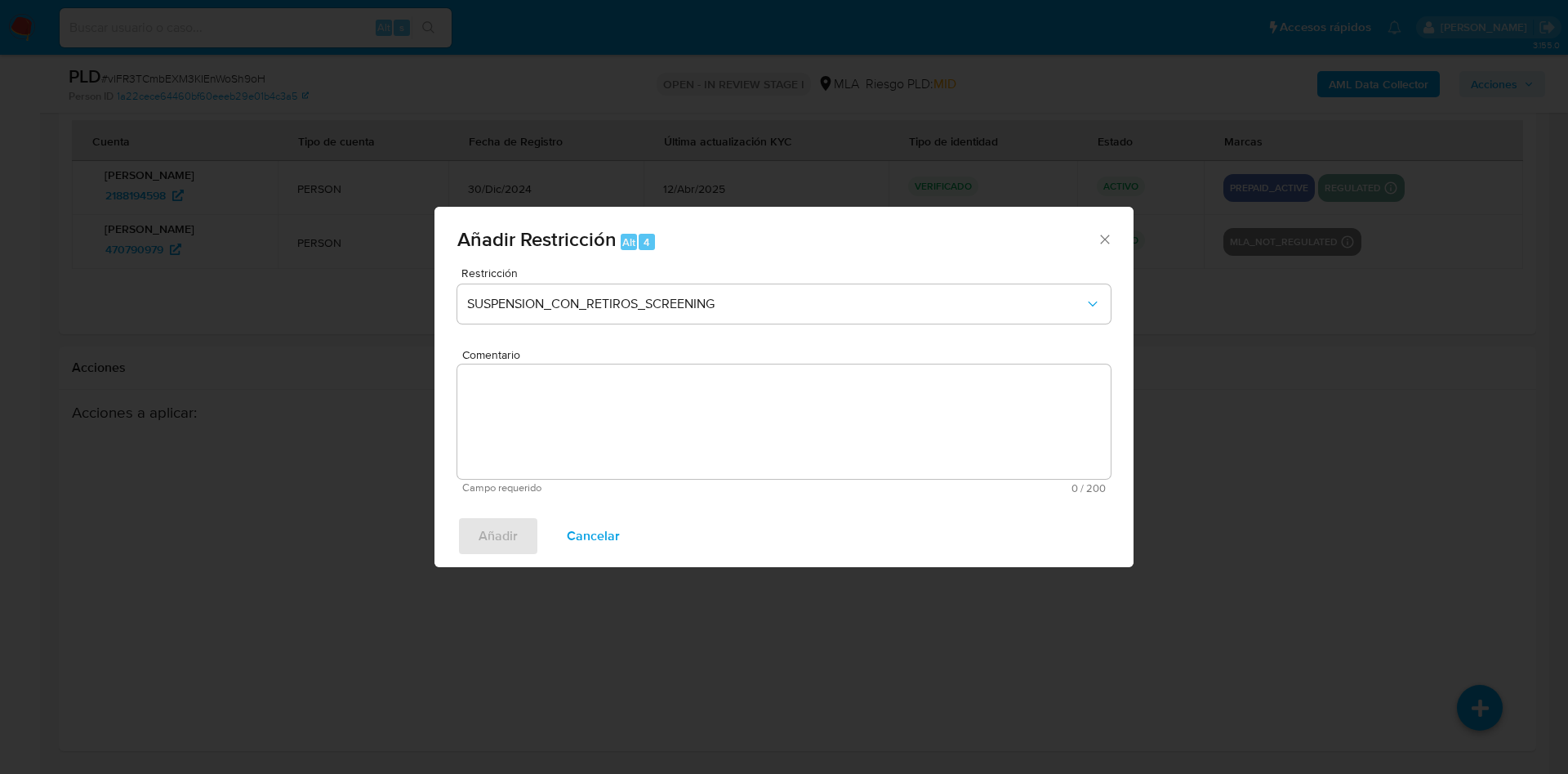
click at [498, 283] on div "Restricción SUSPENSION_CON_RETIROS_SCREENING" at bounding box center [784, 306] width 653 height 77
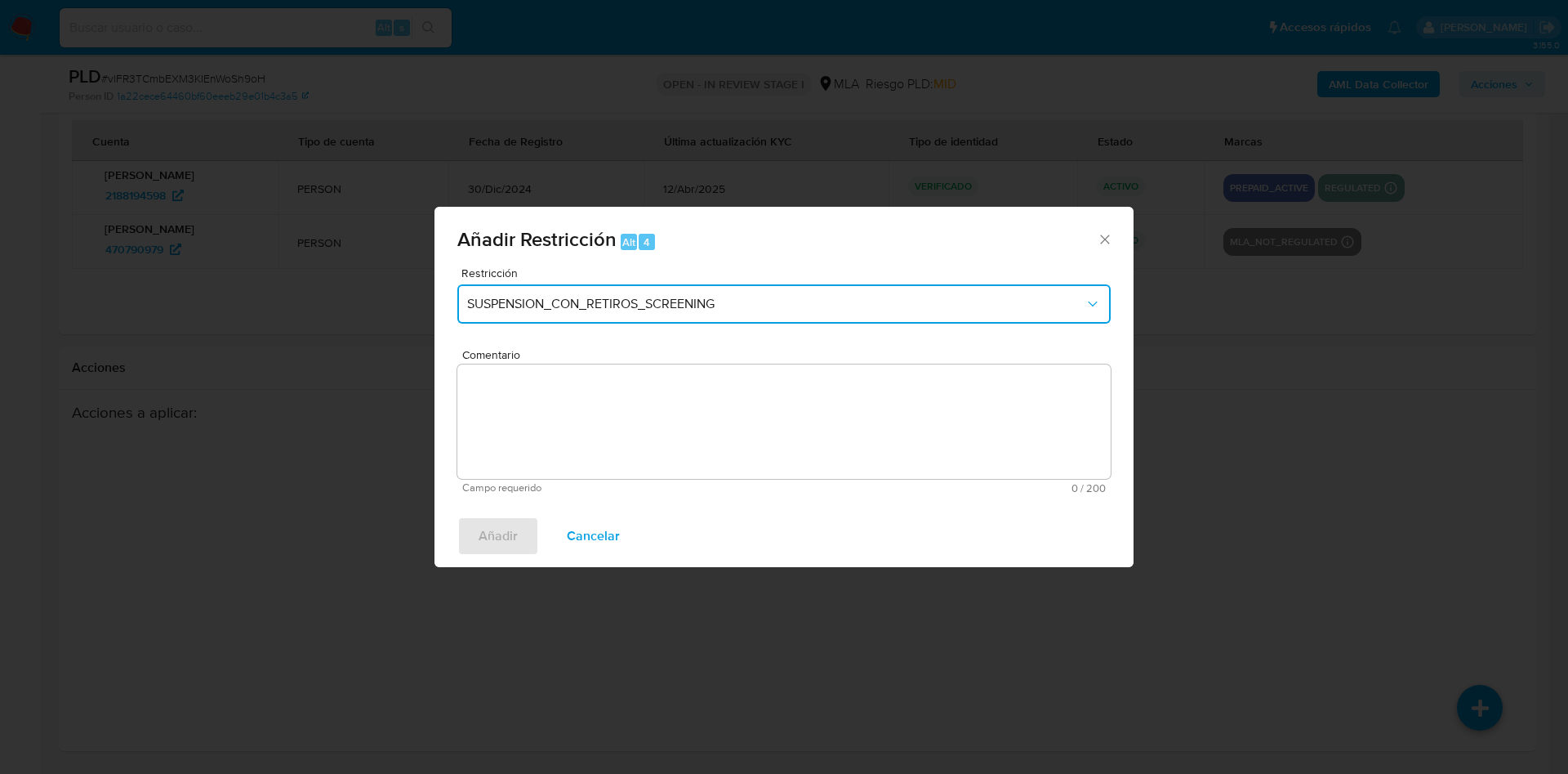
click at [514, 308] on span "SUSPENSION_CON_RETIROS_SCREENING" at bounding box center [776, 304] width 618 height 17
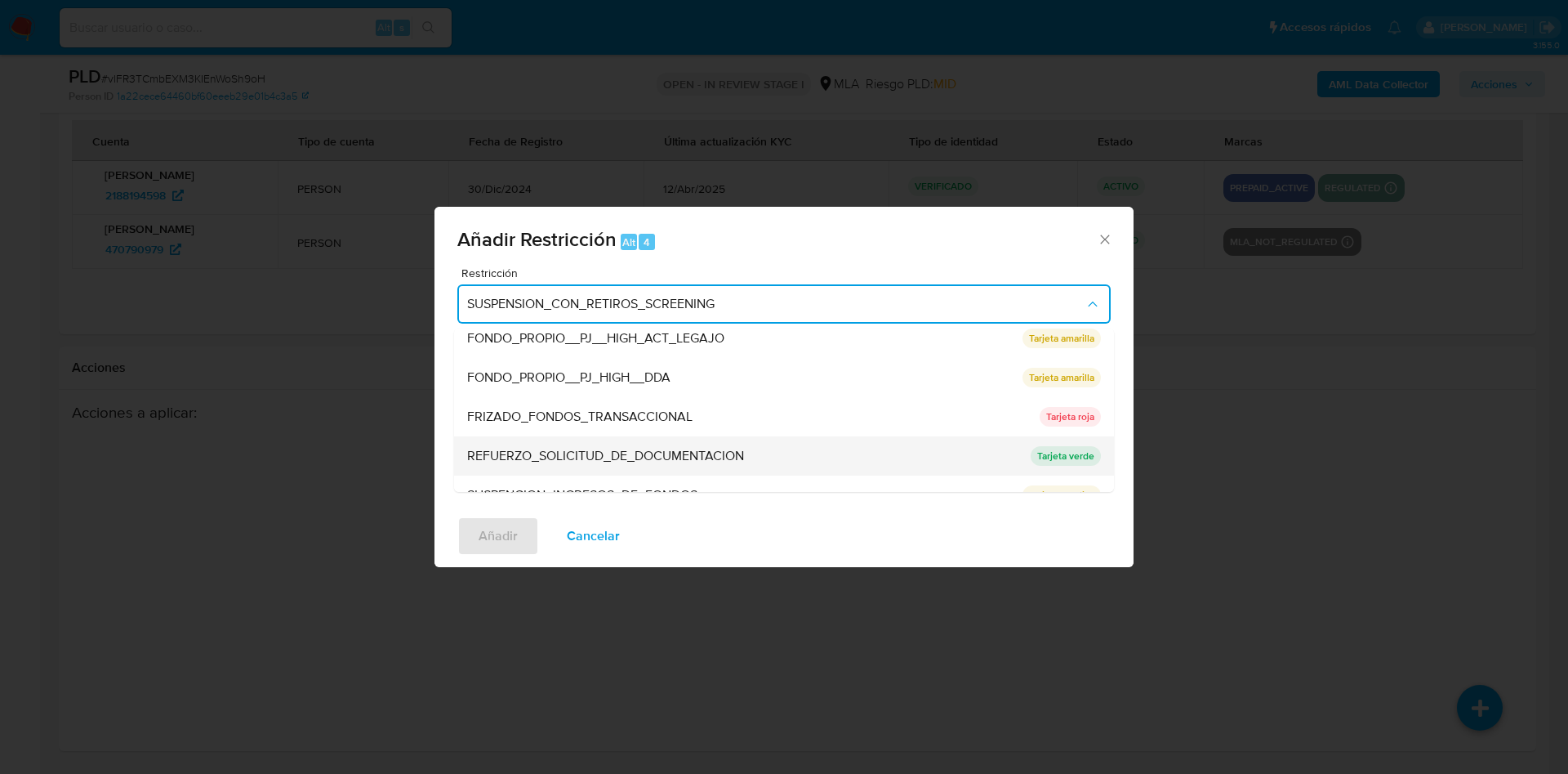
scroll to position [347, 0]
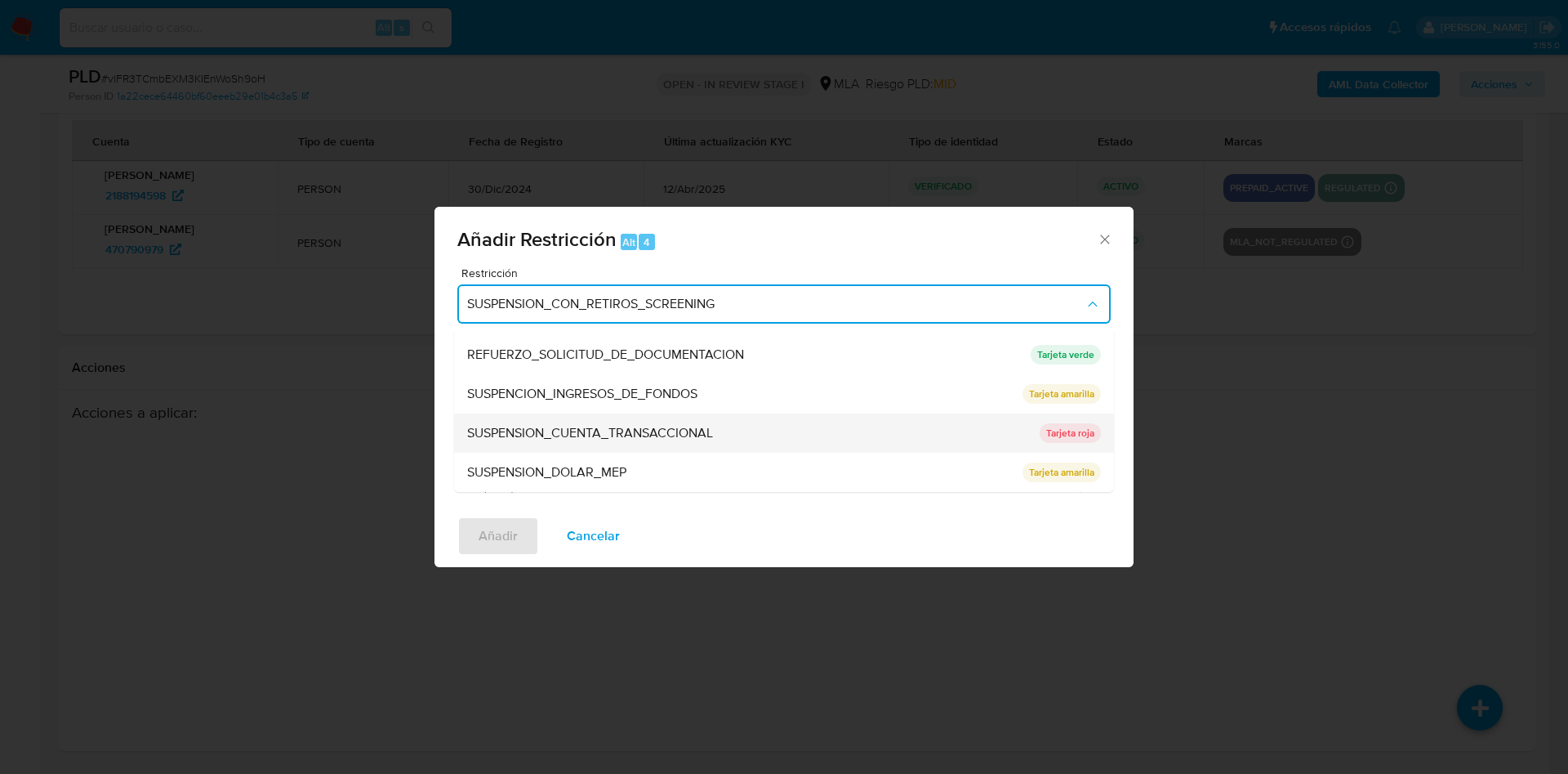
click at [552, 446] on div "SUSPENSION_CUENTA_TRANSACCIONAL" at bounding box center [748, 433] width 563 height 39
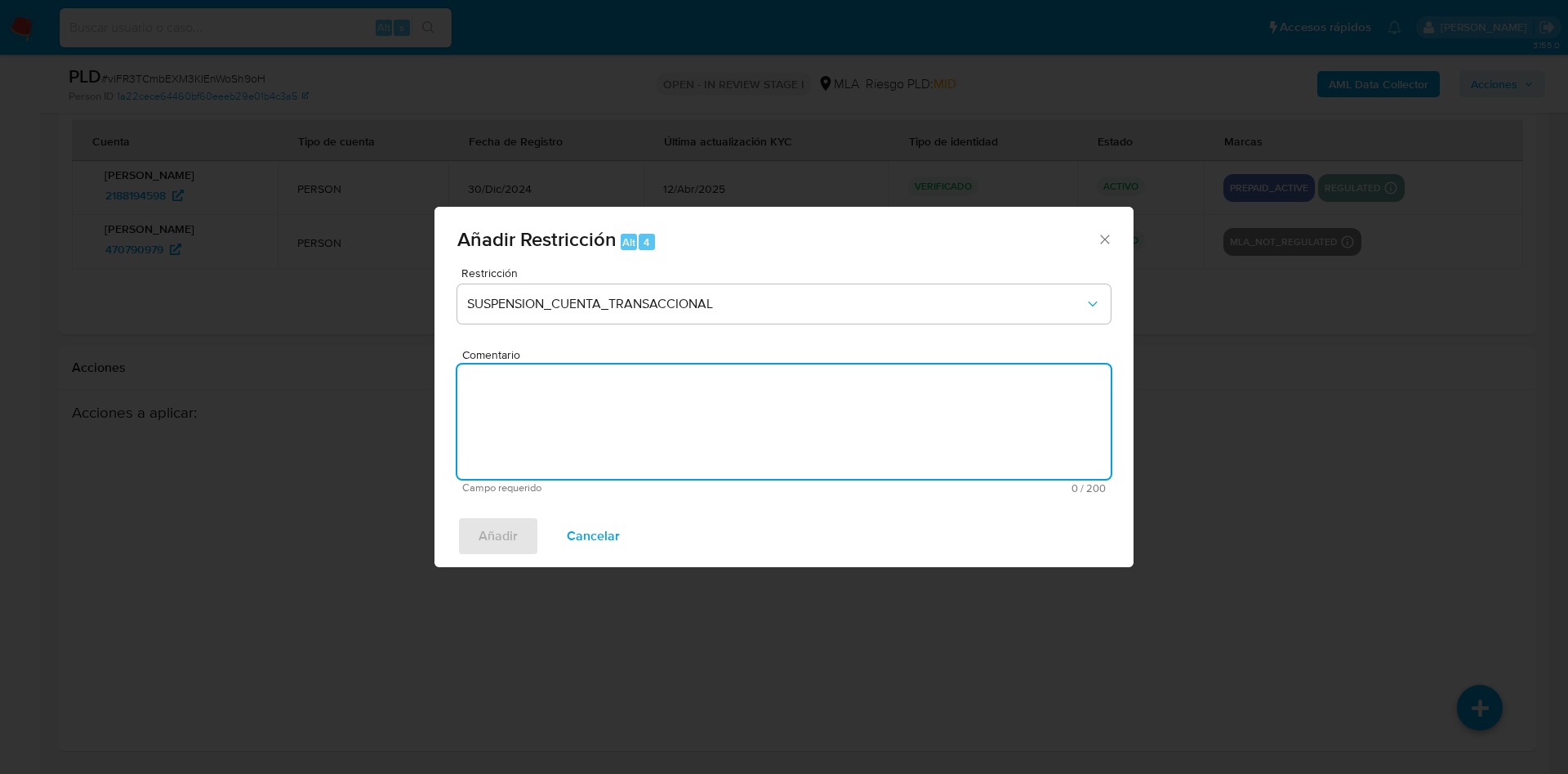
click at [552, 446] on textarea "Comentario" at bounding box center [784, 421] width 653 height 115
type textarea "AML"
click at [476, 567] on div "Añadir Restricción Alt 4 Restricción SUSPENSION_CUENTA_TRANSACCIONAL Comentario…" at bounding box center [784, 387] width 1568 height 774
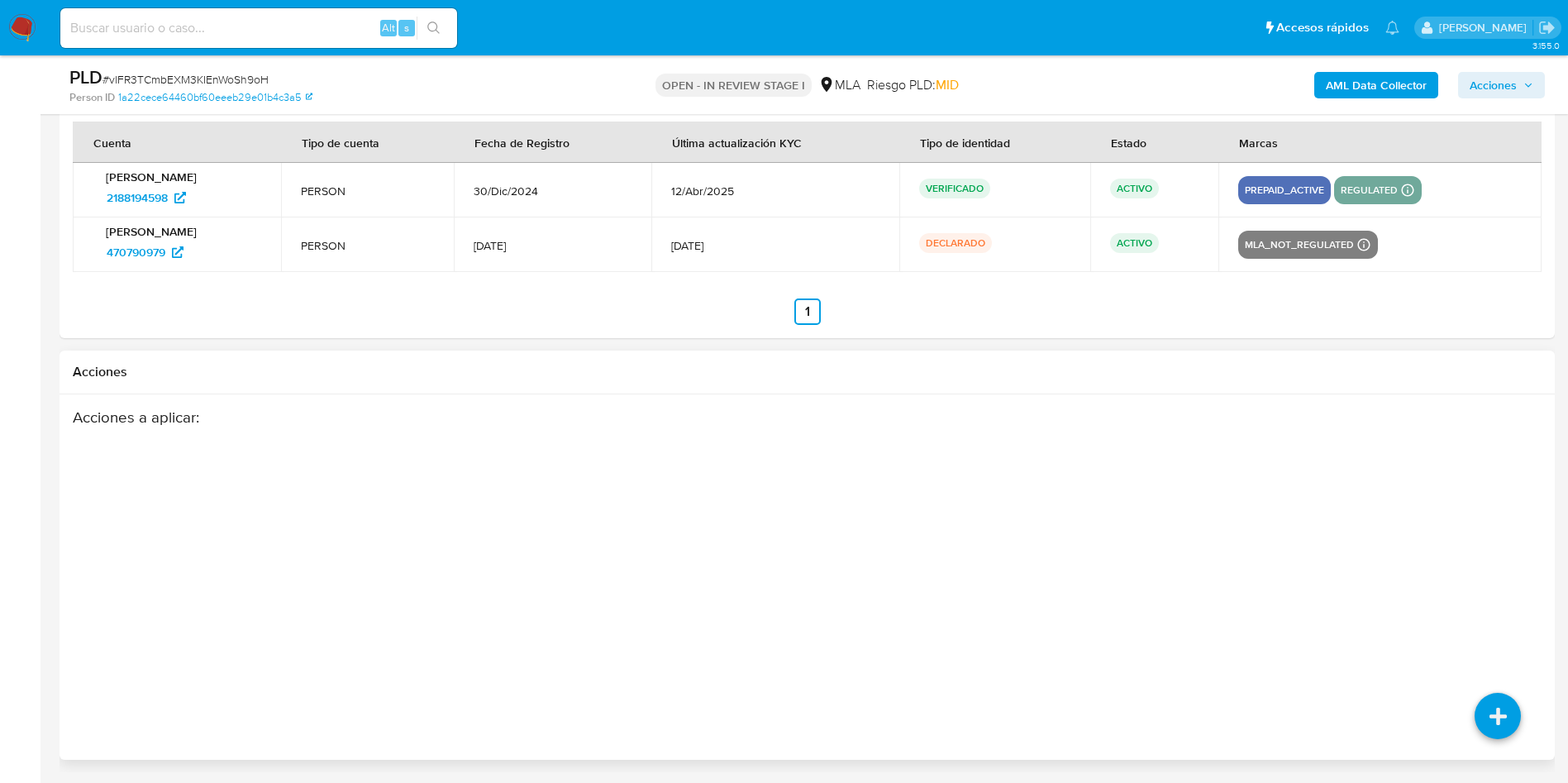
click at [496, 545] on div "Acciones a aplicar :" at bounding box center [727, 539] width 1308 height 265
click at [1524, 733] on li at bounding box center [1498, 718] width 87 height 92
drag, startPoint x: 1517, startPoint y: 728, endPoint x: 1493, endPoint y: 712, distance: 28.8
click at [1494, 714] on icon at bounding box center [1498, 716] width 47 height 47
click at [1498, 706] on icon at bounding box center [1498, 716] width 47 height 47
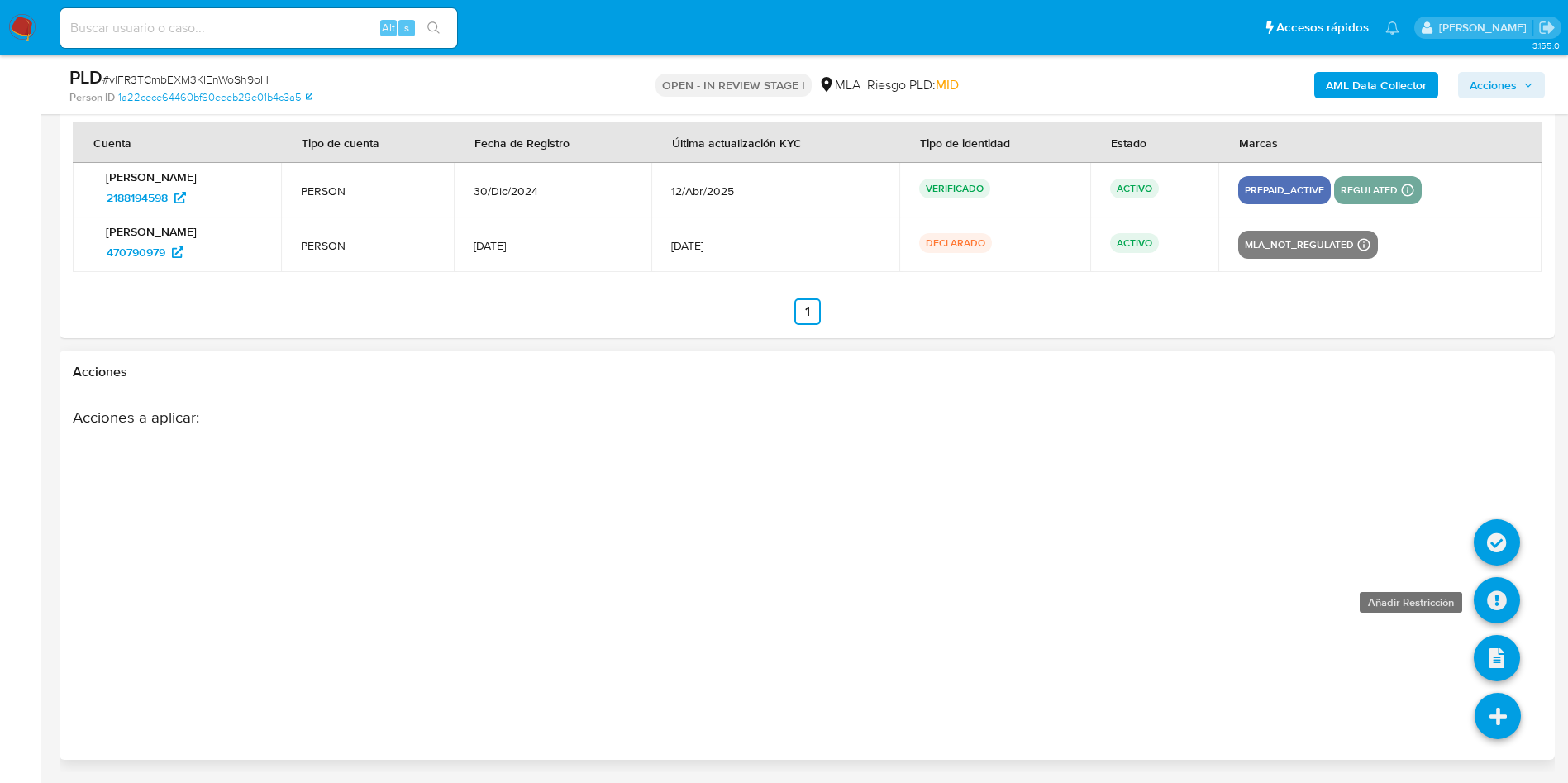
click at [1516, 602] on icon at bounding box center [1497, 600] width 47 height 47
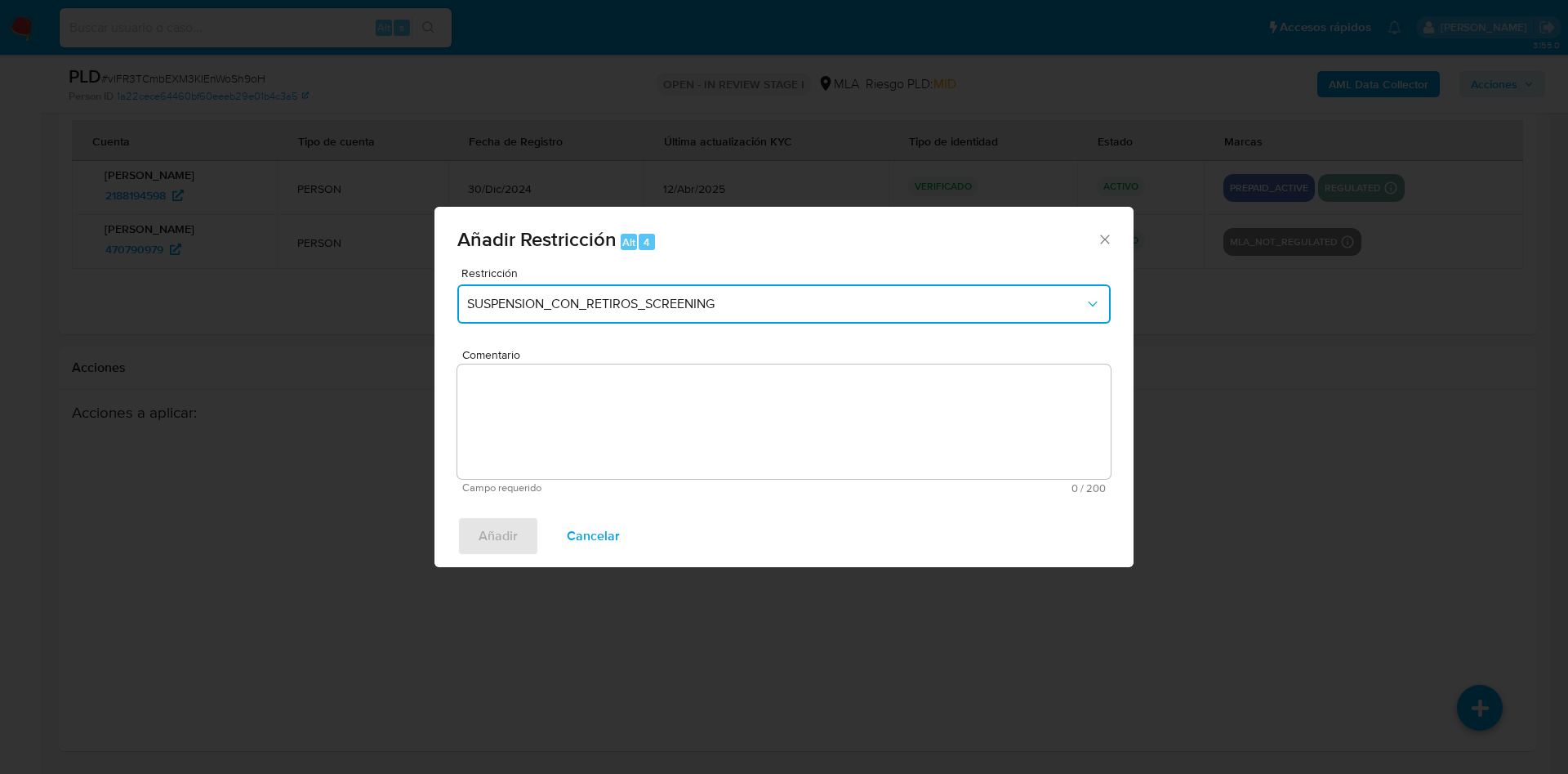
click at [645, 302] on span "SUSPENSION_CON_RETIROS_SCREENING" at bounding box center [776, 304] width 618 height 17
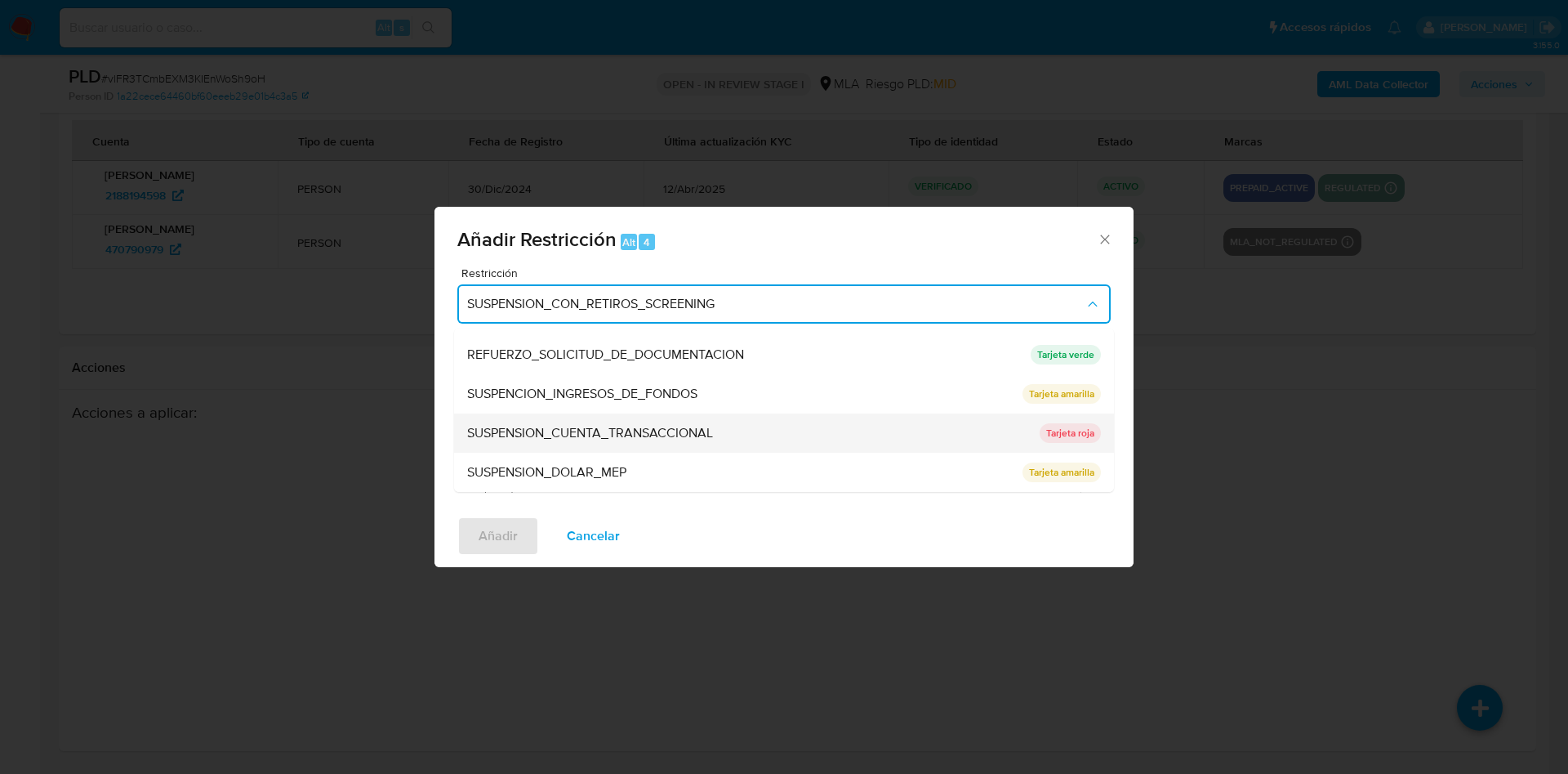
click at [557, 440] on span "SUSPENSION_CUENTA_TRANSACCIONAL" at bounding box center [590, 433] width 246 height 17
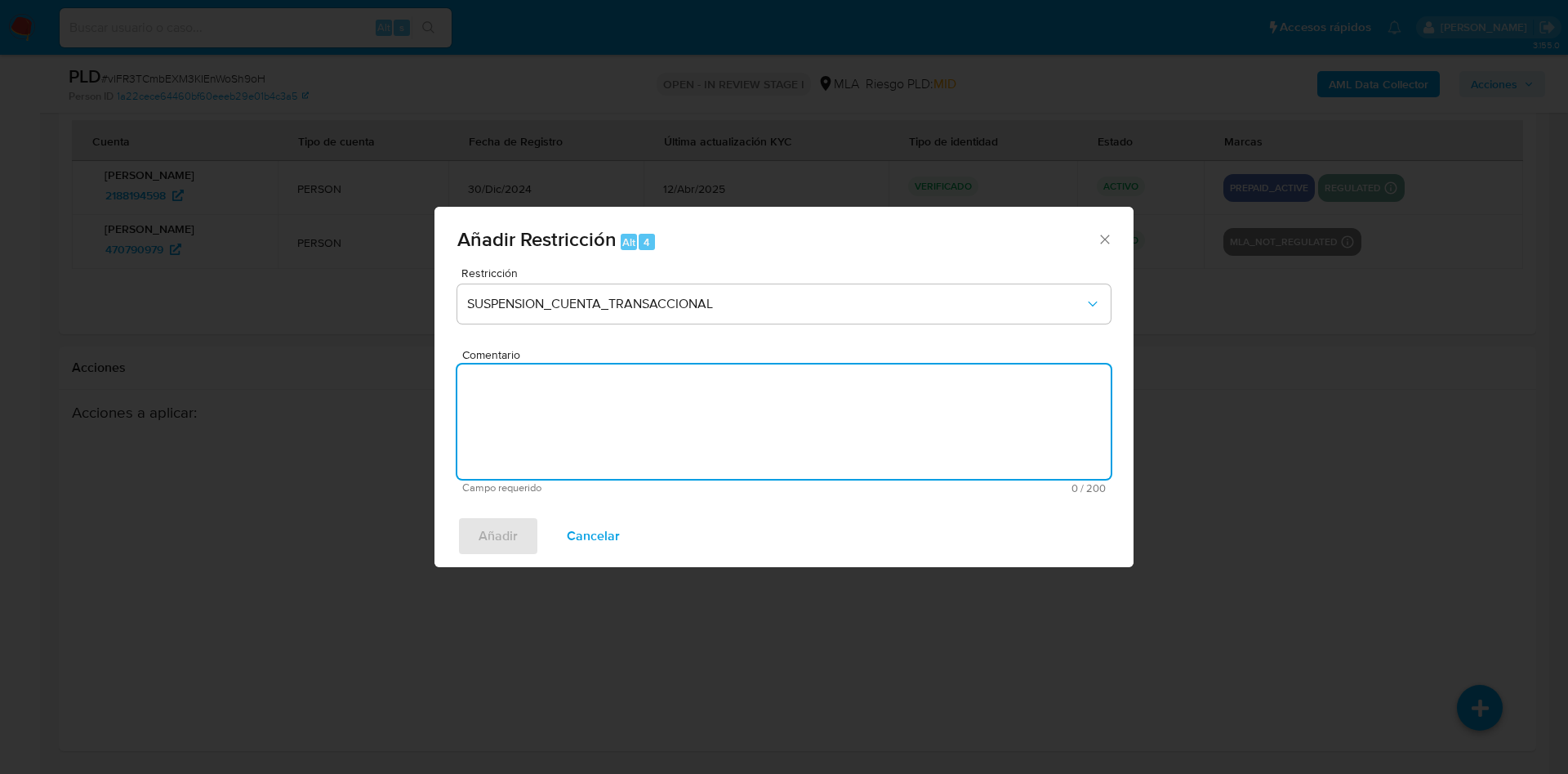
click at [557, 440] on textarea "Comentario" at bounding box center [784, 421] width 653 height 115
type textarea "AML"
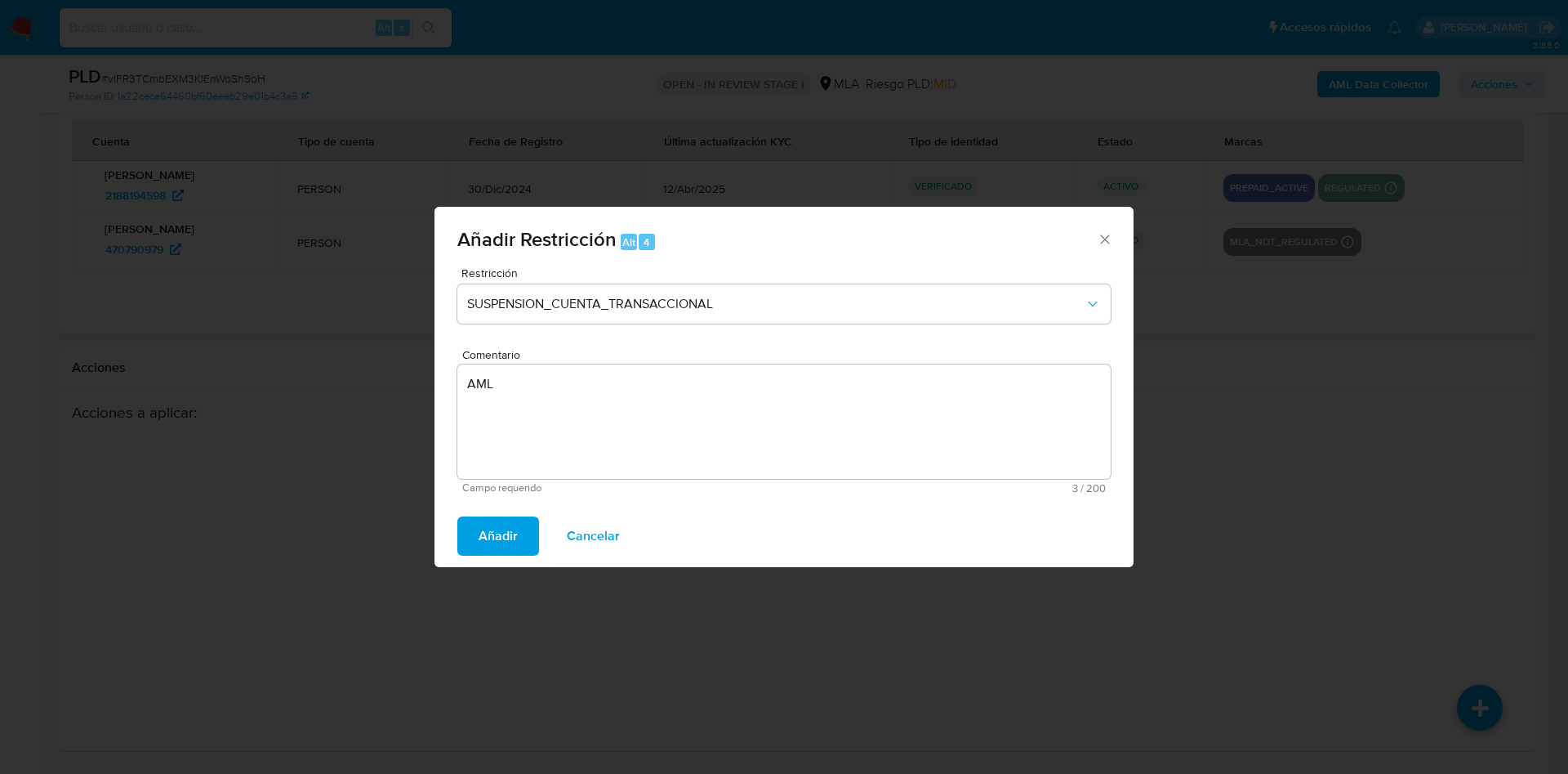
click at [469, 527] on button "Añadir" at bounding box center [498, 536] width 81 height 39
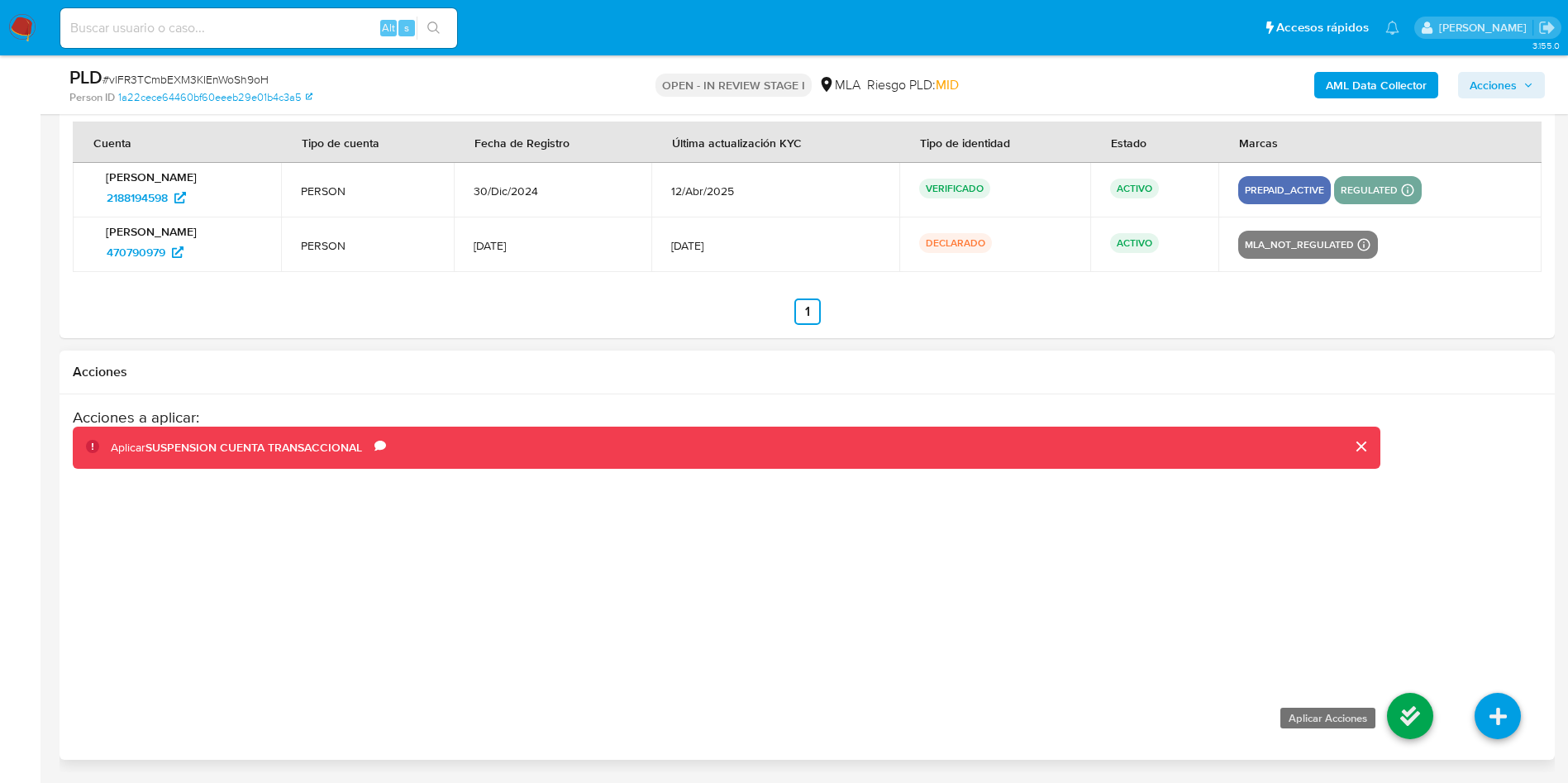
drag, startPoint x: 1413, startPoint y: 699, endPoint x: 1401, endPoint y: 700, distance: 12.0
click at [1412, 698] on icon at bounding box center [1410, 716] width 47 height 47
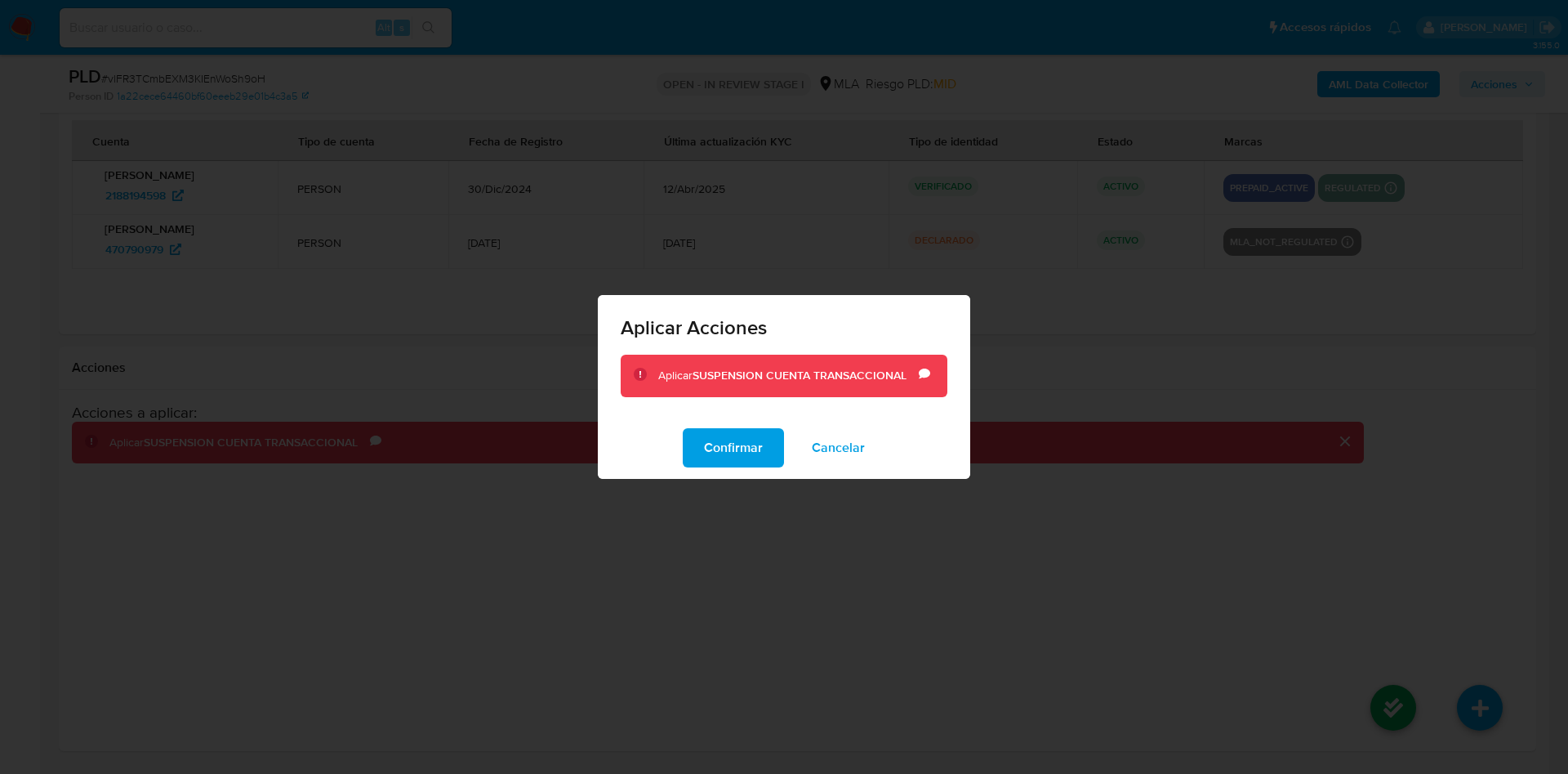
click at [727, 460] on span "Confirmar" at bounding box center [734, 448] width 59 height 36
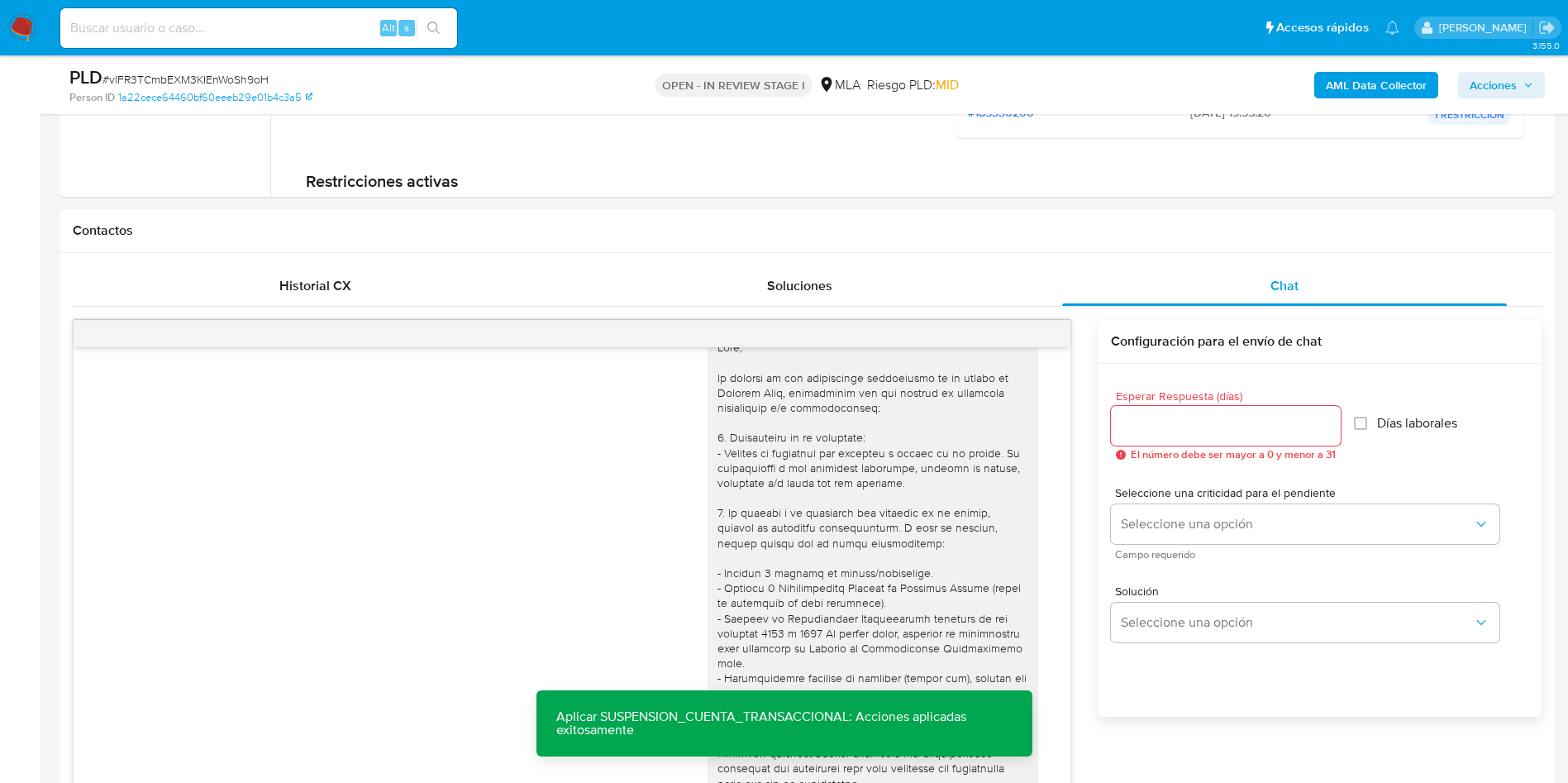
scroll to position [0, 0]
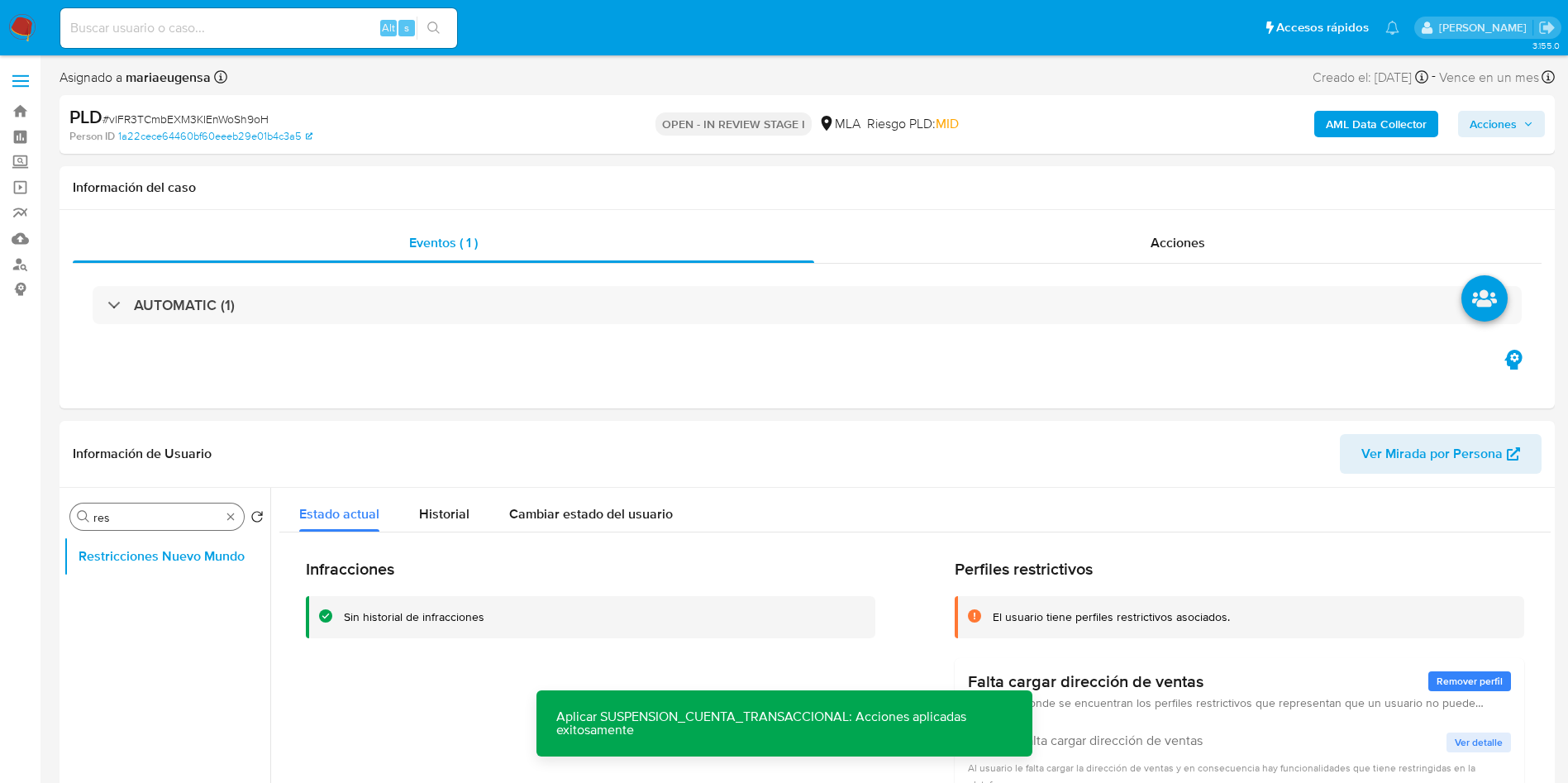
click at [179, 506] on div "Buscar res" at bounding box center [157, 516] width 173 height 27
click at [145, 560] on button "Restricciones Nuevo Mundo" at bounding box center [160, 556] width 193 height 40
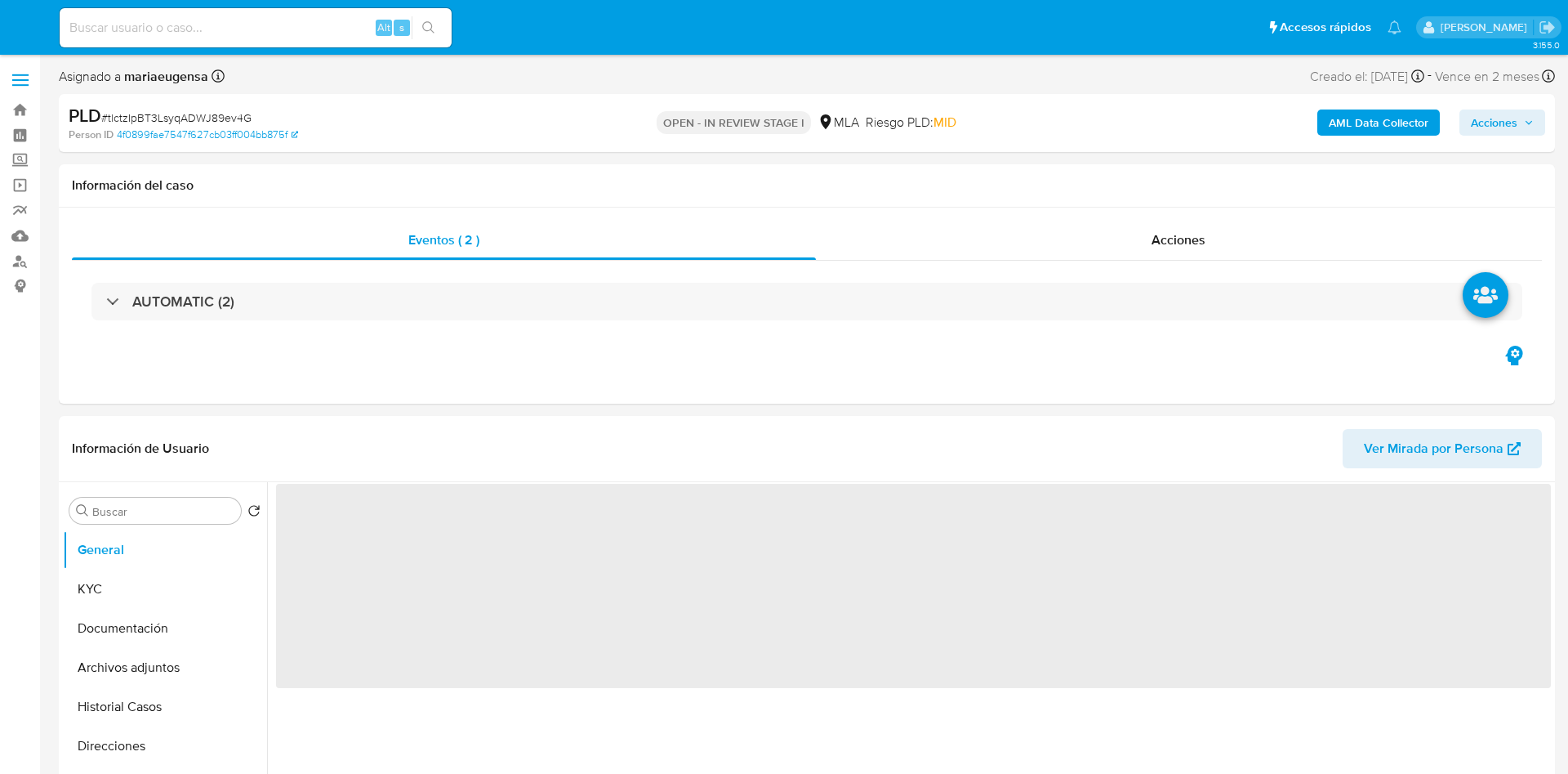
select select "10"
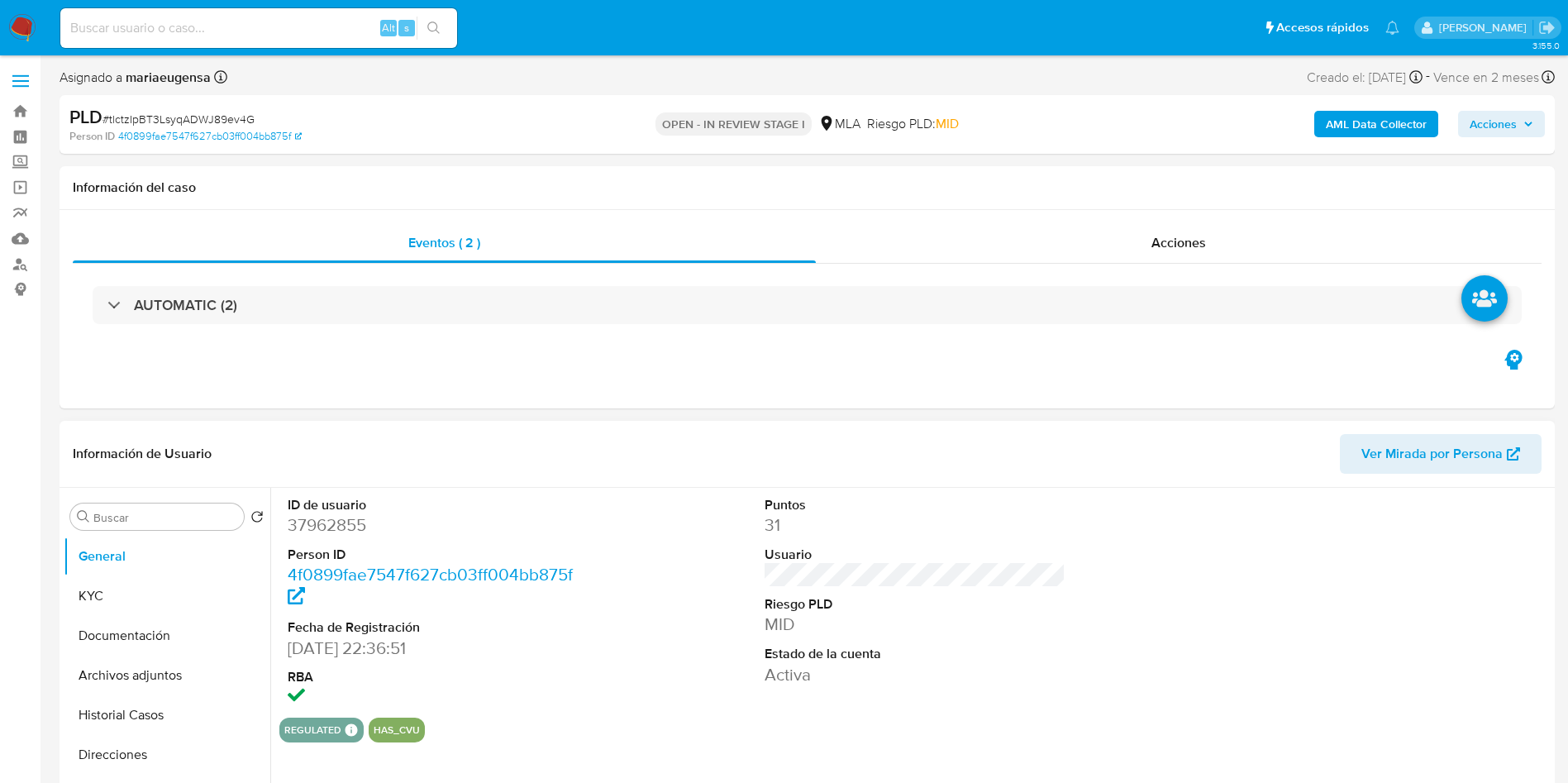
drag, startPoint x: 340, startPoint y: 510, endPoint x: 346, endPoint y: 527, distance: 18.0
click at [341, 514] on dl "ID de usuario 37962855 Person ID 4f0899fae7547f627cb03ff004bb875f Fecha de Regi…" at bounding box center [438, 602] width 301 height 213
click at [346, 535] on dd "37962855" at bounding box center [438, 524] width 301 height 23
click at [341, 525] on dd "37962855" at bounding box center [438, 524] width 301 height 23
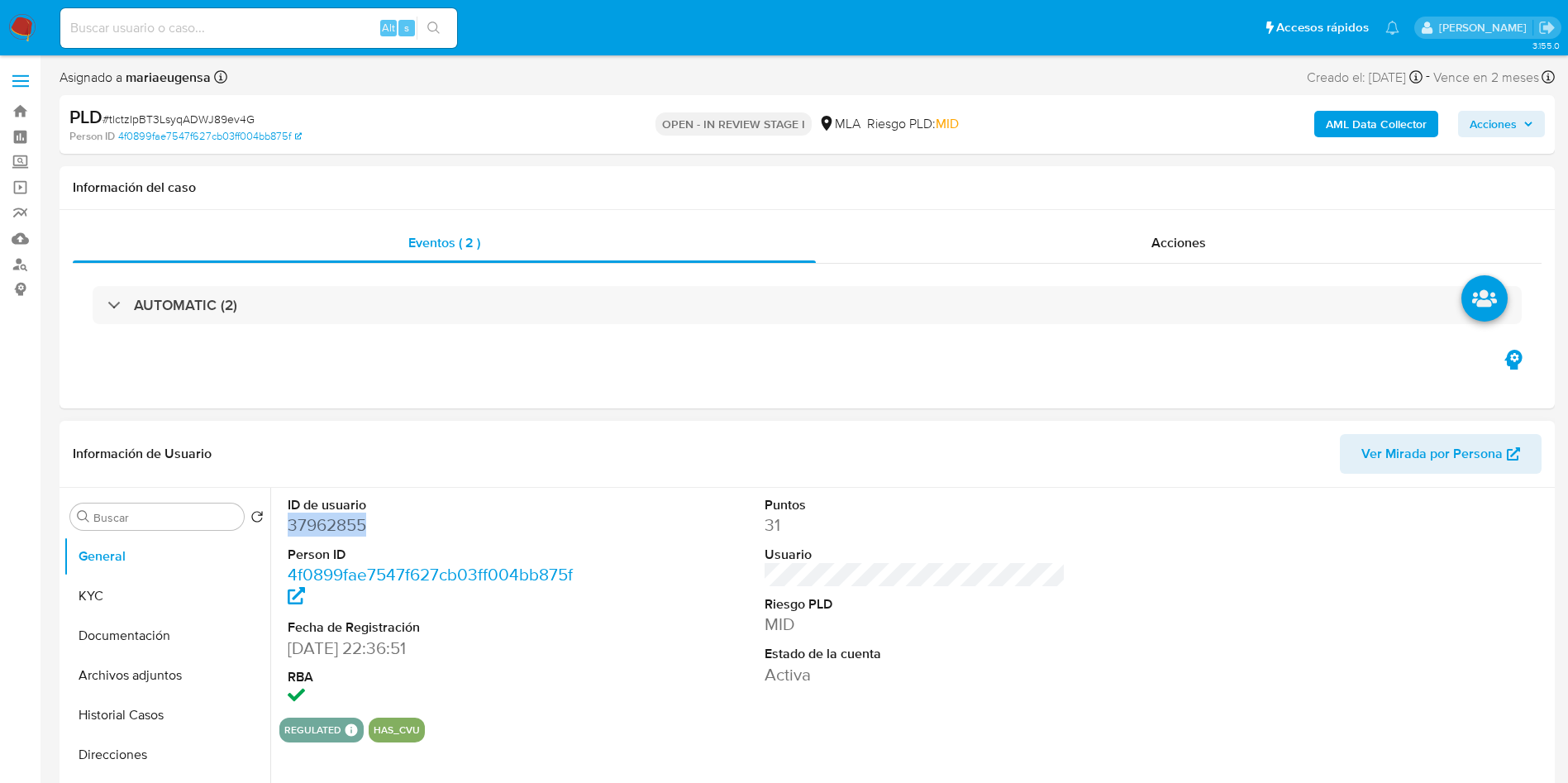
copy dd "37962855"
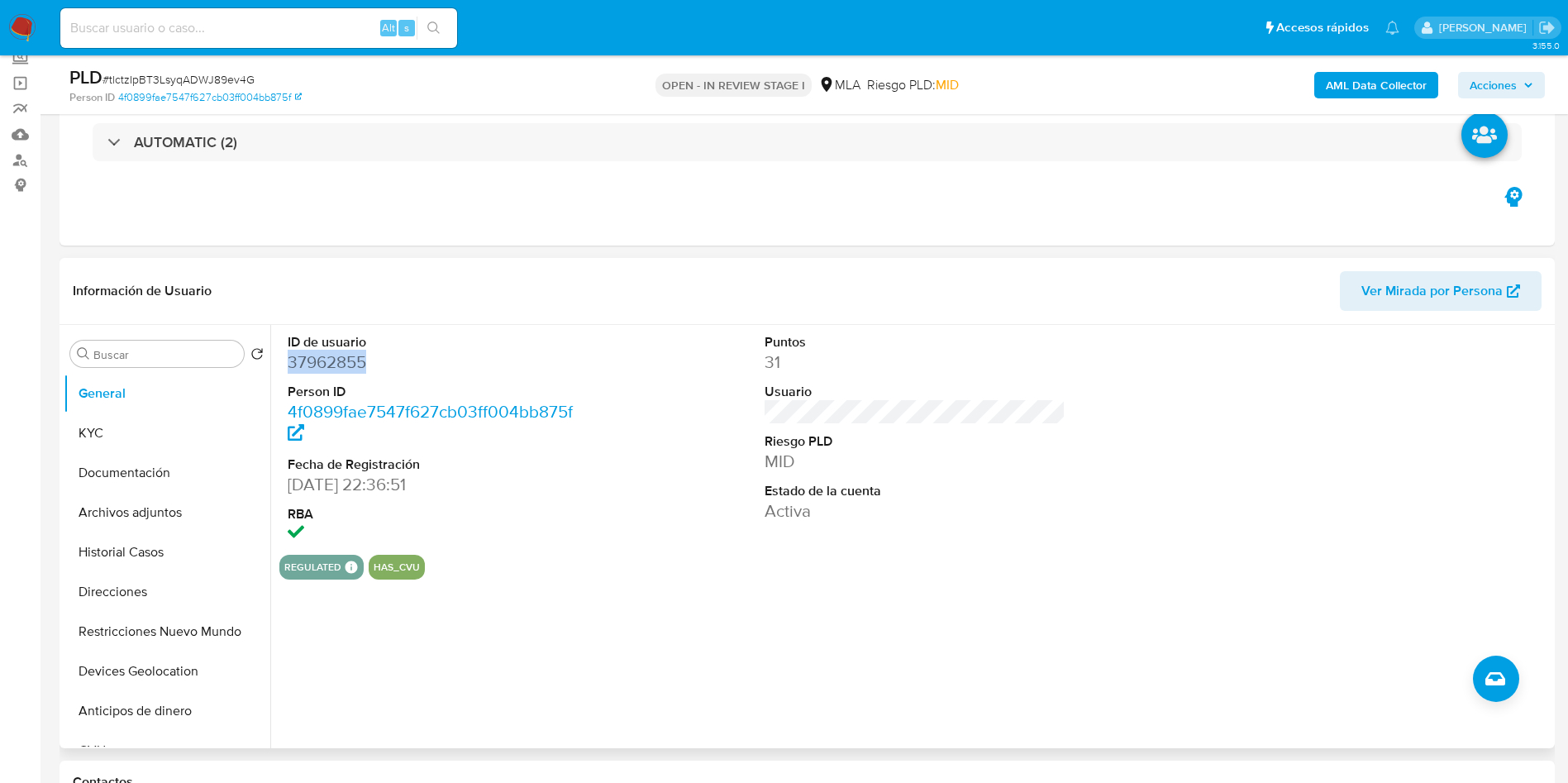
scroll to position [124, 0]
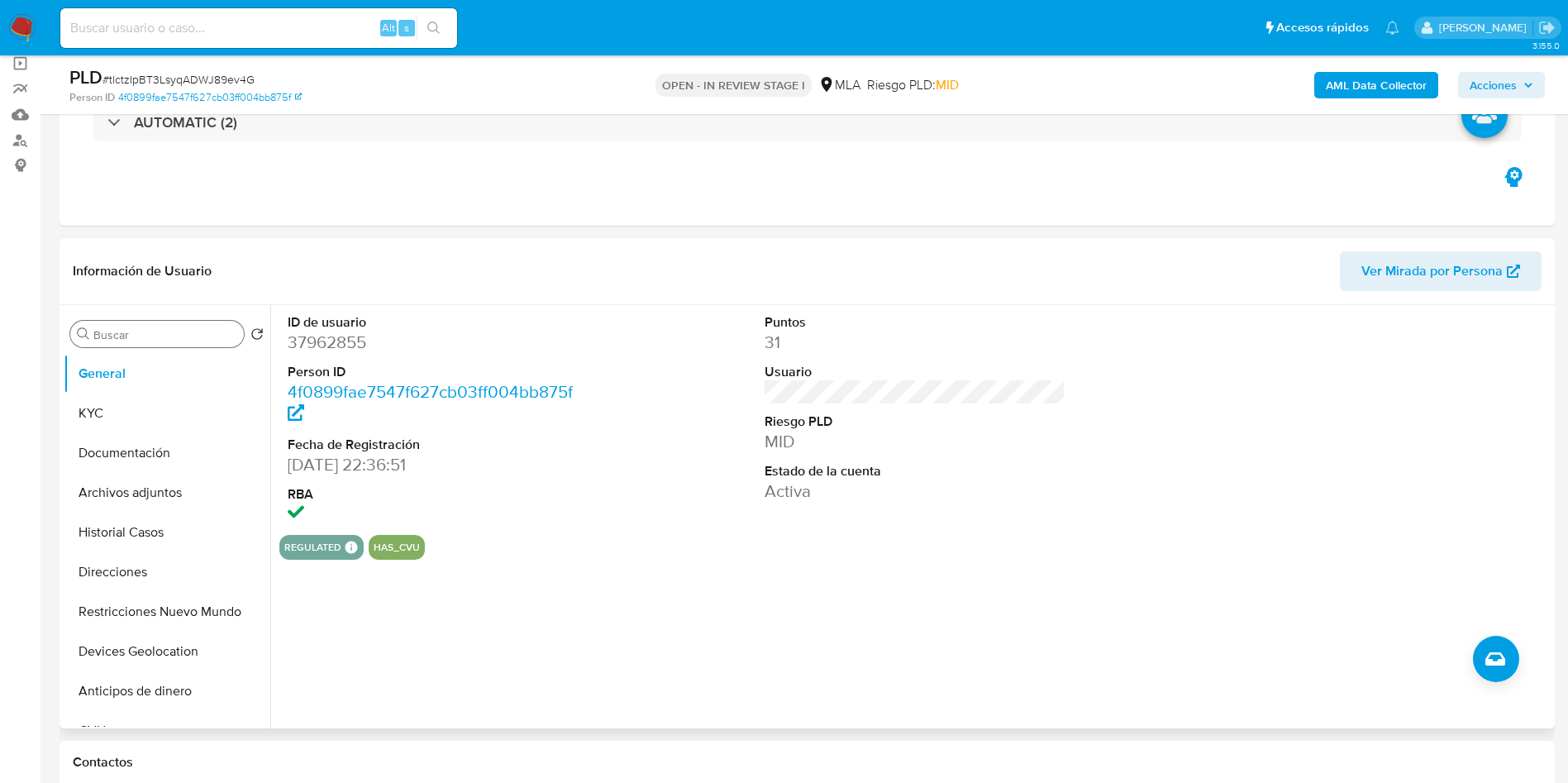
click at [164, 324] on div "Buscar" at bounding box center [157, 334] width 173 height 27
click at [165, 340] on input "Buscar" at bounding box center [165, 334] width 144 height 15
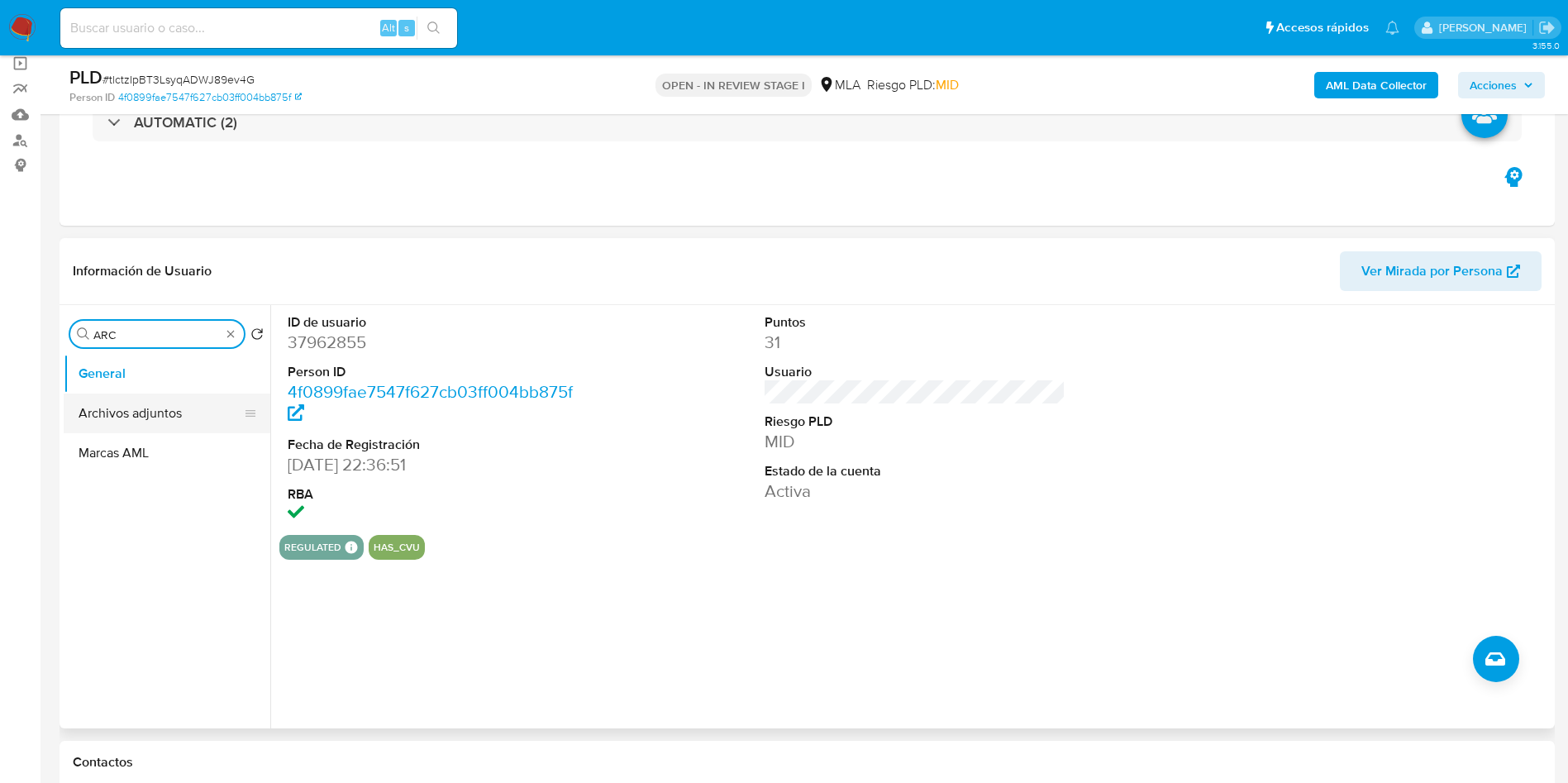
type input "ARC"
click at [173, 396] on button "Archivos adjuntos" at bounding box center [160, 413] width 193 height 40
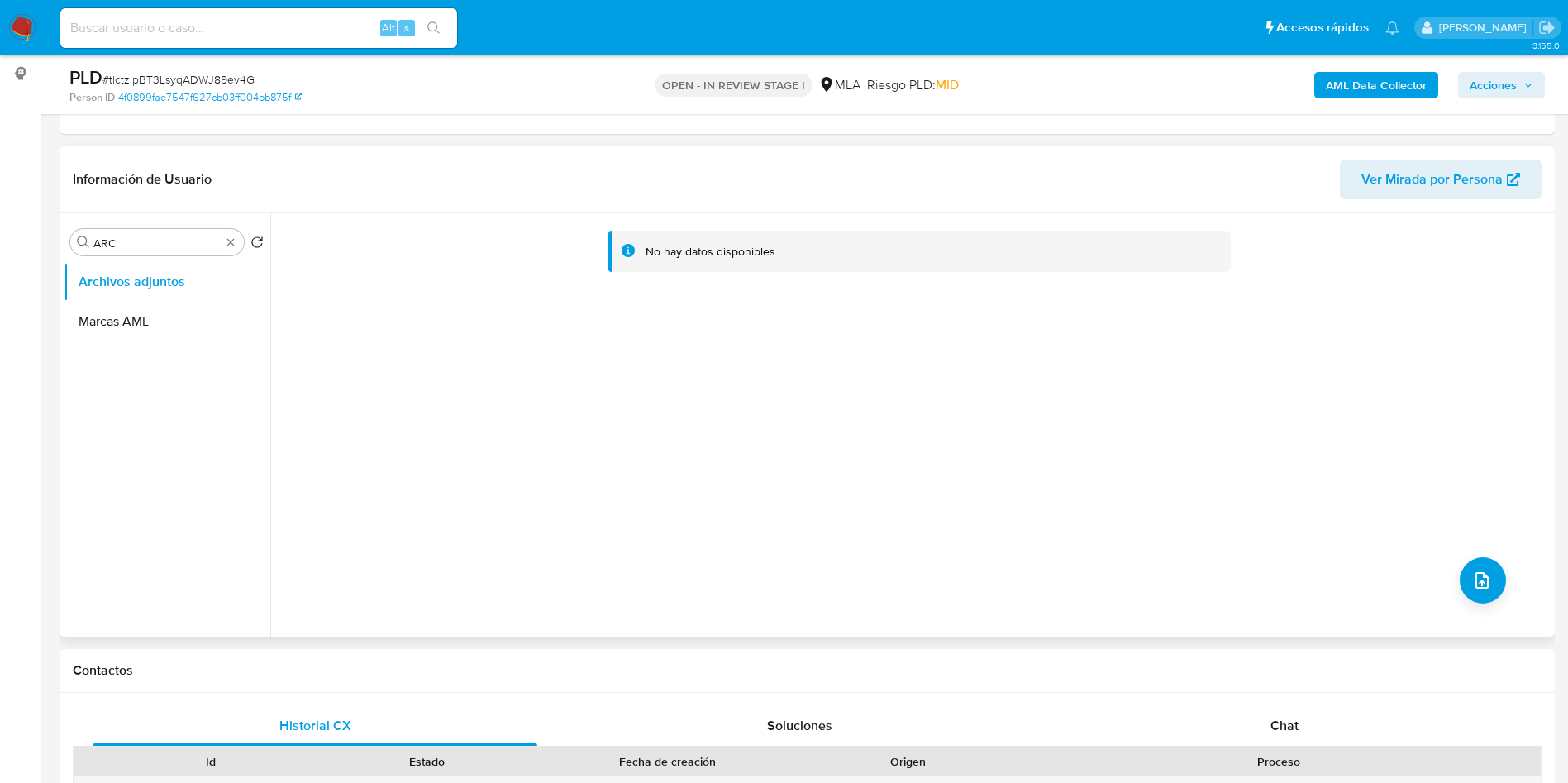
scroll to position [215, 0]
click at [1342, 90] on b "AML Data Collector" at bounding box center [1377, 85] width 101 height 27
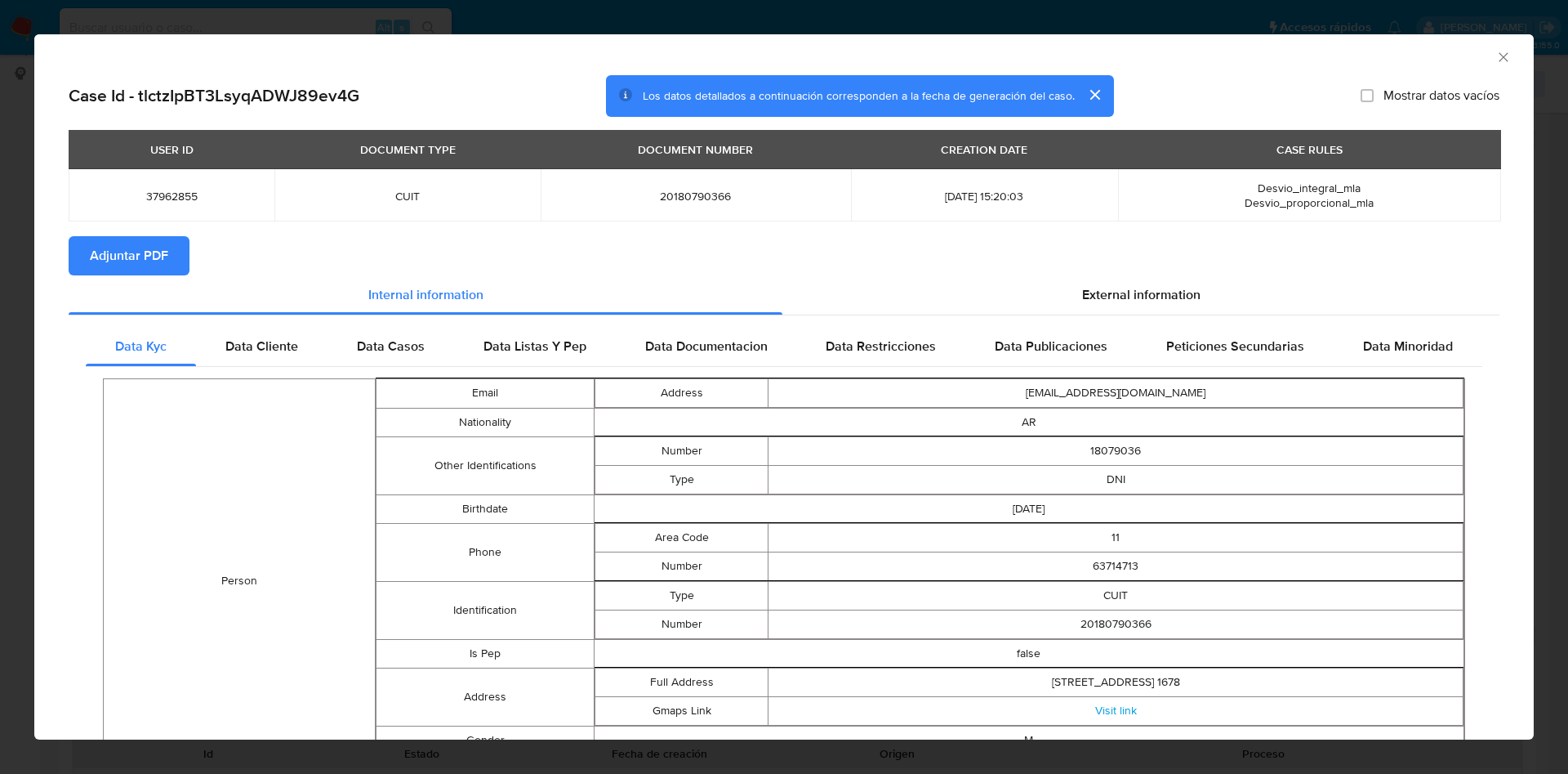
click at [93, 265] on span "Adjuntar PDF" at bounding box center [129, 256] width 78 height 36
click at [1496, 61] on icon "Cerrar ventana" at bounding box center [1503, 57] width 17 height 17
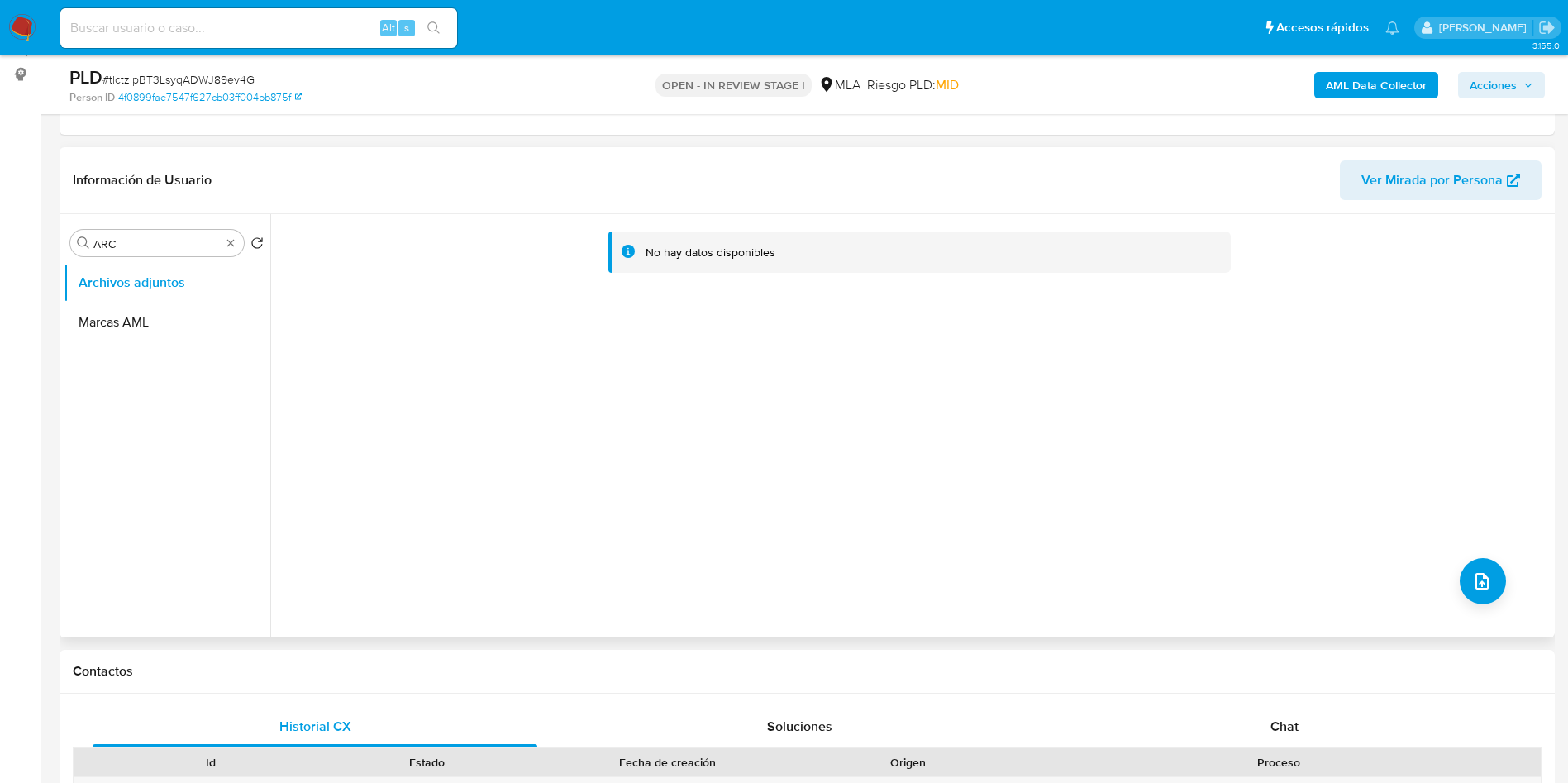
click at [450, 284] on div "No hay datos disponibles" at bounding box center [915, 260] width 1245 height 66
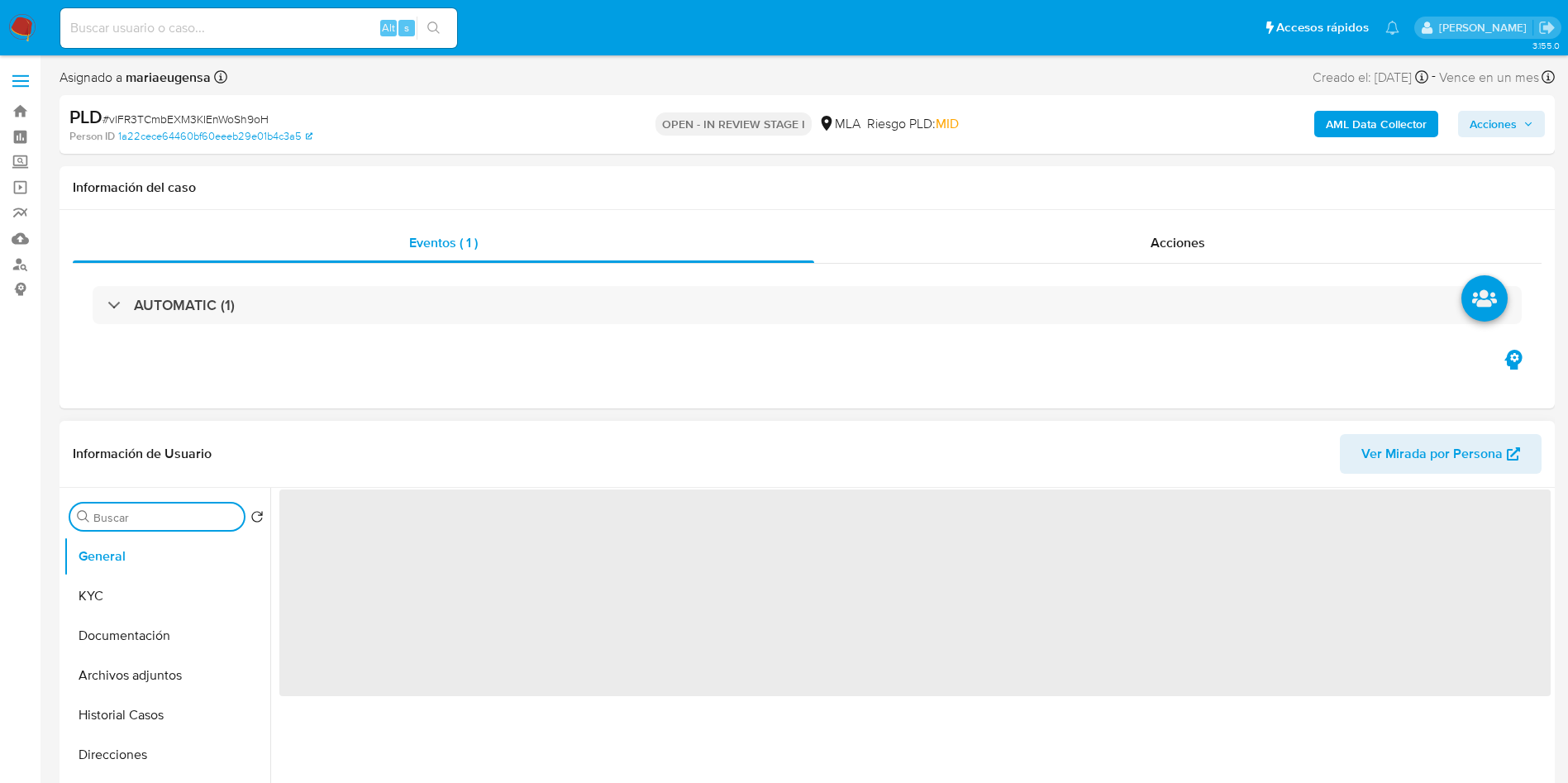
click at [145, 516] on input "Buscar" at bounding box center [165, 517] width 144 height 15
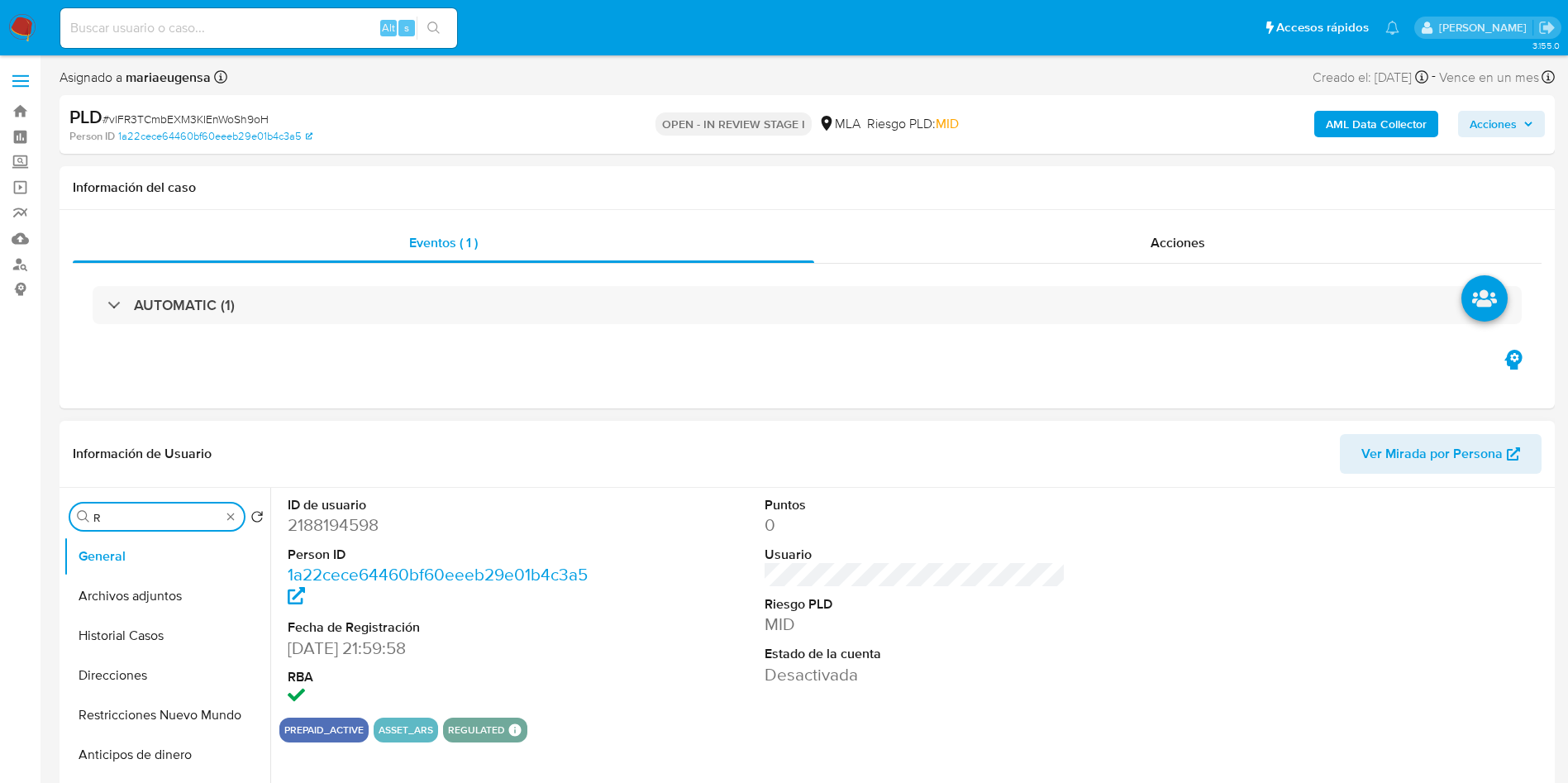
type input "RE"
select select "10"
click at [144, 595] on button "Restricciones Nuevo Mundo" at bounding box center [160, 596] width 193 height 40
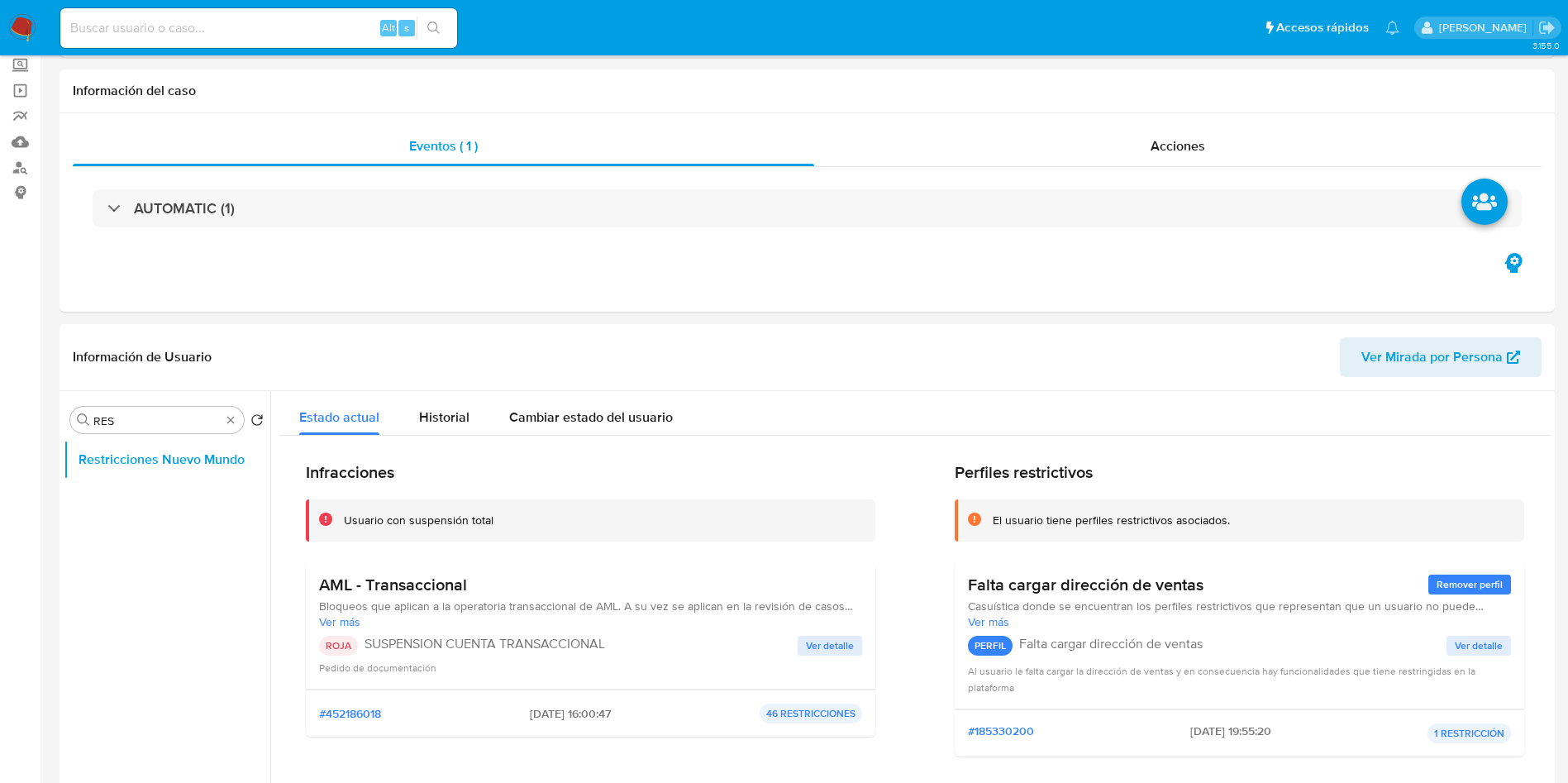
scroll to position [127, 0]
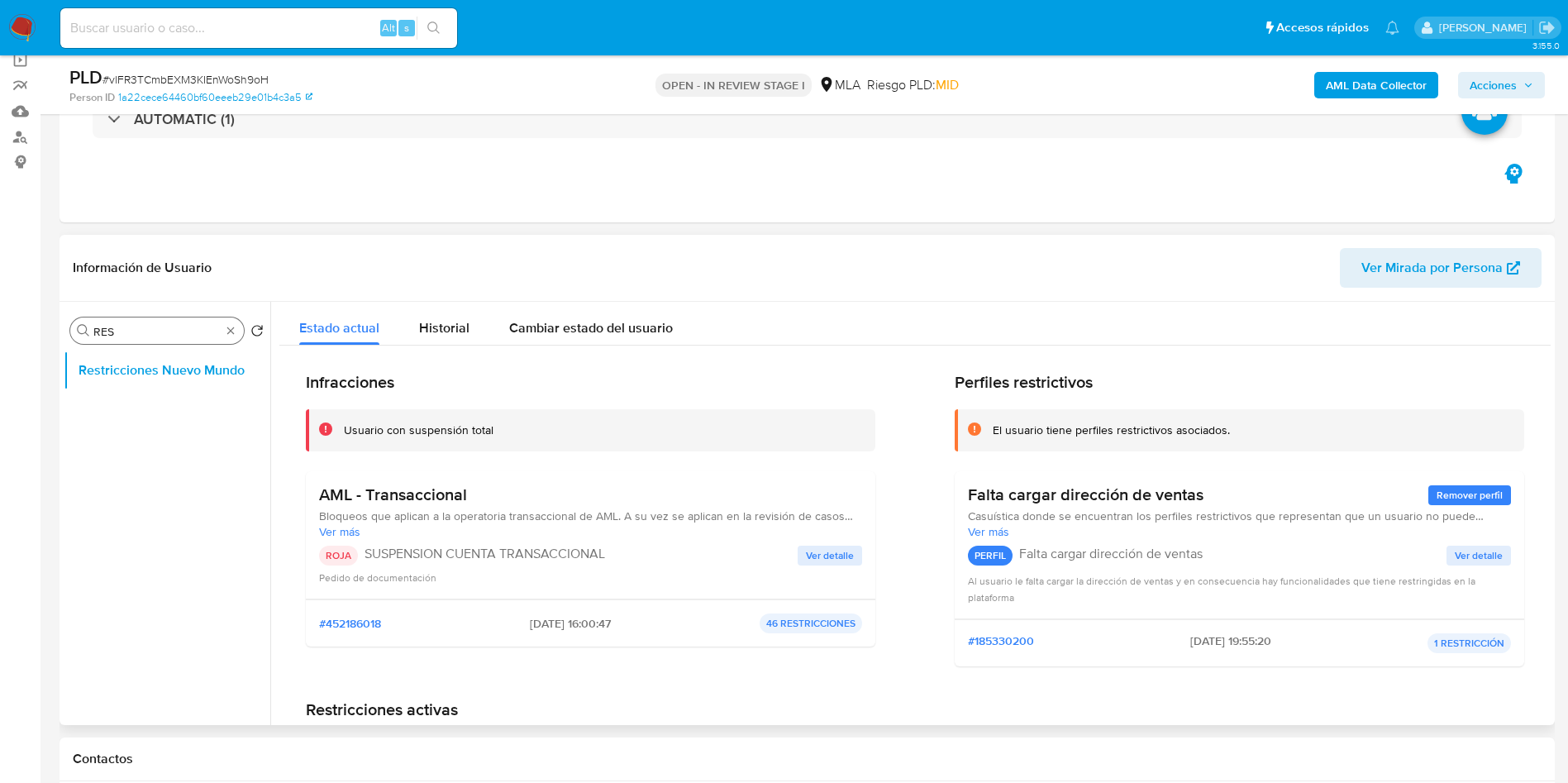
click at [181, 335] on input "RES" at bounding box center [157, 331] width 127 height 15
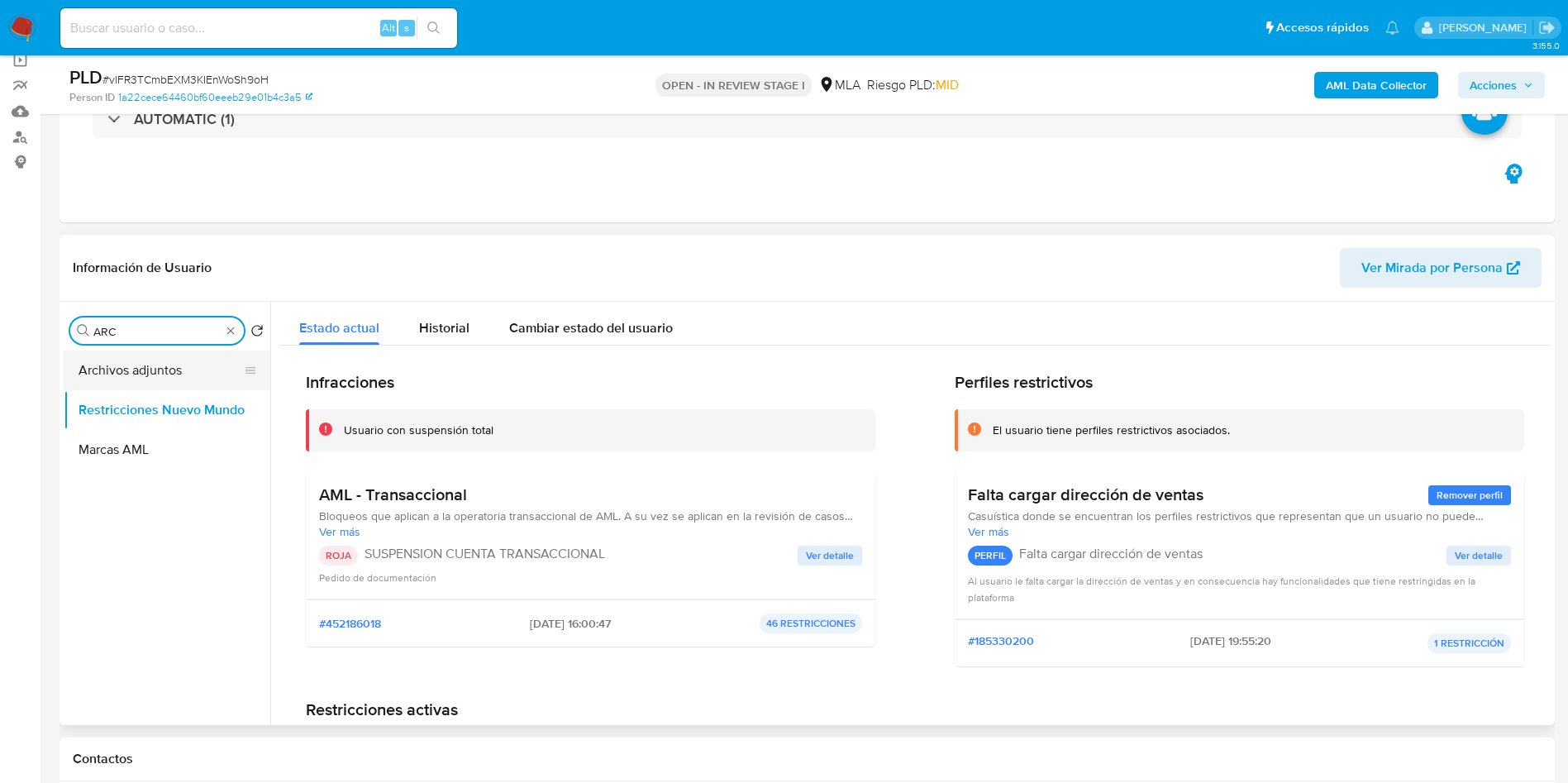
click at [171, 386] on button "Archivos adjuntos" at bounding box center [160, 371] width 193 height 40
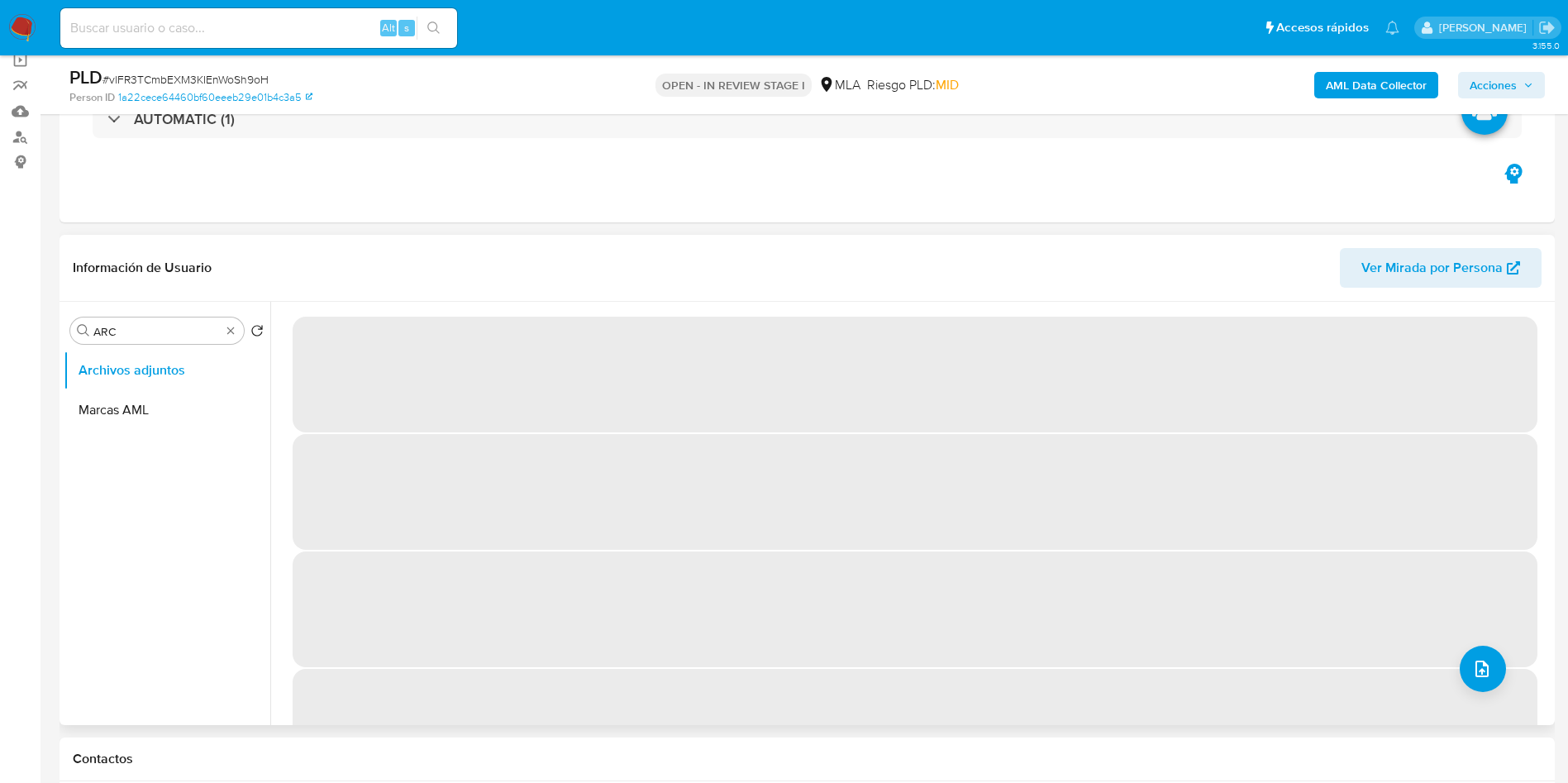
scroll to position [376, 0]
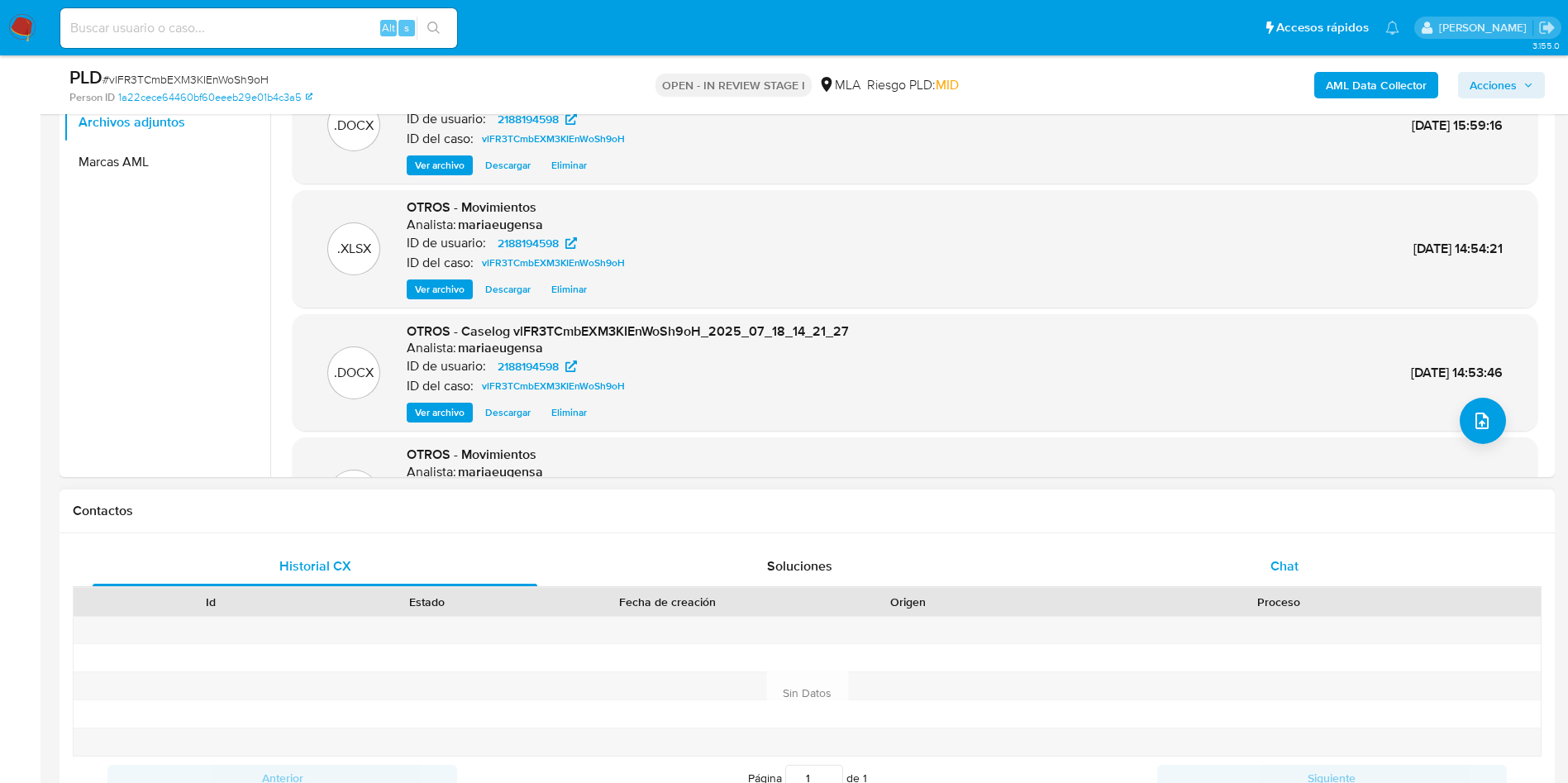
click at [1317, 576] on div "Chat" at bounding box center [1285, 566] width 445 height 40
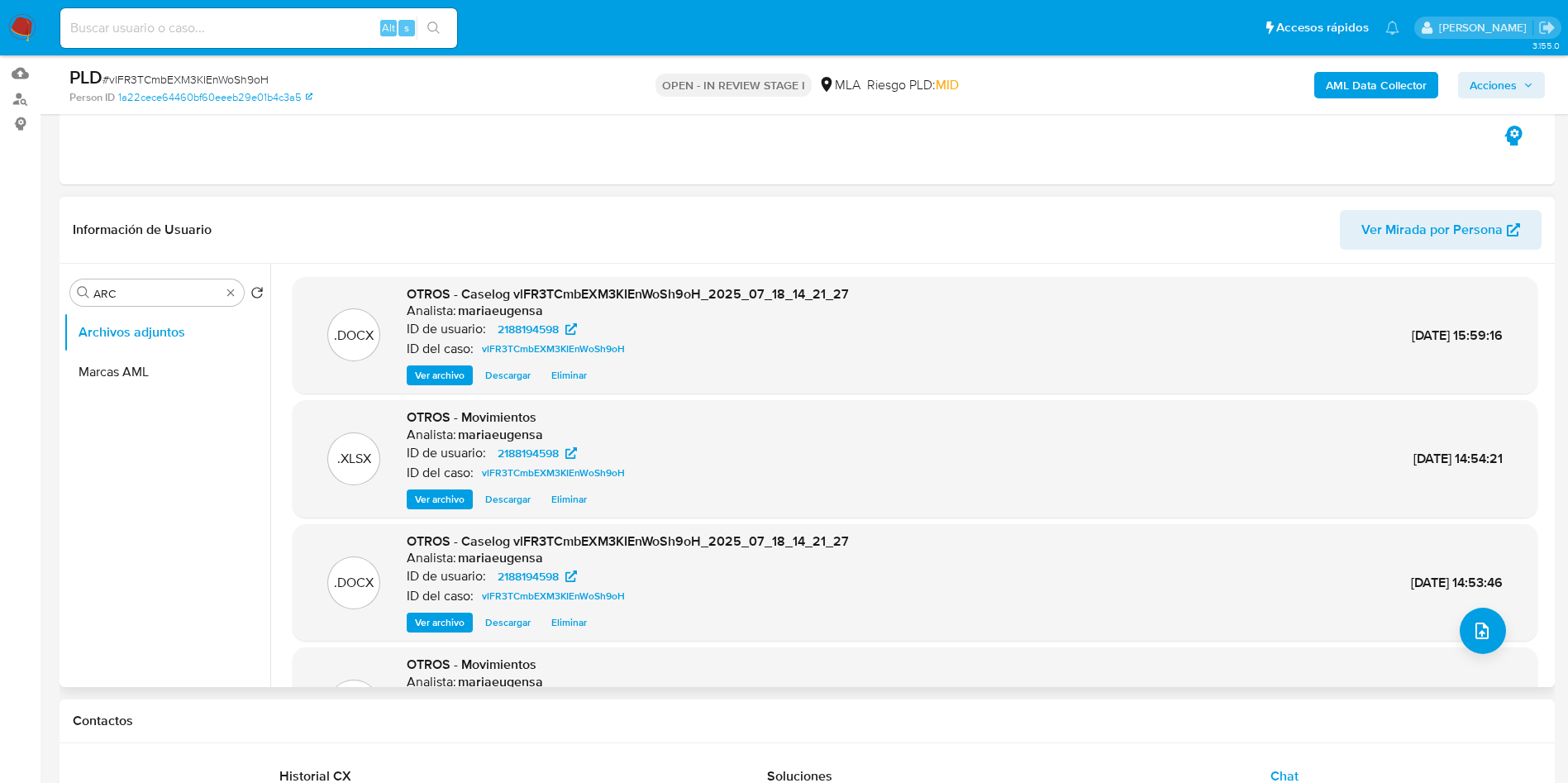
scroll to position [127, 0]
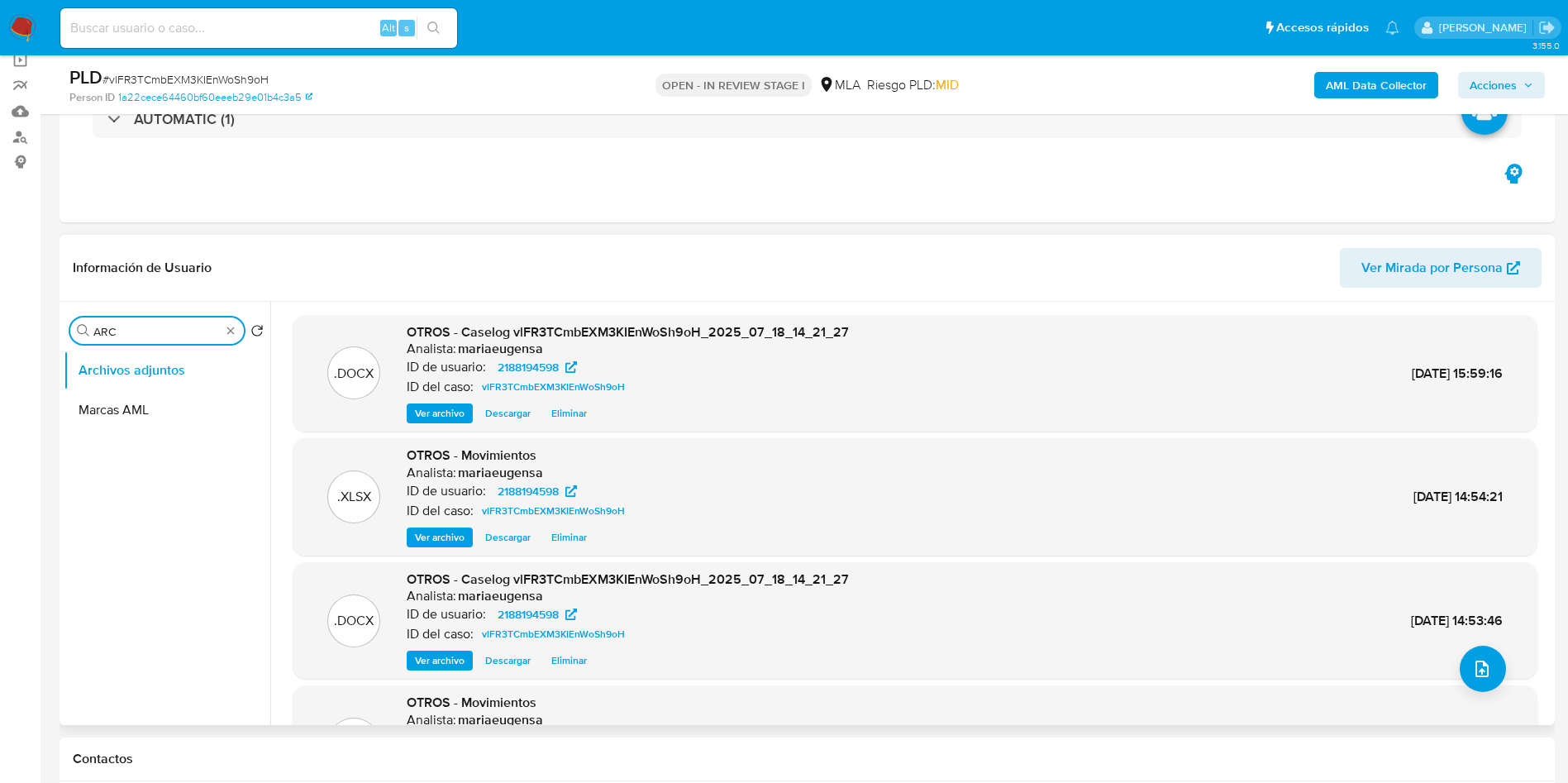
click at [181, 329] on input "ARC" at bounding box center [157, 331] width 127 height 15
click at [181, 328] on input "ARC" at bounding box center [157, 331] width 127 height 15
click at [180, 363] on button "General" at bounding box center [160, 371] width 193 height 40
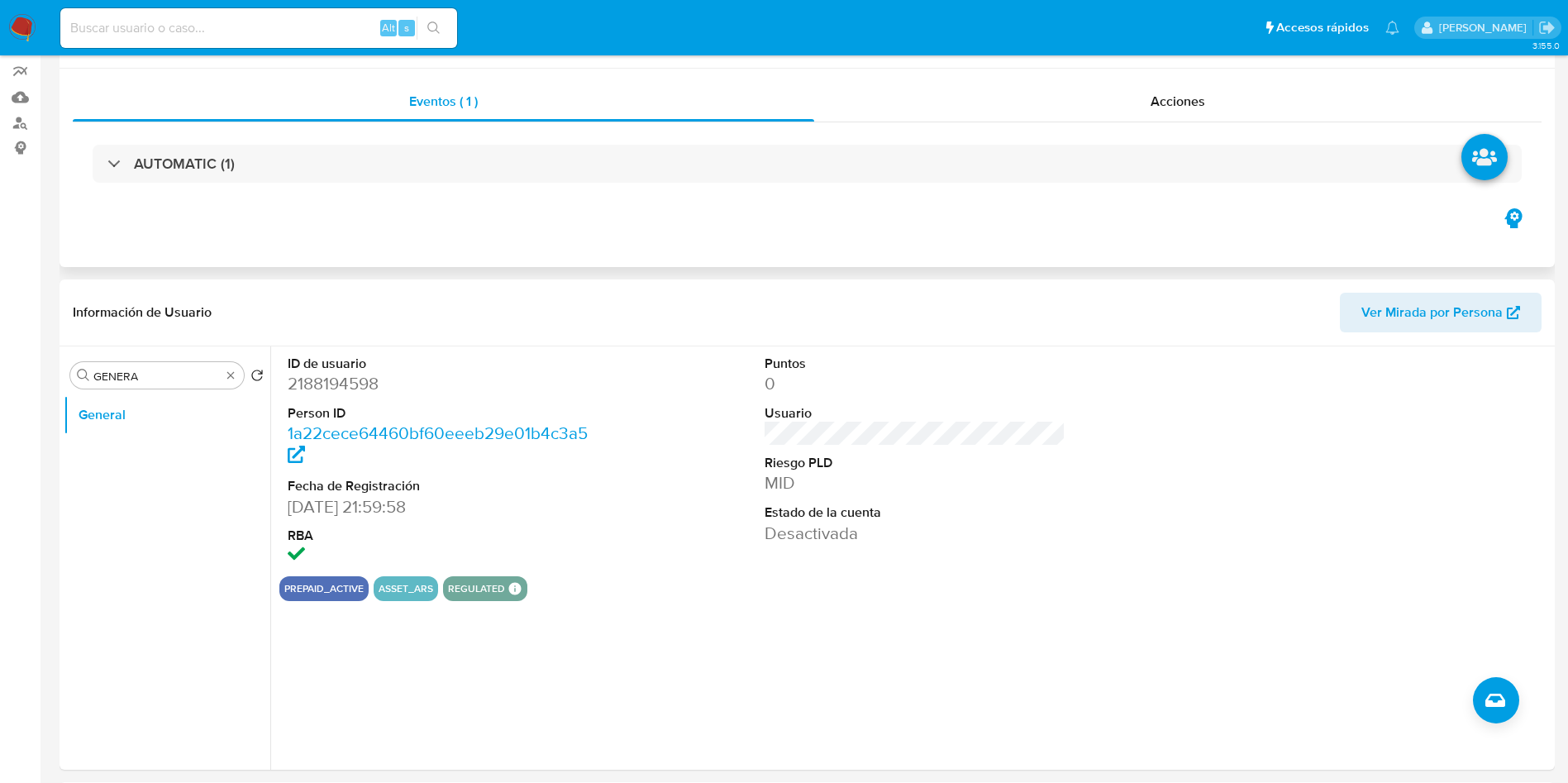
scroll to position [0, 0]
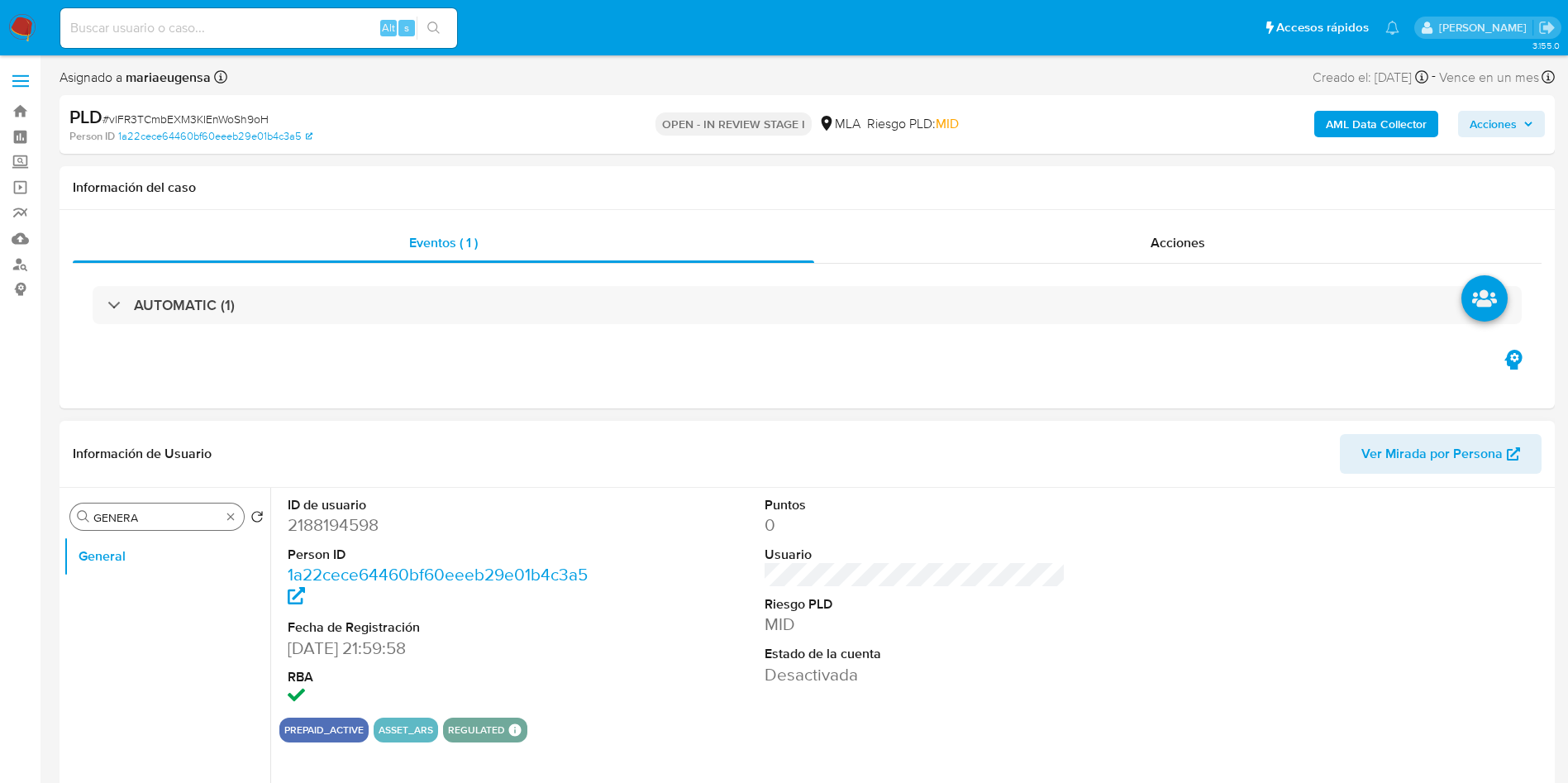
click at [137, 514] on input "GENERA" at bounding box center [157, 517] width 127 height 15
click at [137, 513] on input "GENERA" at bounding box center [157, 517] width 127 height 15
type input "ARC"
click at [158, 594] on button "Archivos adjuntos" at bounding box center [160, 596] width 193 height 40
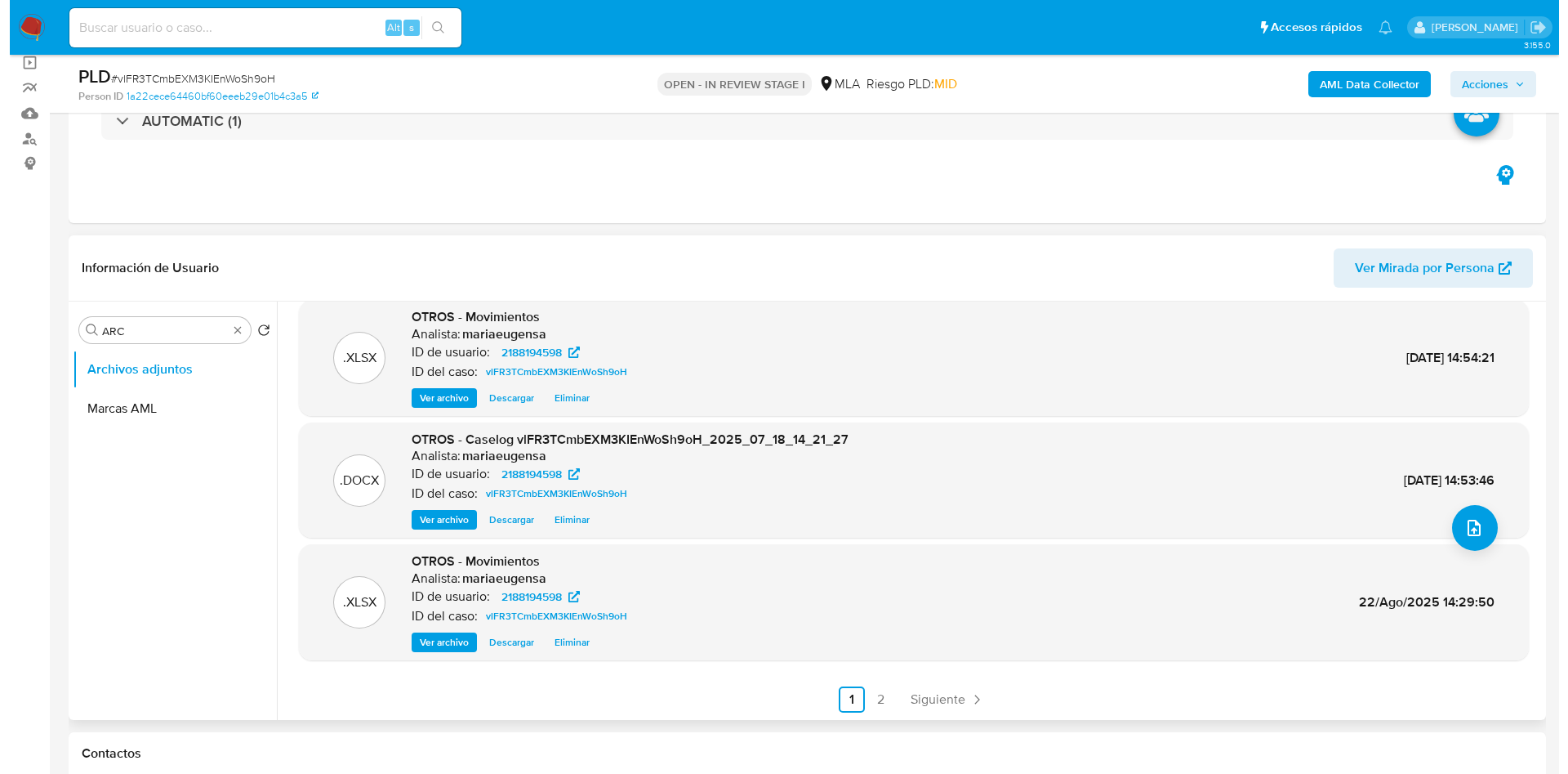
scroll to position [137, 0]
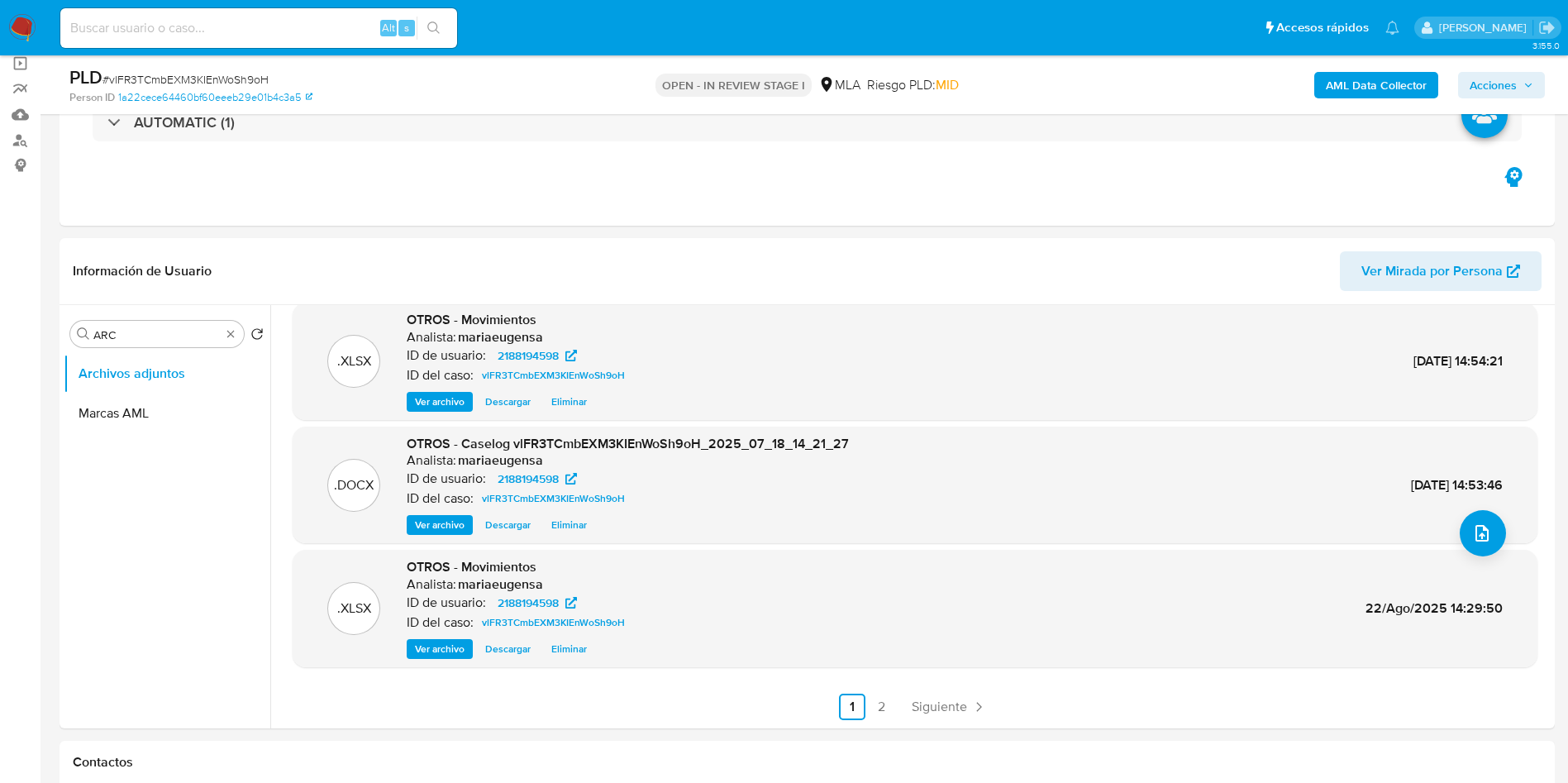
click at [1489, 72] on span "Acciones" at bounding box center [1494, 85] width 48 height 27
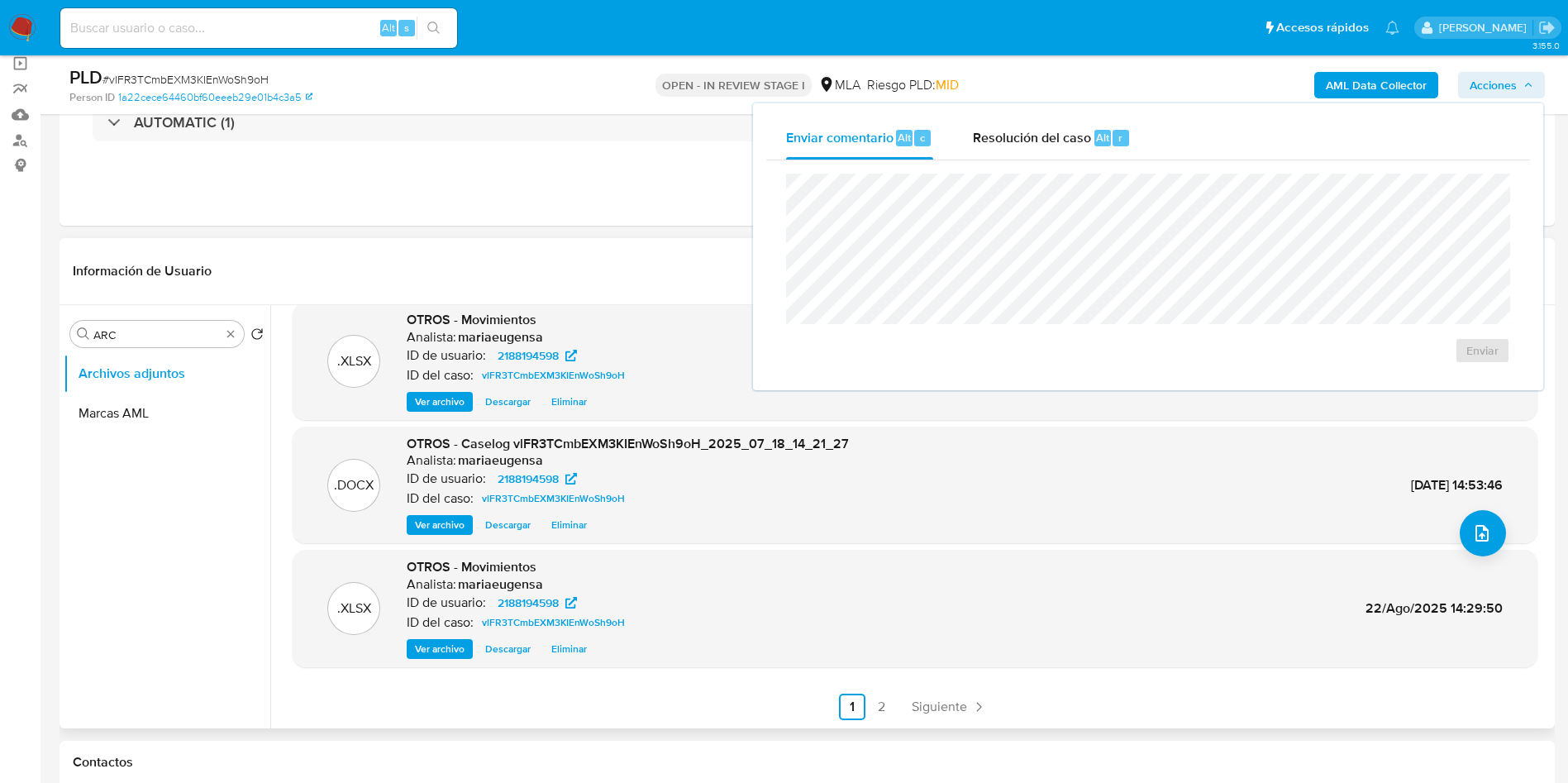
click at [559, 649] on span "Eliminar" at bounding box center [569, 648] width 36 height 17
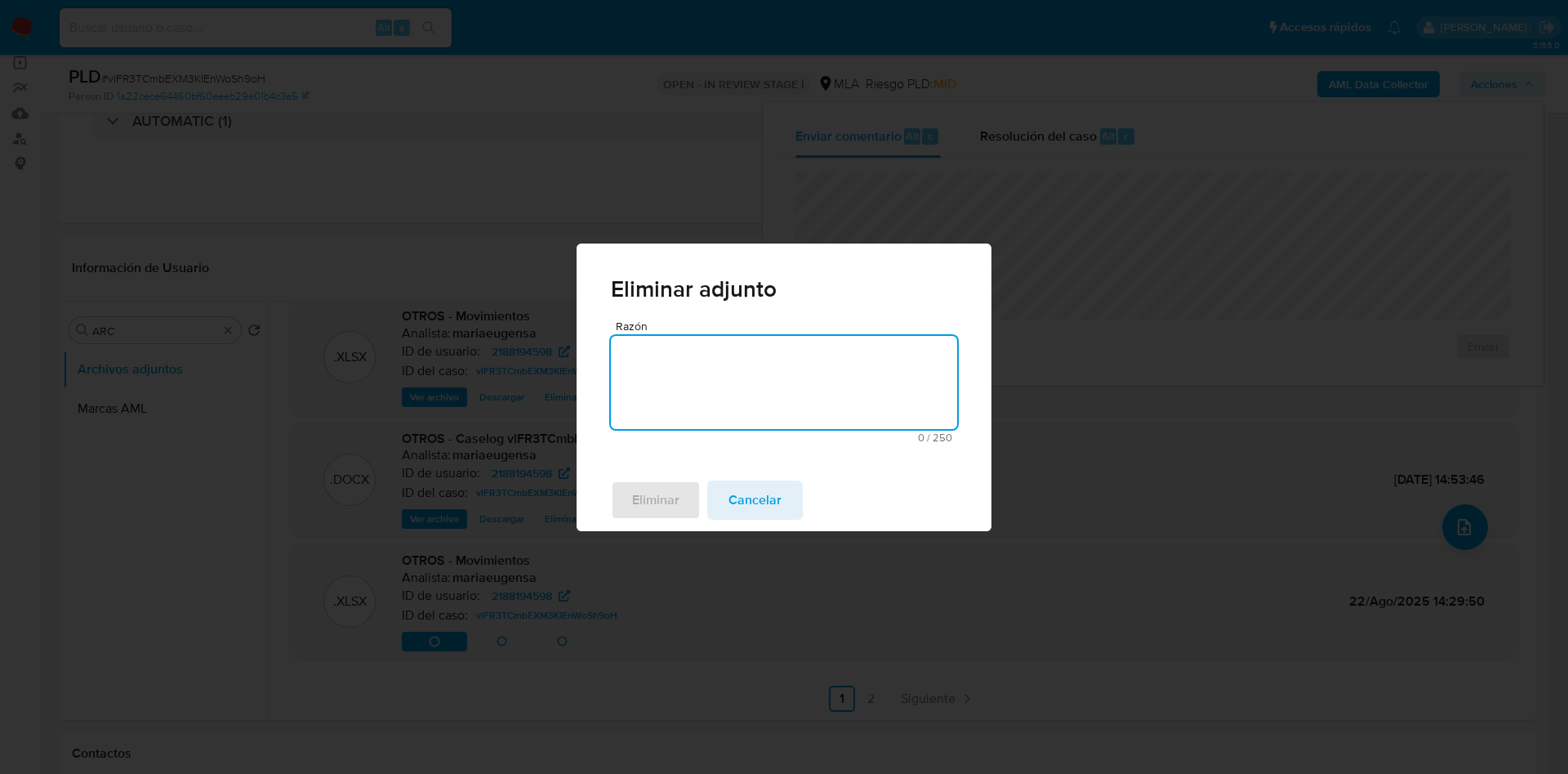
click at [672, 369] on textarea "Razón" at bounding box center [784, 382] width 347 height 93
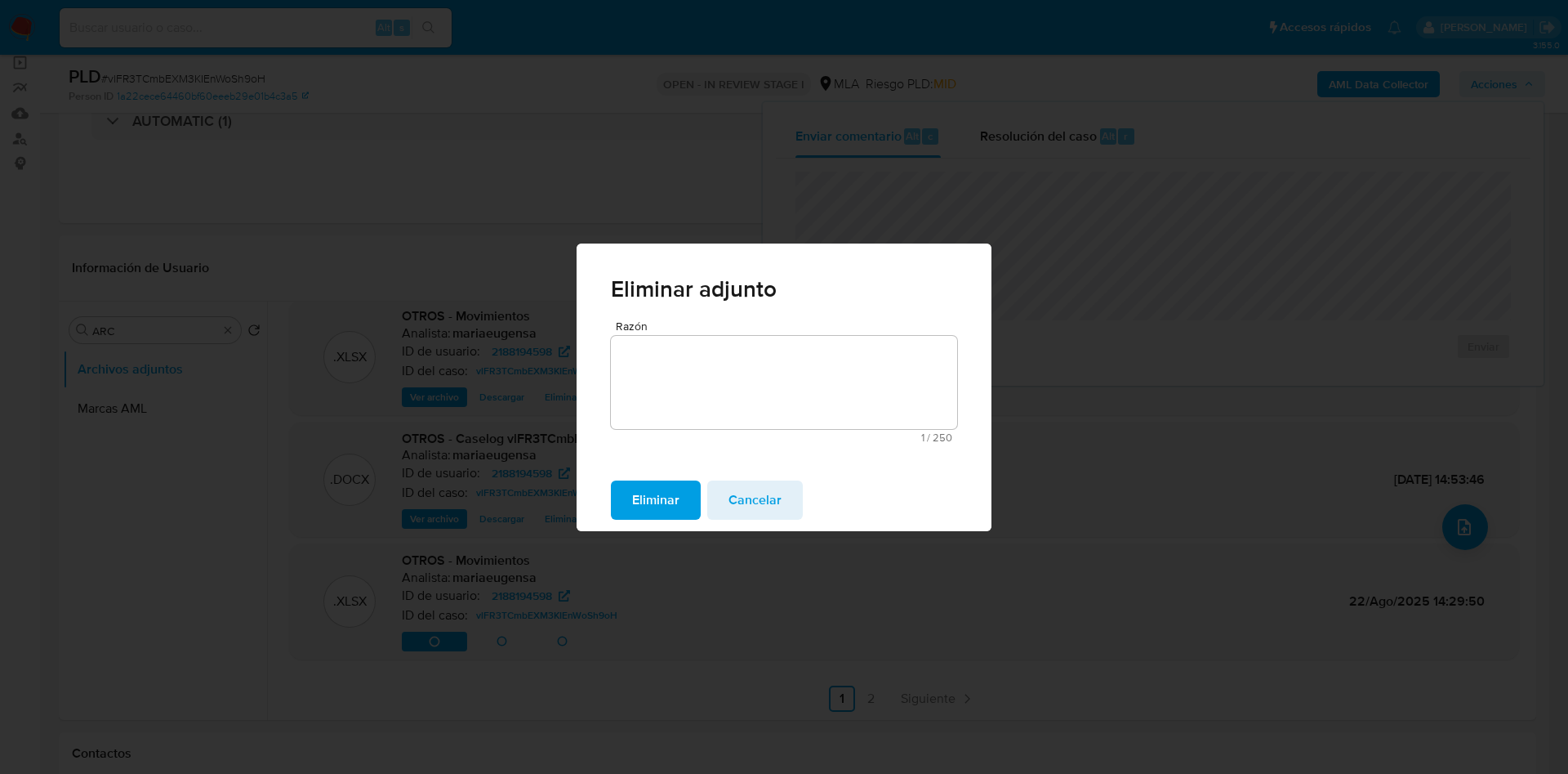
click at [636, 506] on span "Eliminar" at bounding box center [656, 500] width 47 height 36
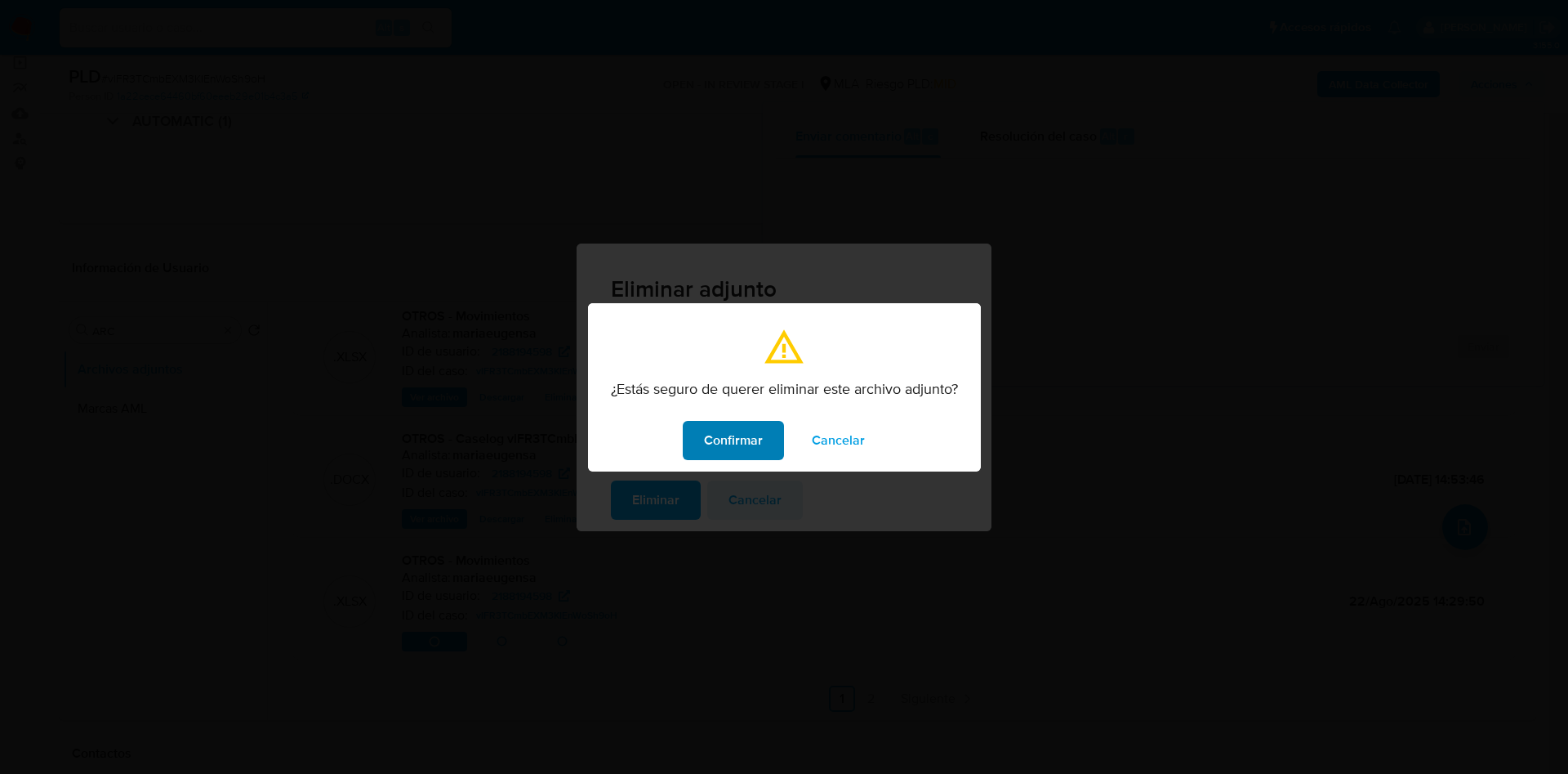
click at [729, 431] on span "Confirmar" at bounding box center [734, 440] width 59 height 36
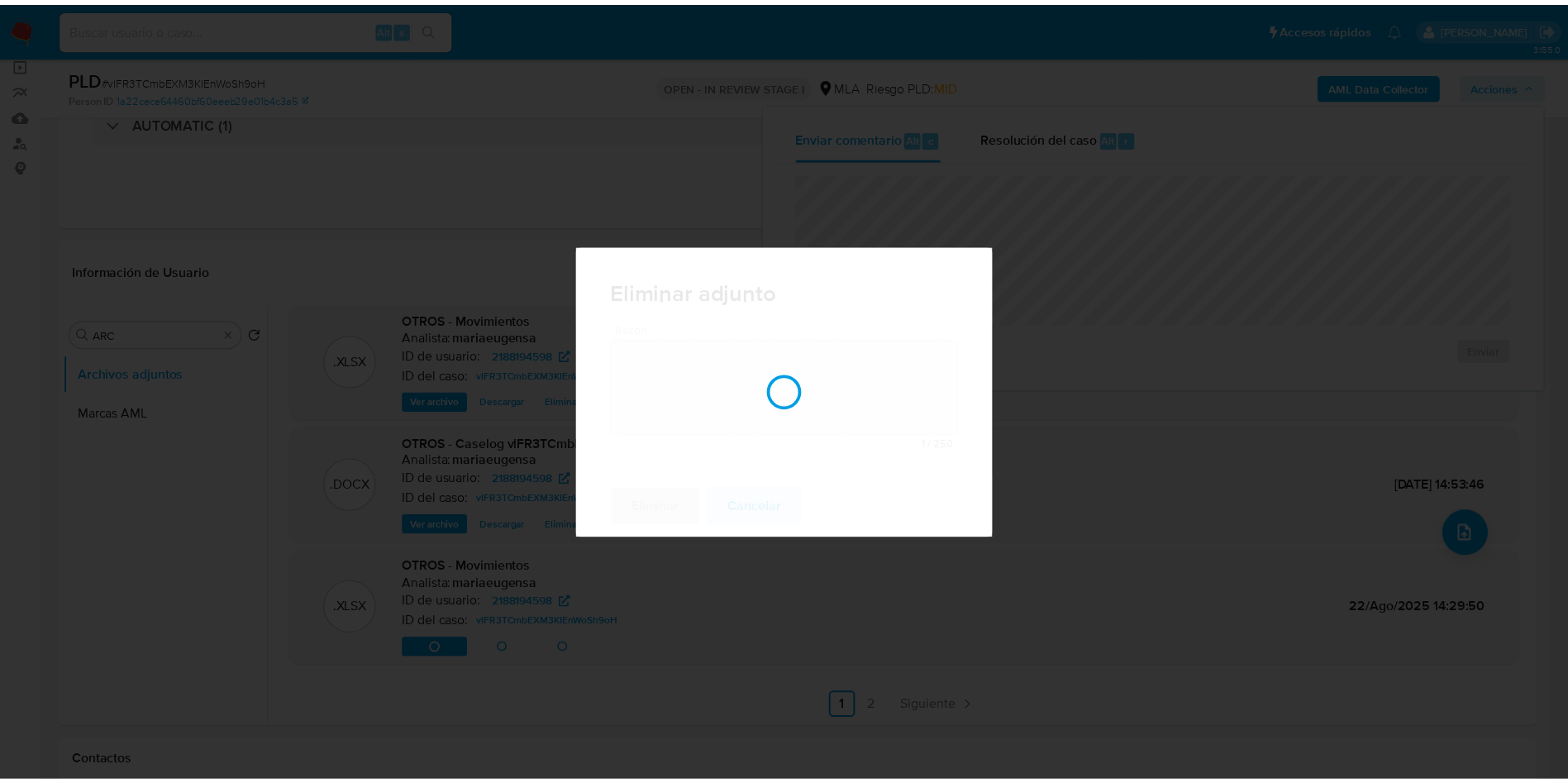
scroll to position [137, 0]
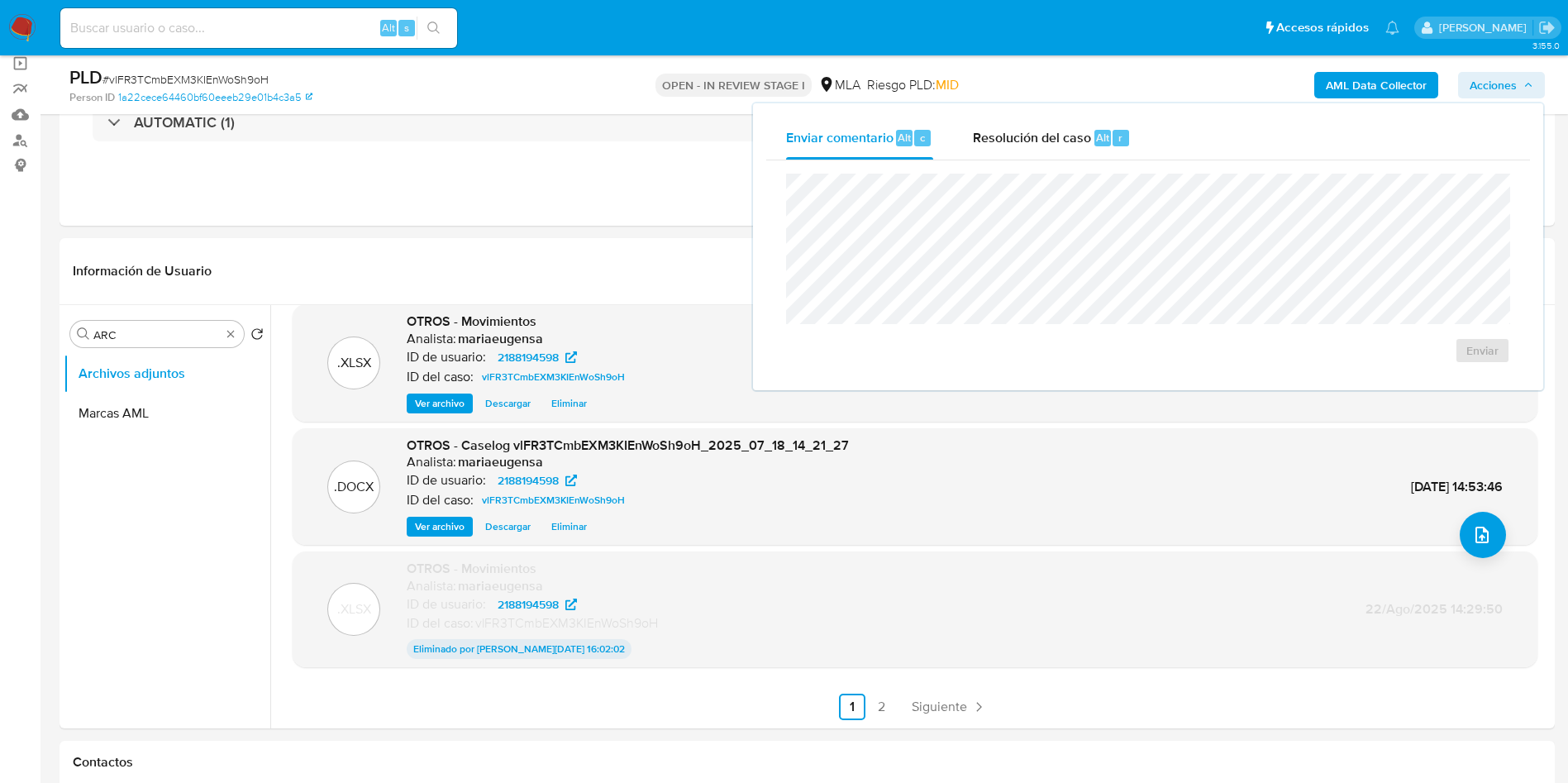
click at [509, 522] on span "Descargar" at bounding box center [508, 526] width 46 height 17
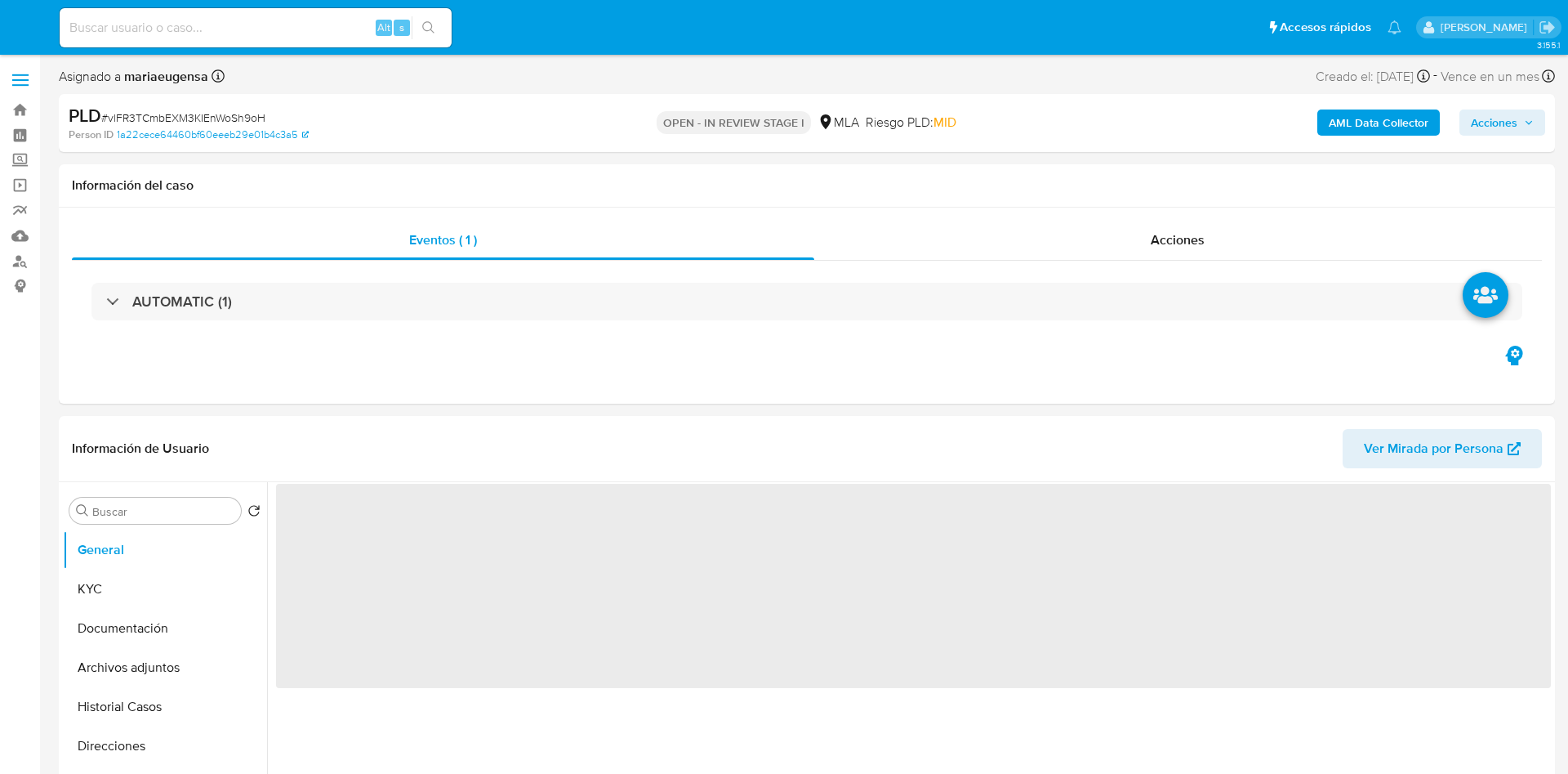
select select "10"
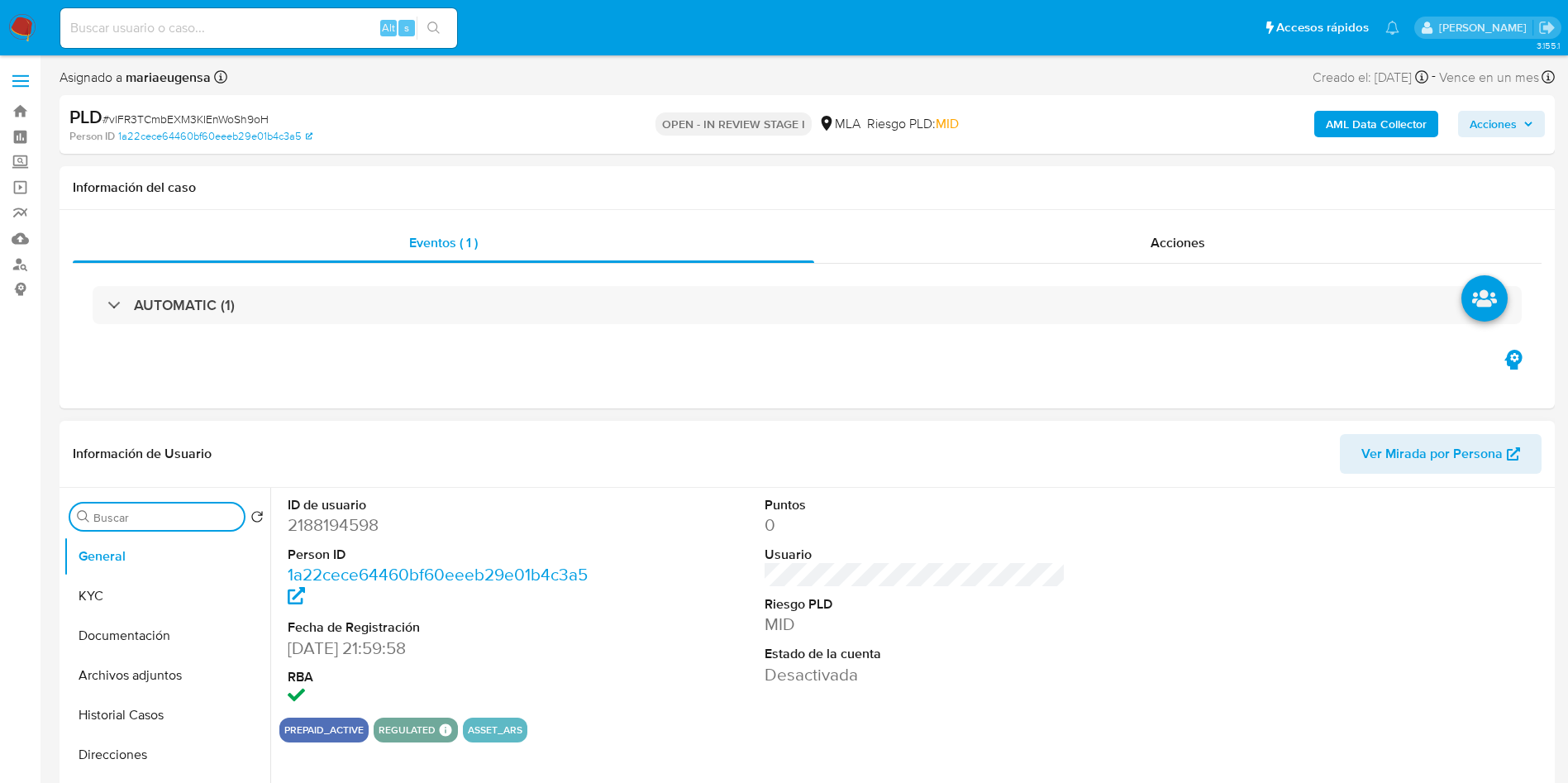
click at [181, 513] on input "Buscar" at bounding box center [165, 517] width 144 height 15
type input "arc"
click at [176, 584] on button "Archivos adjuntos" at bounding box center [160, 596] width 193 height 40
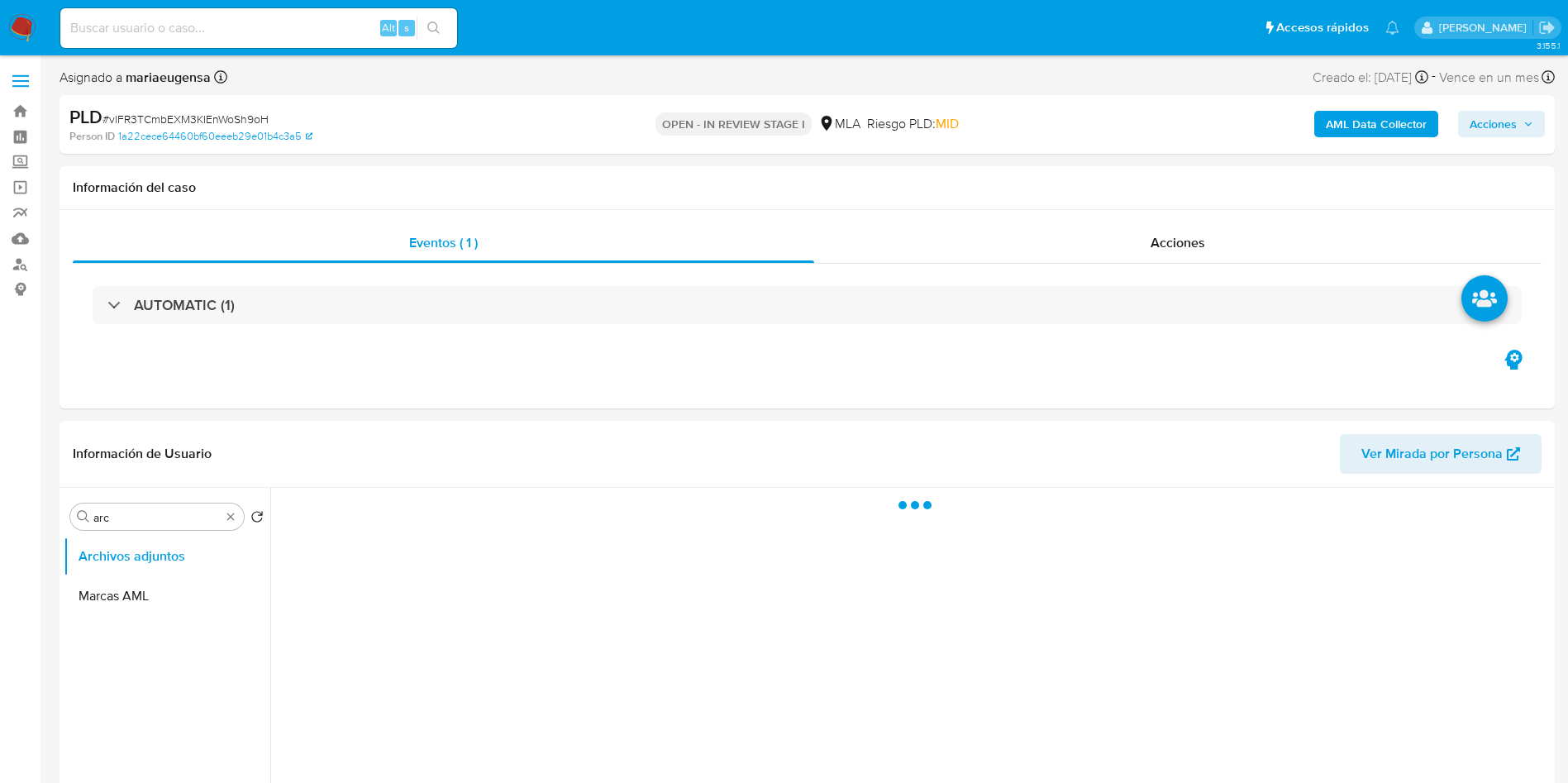
click at [216, 111] on span "# vlFR3TCmbEXM3KIEnWoSh9oH" at bounding box center [185, 119] width 167 height 17
copy span "vlFR3TCmbEXM3KIEnWoSh9oH"
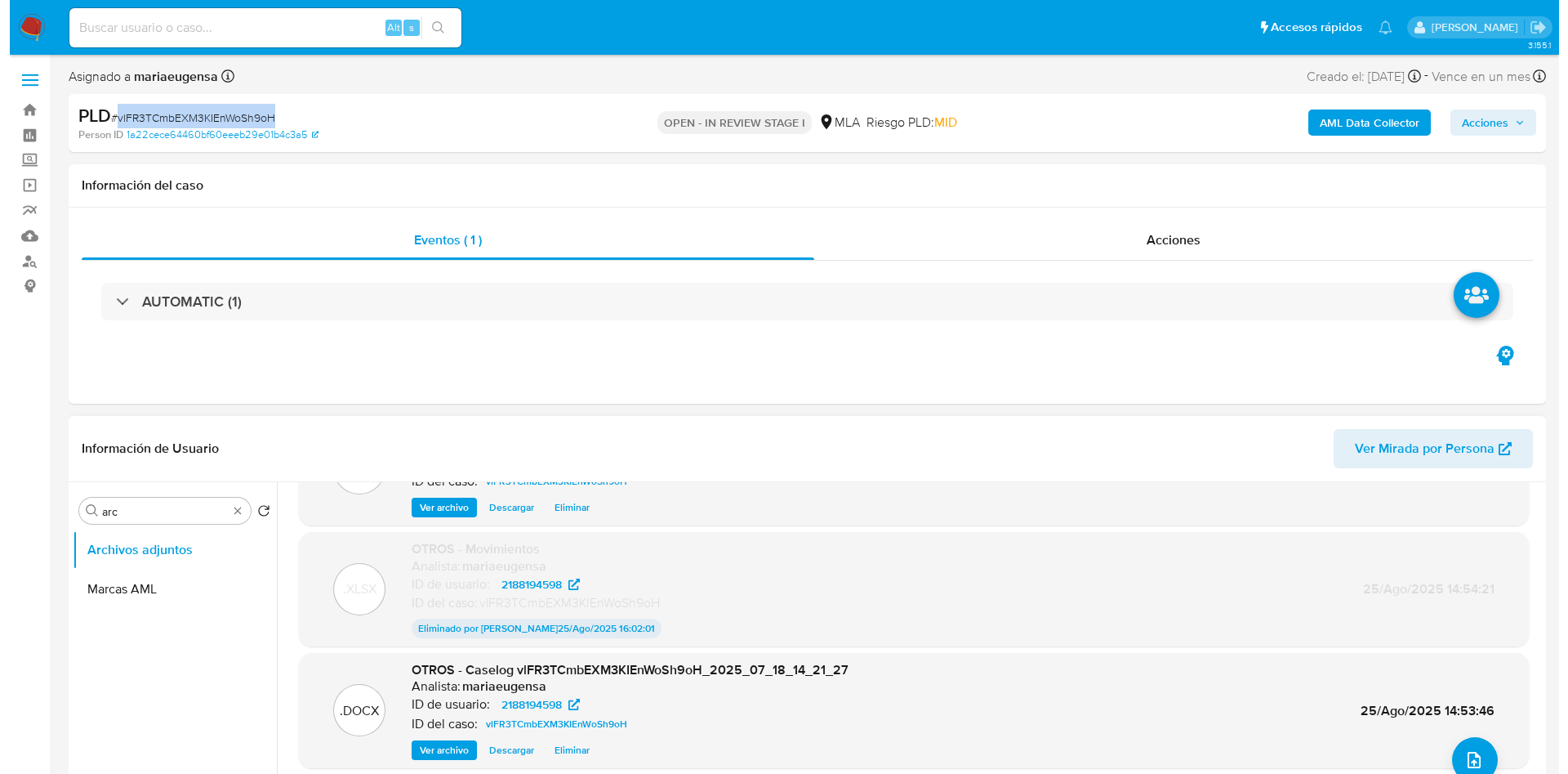
scroll to position [122, 0]
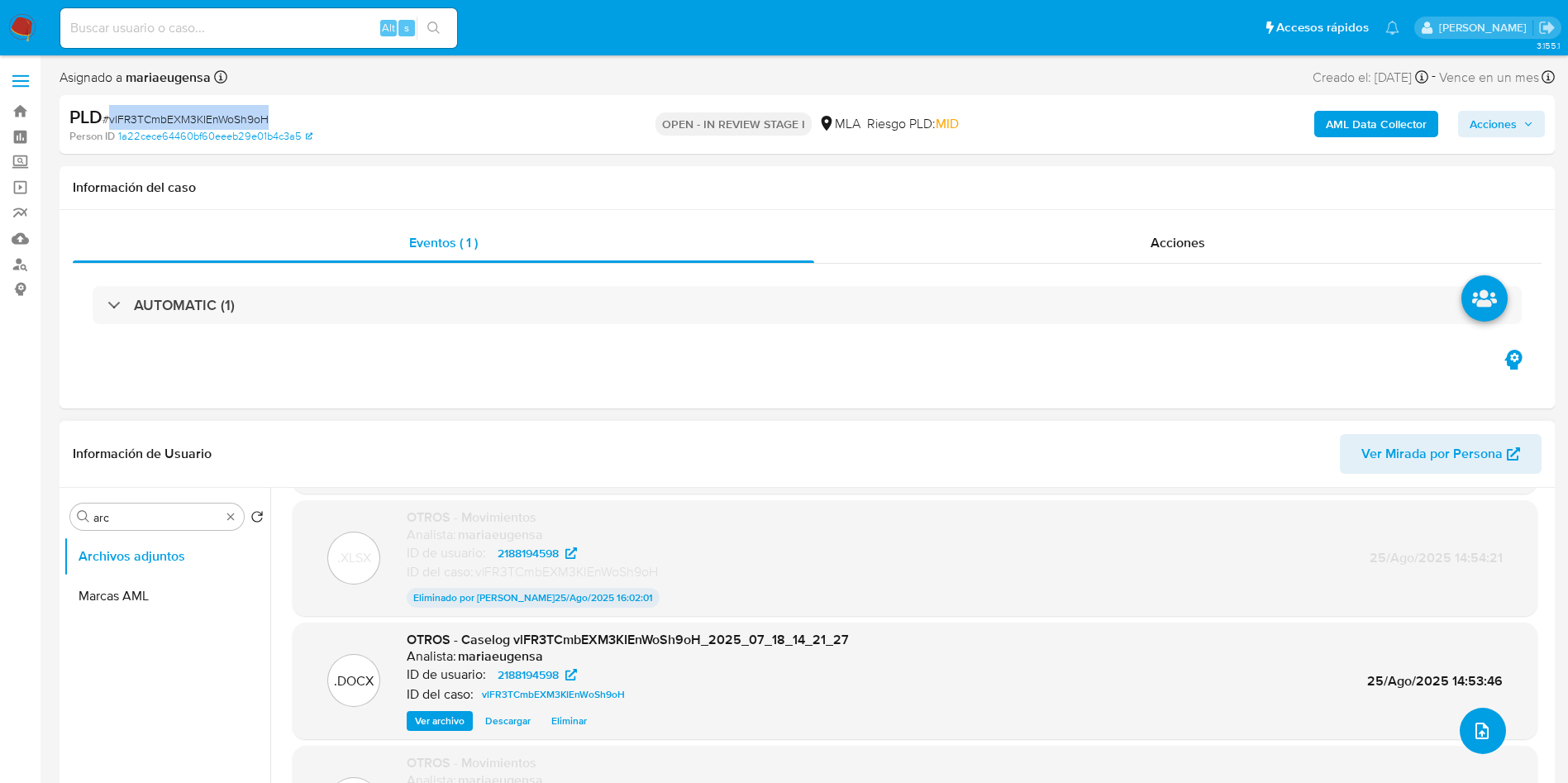
click at [1472, 734] on icon "upload-file" at bounding box center [1482, 730] width 20 height 20
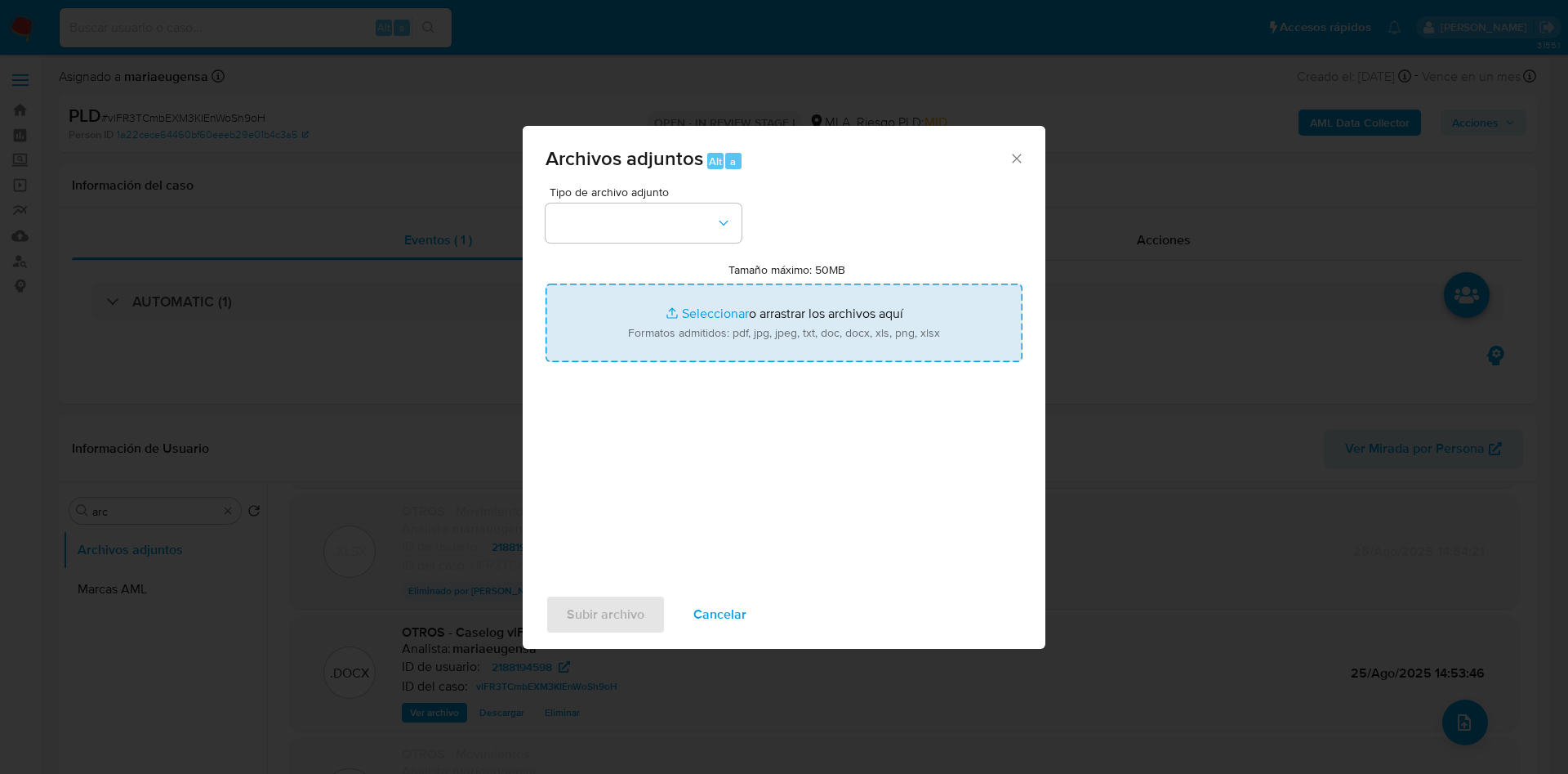
click at [643, 317] on input "Tamaño máximo: 50MB Seleccionar archivos" at bounding box center [784, 322] width 477 height 78
type input "C:\fakepath\Caselog vlFR3TCmbEXM3KIEnWoSh9oH_2025_07_18_14_21_27 - V2.docx"
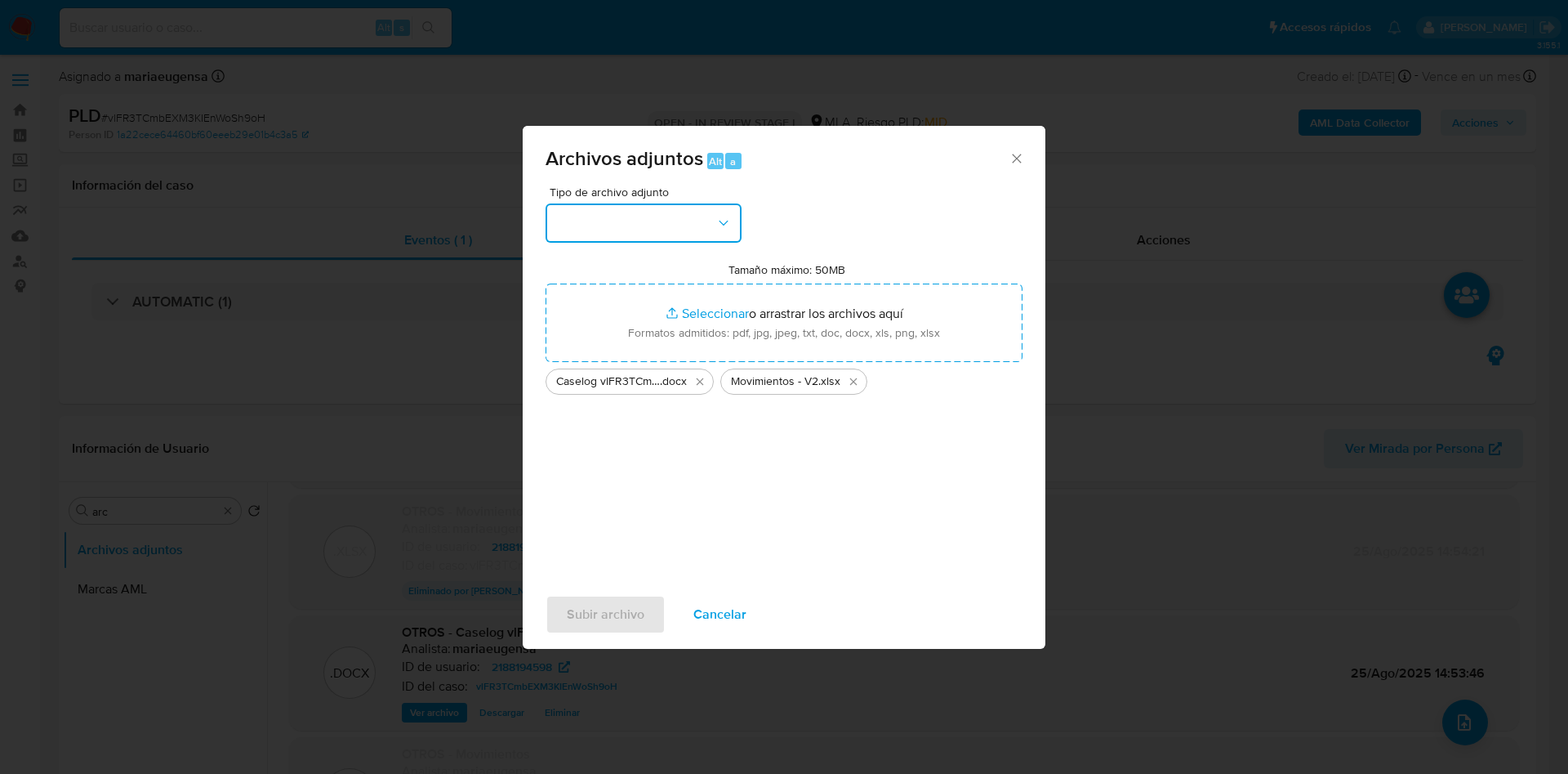
drag, startPoint x: 580, startPoint y: 242, endPoint x: 596, endPoint y: 223, distance: 24.8
click at [583, 239] on button "button" at bounding box center [643, 223] width 196 height 39
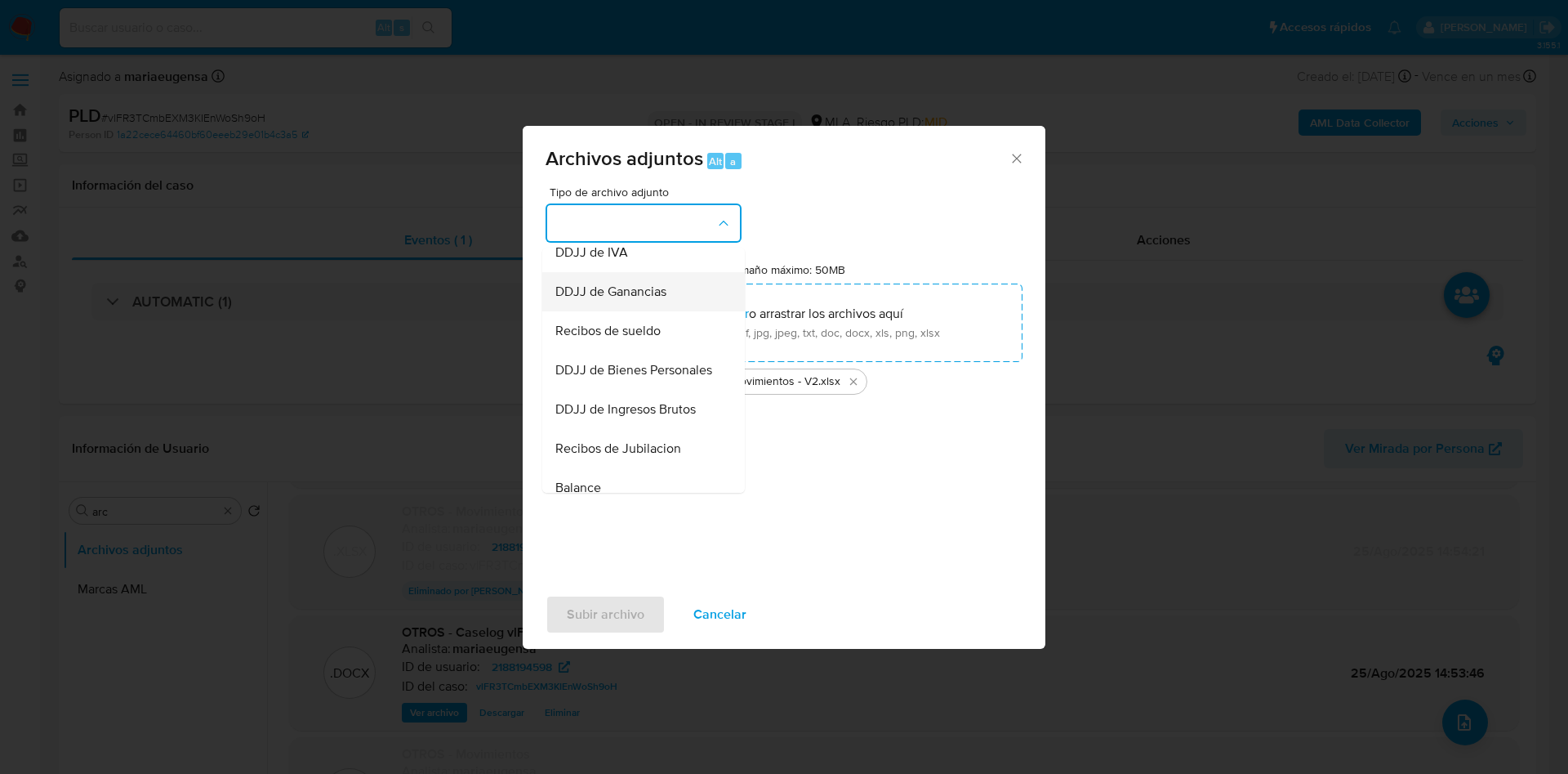
scroll to position [245, 0]
click at [613, 345] on div "OTROS" at bounding box center [639, 336] width 166 height 39
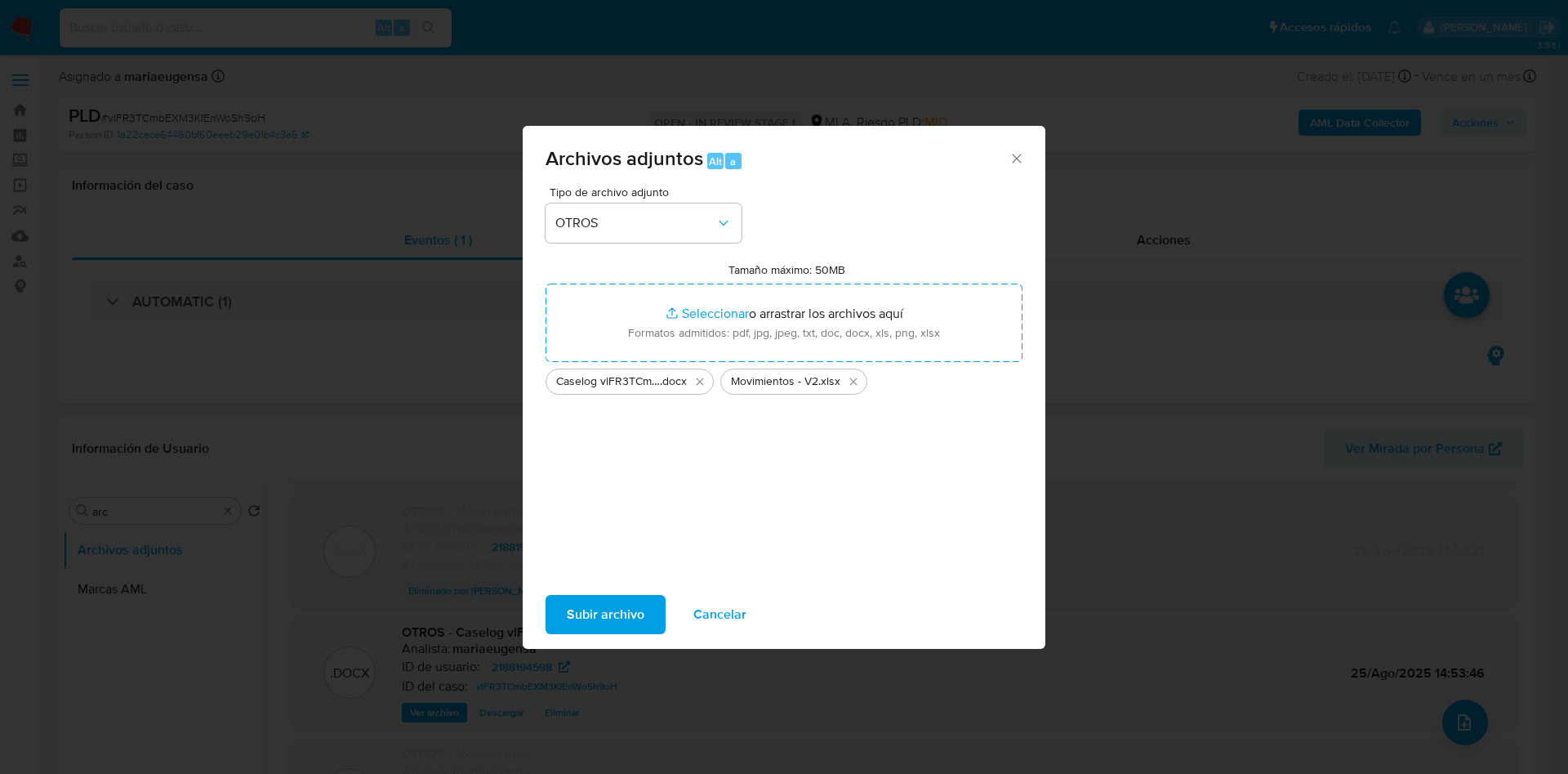
click at [643, 617] on button "Subir archivo" at bounding box center [605, 614] width 120 height 39
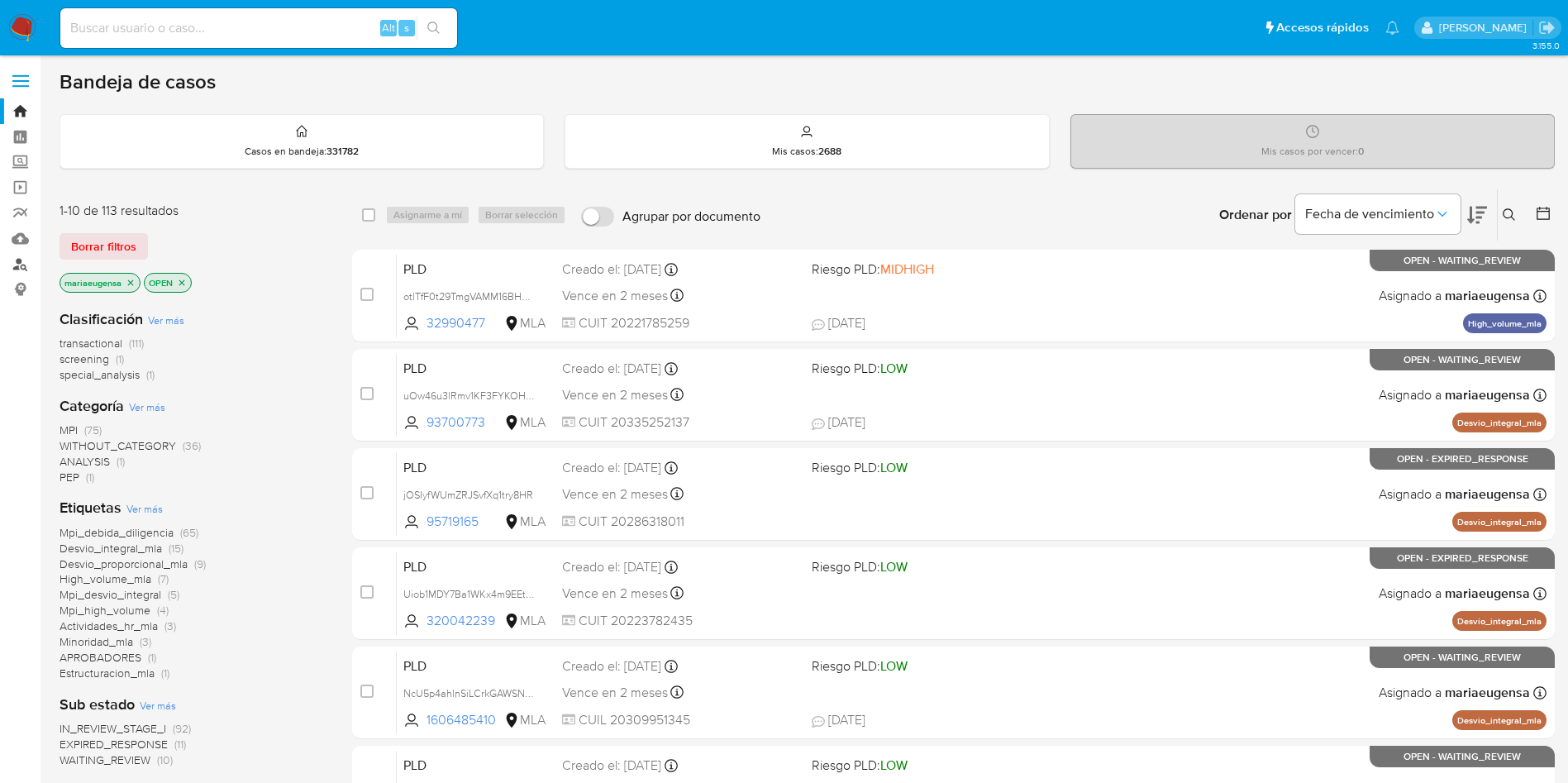
click at [18, 269] on link "Buscador de personas" at bounding box center [98, 265] width 197 height 26
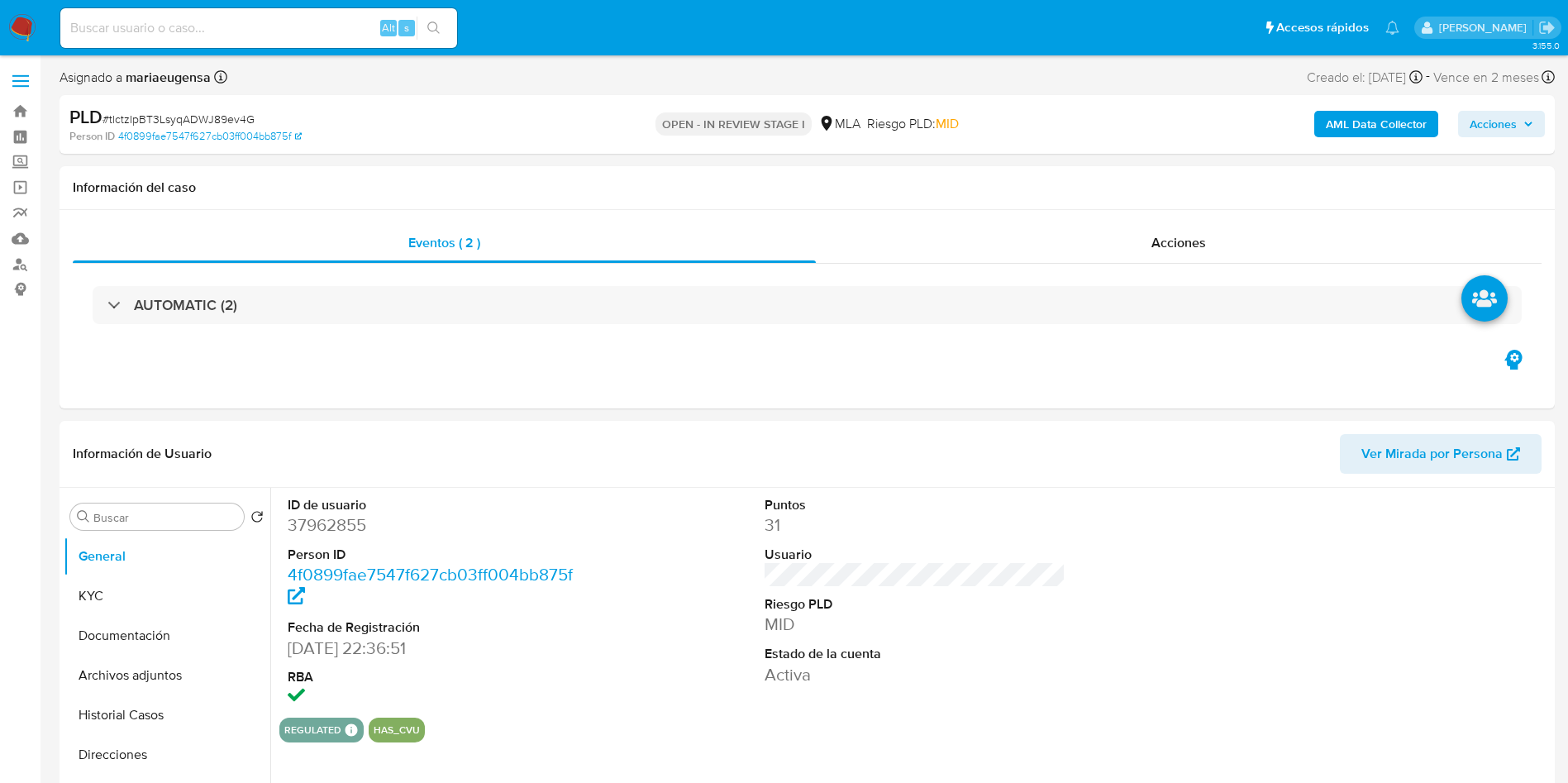
select select "10"
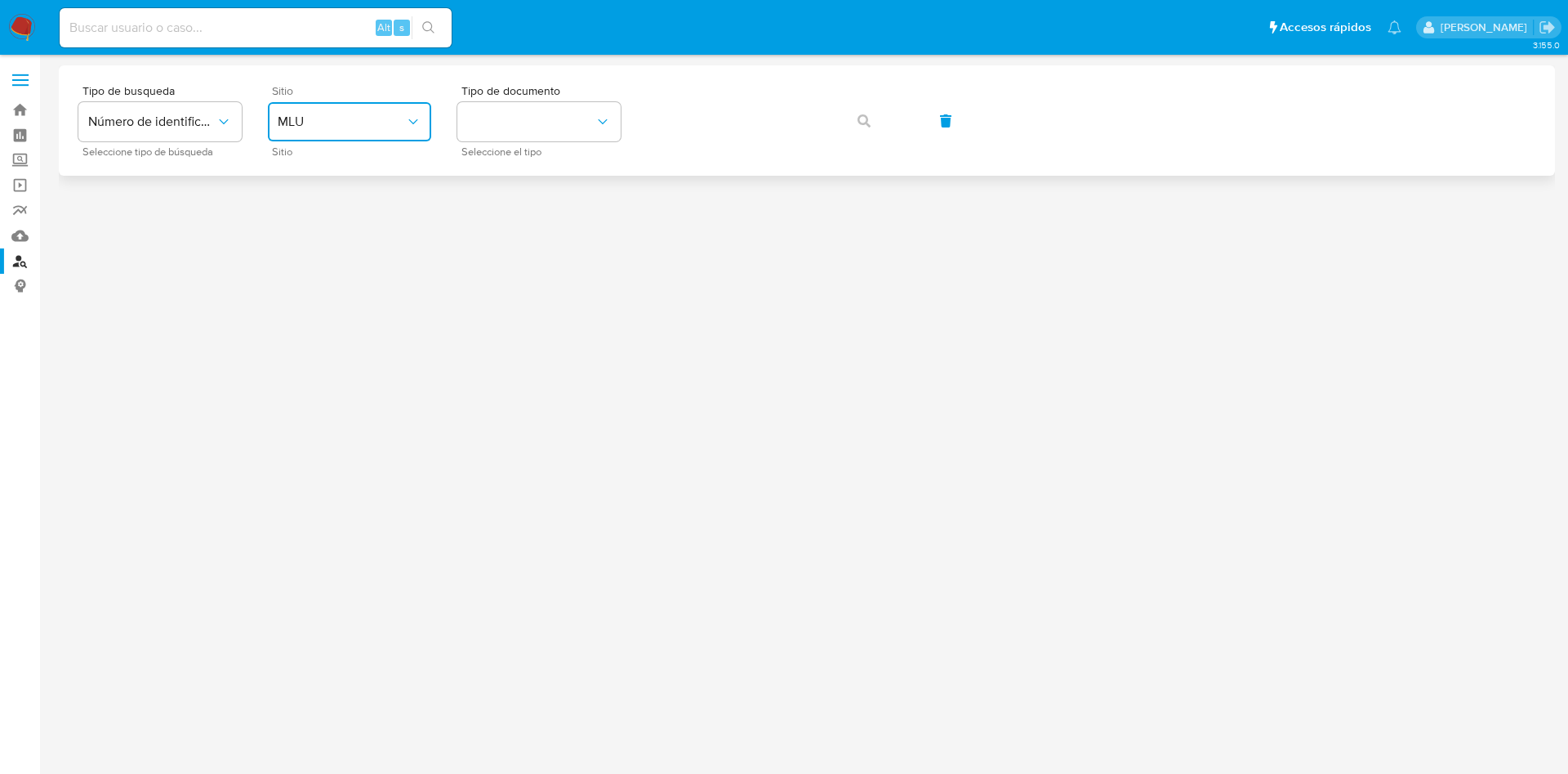
click at [388, 124] on span "MLU" at bounding box center [342, 121] width 127 height 17
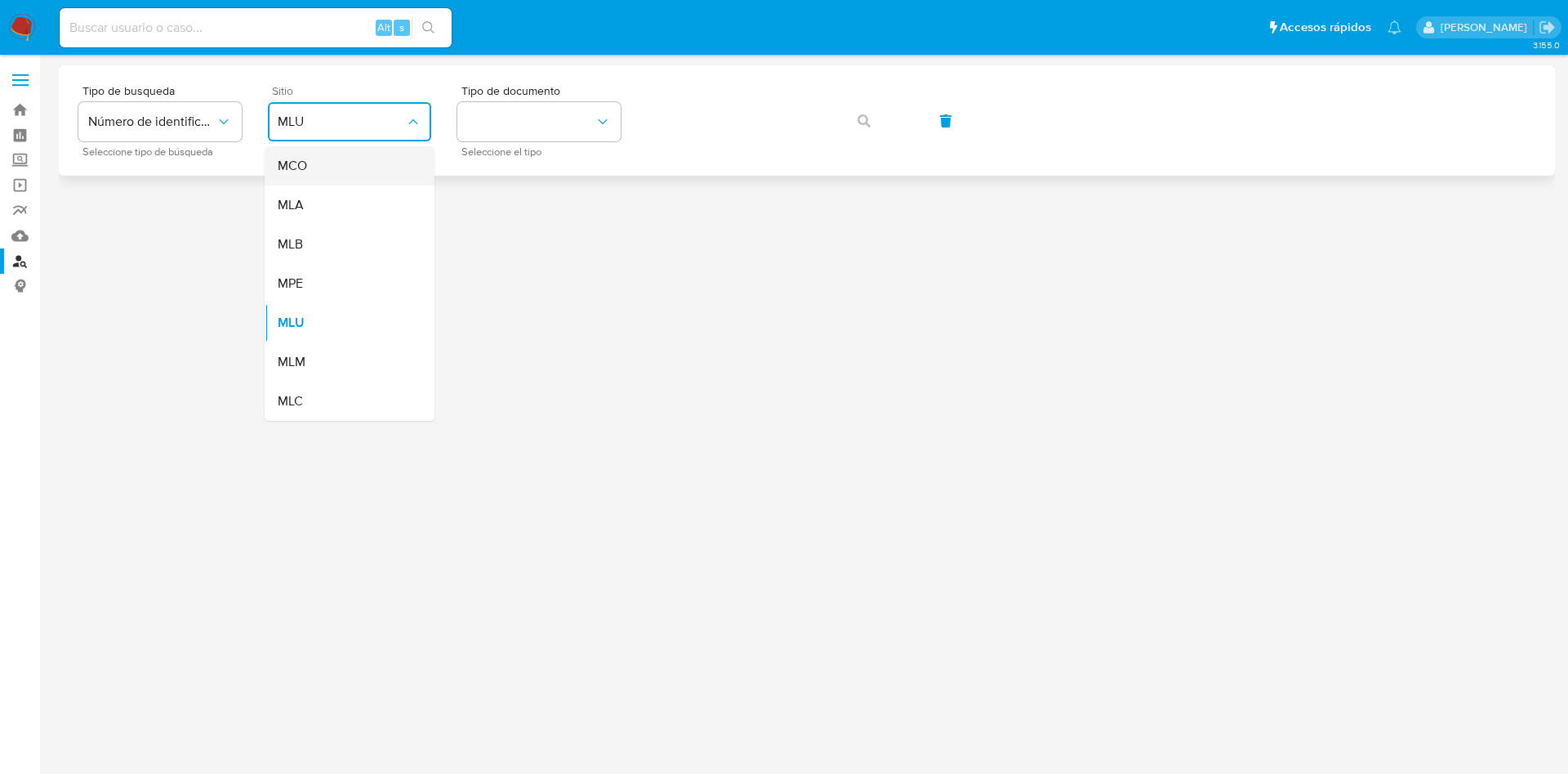
click at [322, 180] on div "MCO" at bounding box center [345, 166] width 134 height 39
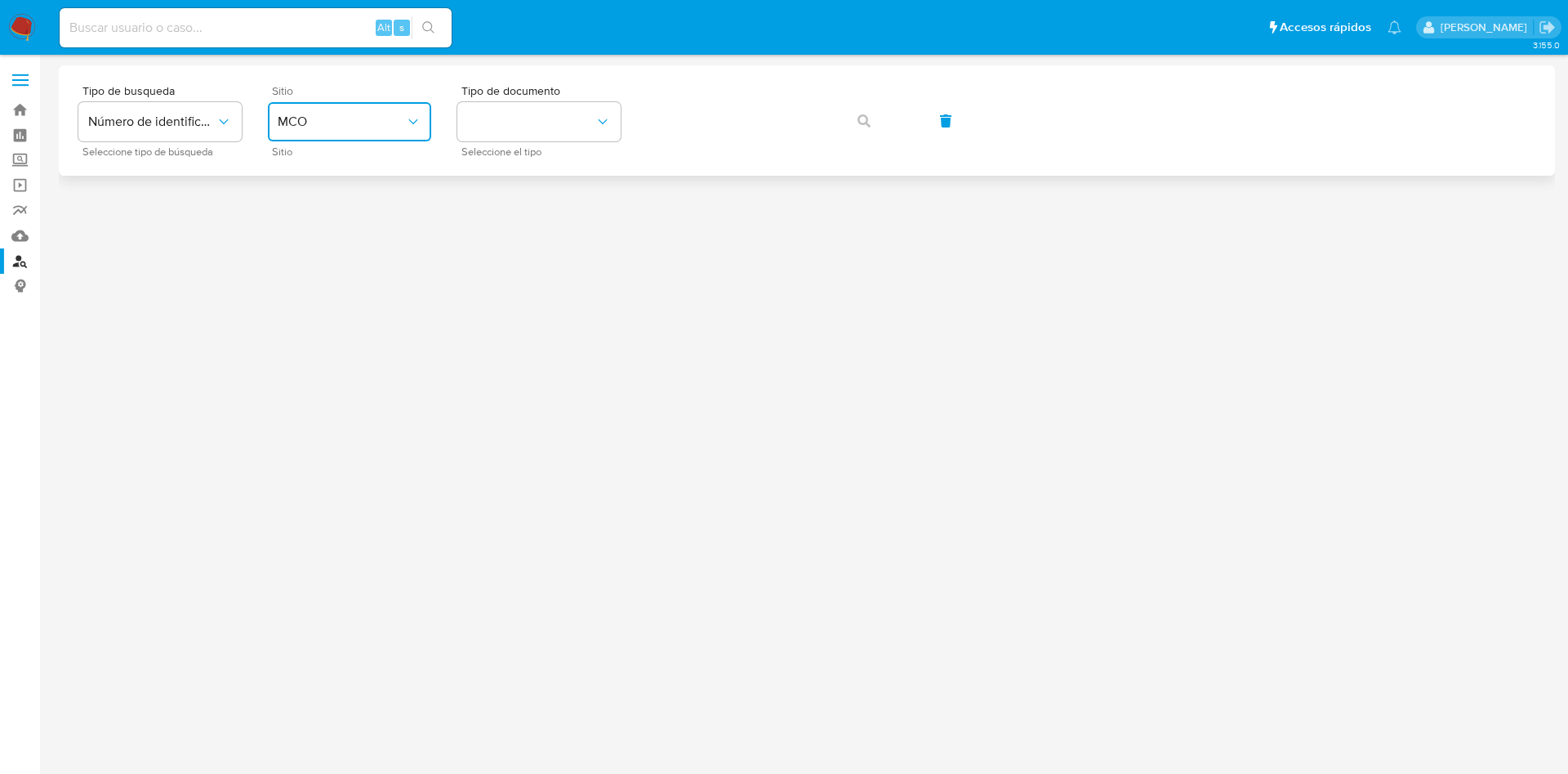
click at [308, 121] on span "MCO" at bounding box center [342, 121] width 127 height 17
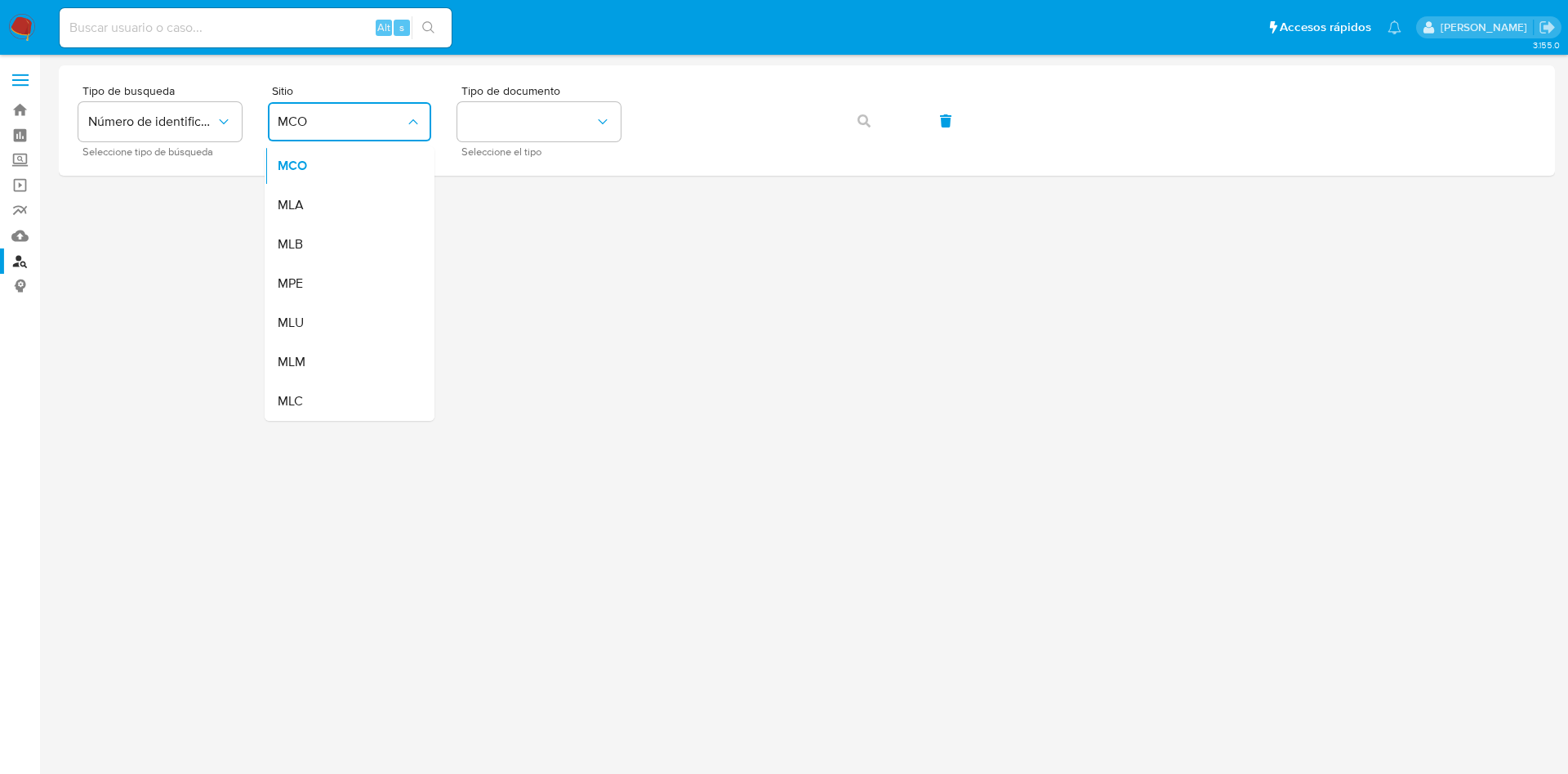
drag, startPoint x: 309, startPoint y: 125, endPoint x: 357, endPoint y: 188, distance: 79.2
click at [322, 210] on div "MLA" at bounding box center [345, 205] width 134 height 39
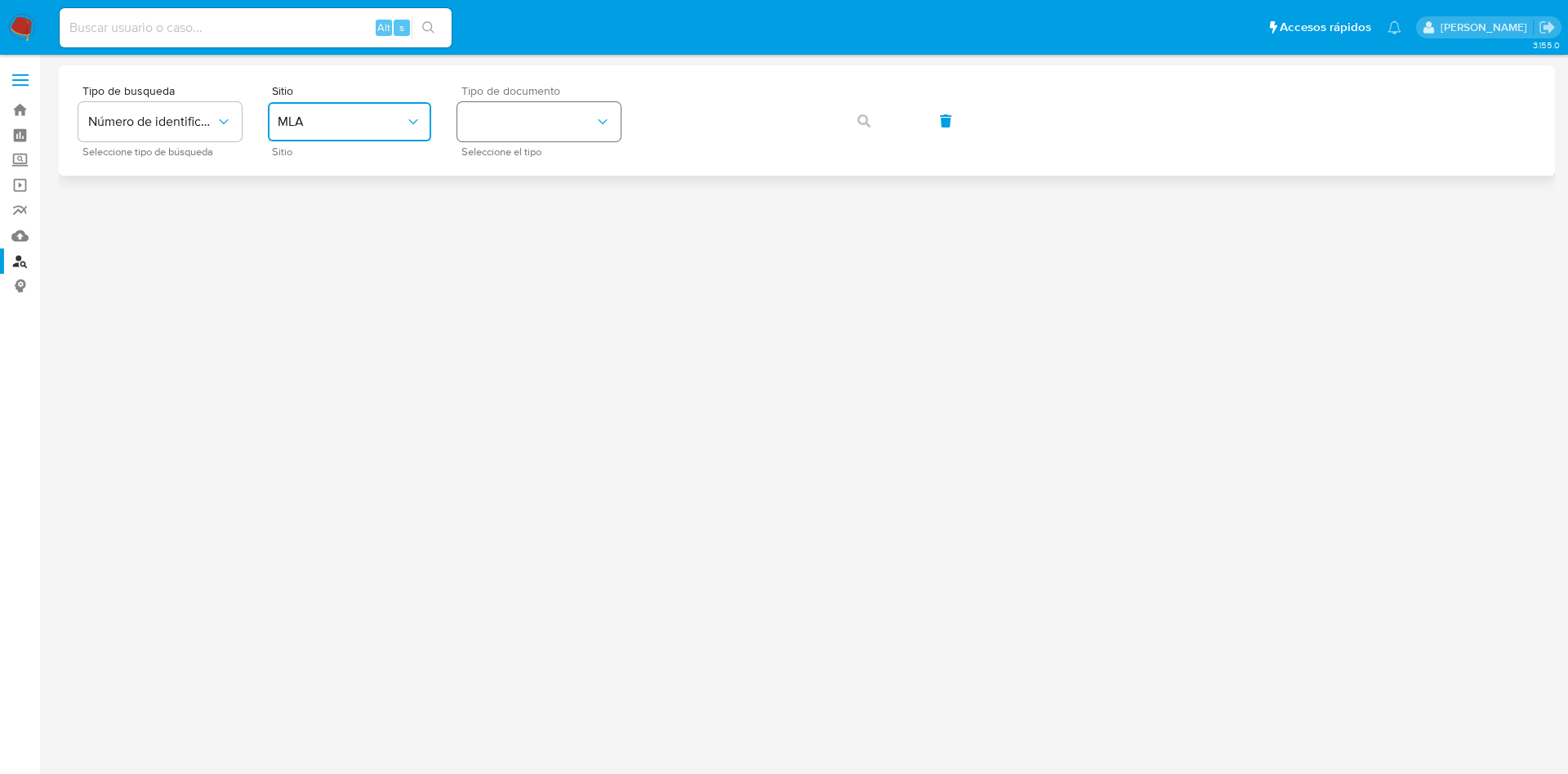
click at [485, 116] on button "identificationType" at bounding box center [539, 121] width 164 height 39
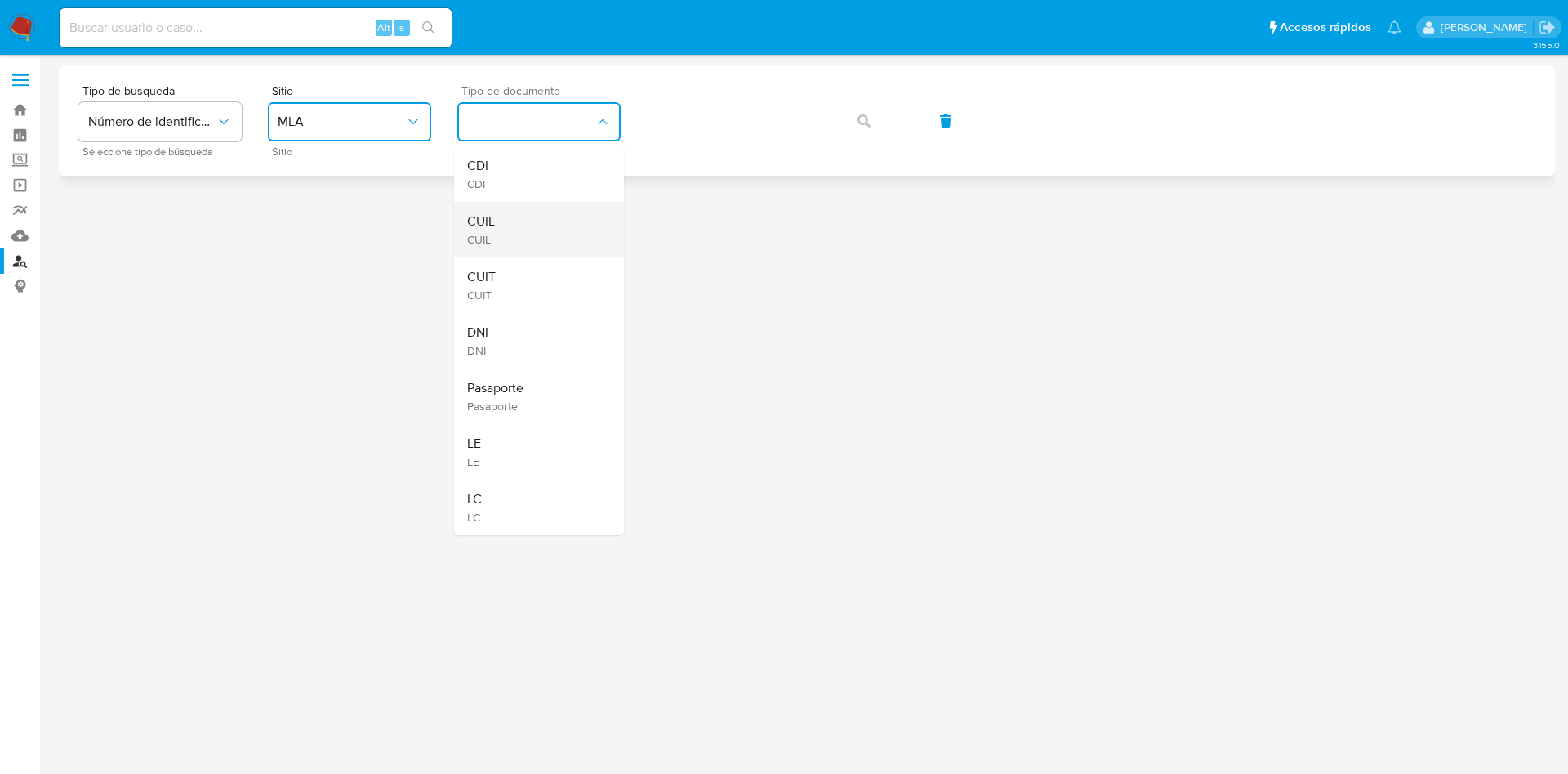
drag, startPoint x: 469, startPoint y: 285, endPoint x: 559, endPoint y: 222, distance: 109.9
click at [519, 248] on ul "CDI CDI CUIL CUIL CUIT CUIT DNI DNI Pasaporte Pasaporte LE LE LC LC" at bounding box center [539, 340] width 169 height 389
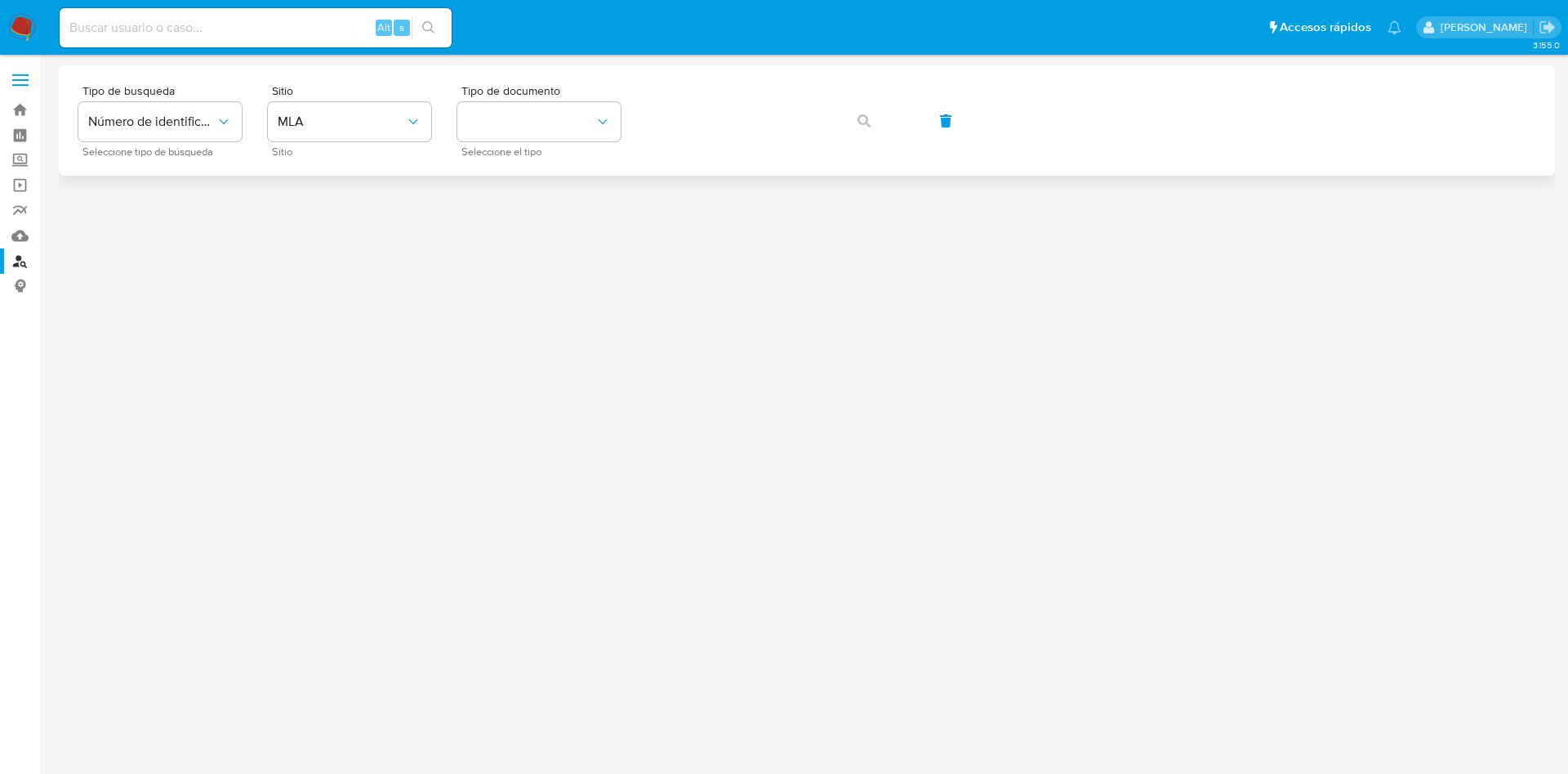
click at [739, 97] on div "Tipo de busqueda Número de identificación Seleccione tipo de búsqueda Sitio MLA…" at bounding box center [807, 121] width 1497 height 111
click at [501, 122] on button "identificationType" at bounding box center [539, 121] width 164 height 39
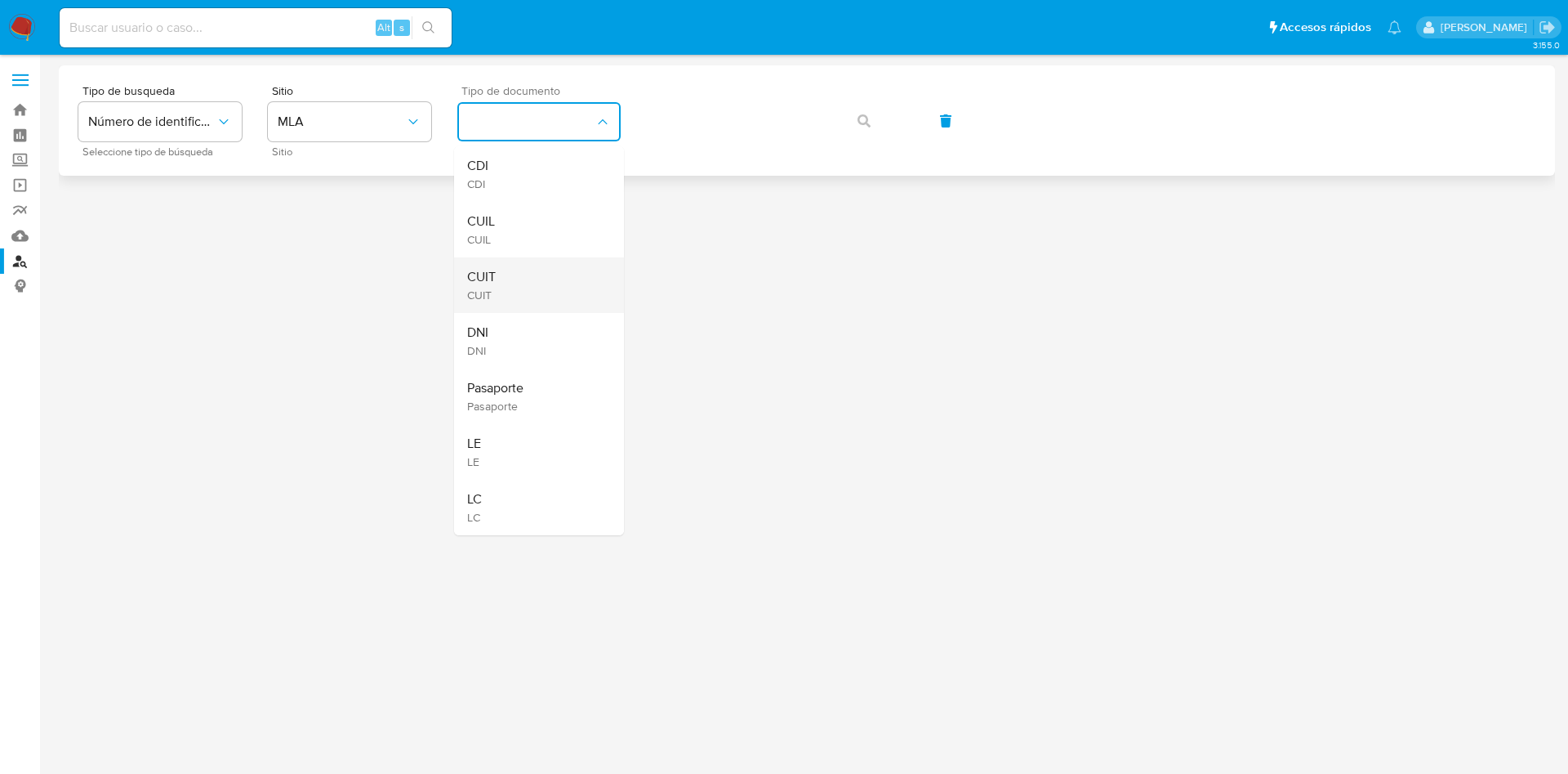
click at [524, 270] on div "CUIT CUIT" at bounding box center [534, 285] width 134 height 56
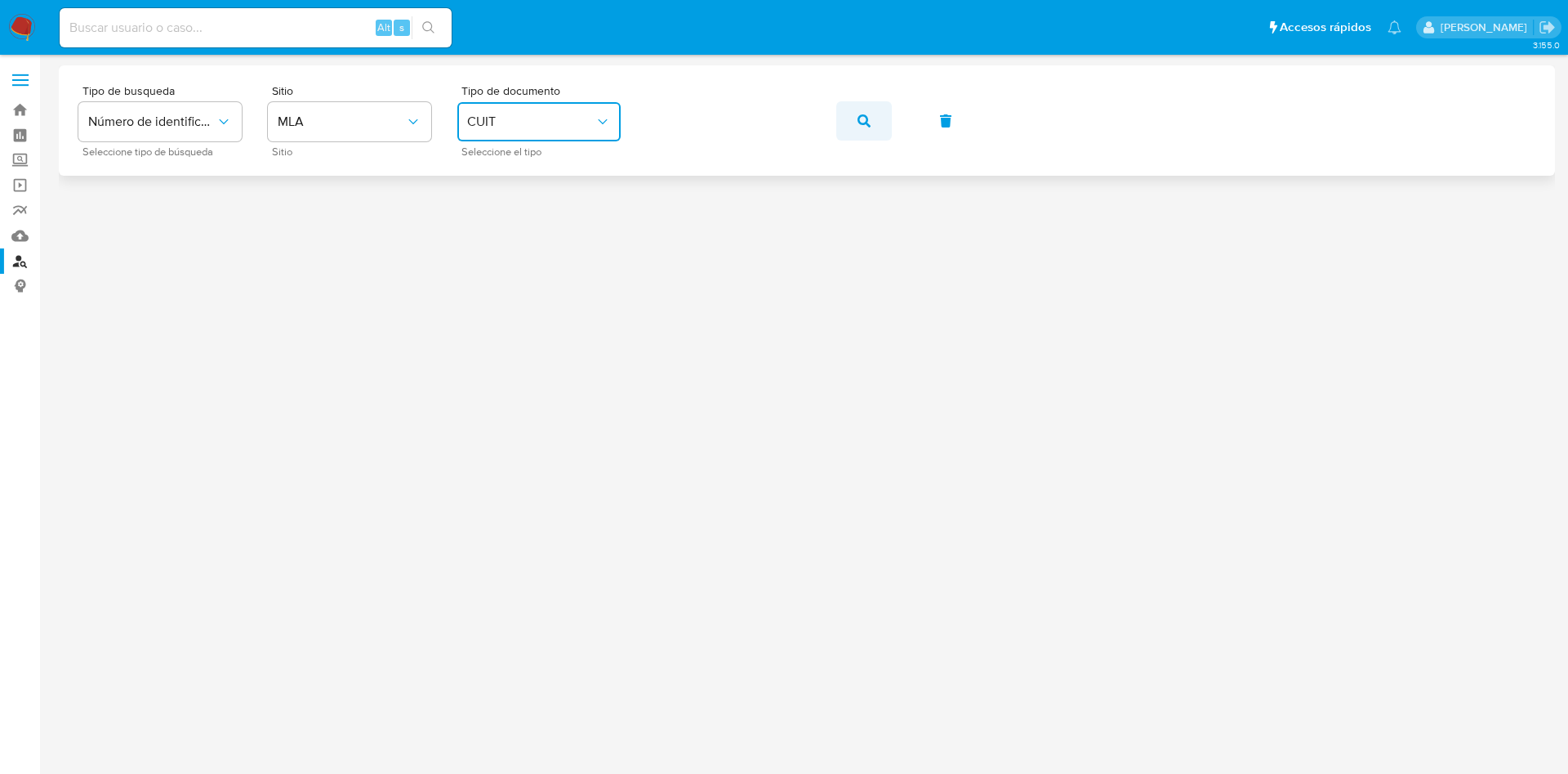
click at [859, 122] on icon "button" at bounding box center [864, 121] width 13 height 13
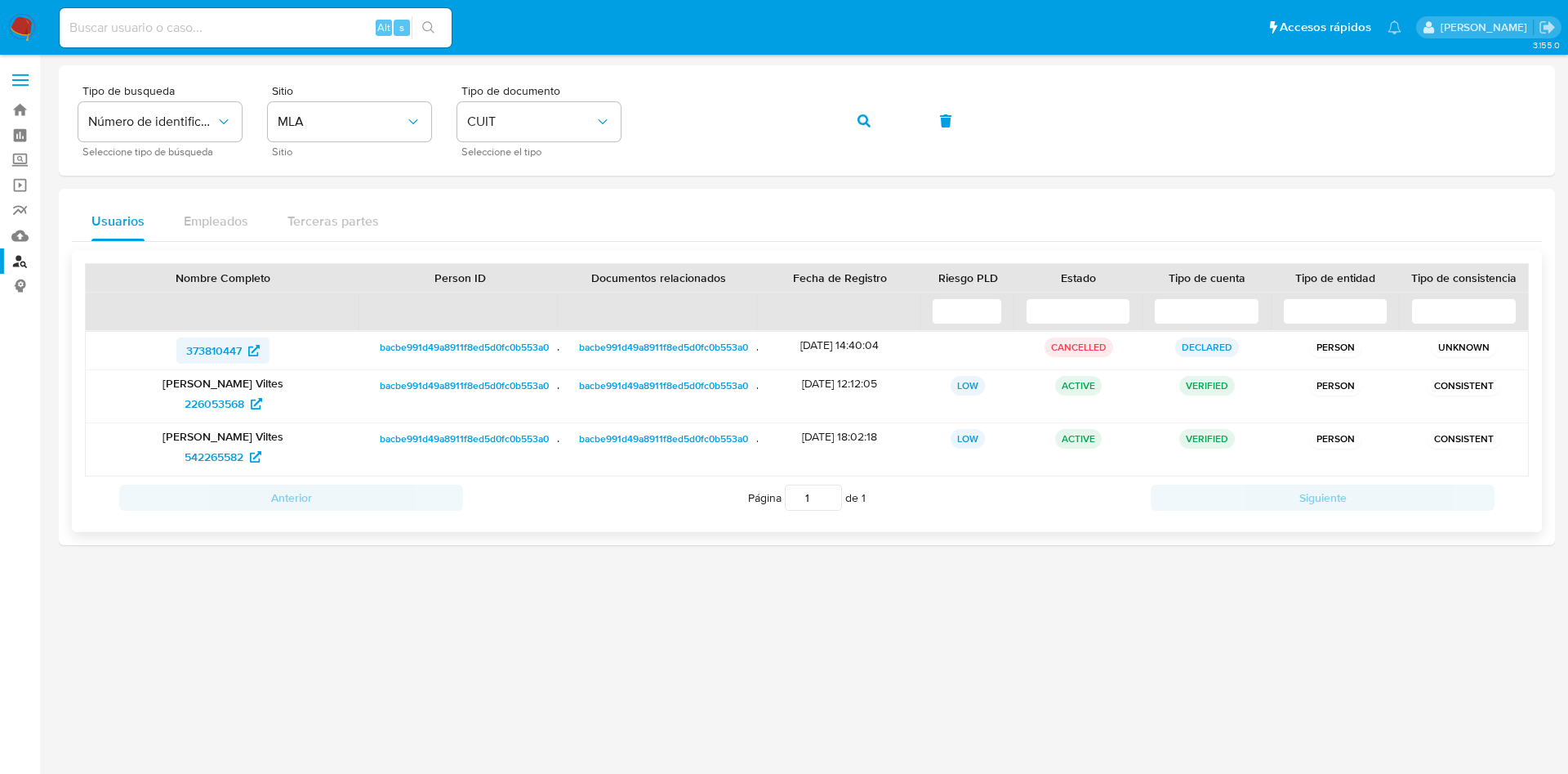
click at [226, 347] on span "373810447" at bounding box center [214, 350] width 56 height 26
click at [221, 403] on span "226053568" at bounding box center [214, 404] width 60 height 26
click at [217, 458] on span "542265582" at bounding box center [214, 457] width 59 height 26
click at [854, 114] on button "button" at bounding box center [864, 121] width 56 height 39
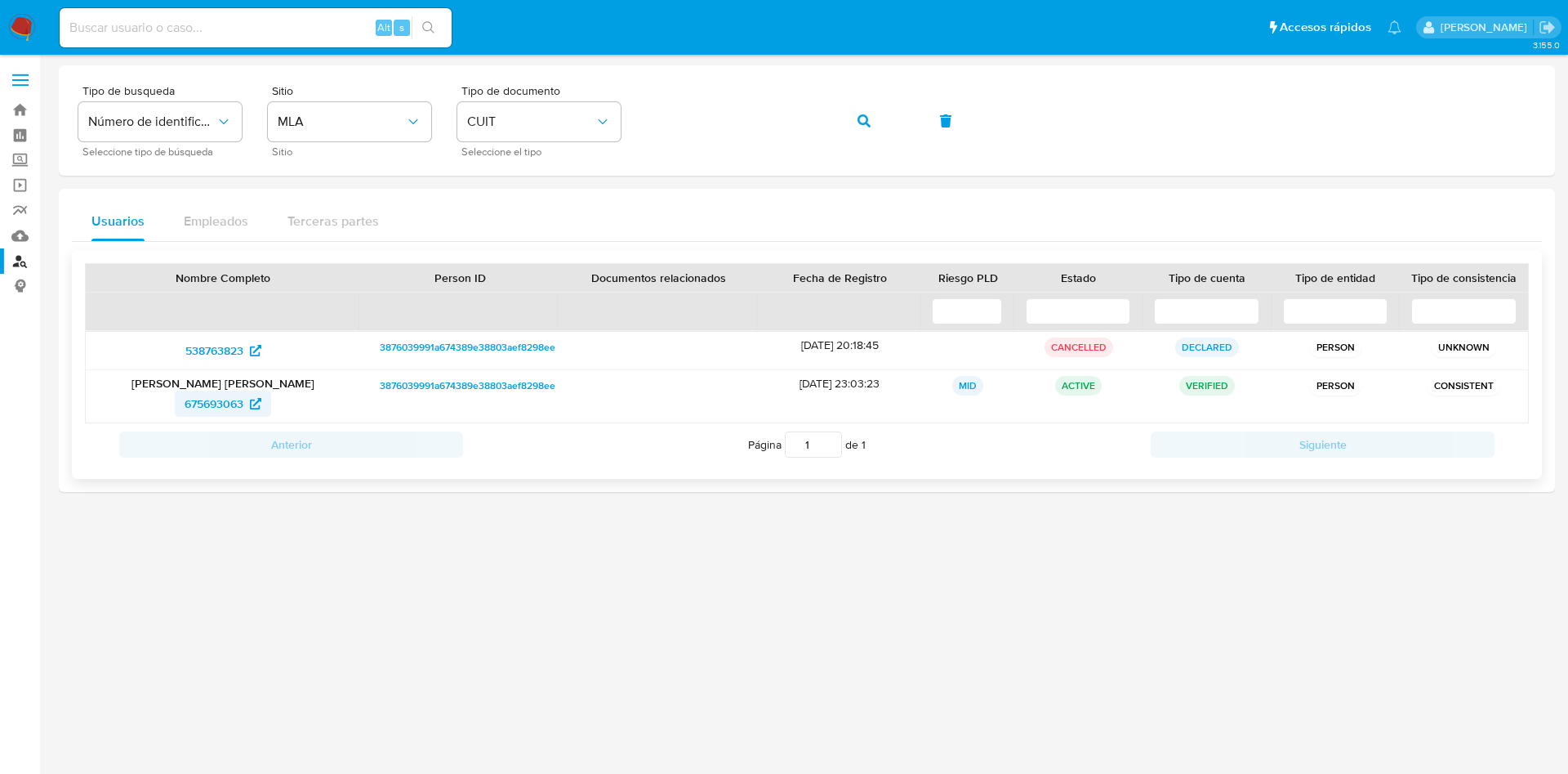
click at [210, 408] on span "675693063" at bounding box center [214, 404] width 59 height 26
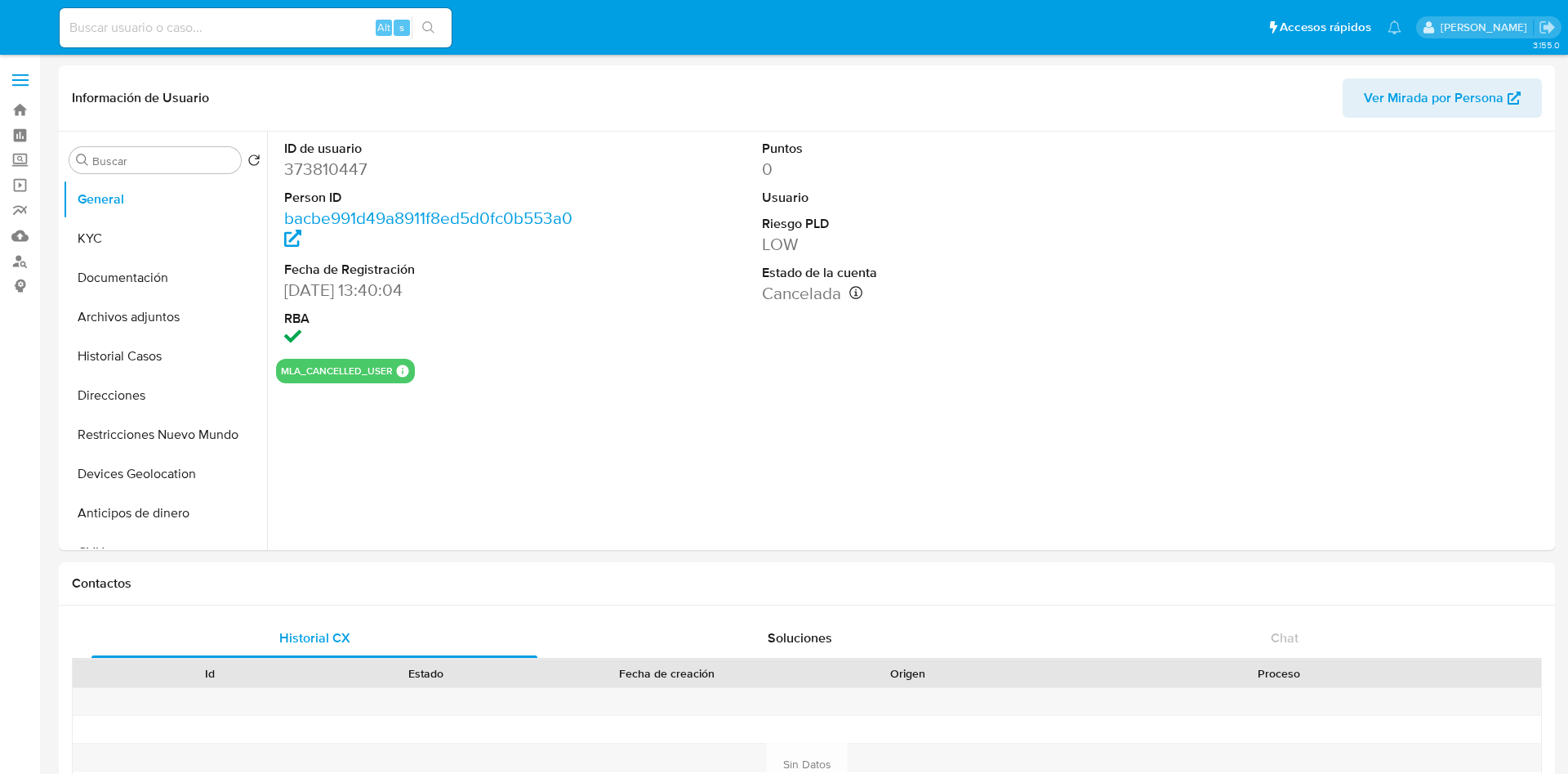
select select "10"
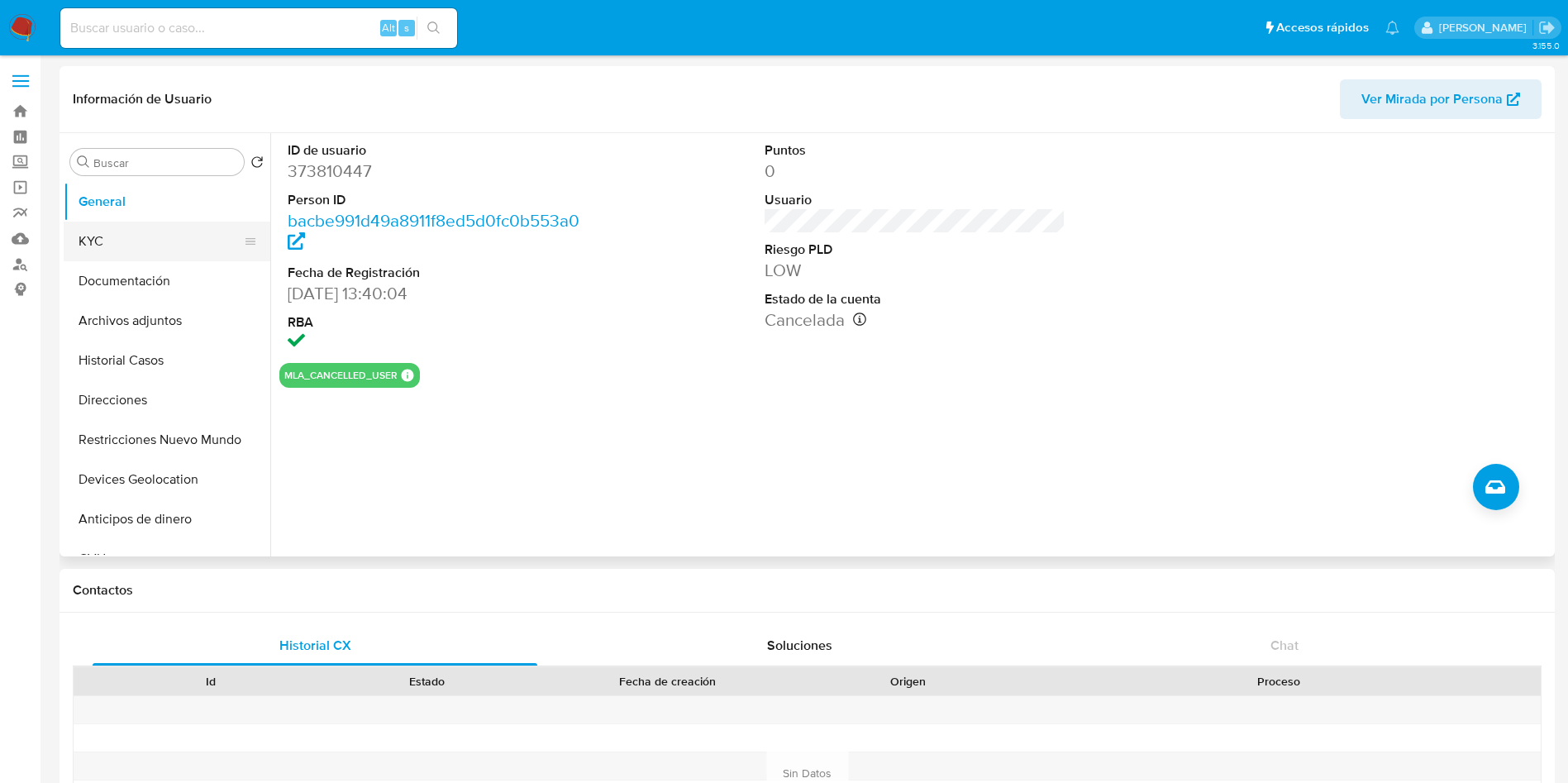
click at [78, 237] on button "KYC" at bounding box center [160, 242] width 193 height 40
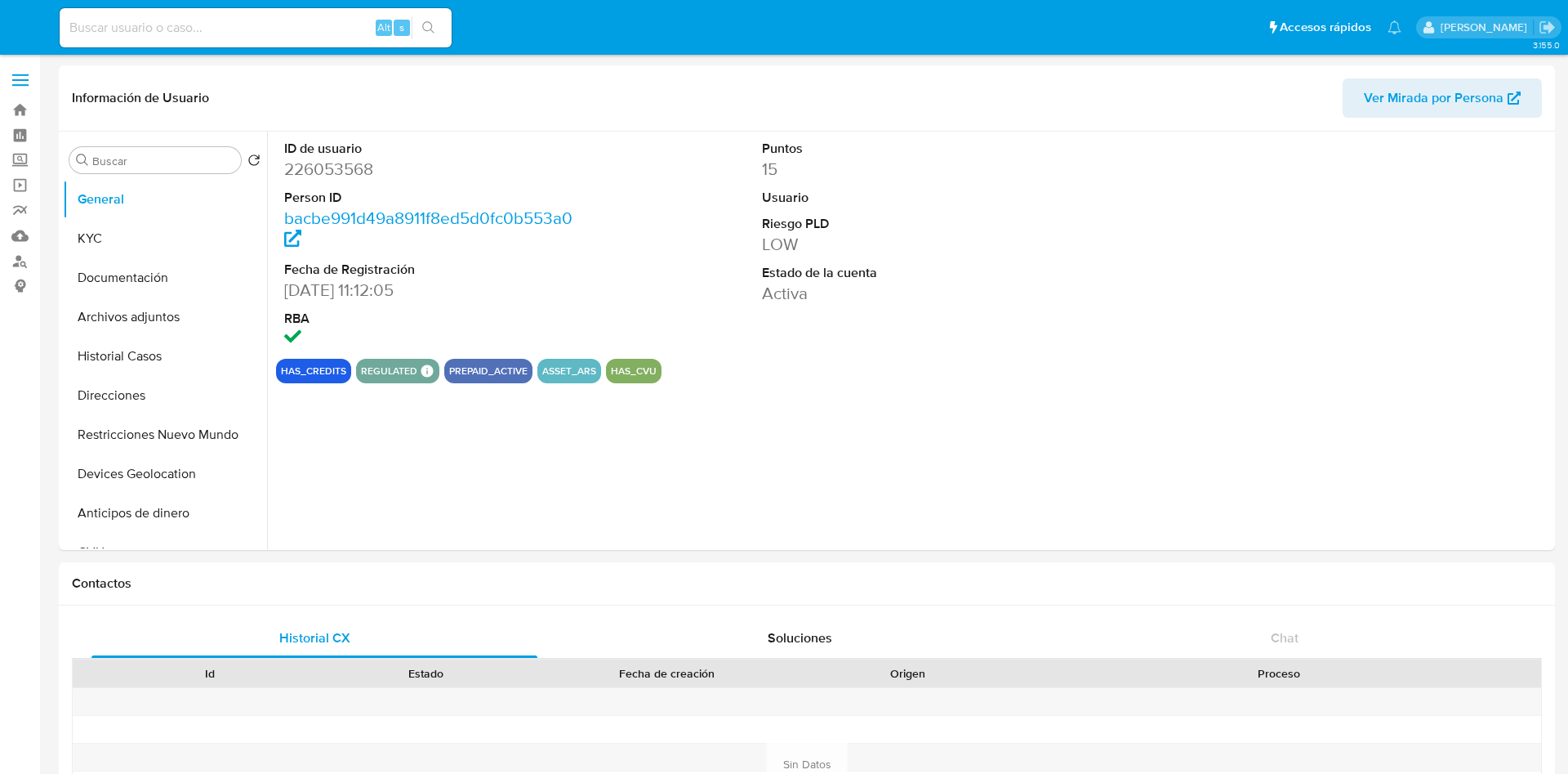
select select "10"
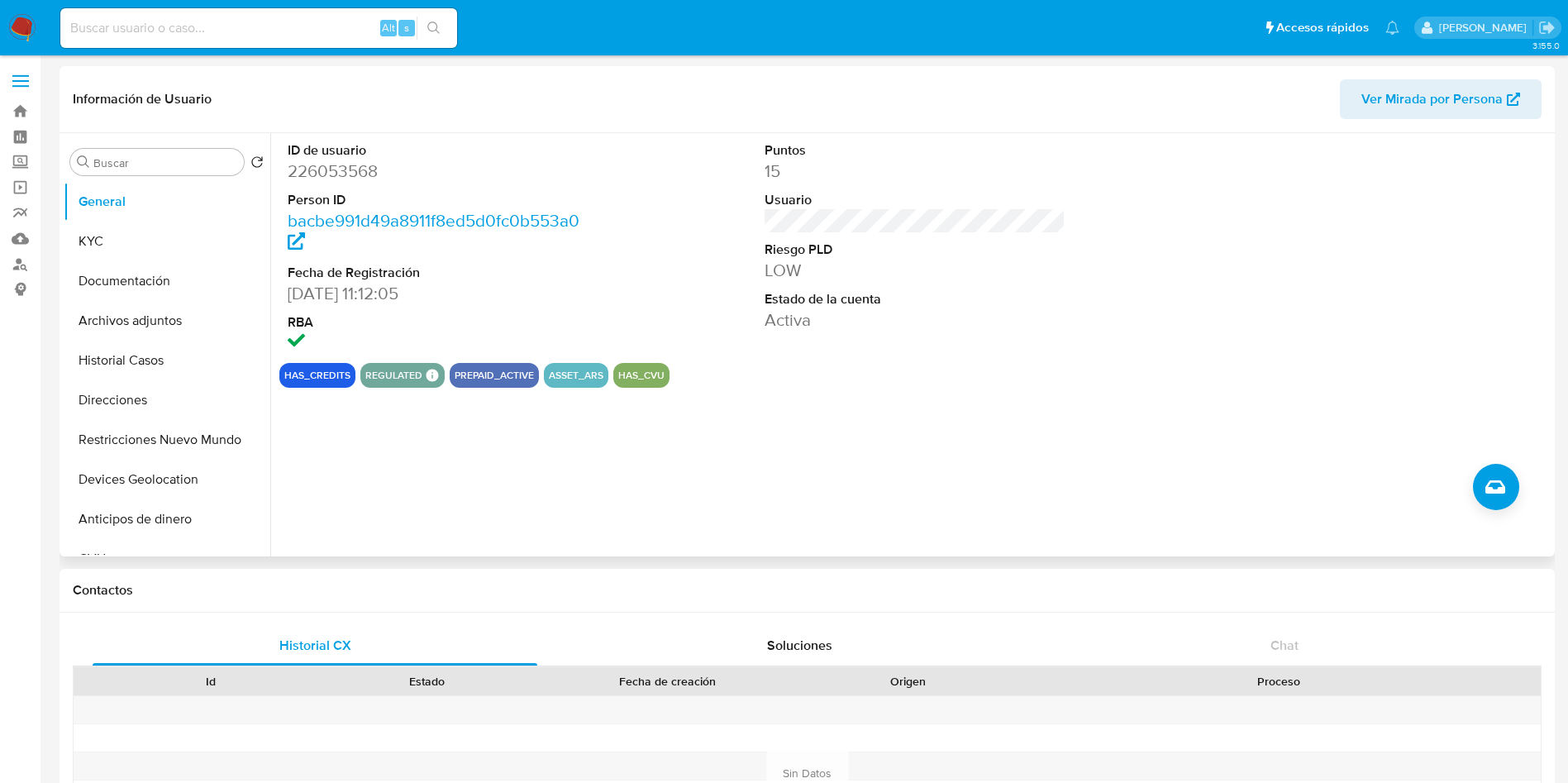
click at [951, 461] on div "ID de usuario 226053568 Person ID bacbe991d49a8911f8ed5d0fc0b553a0 Fecha de Reg…" at bounding box center [911, 344] width 1281 height 423
click at [107, 256] on button "KYC" at bounding box center [160, 242] width 193 height 40
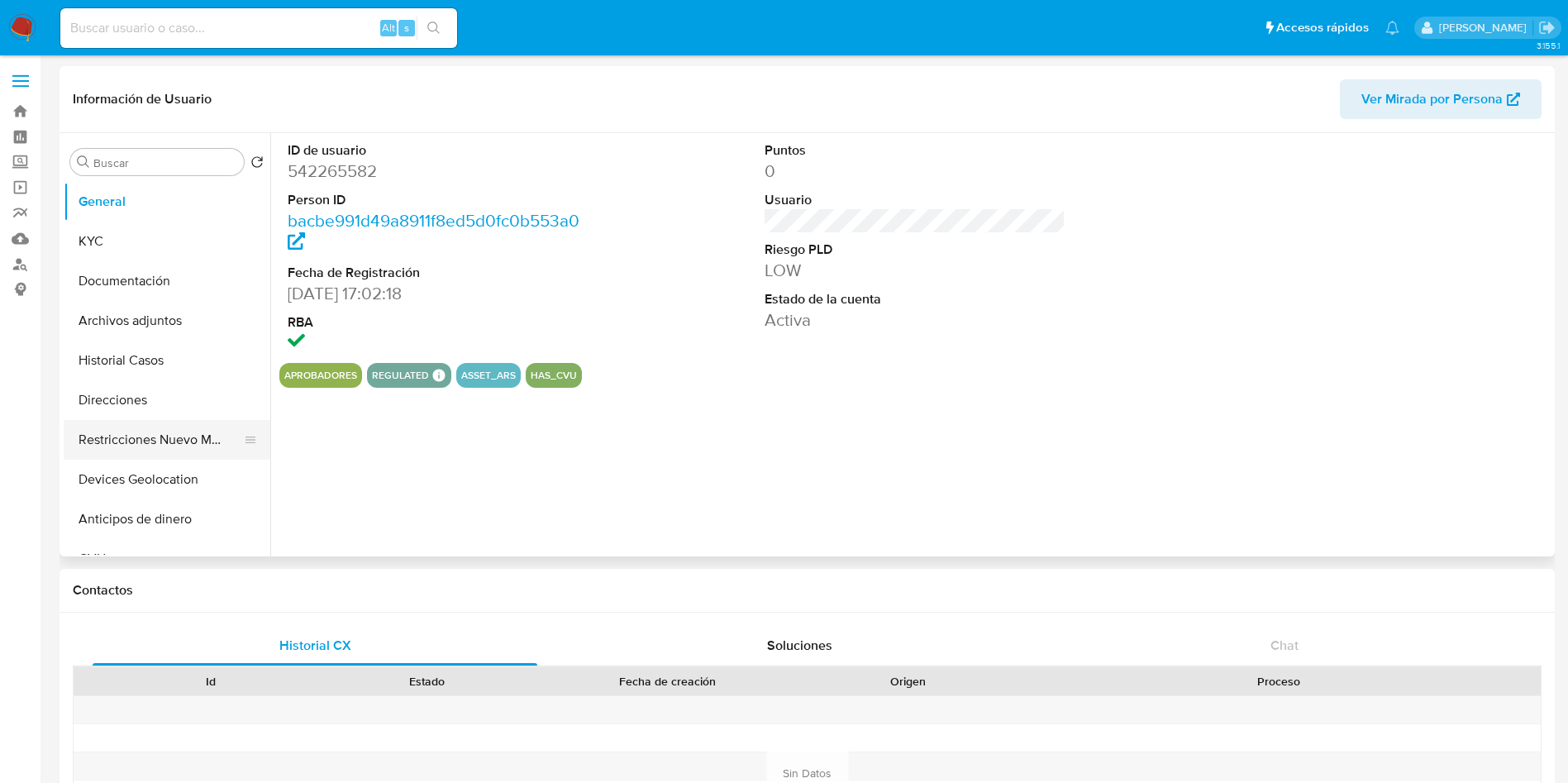
select select "10"
click at [162, 228] on button "KYC" at bounding box center [160, 242] width 193 height 40
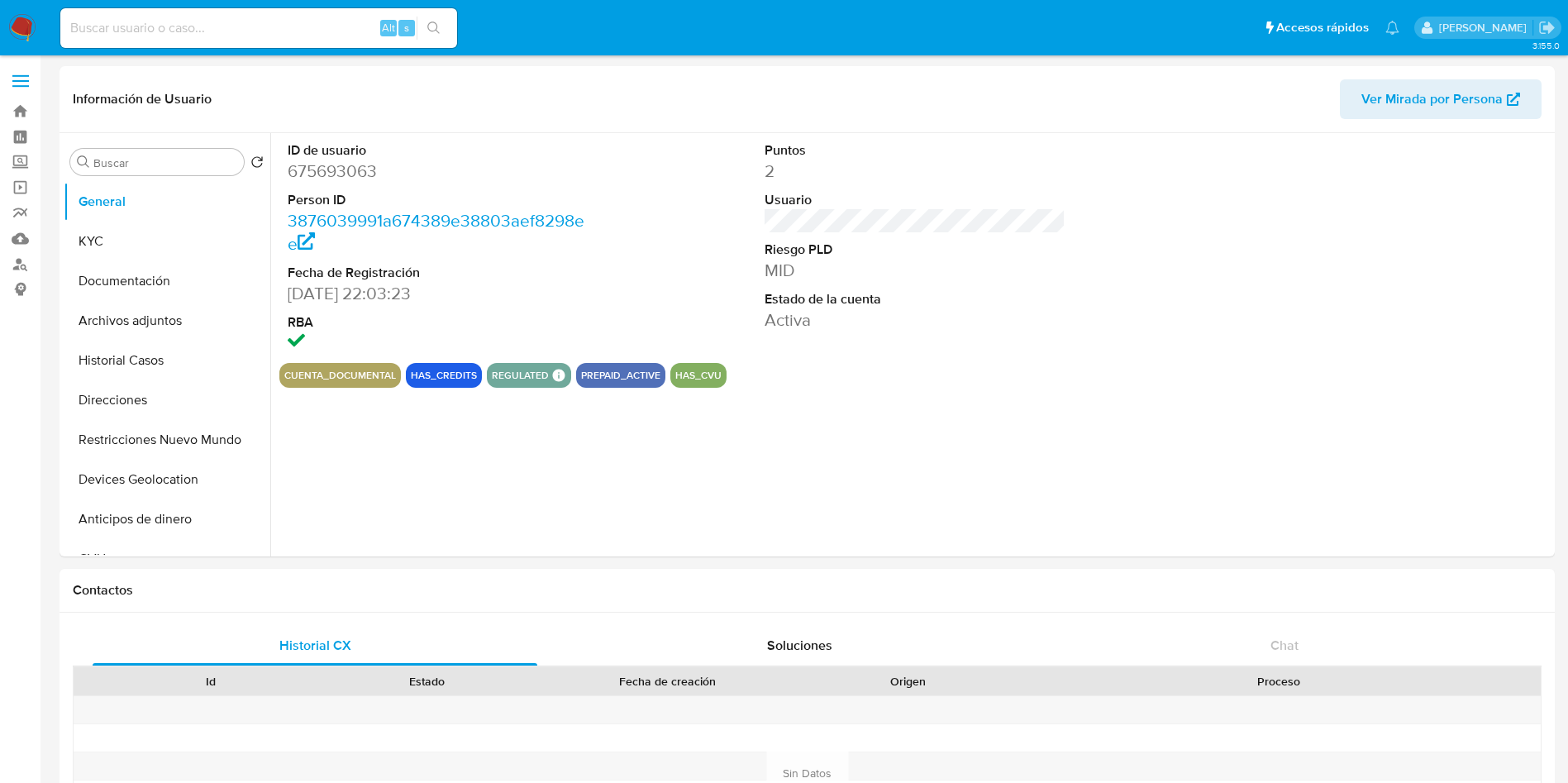
select select "10"
click at [113, 238] on button "KYC" at bounding box center [160, 242] width 193 height 40
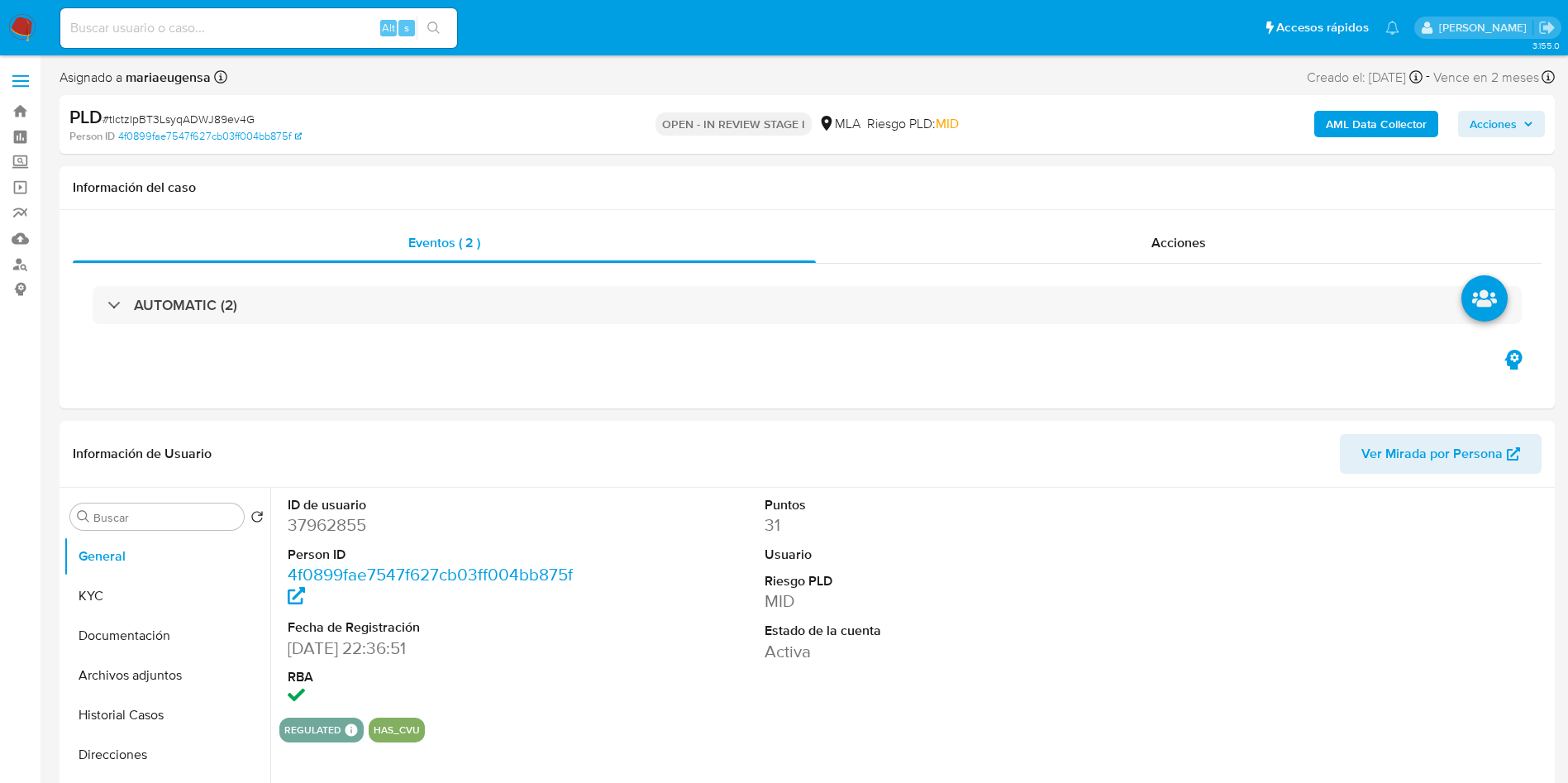
select select "10"
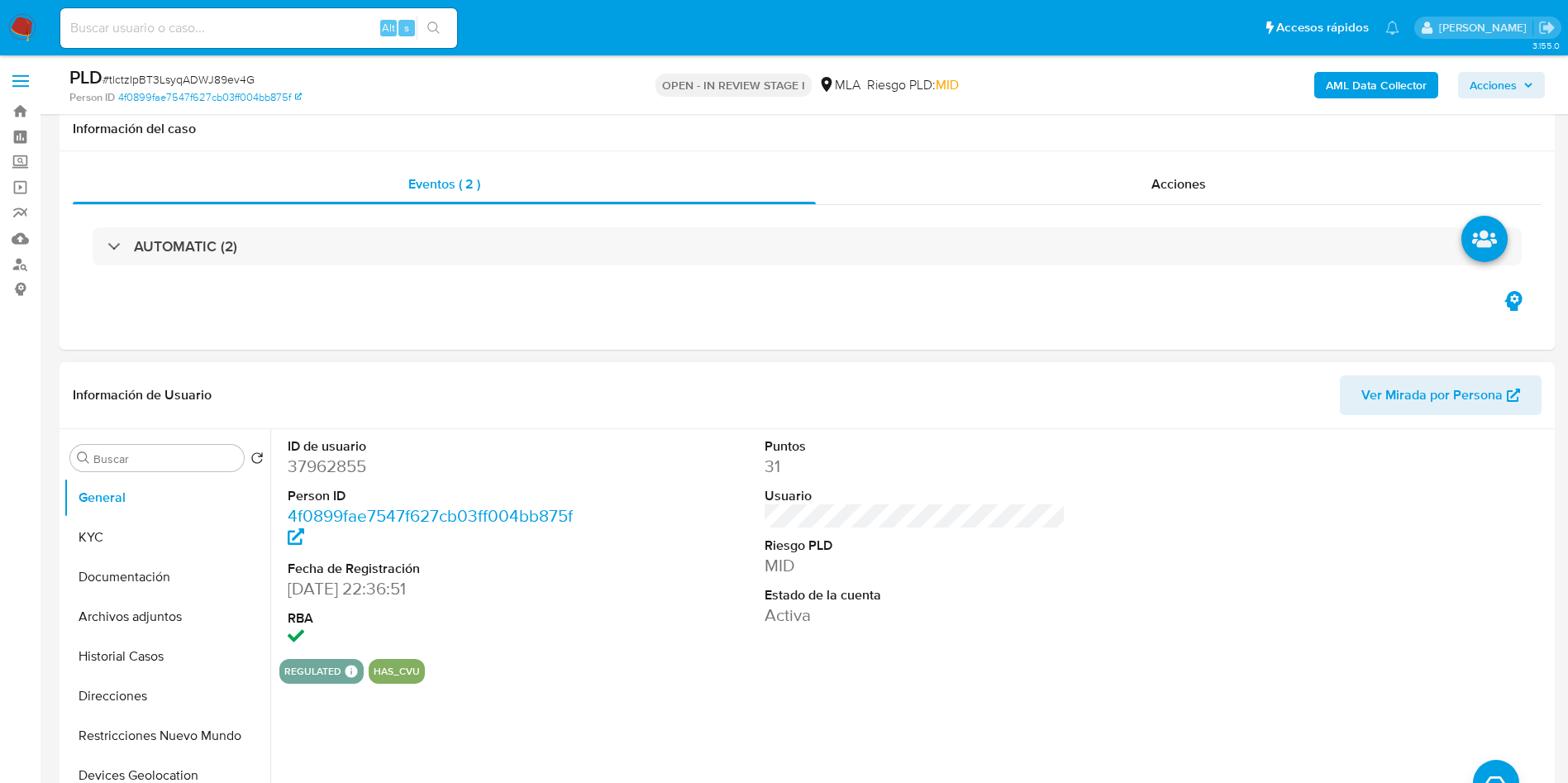
scroll to position [124, 0]
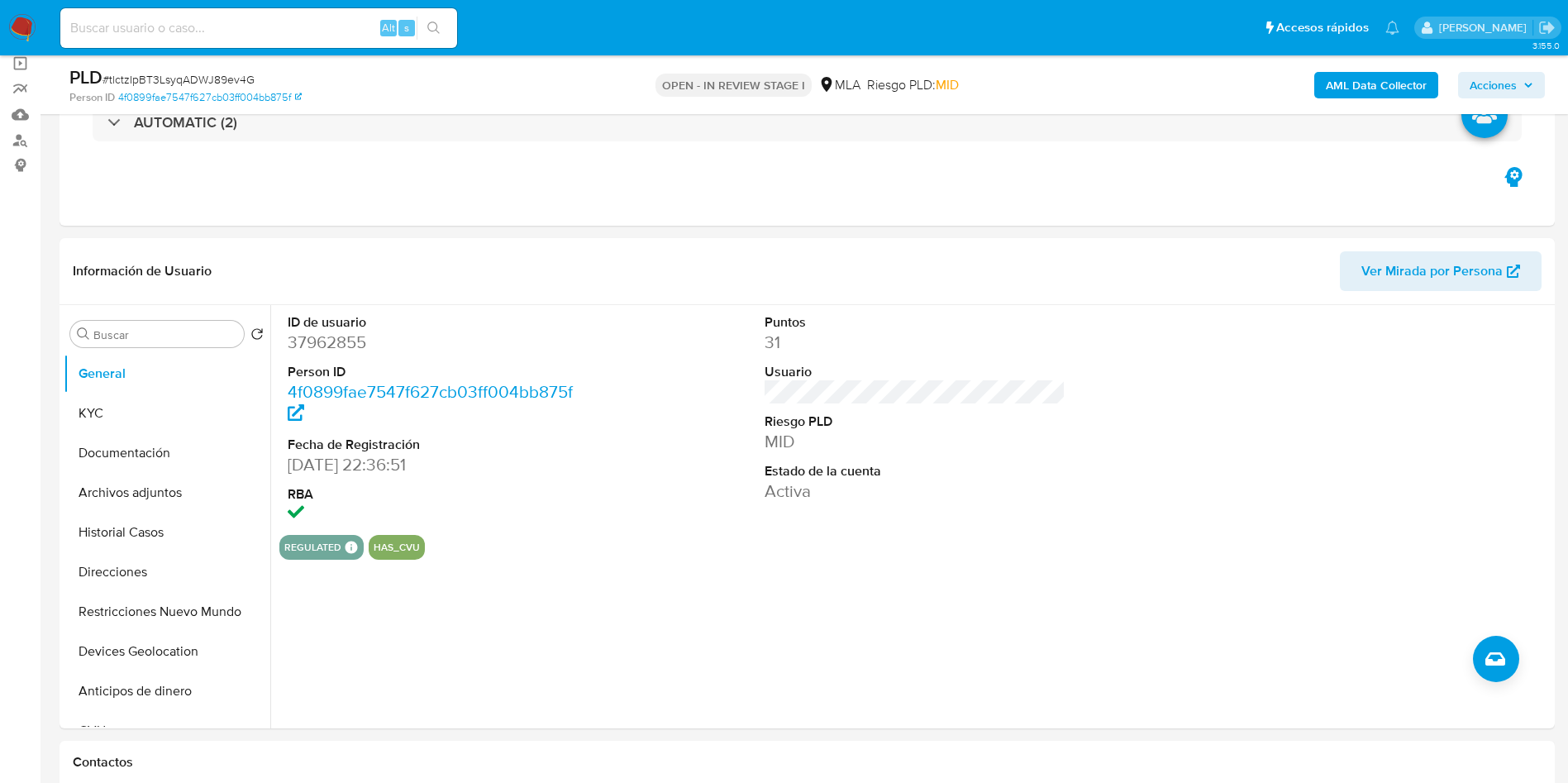
click at [1343, 73] on b "AML Data Collector" at bounding box center [1377, 85] width 101 height 27
click at [121, 337] on input "a" at bounding box center [165, 334] width 144 height 15
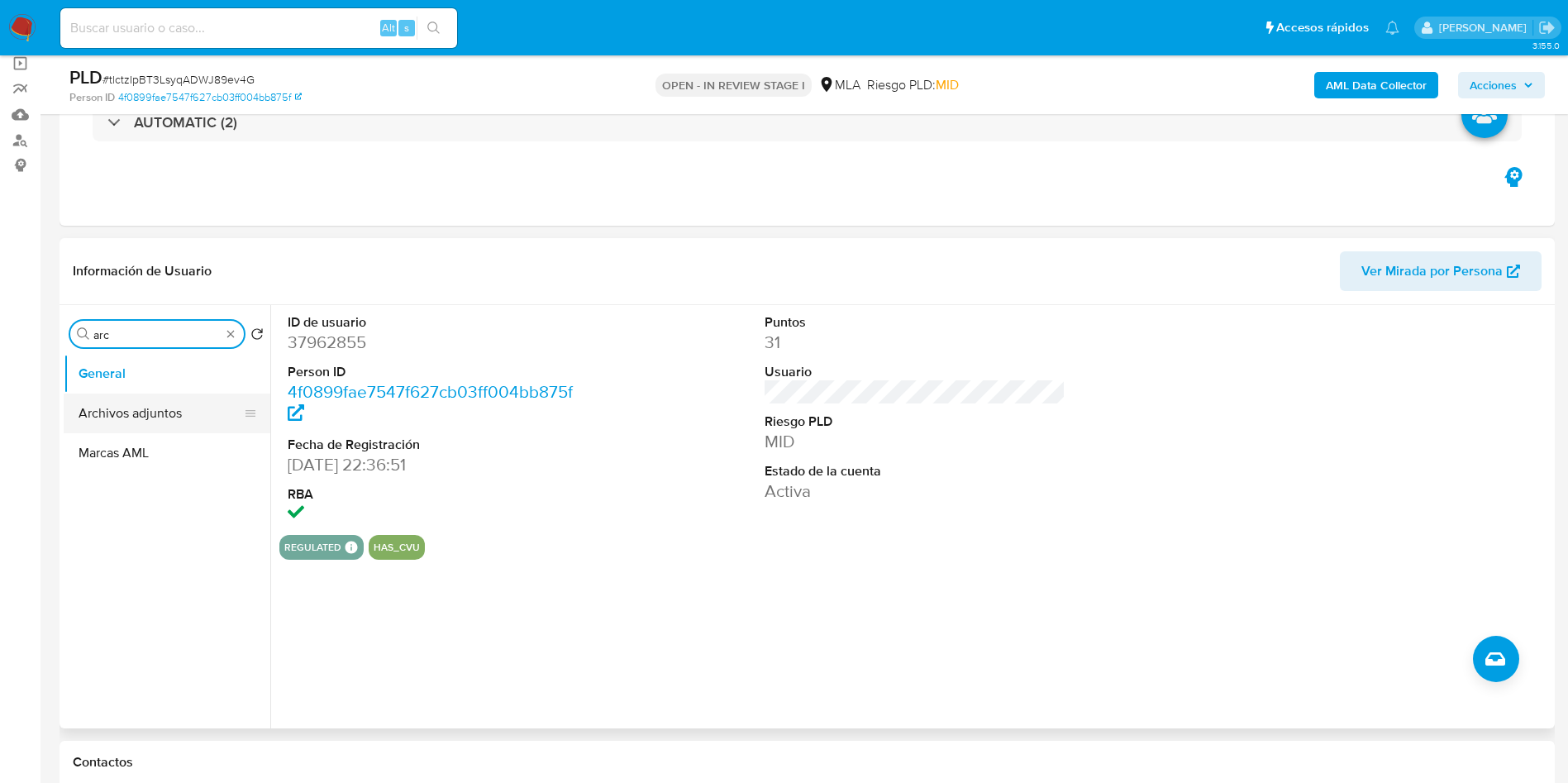
type input "arc"
click at [156, 409] on button "Archivos adjuntos" at bounding box center [160, 413] width 193 height 40
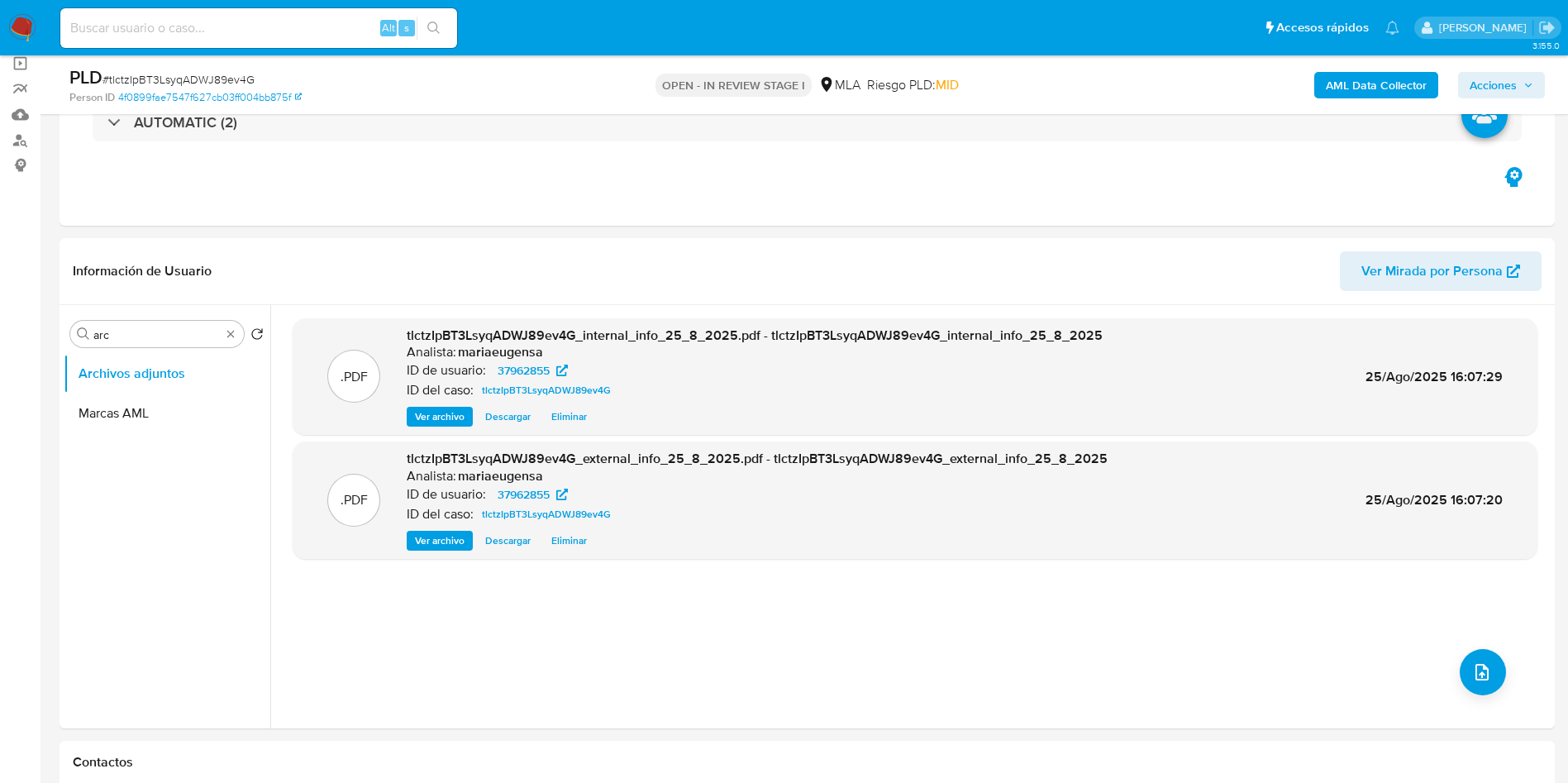
scroll to position [248, 0]
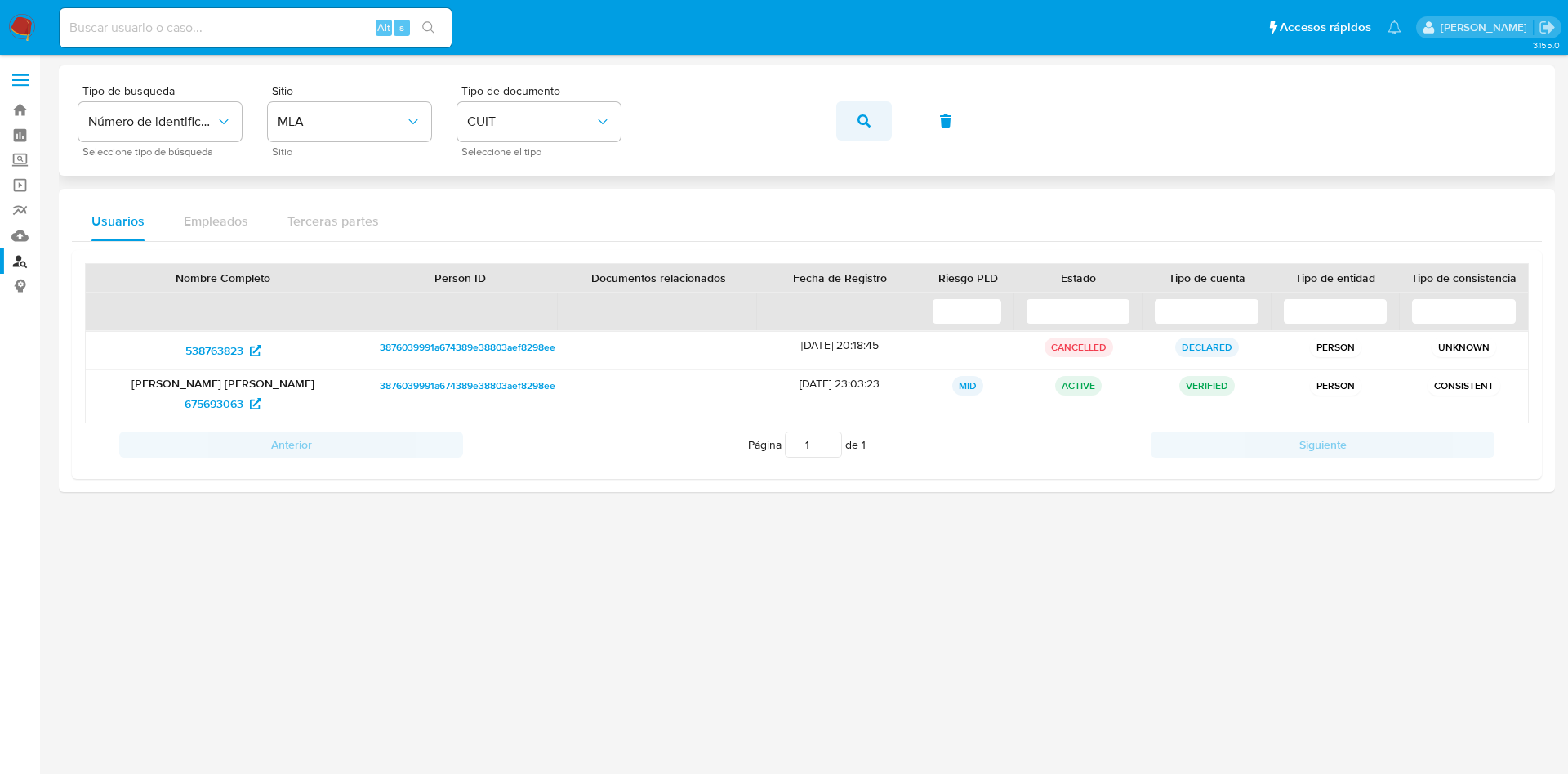
drag, startPoint x: 821, startPoint y: 129, endPoint x: 864, endPoint y: 111, distance: 46.6
click at [830, 123] on div "Tipo de busqueda Número de identificación Seleccione tipo de búsqueda Sitio MLA…" at bounding box center [807, 121] width 1457 height 72
click at [864, 109] on span "button" at bounding box center [864, 121] width 13 height 36
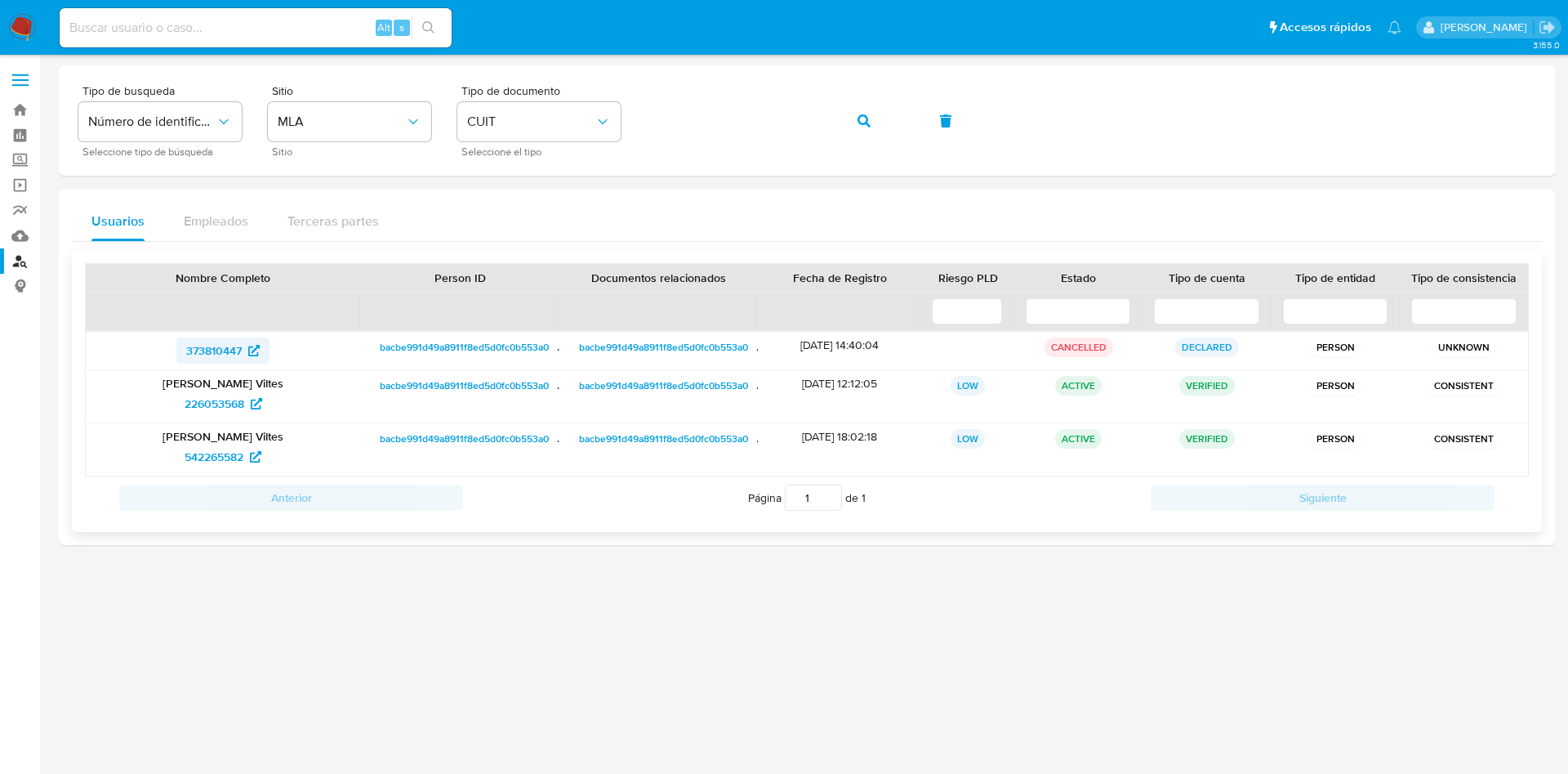
click at [204, 355] on span "373810447" at bounding box center [214, 350] width 56 height 26
click at [212, 406] on span "226053568" at bounding box center [214, 404] width 60 height 26
click at [204, 459] on span "542265582" at bounding box center [214, 457] width 59 height 26
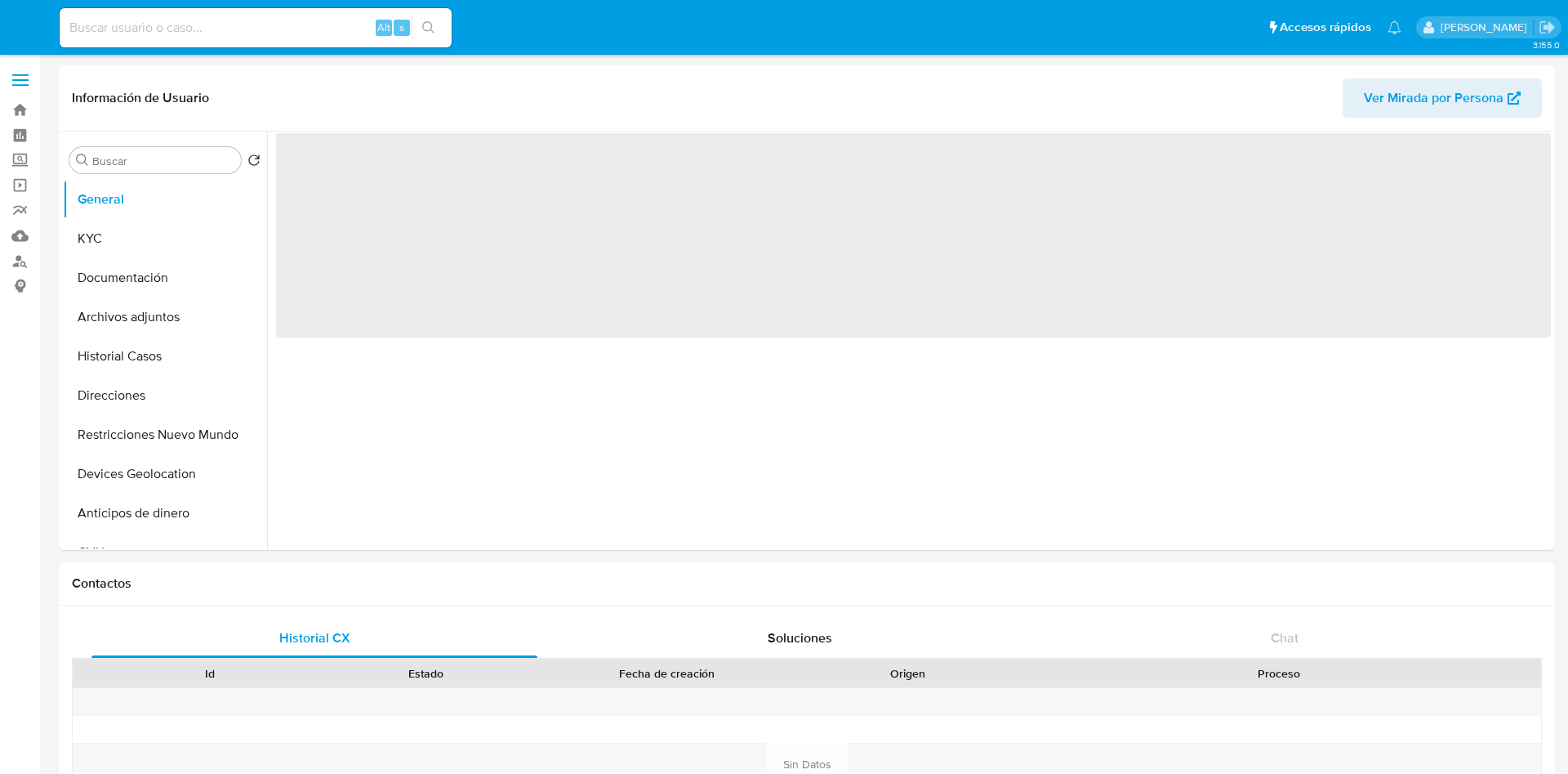
select select "10"
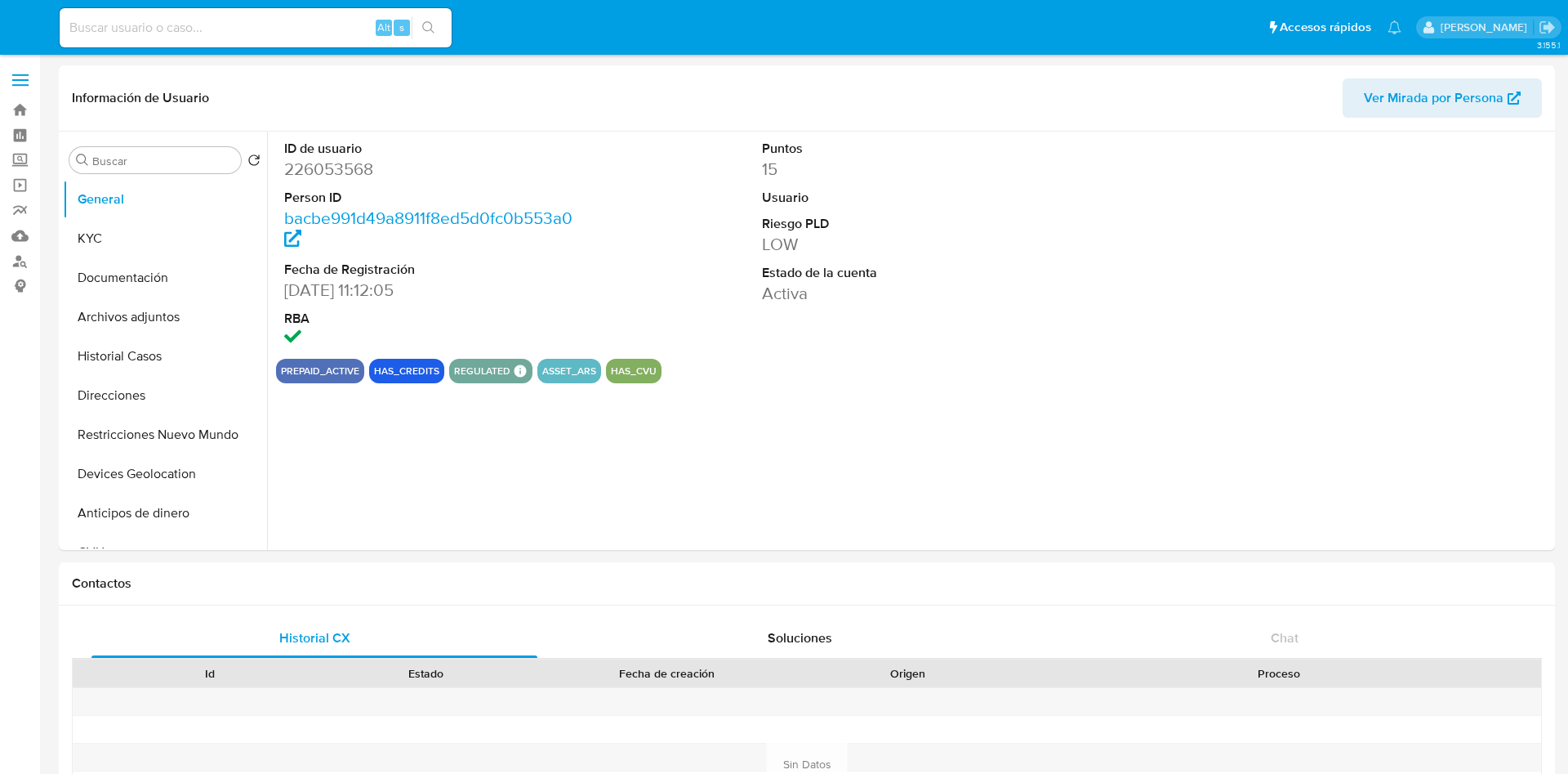
select select "10"
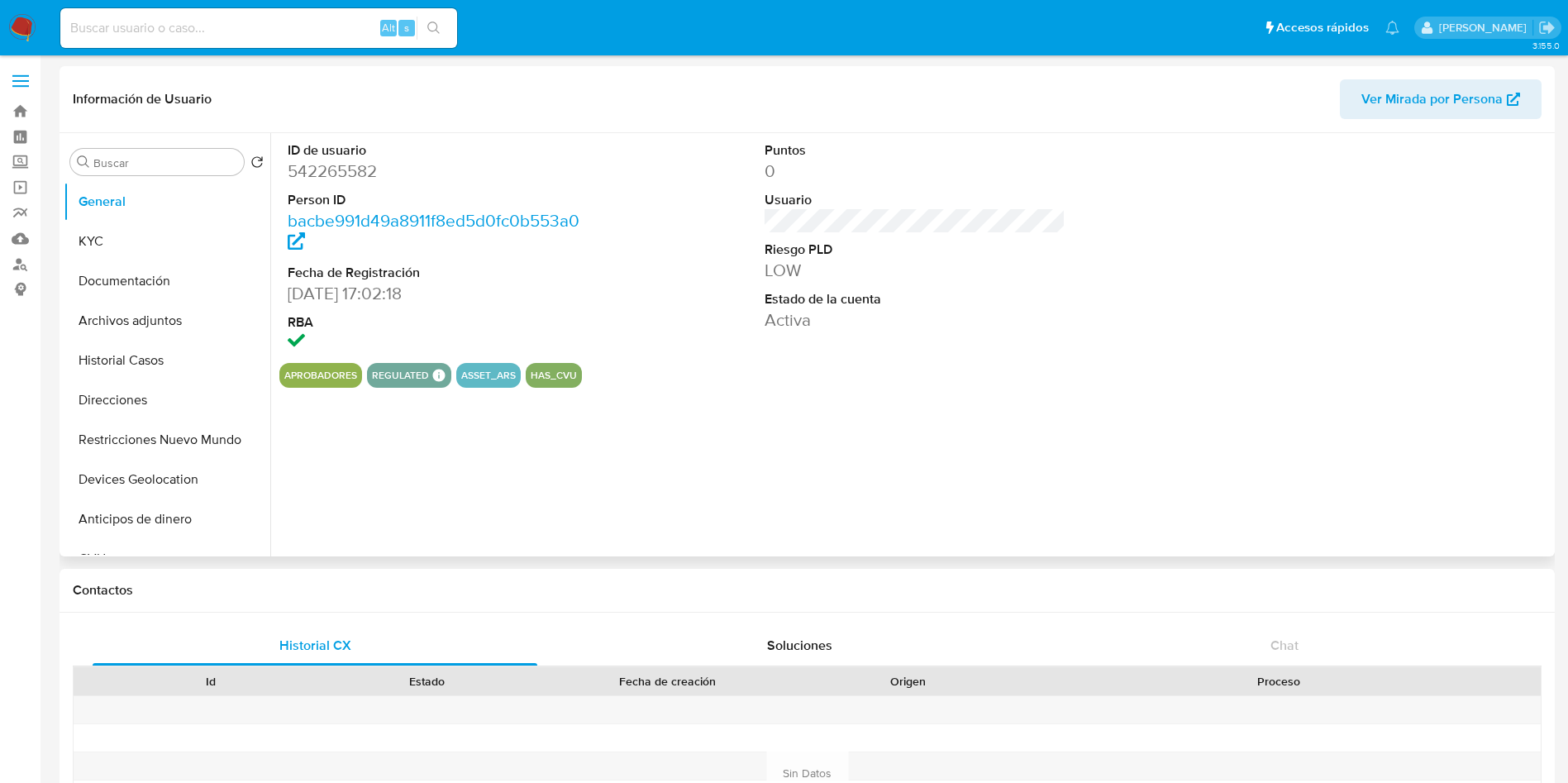
select select "10"
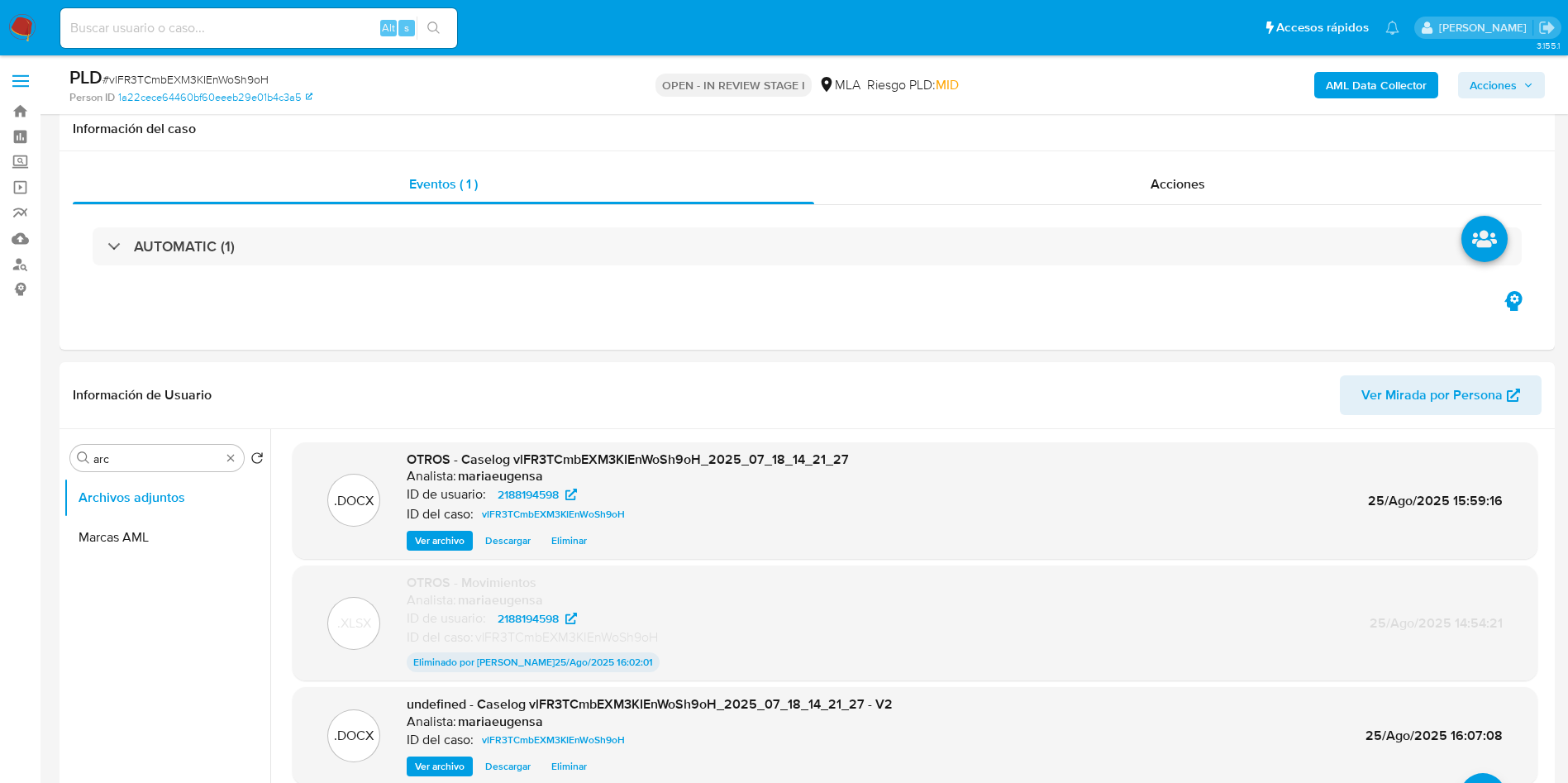
select select "10"
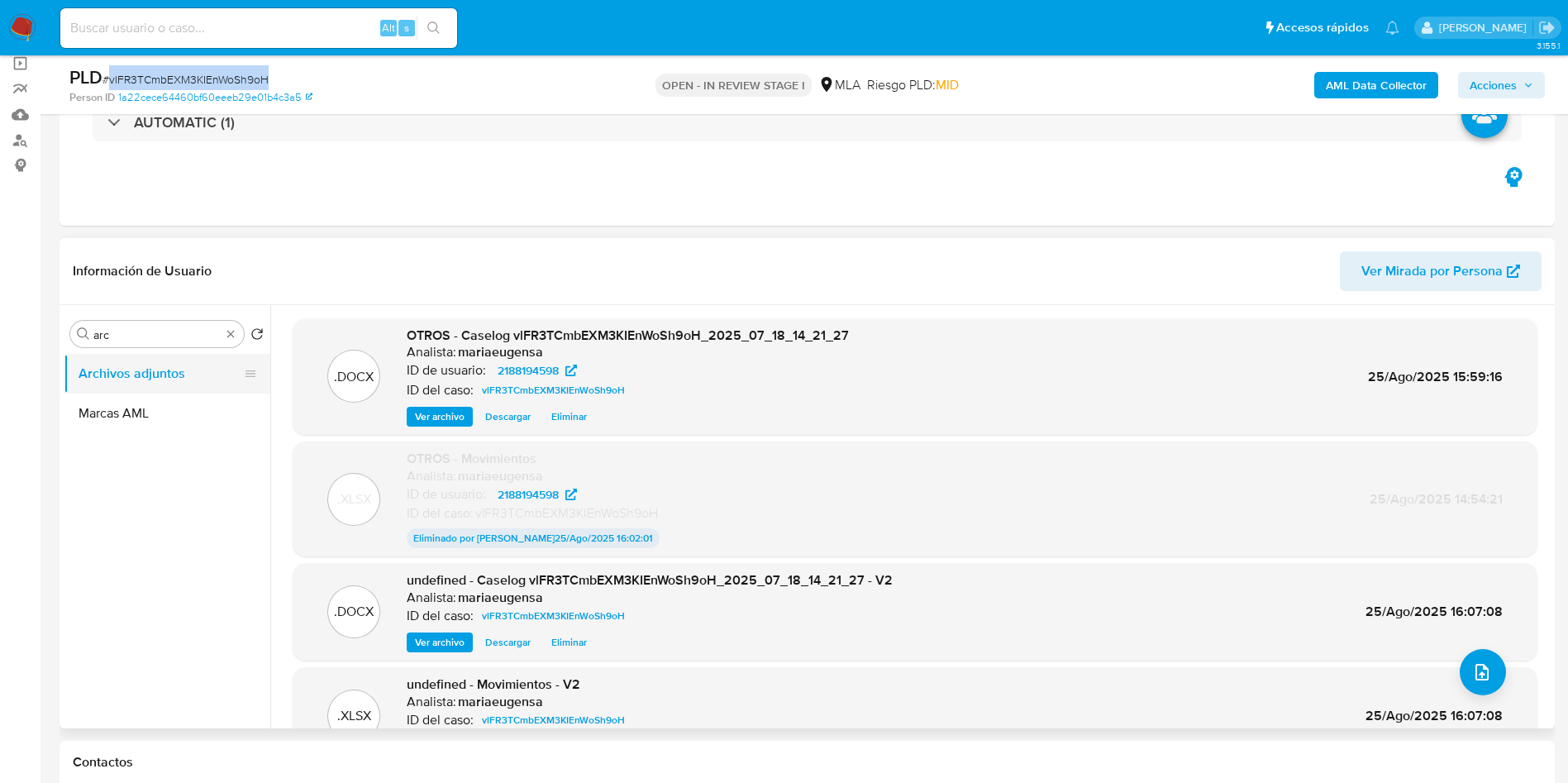
scroll to position [124, 0]
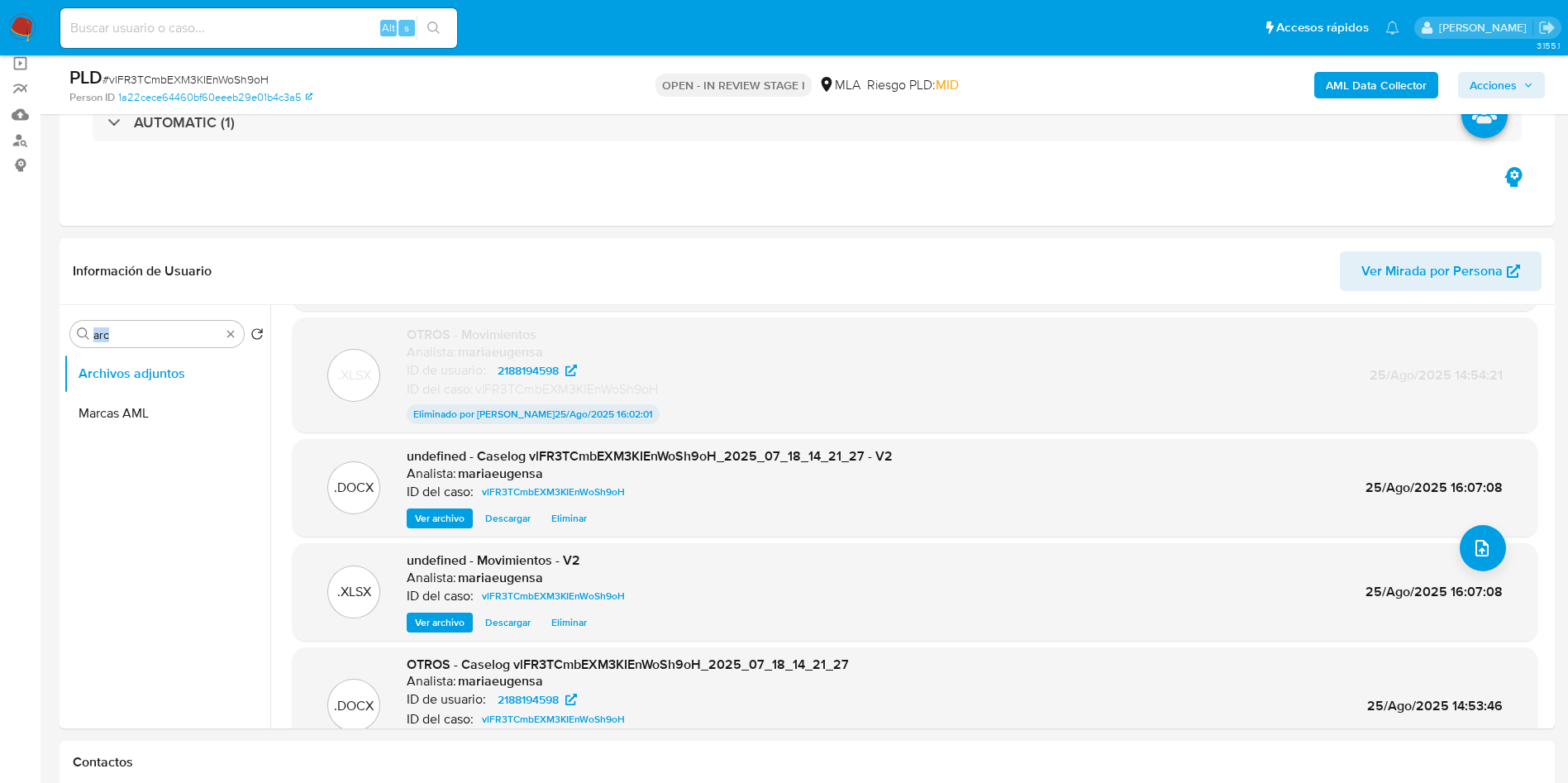
drag, startPoint x: 147, startPoint y: 323, endPoint x: 51, endPoint y: 309, distance: 97.0
click at [152, 333] on input "arc" at bounding box center [157, 334] width 127 height 15
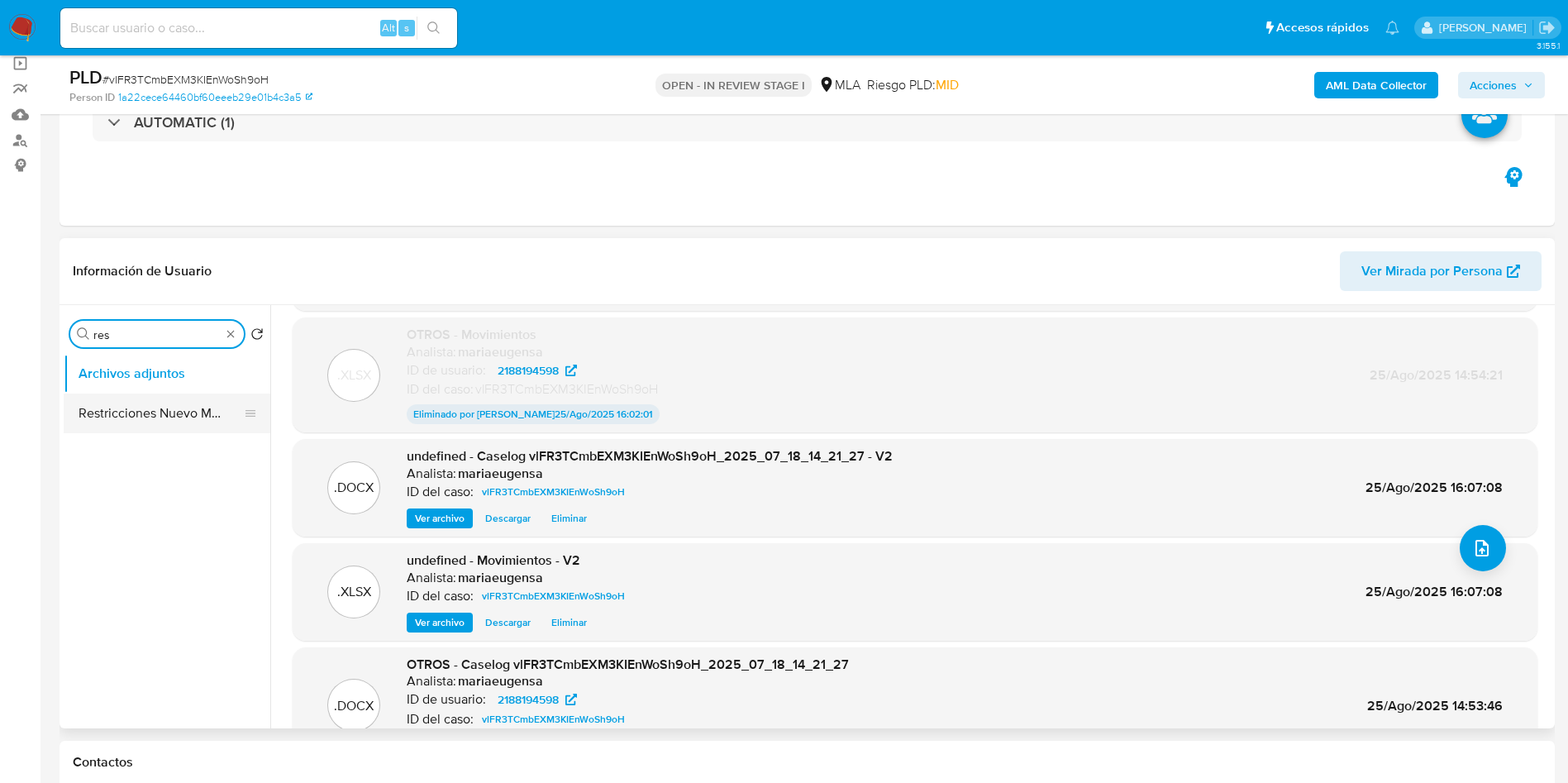
type input "res"
drag, startPoint x: 215, startPoint y: 401, endPoint x: 1362, endPoint y: 18, distance: 1209.3
click at [215, 400] on button "Restricciones Nuevo Mundo" at bounding box center [167, 413] width 207 height 40
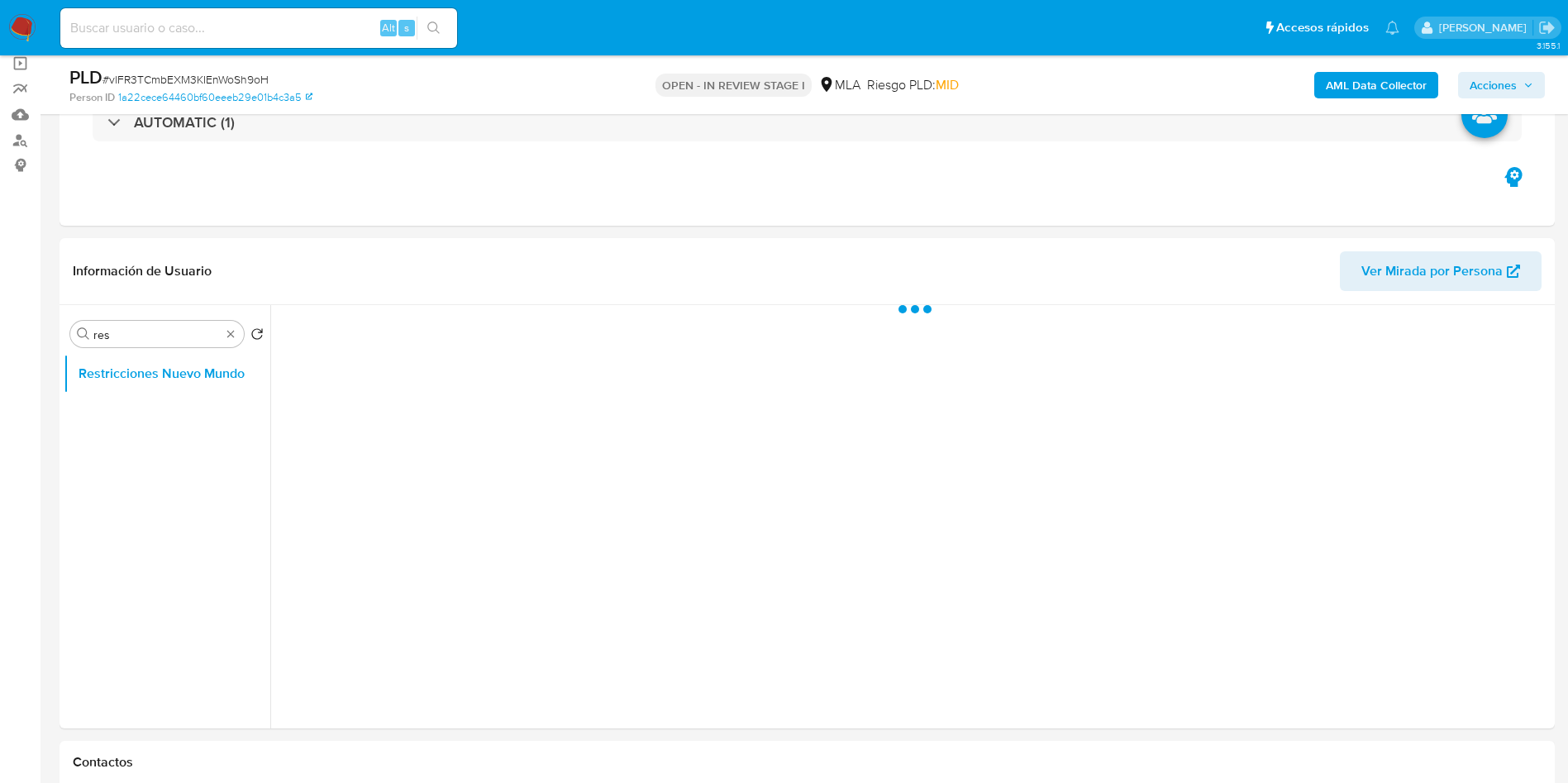
click at [1495, 87] on span "Acciones" at bounding box center [1494, 85] width 48 height 27
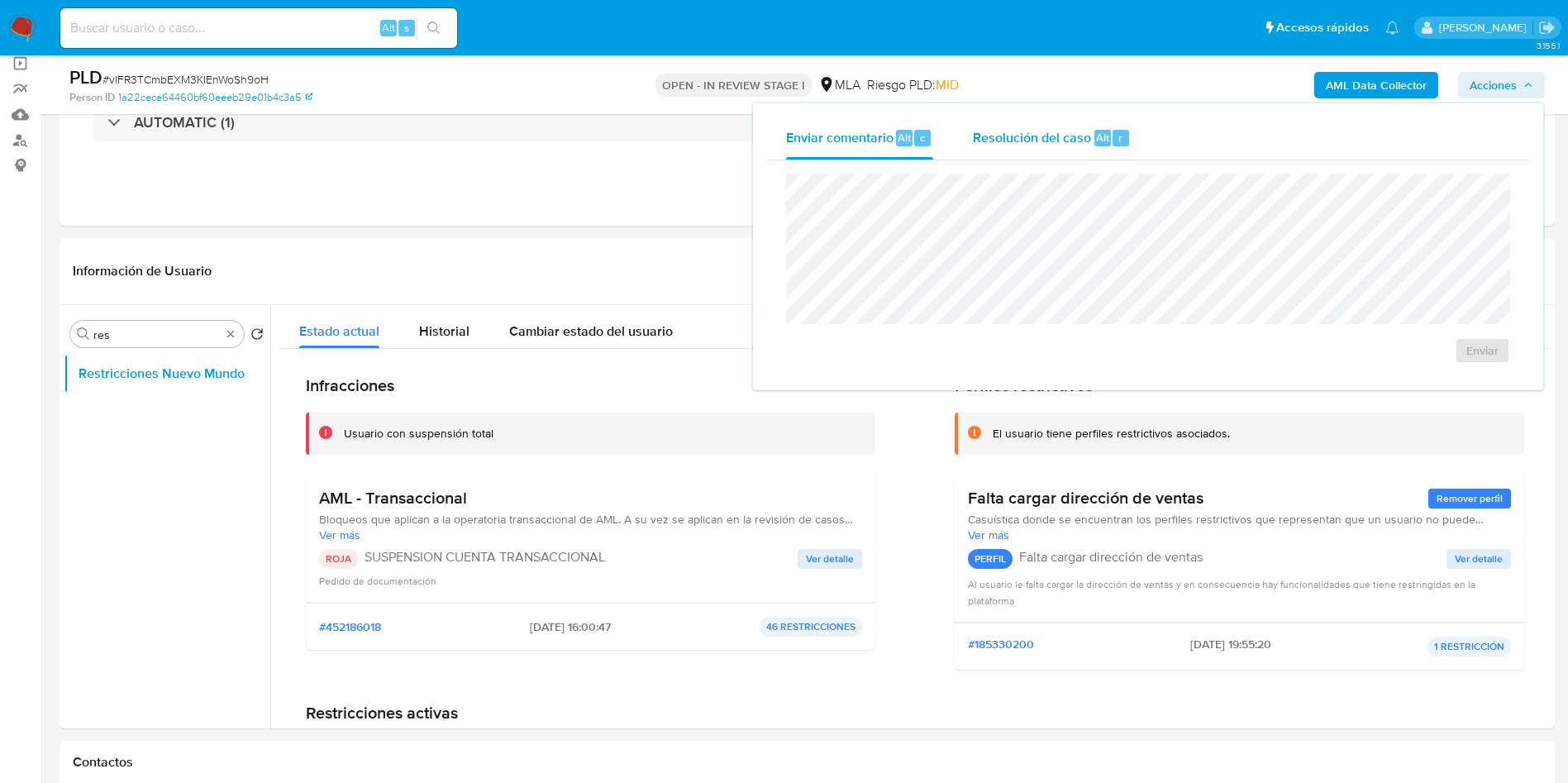
click at [1049, 127] on span "Resolución del caso" at bounding box center [1032, 136] width 118 height 19
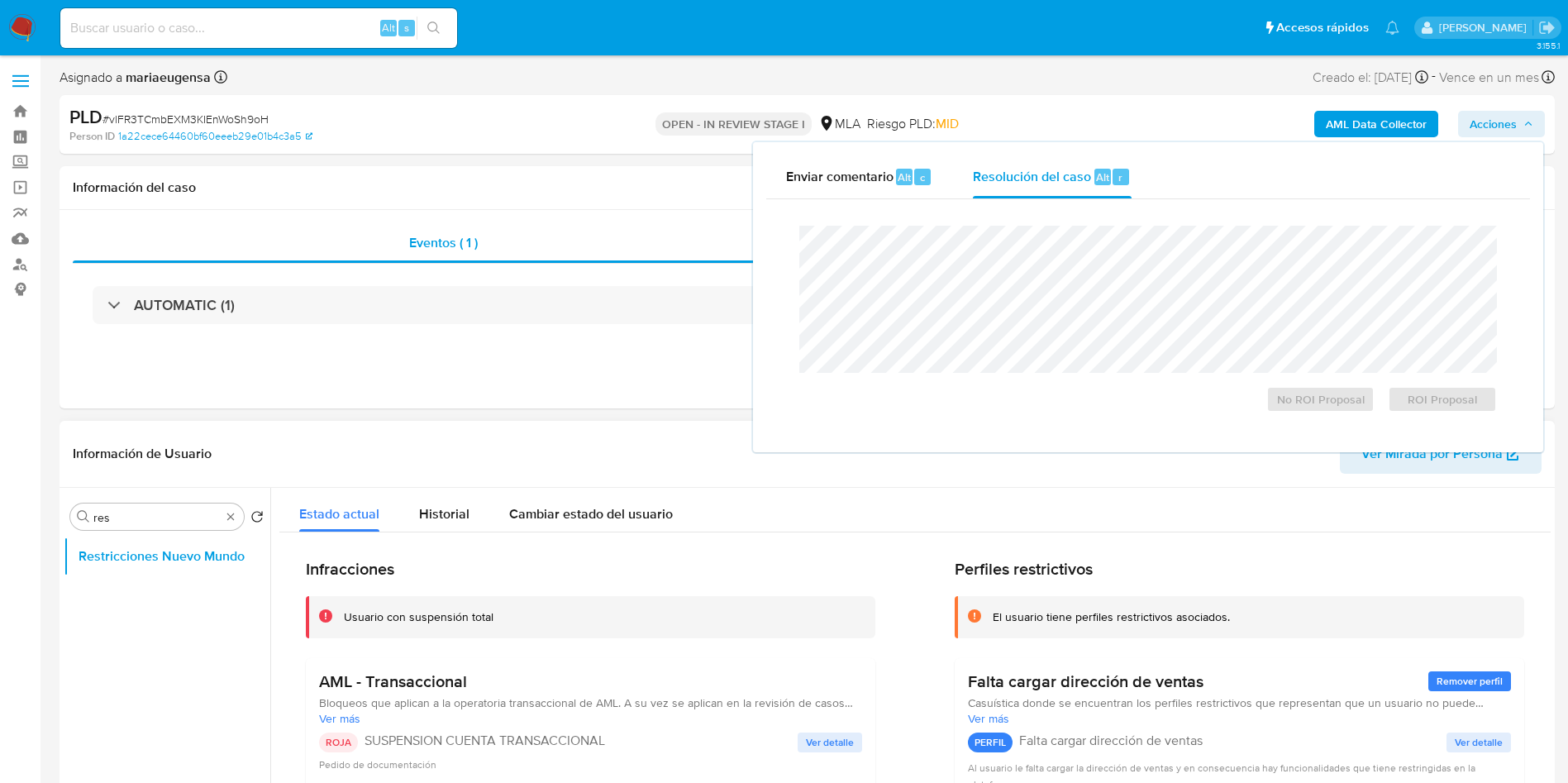
drag, startPoint x: 28, startPoint y: 648, endPoint x: 136, endPoint y: 639, distance: 108.4
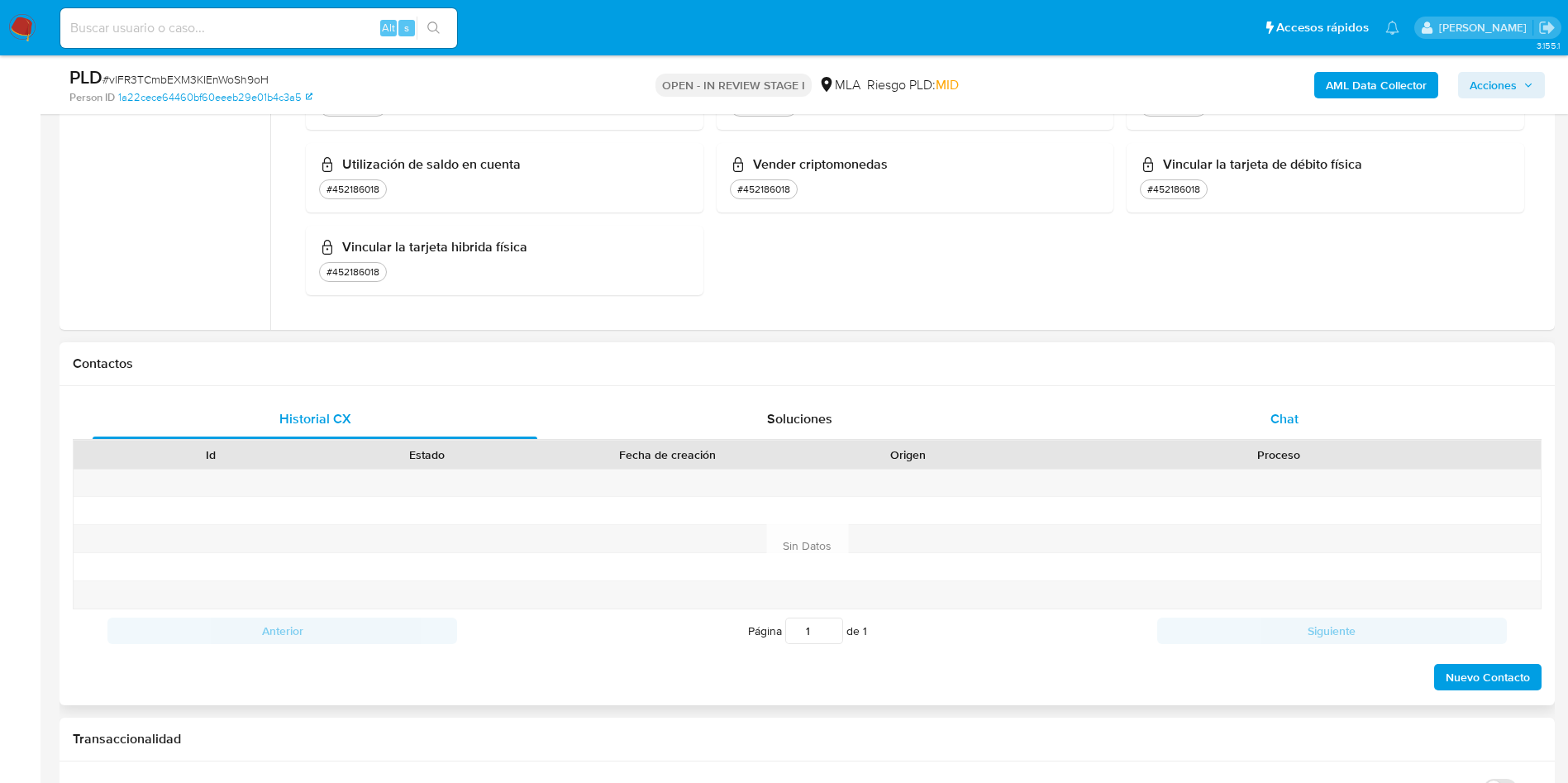
scroll to position [530, 0]
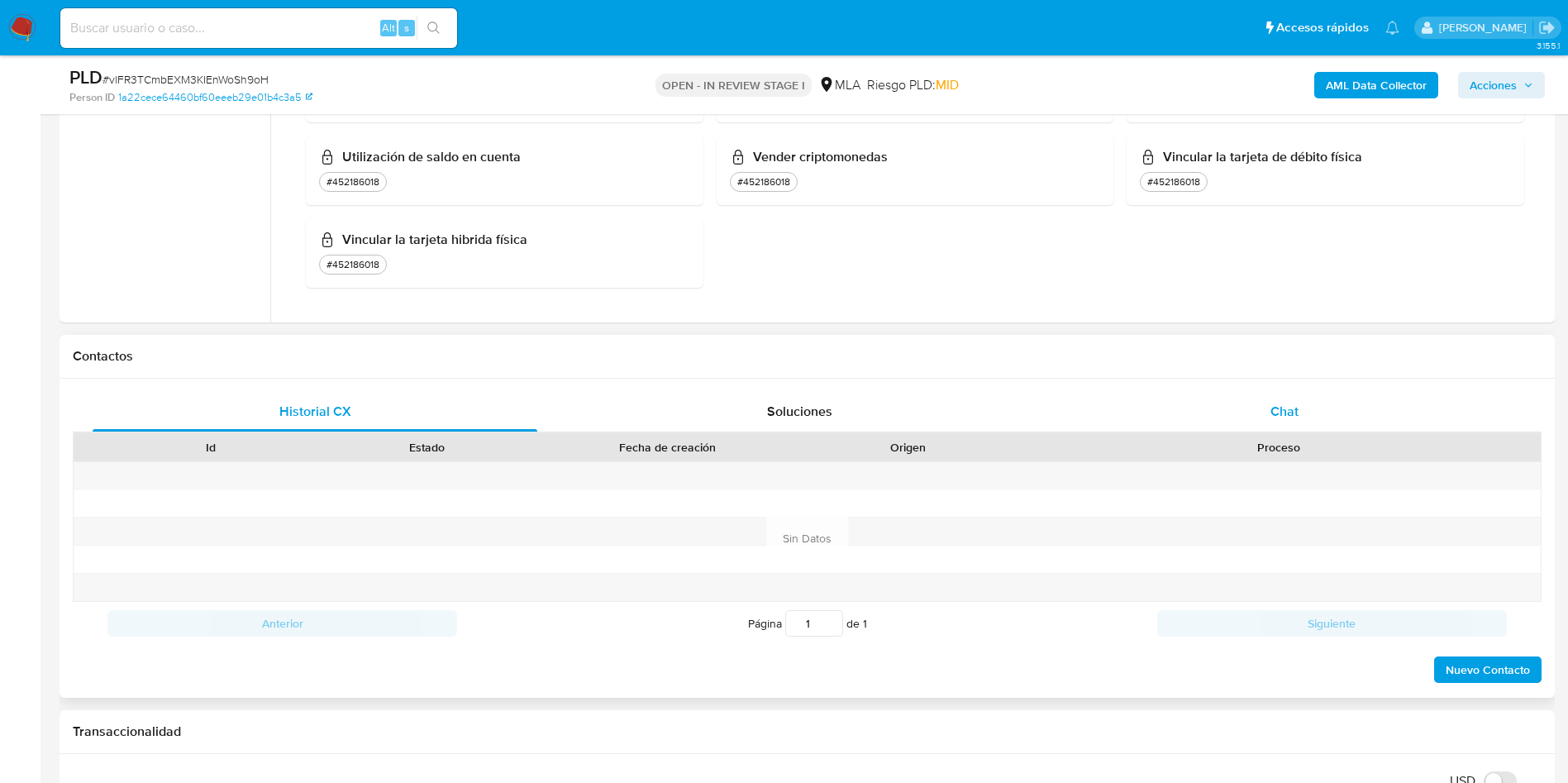
click at [1254, 405] on div "Chat" at bounding box center [1285, 411] width 445 height 40
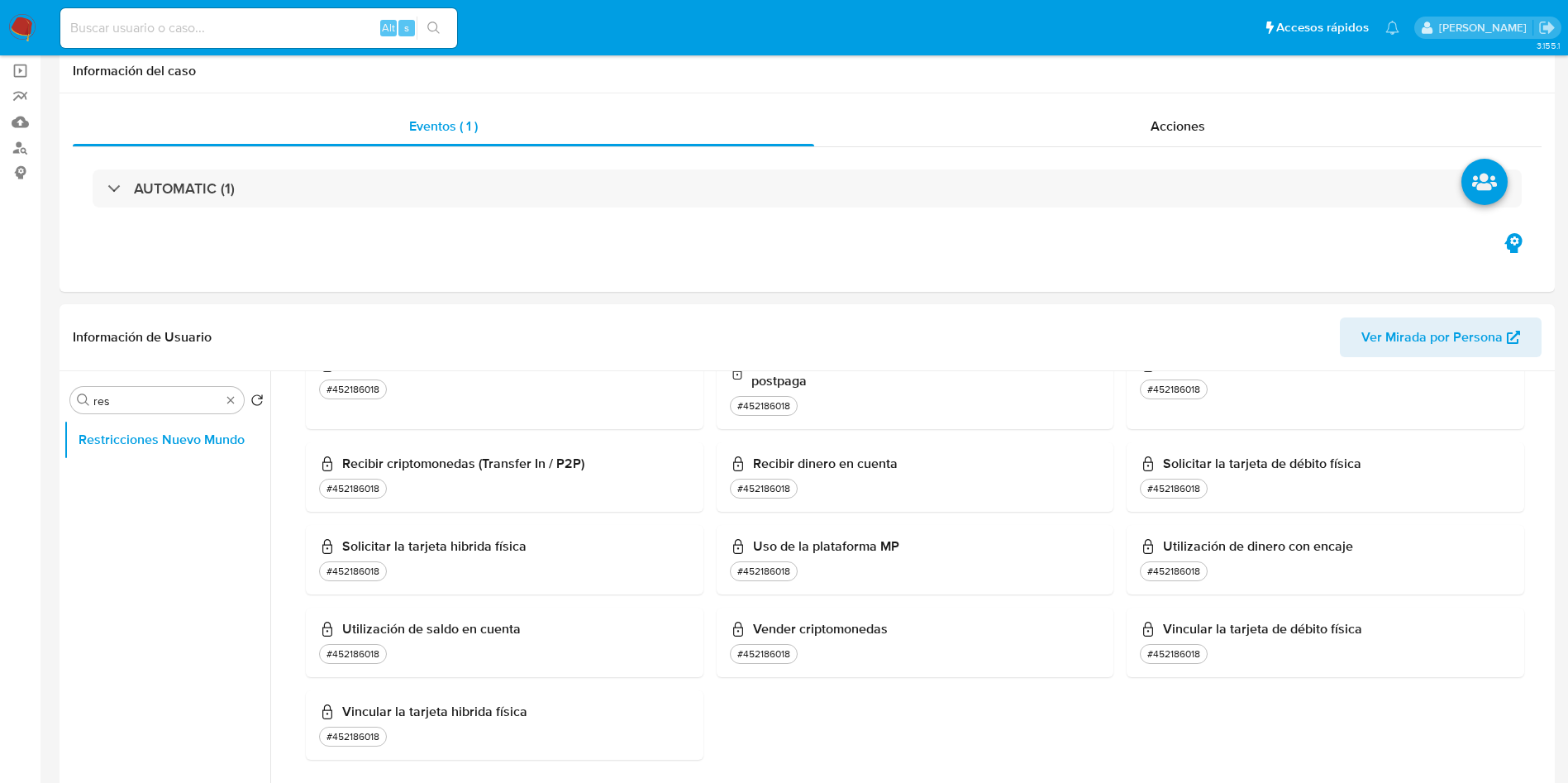
scroll to position [0, 0]
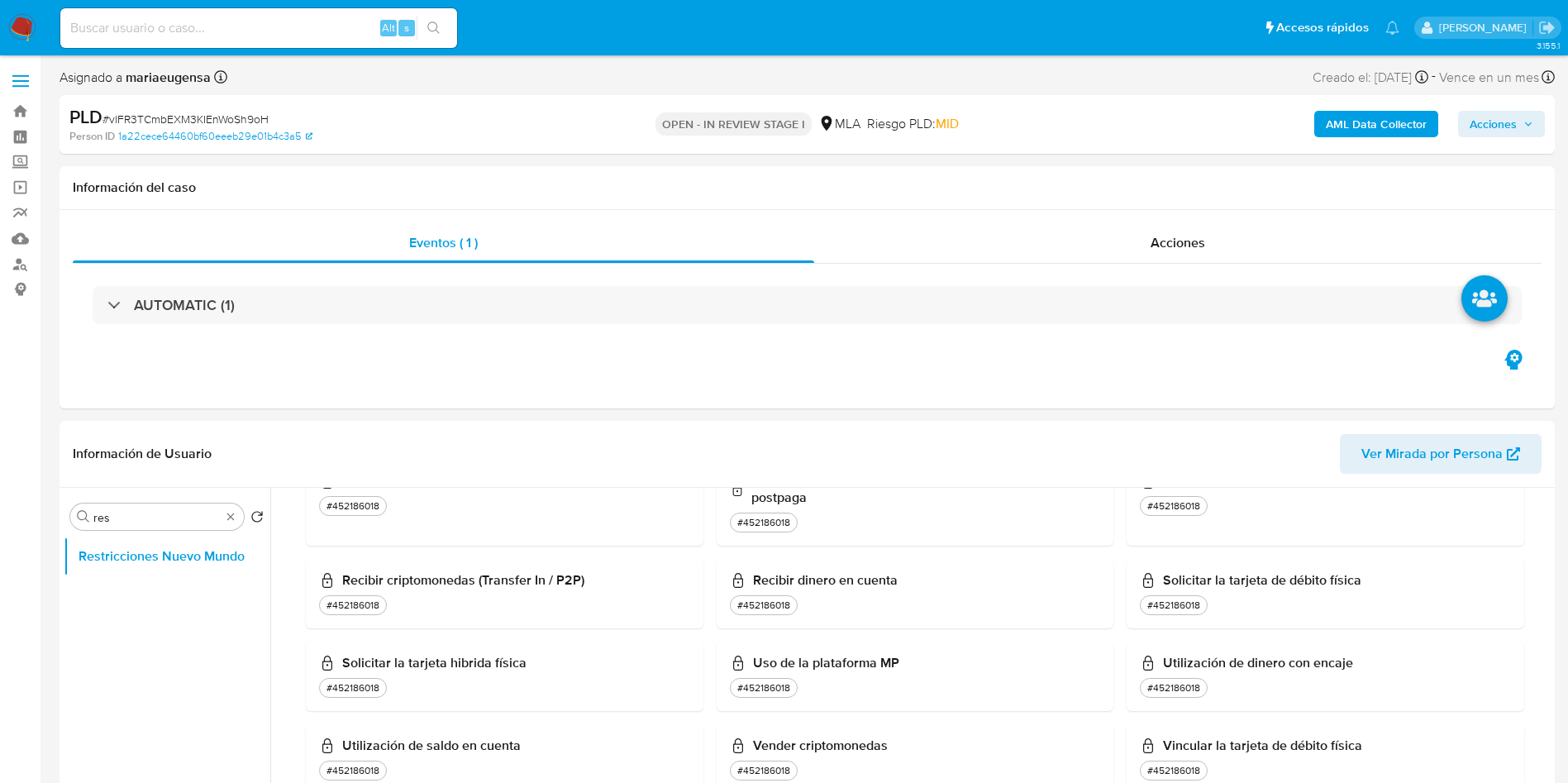
click at [1503, 111] on span "Acciones" at bounding box center [1494, 124] width 48 height 27
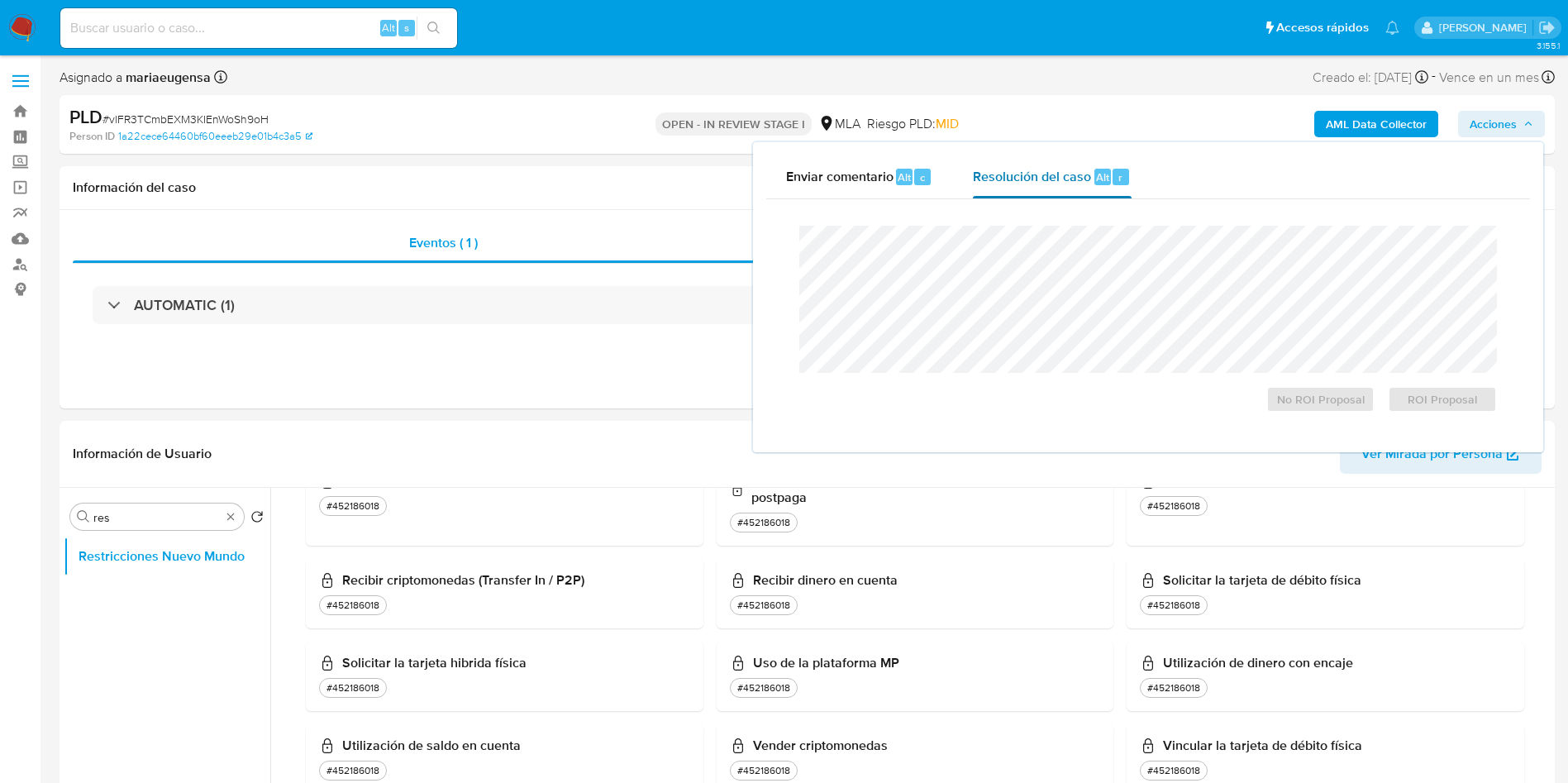
click at [1077, 174] on span "Resolución del caso" at bounding box center [1032, 175] width 118 height 19
click at [1455, 389] on span "ROI Proposal" at bounding box center [1442, 398] width 86 height 23
click at [1427, 403] on div "ROI Proposal" at bounding box center [1439, 395] width 116 height 33
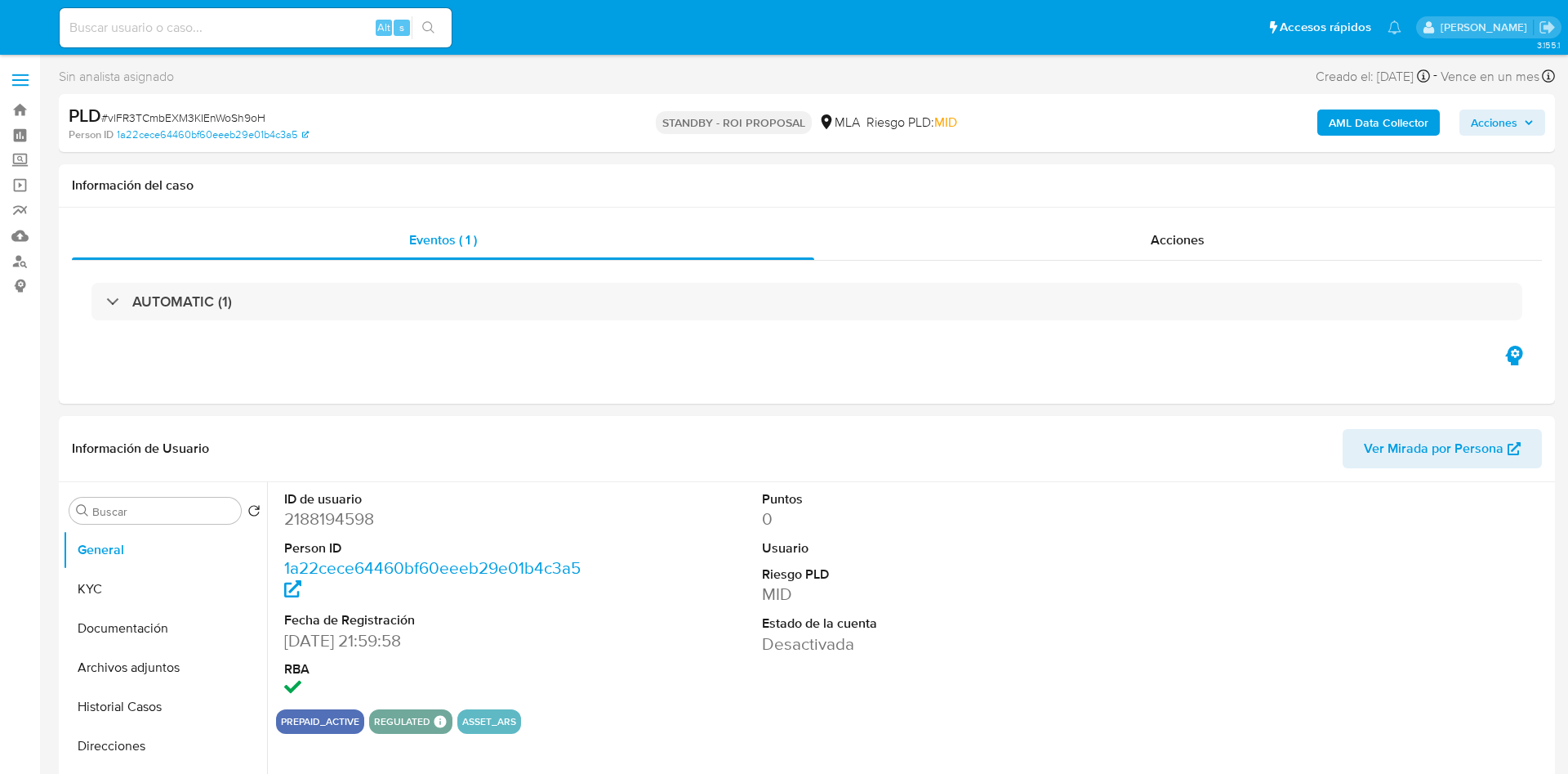
select select "10"
